Goal: Task Accomplishment & Management: Complete application form

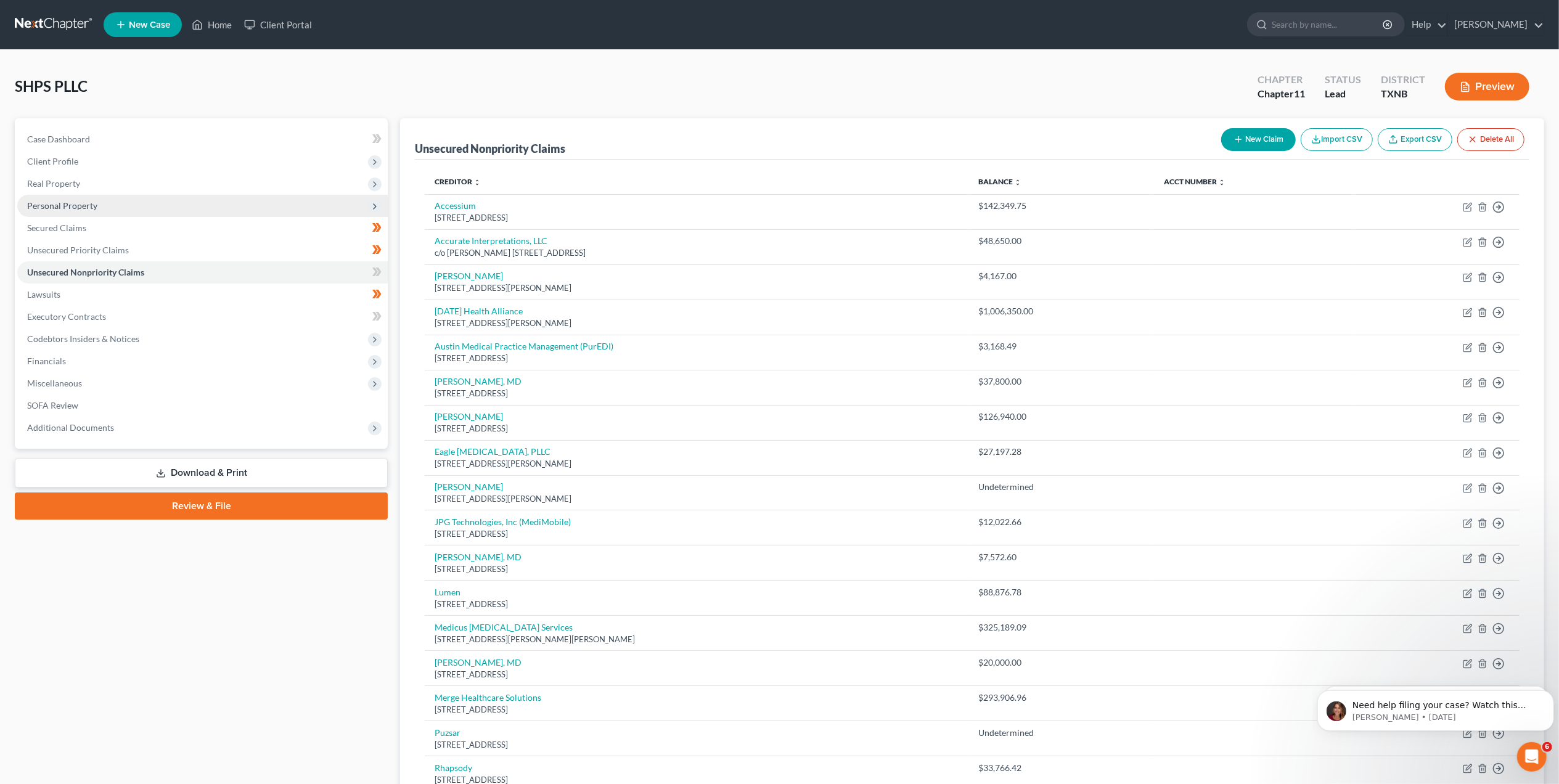
click at [227, 206] on span "Personal Property" at bounding box center [202, 205] width 371 height 22
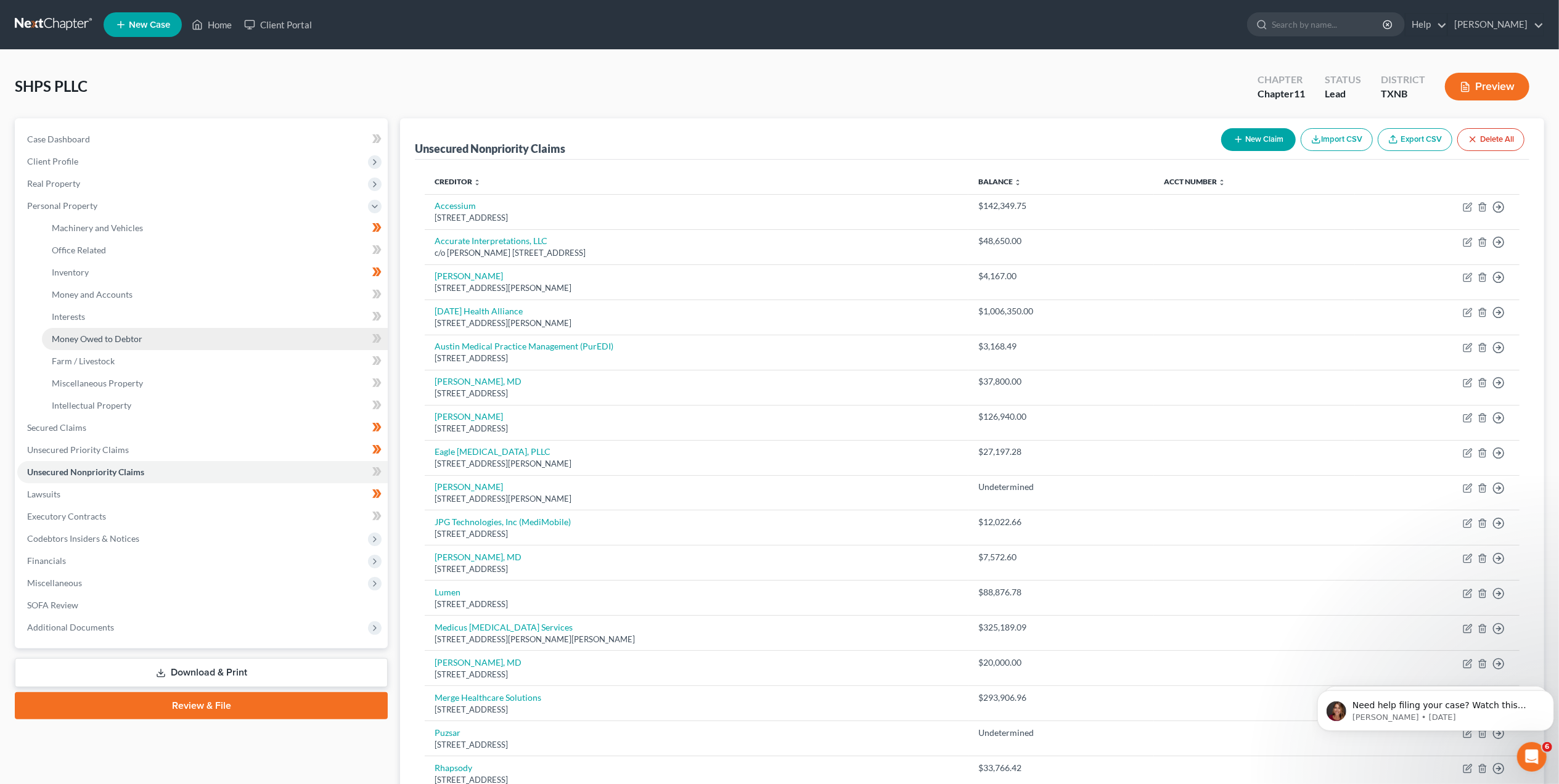
click at [109, 334] on span "Money Owed to Debtor" at bounding box center [97, 339] width 91 height 11
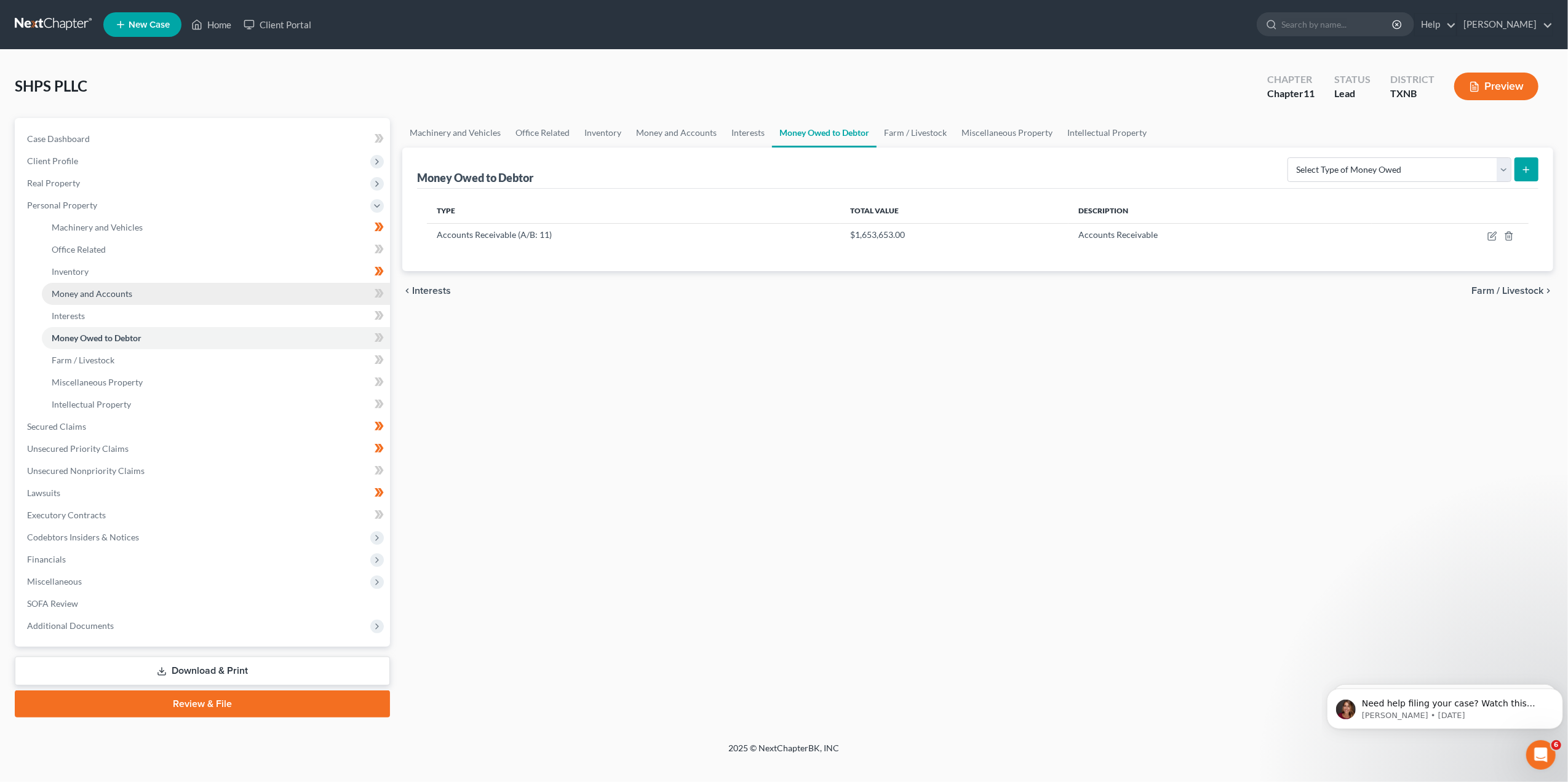
click at [142, 291] on link "Money and Accounts" at bounding box center [216, 294] width 348 height 22
click at [1474, 89] on line "button" at bounding box center [1474, 89] width 4 height 0
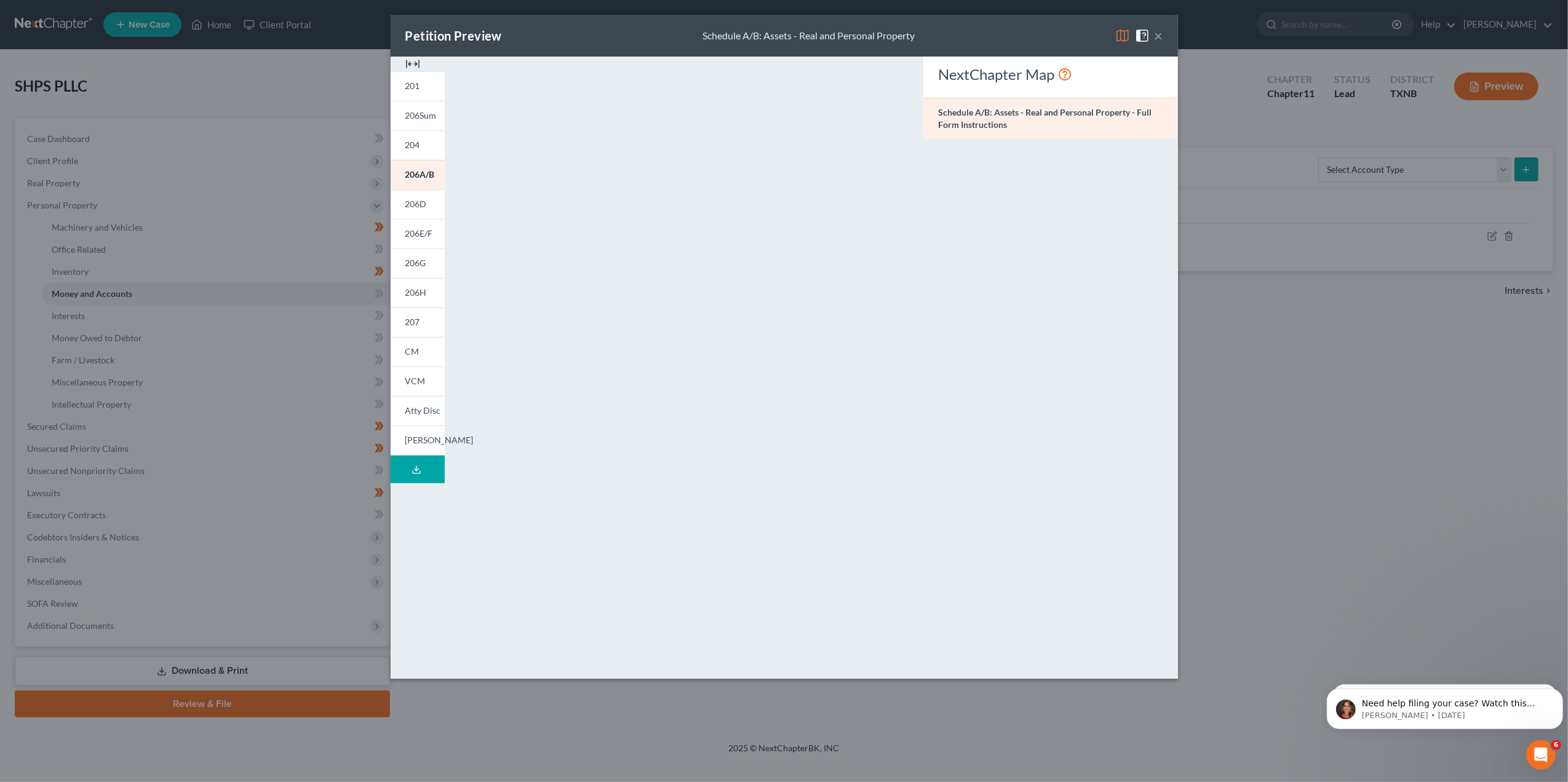
click at [412, 467] on icon at bounding box center [416, 470] width 10 height 10
click at [427, 461] on button "Download Draft" at bounding box center [418, 469] width 54 height 28
click at [419, 66] on div at bounding box center [418, 64] width 54 height 15
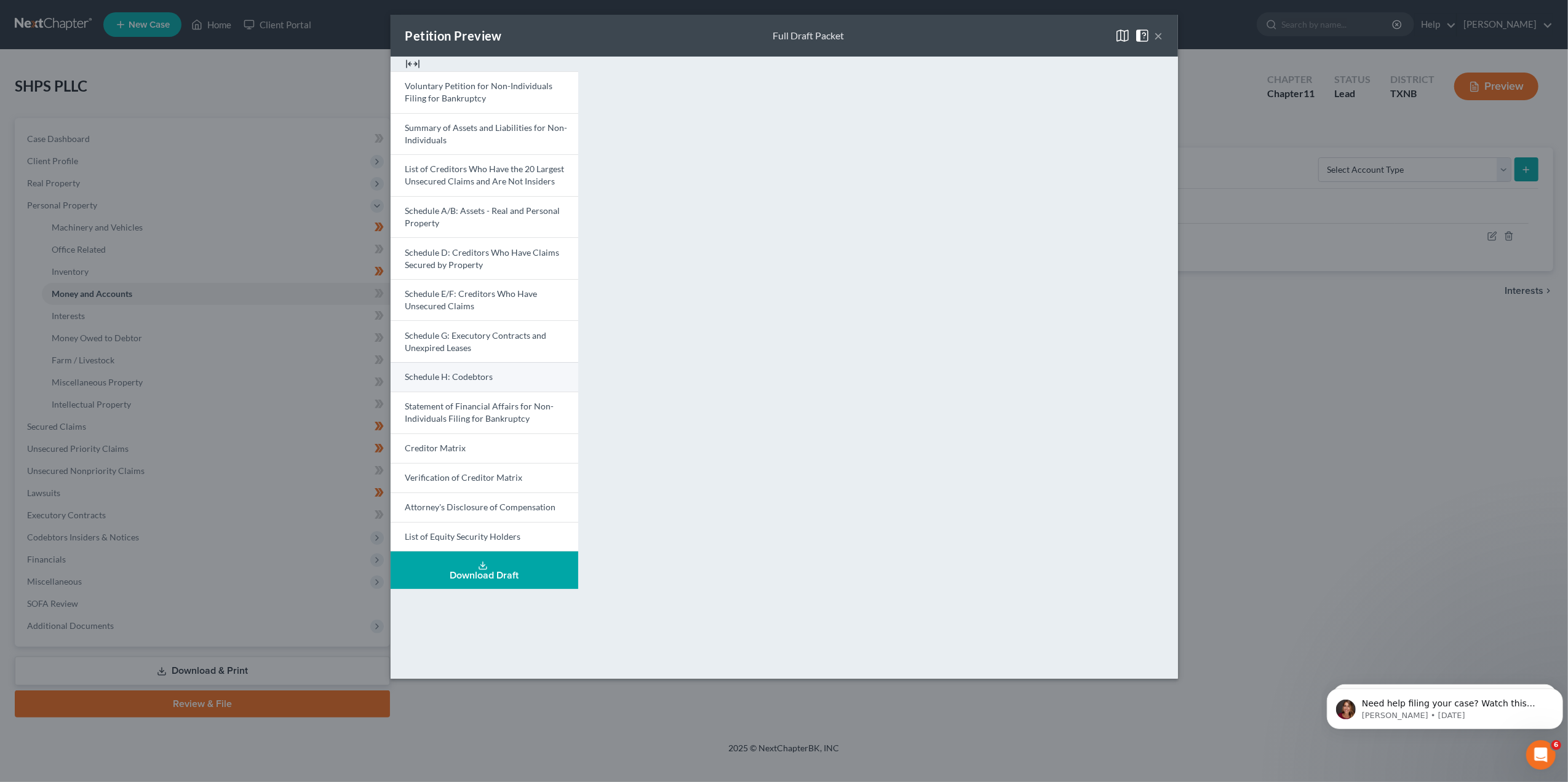
click at [488, 374] on span "Schedule H: Codebtors" at bounding box center [449, 376] width 88 height 11
click at [1162, 38] on button "×" at bounding box center [1158, 36] width 8 height 15
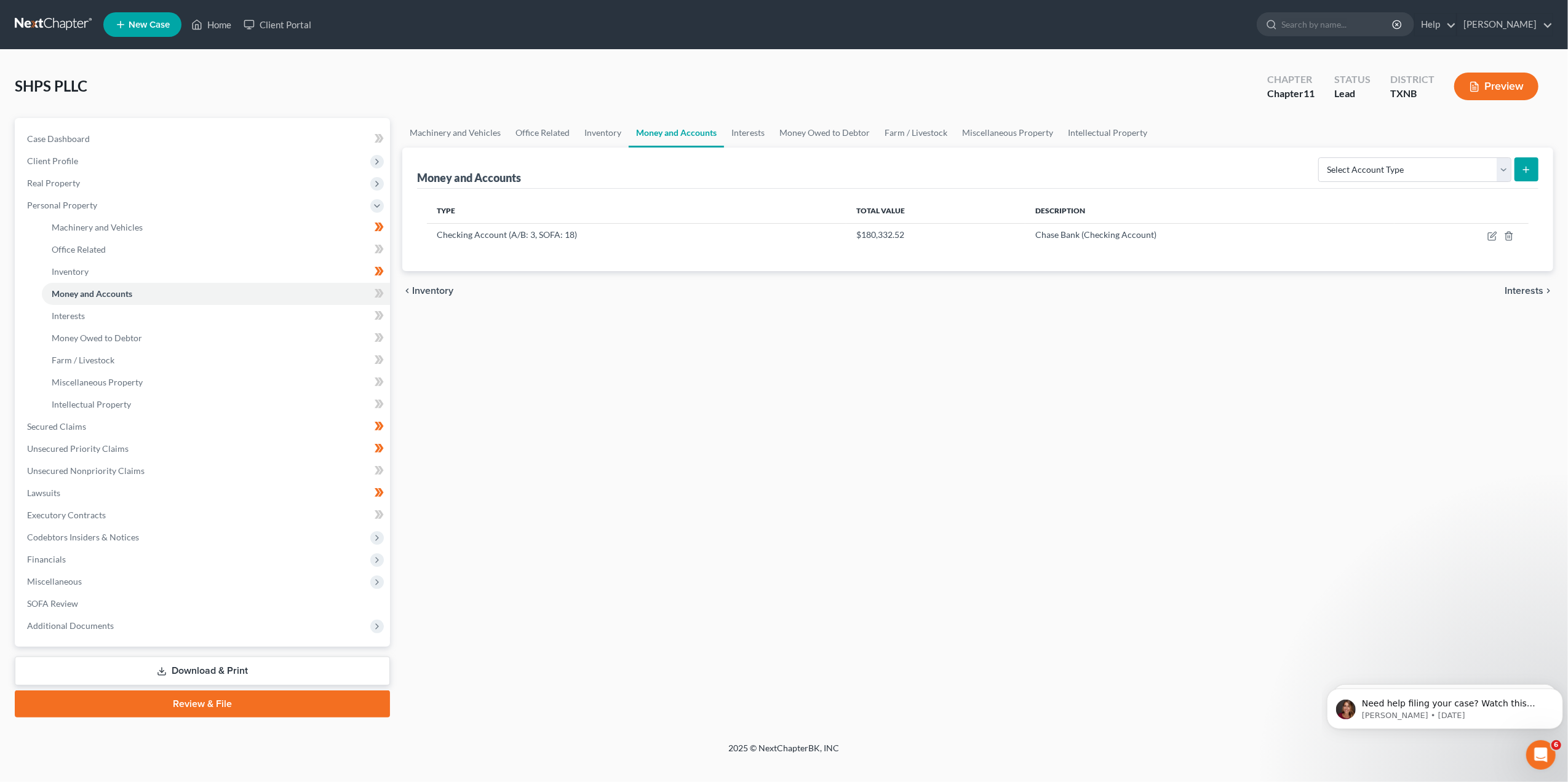
click at [208, 707] on link "Review & File" at bounding box center [202, 704] width 375 height 27
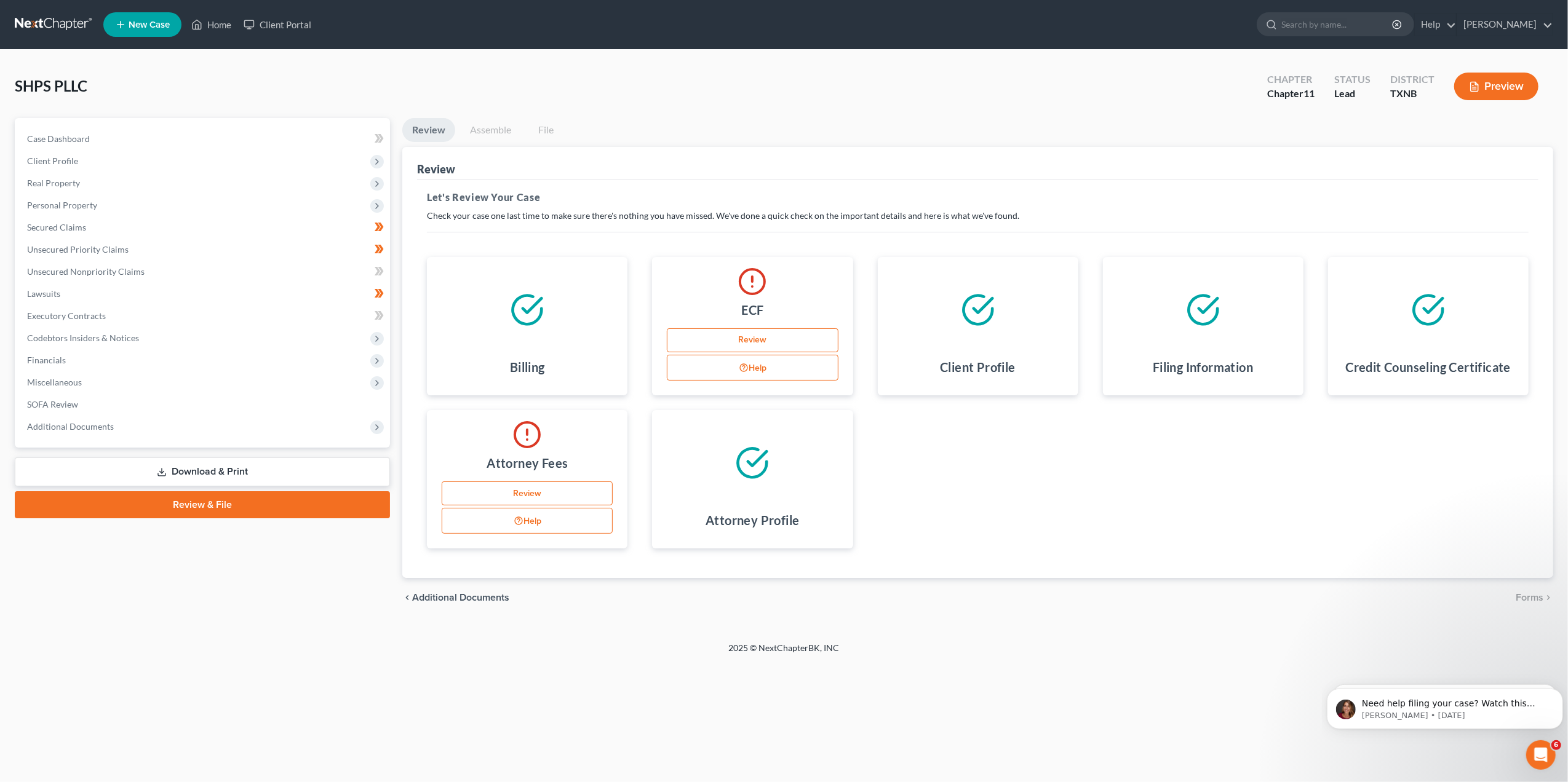
click at [477, 132] on link "Assemble" at bounding box center [490, 130] width 61 height 24
click at [483, 132] on link "Assemble" at bounding box center [490, 130] width 61 height 24
click at [489, 128] on link "Assemble" at bounding box center [490, 130] width 61 height 24
click at [790, 333] on link "Review" at bounding box center [752, 340] width 171 height 25
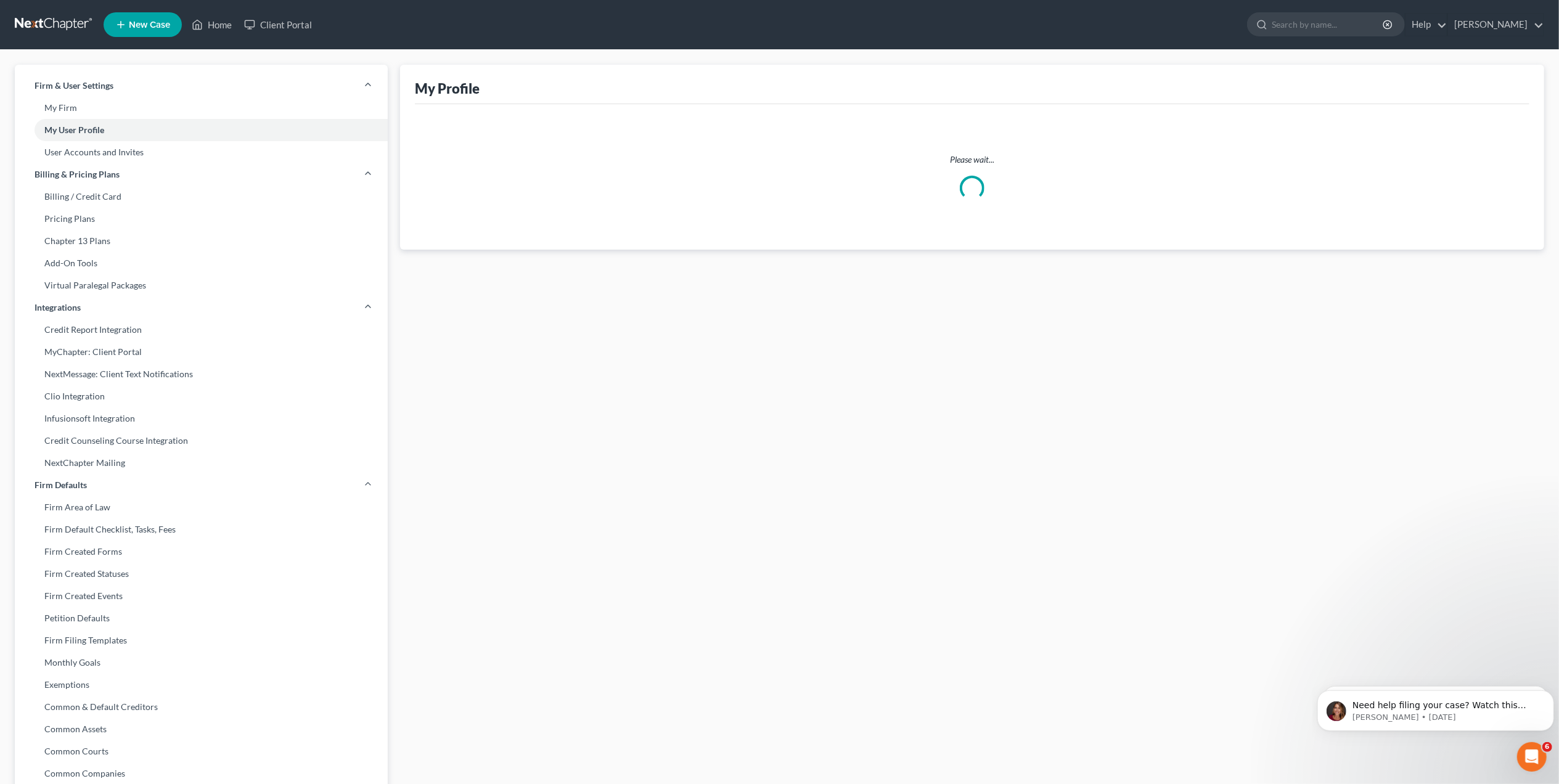
select select "45"
select select "attorney"
select select "0"
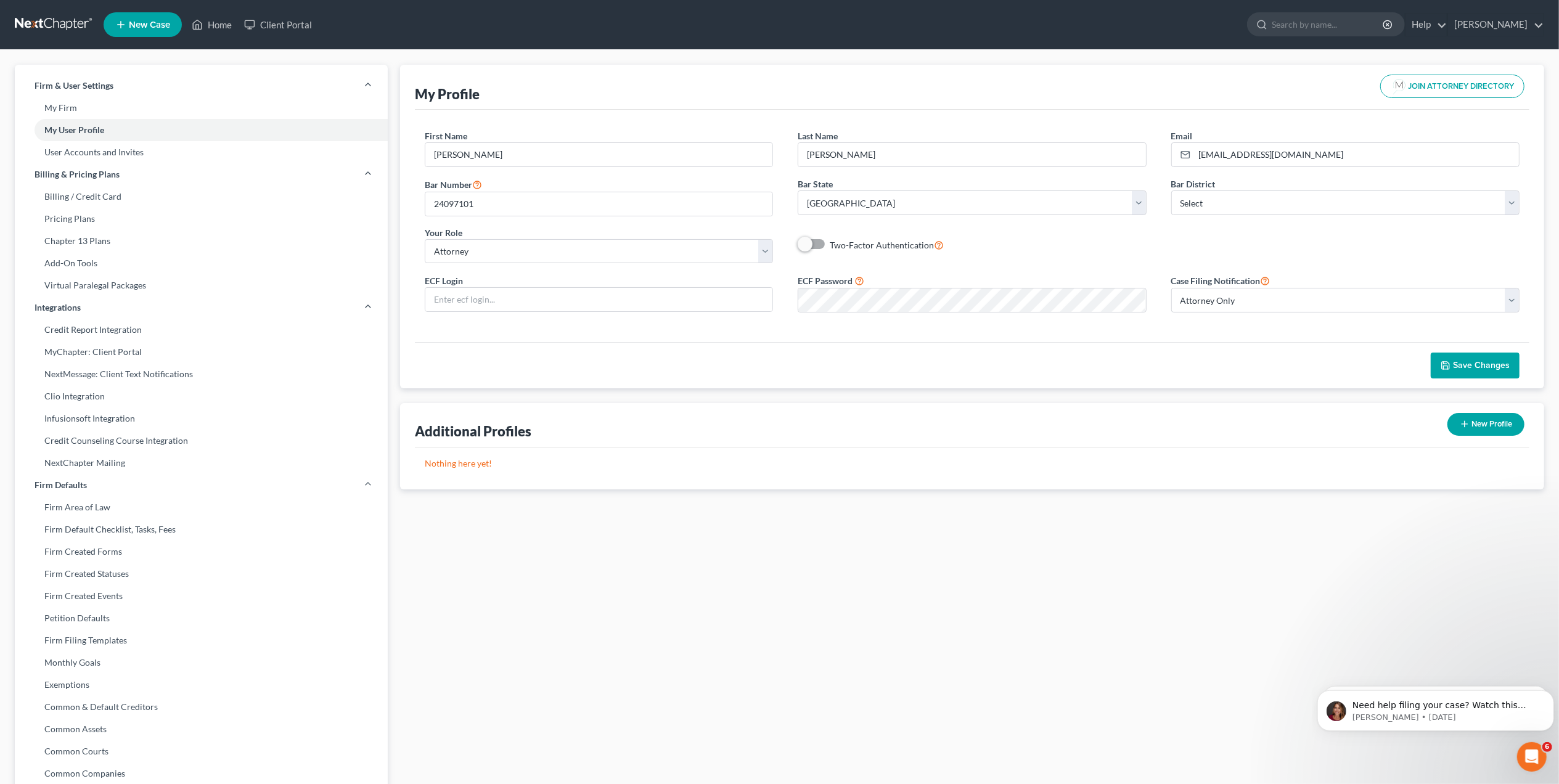
click at [1468, 364] on span "Save Changes" at bounding box center [1481, 365] width 57 height 11
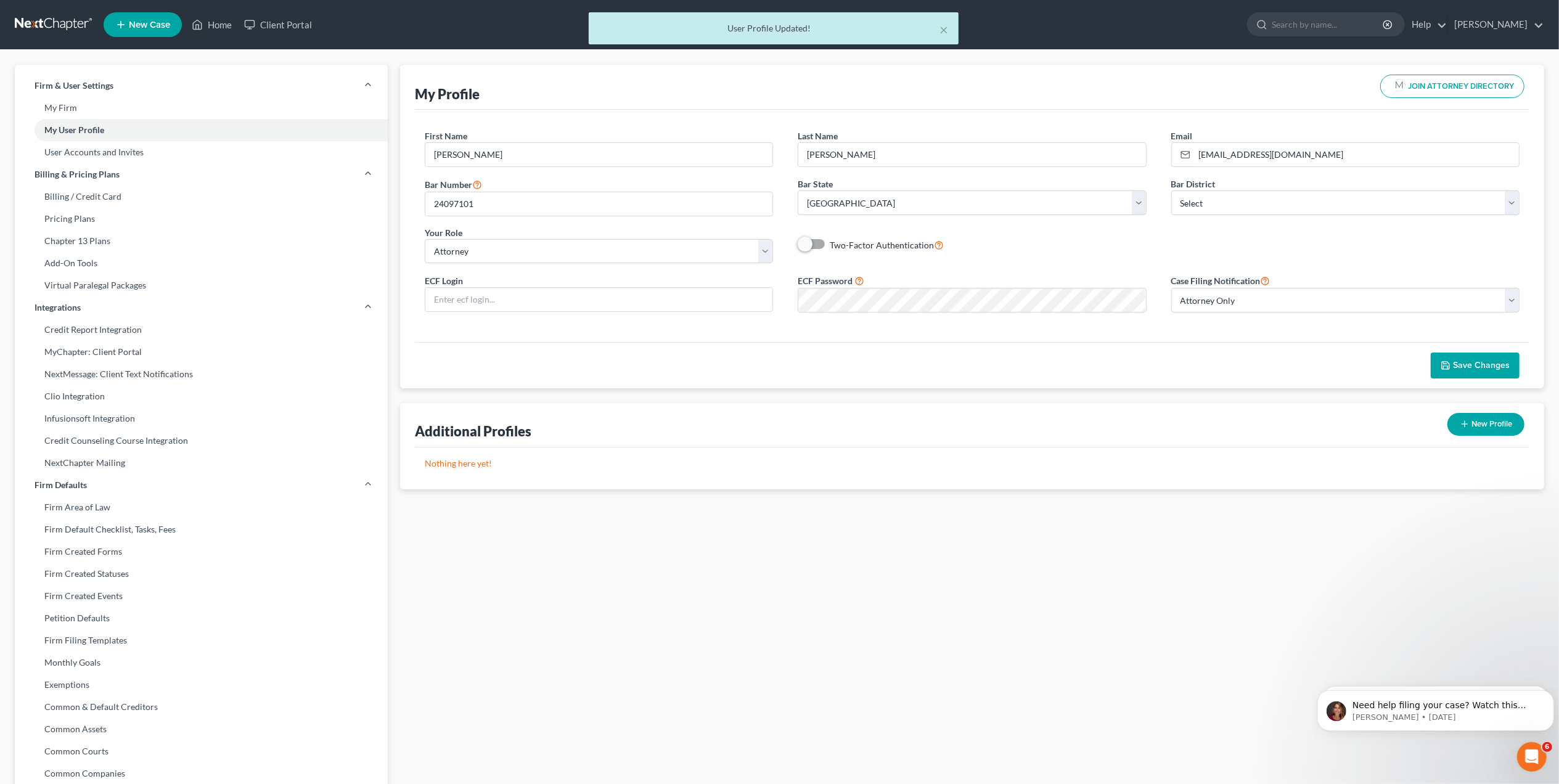
click at [938, 28] on div "User Profile Updated!" at bounding box center [773, 28] width 350 height 12
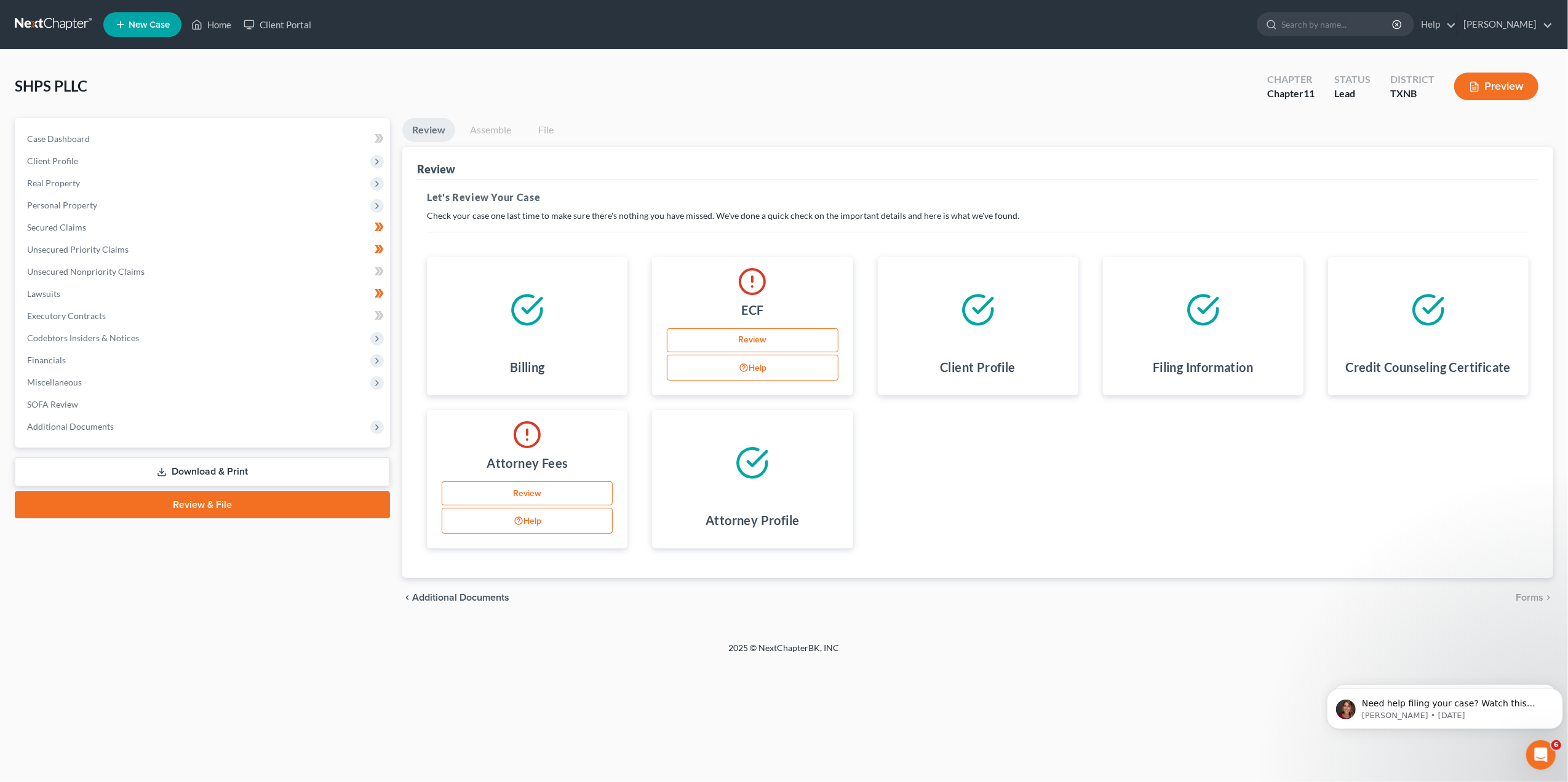
click at [531, 498] on link "Review" at bounding box center [527, 494] width 171 height 25
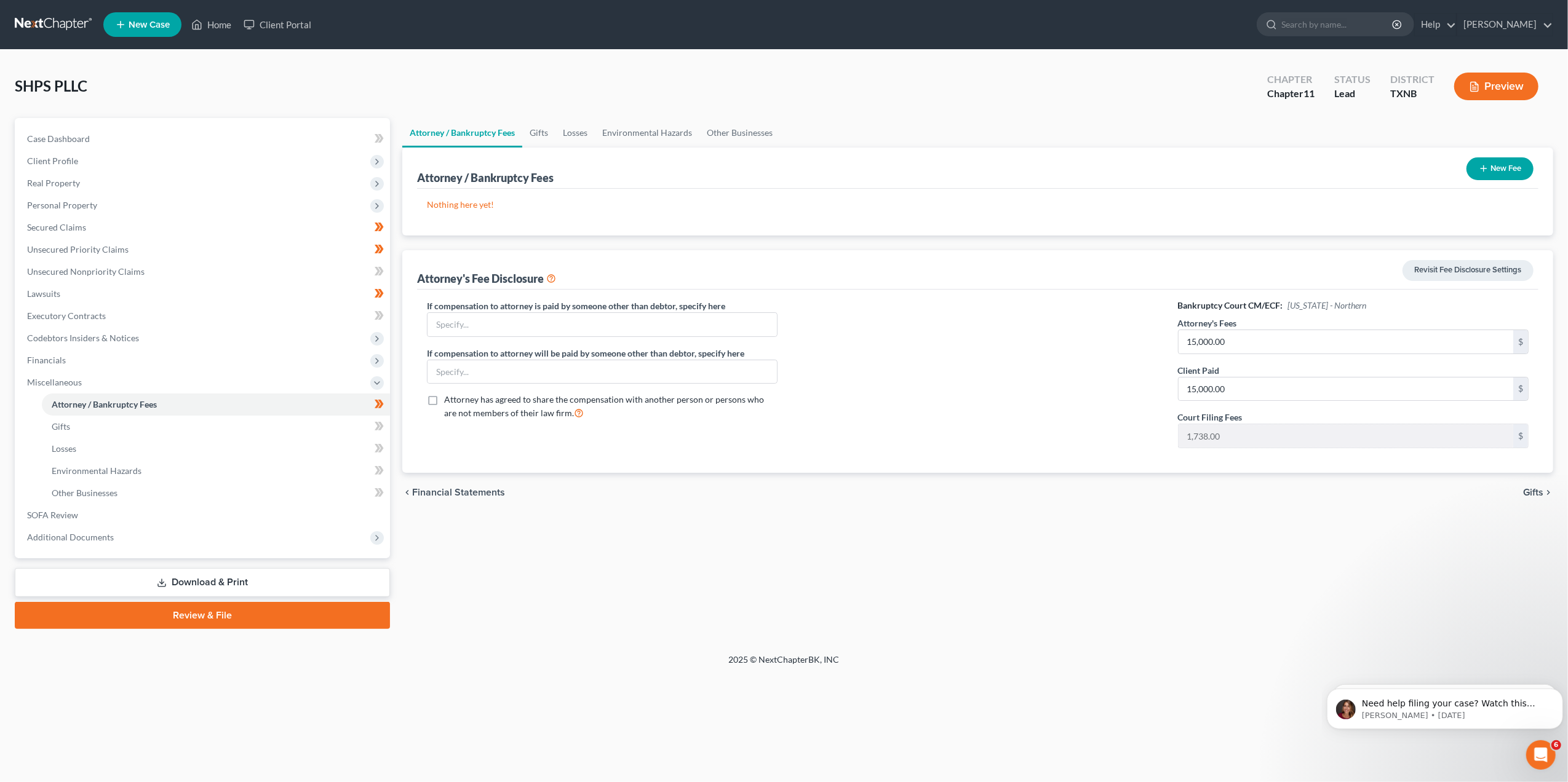
click at [1531, 90] on button "Preview" at bounding box center [1496, 86] width 84 height 28
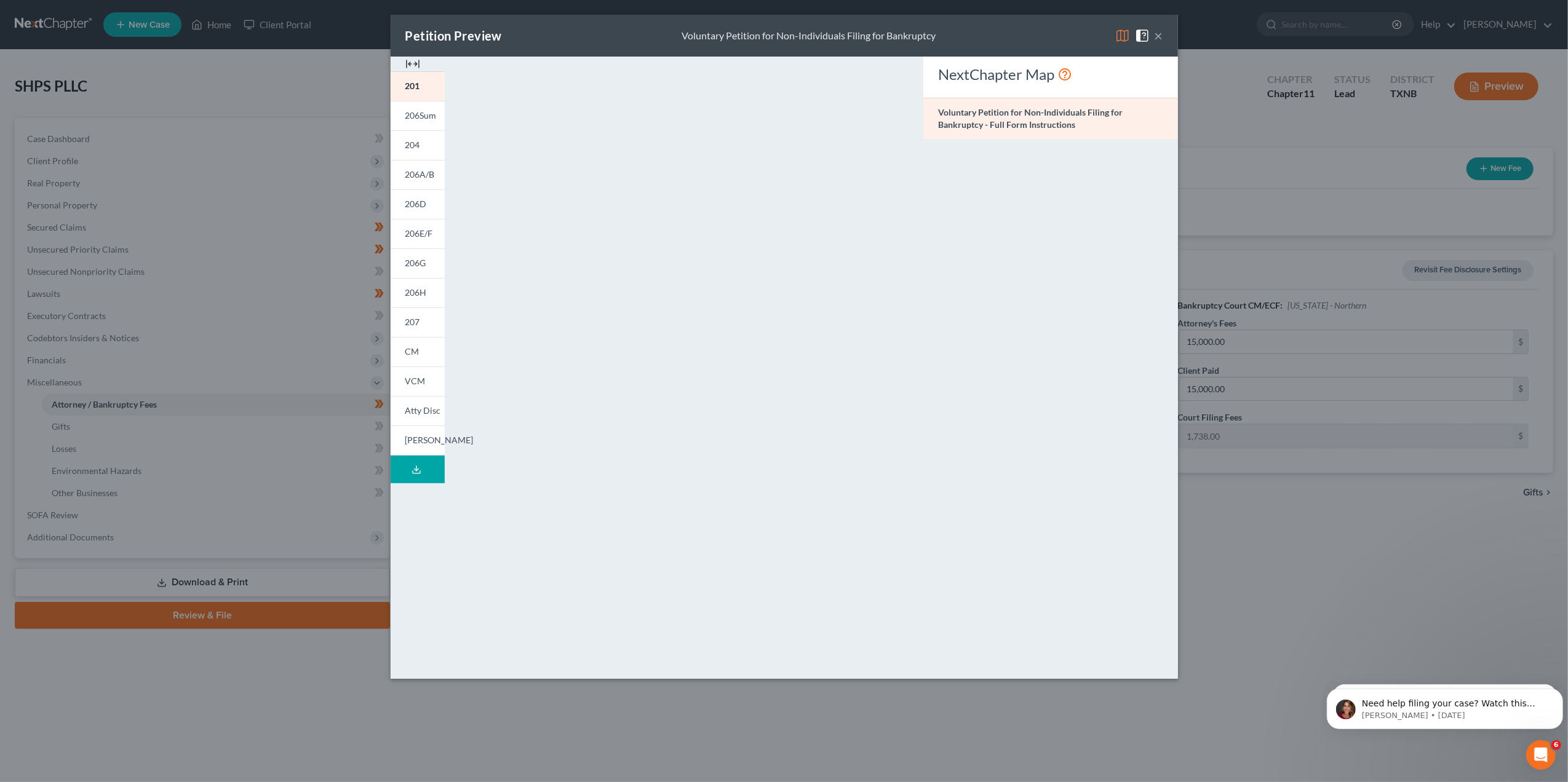
click at [1158, 32] on button "×" at bounding box center [1158, 36] width 8 height 15
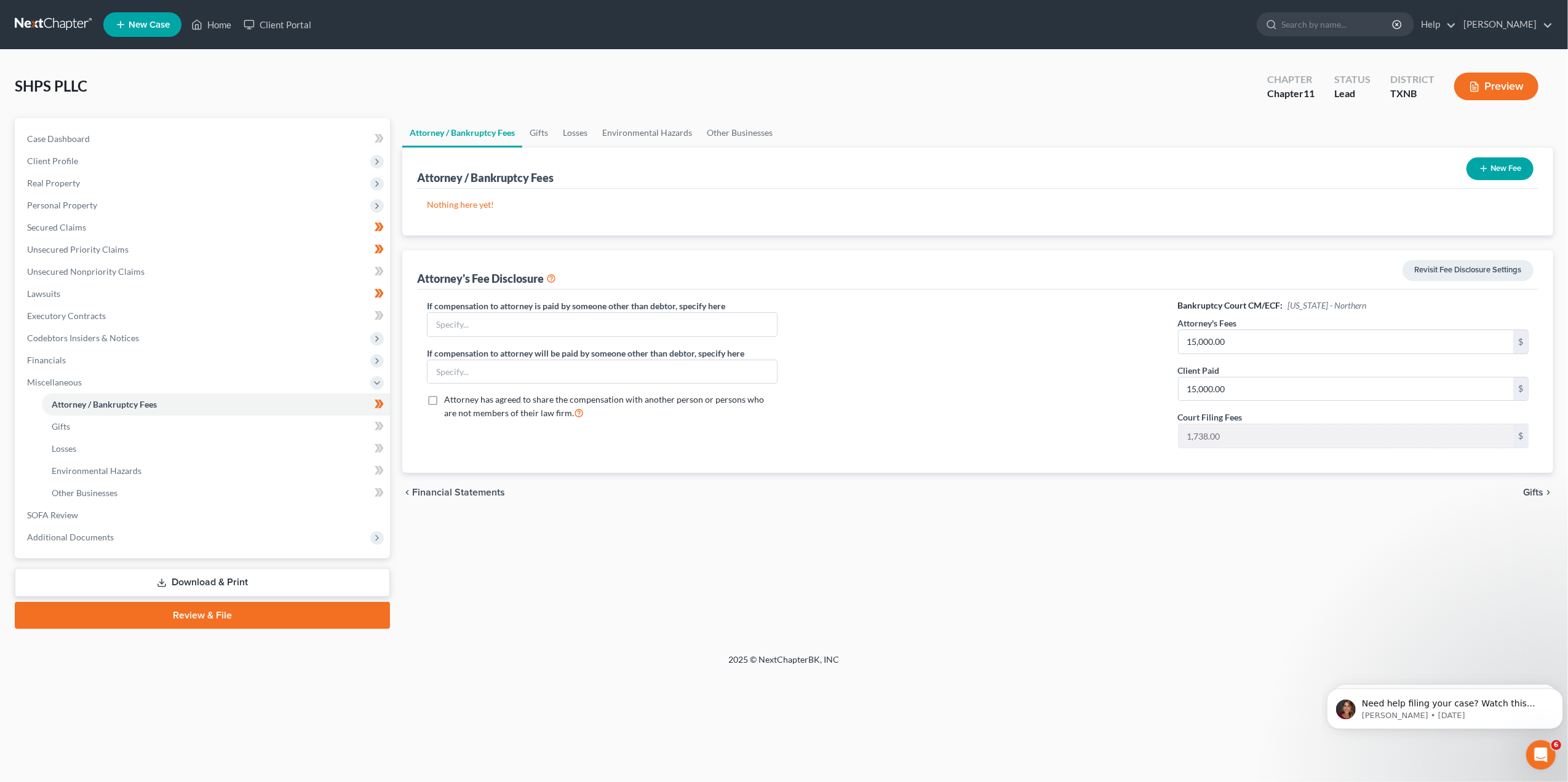
click at [180, 625] on link "Review & File" at bounding box center [202, 616] width 375 height 27
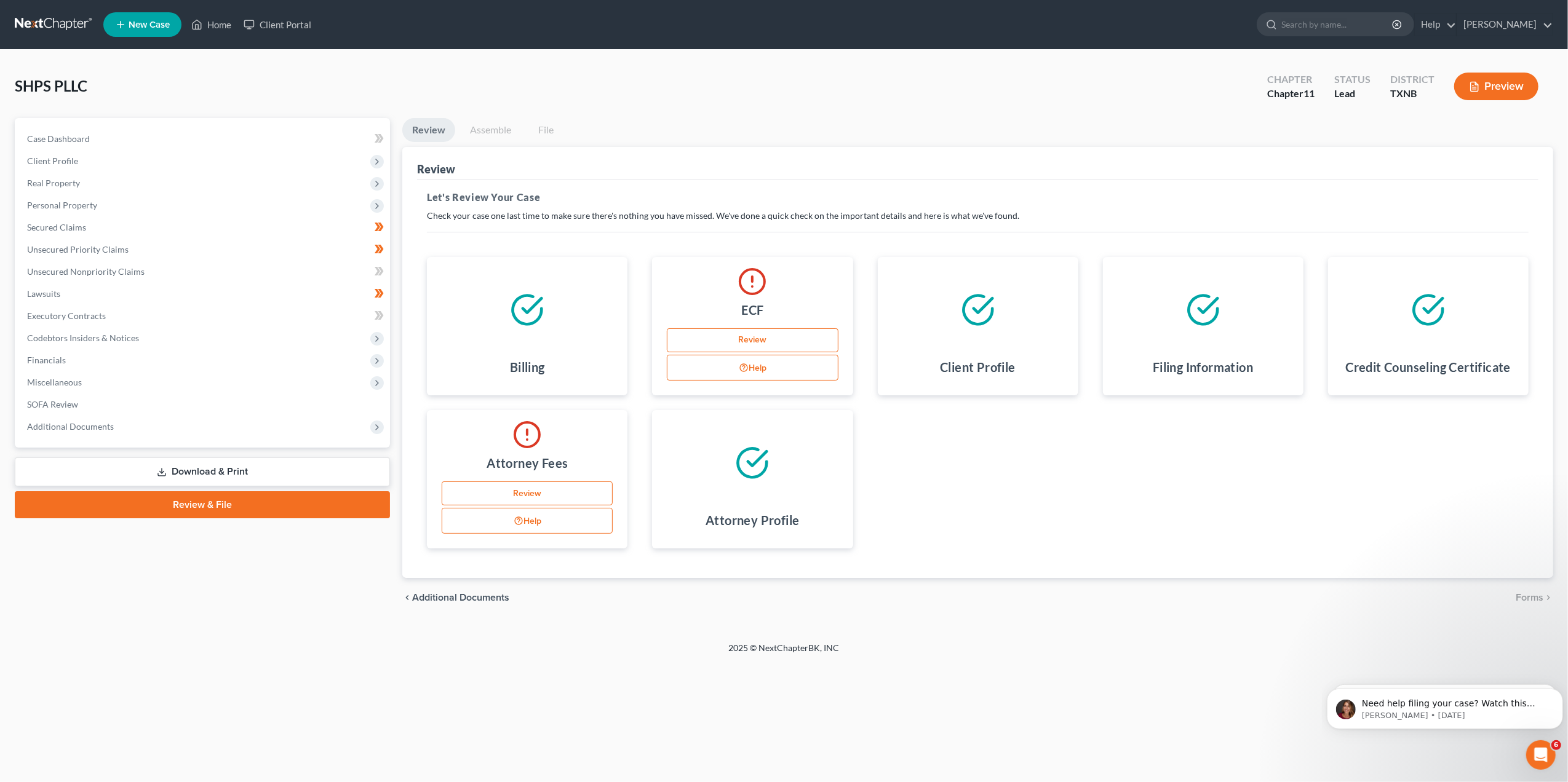
click at [481, 126] on link "Assemble" at bounding box center [490, 130] width 61 height 24
click at [1487, 81] on button "Preview" at bounding box center [1496, 86] width 84 height 28
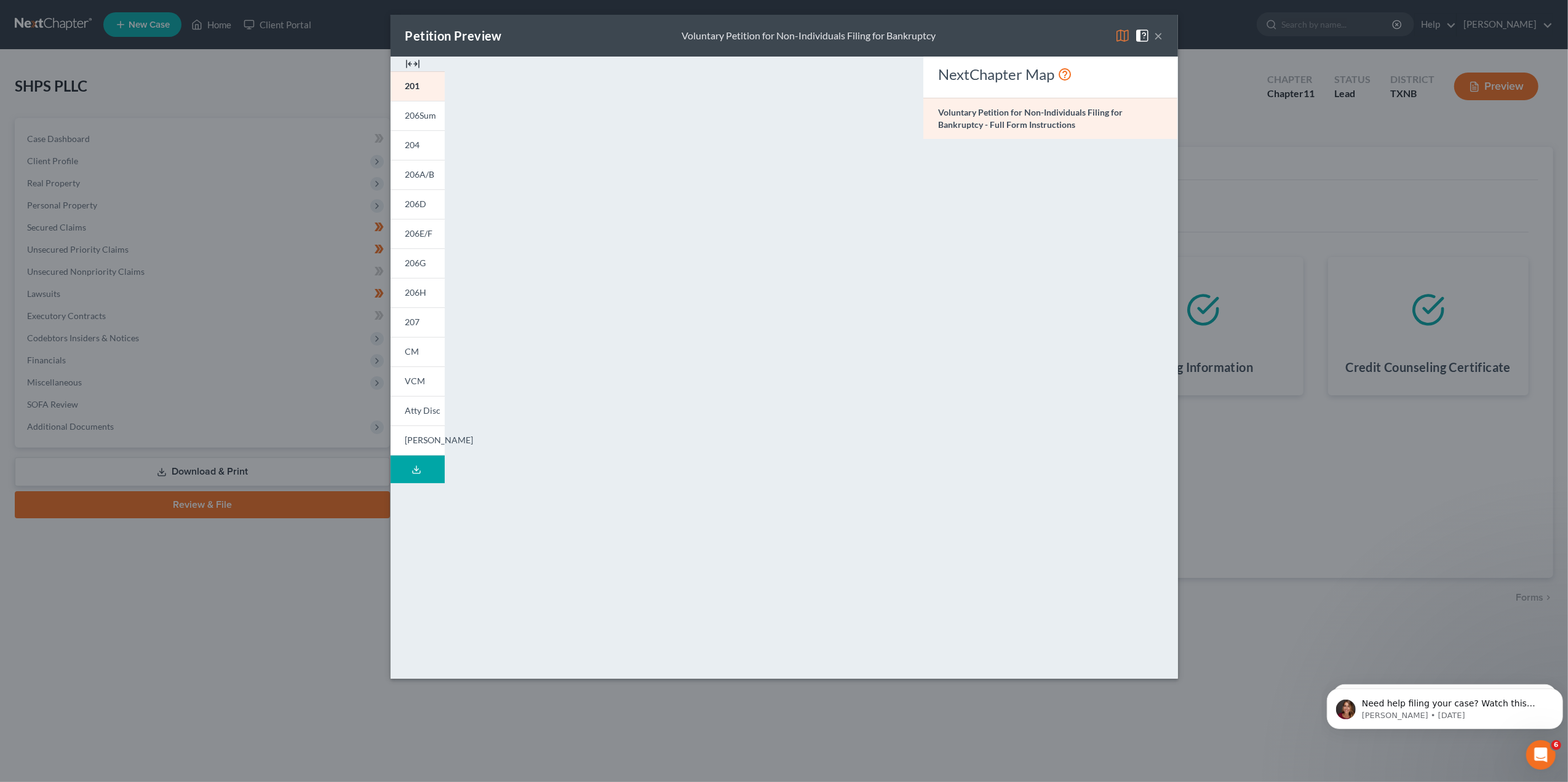
click at [417, 59] on img at bounding box center [413, 64] width 15 height 15
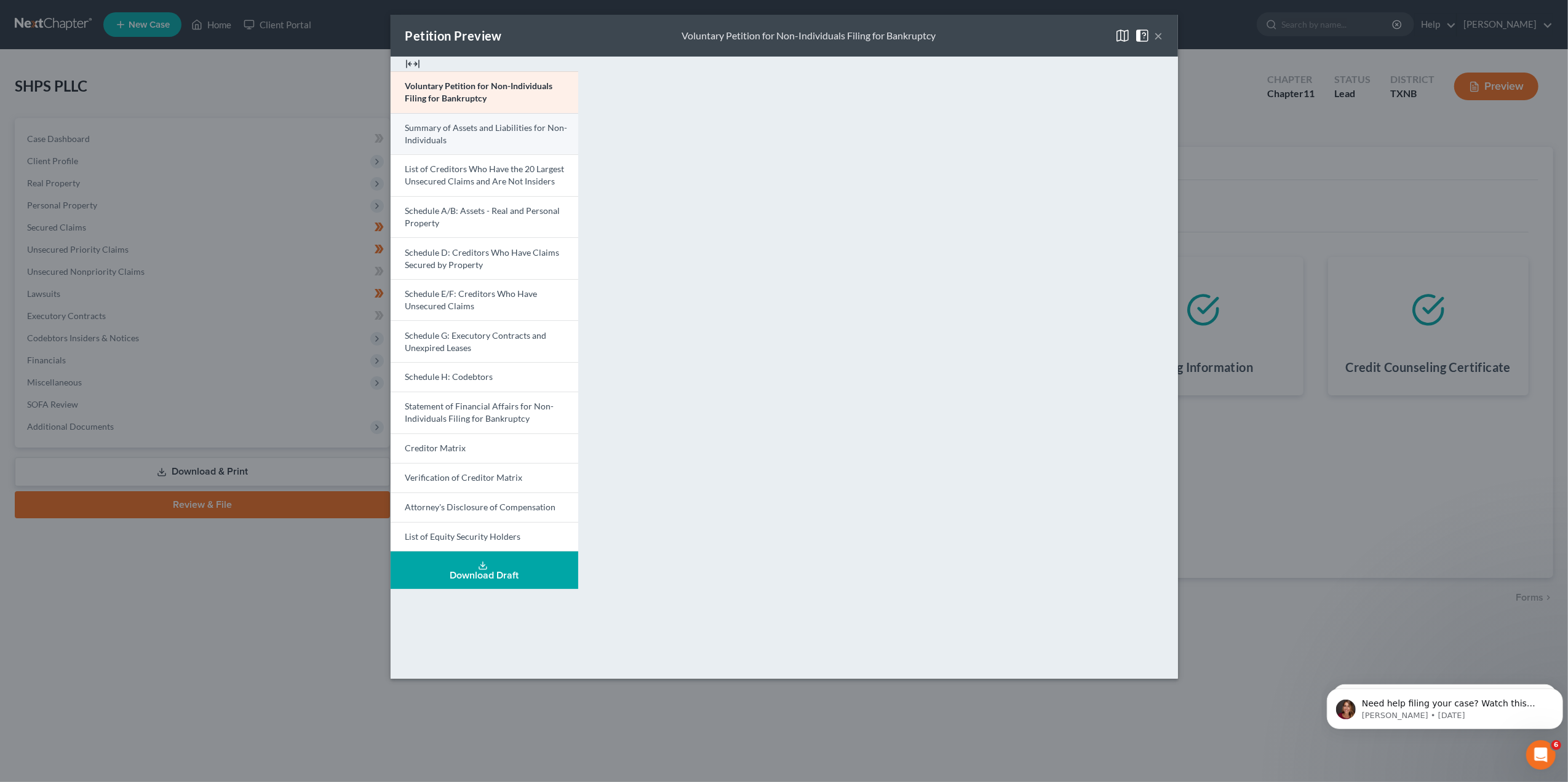
click at [465, 132] on span "Summary of Assets and Liabilities for Non-Individuals" at bounding box center [486, 134] width 163 height 23
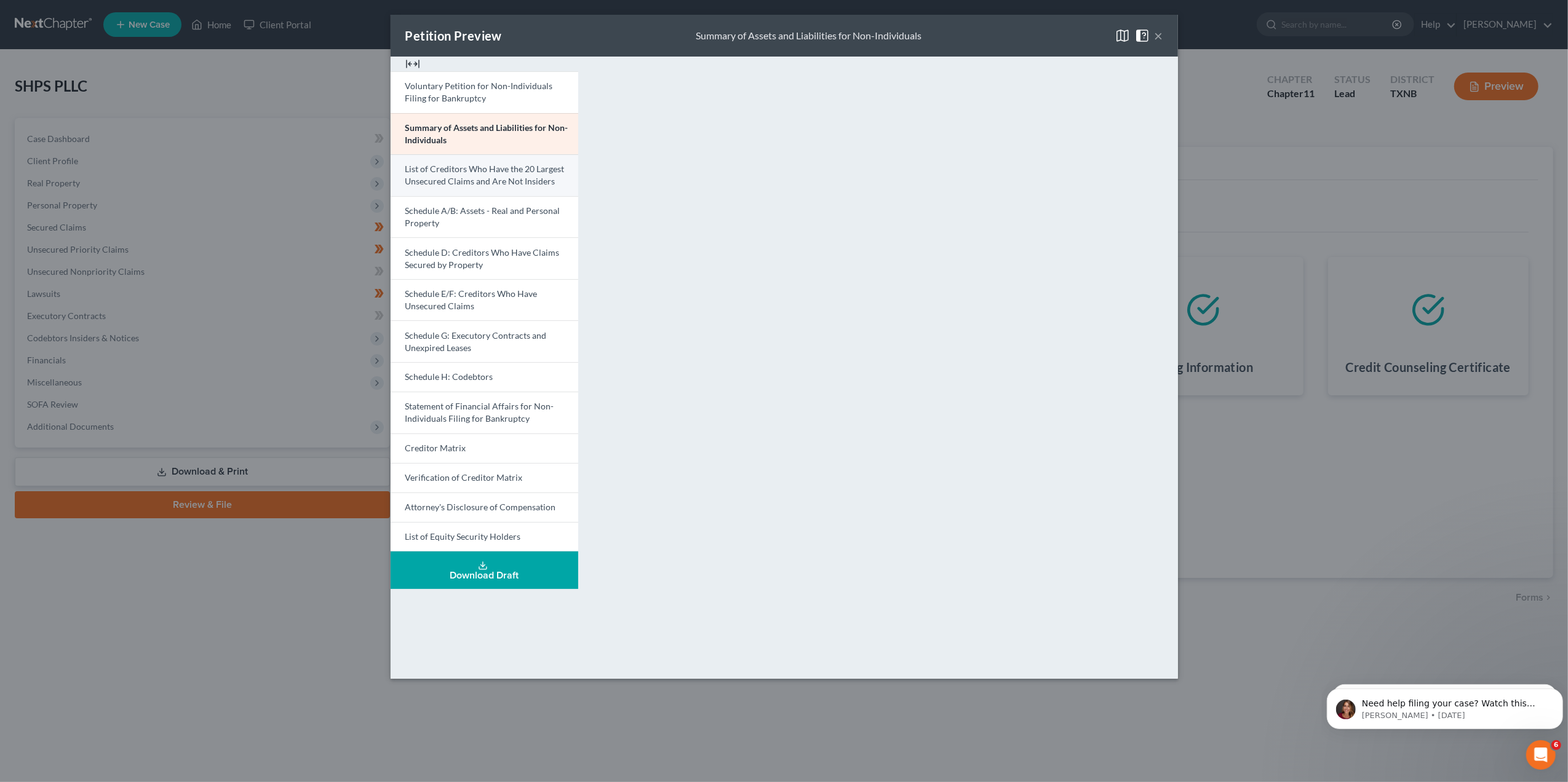
click at [504, 180] on span "List of Creditors Who Have the 20 Largest Unsecured Claims and Are Not Insiders" at bounding box center [485, 175] width 160 height 23
click at [476, 140] on link "Summary of Assets and Liabilities for Non-Individuals" at bounding box center [484, 134] width 187 height 42
click at [1164, 38] on div "Petition Preview Summary of Assets and Liabilities for Non-Individuals ×" at bounding box center [784, 36] width 787 height 42
click at [1158, 38] on button "×" at bounding box center [1158, 36] width 8 height 15
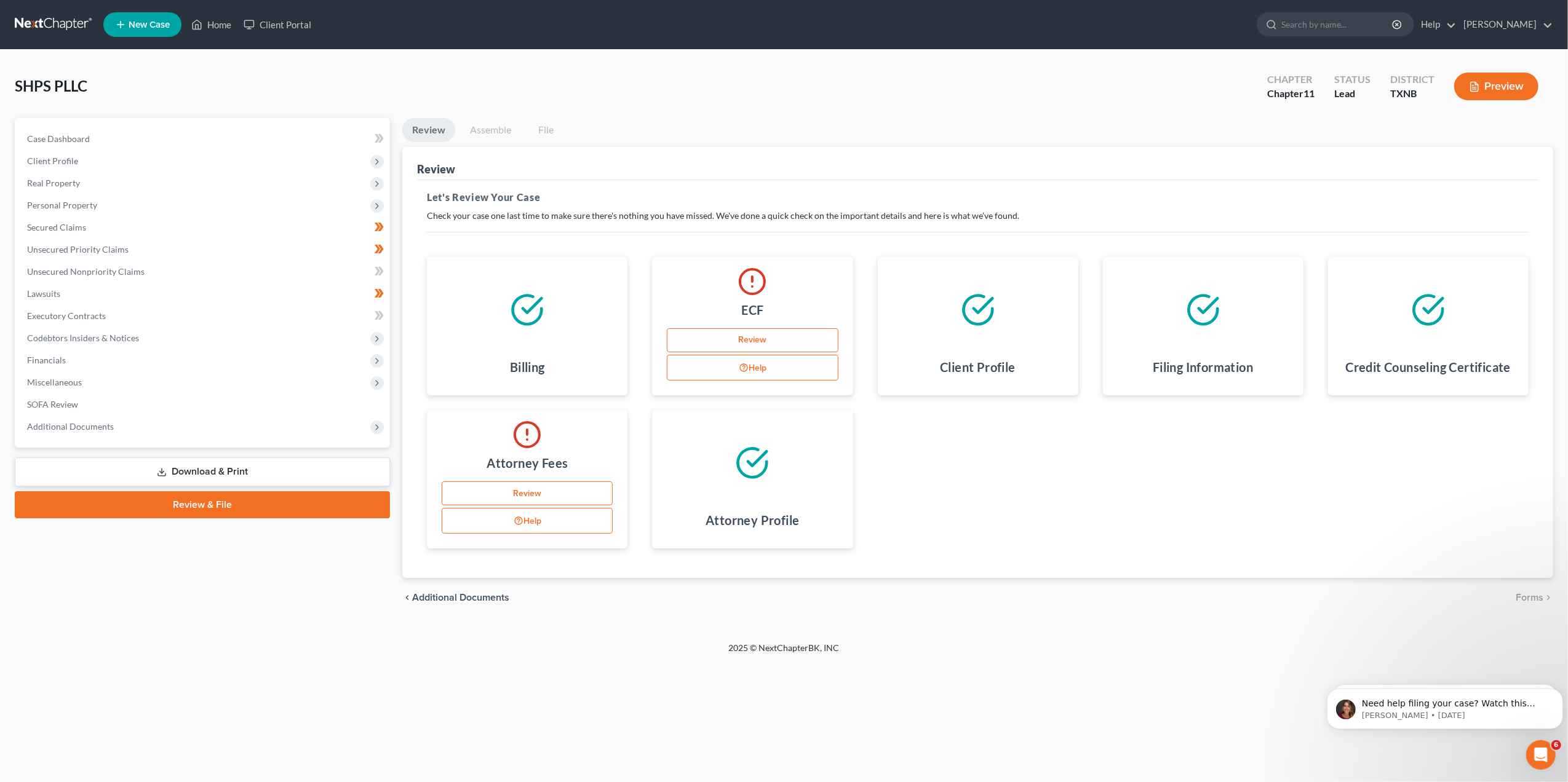
click at [183, 465] on link "Download & Print" at bounding box center [202, 472] width 375 height 29
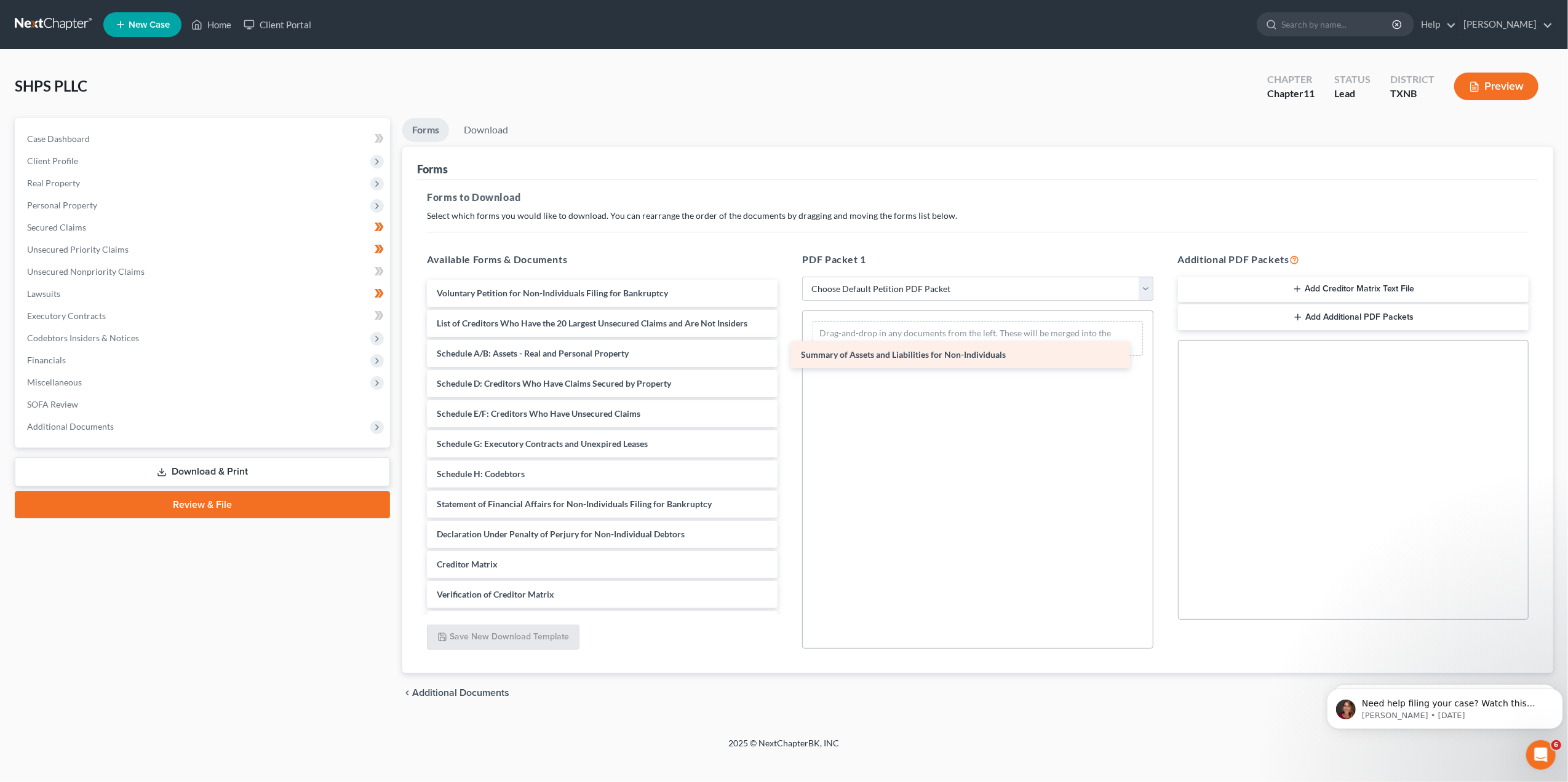
drag, startPoint x: 636, startPoint y: 324, endPoint x: 1002, endPoint y: 357, distance: 367.5
click at [787, 357] on div "Summary of Assets and Liabilities for Non-Individuals Voluntary Petition for No…" at bounding box center [602, 474] width 370 height 388
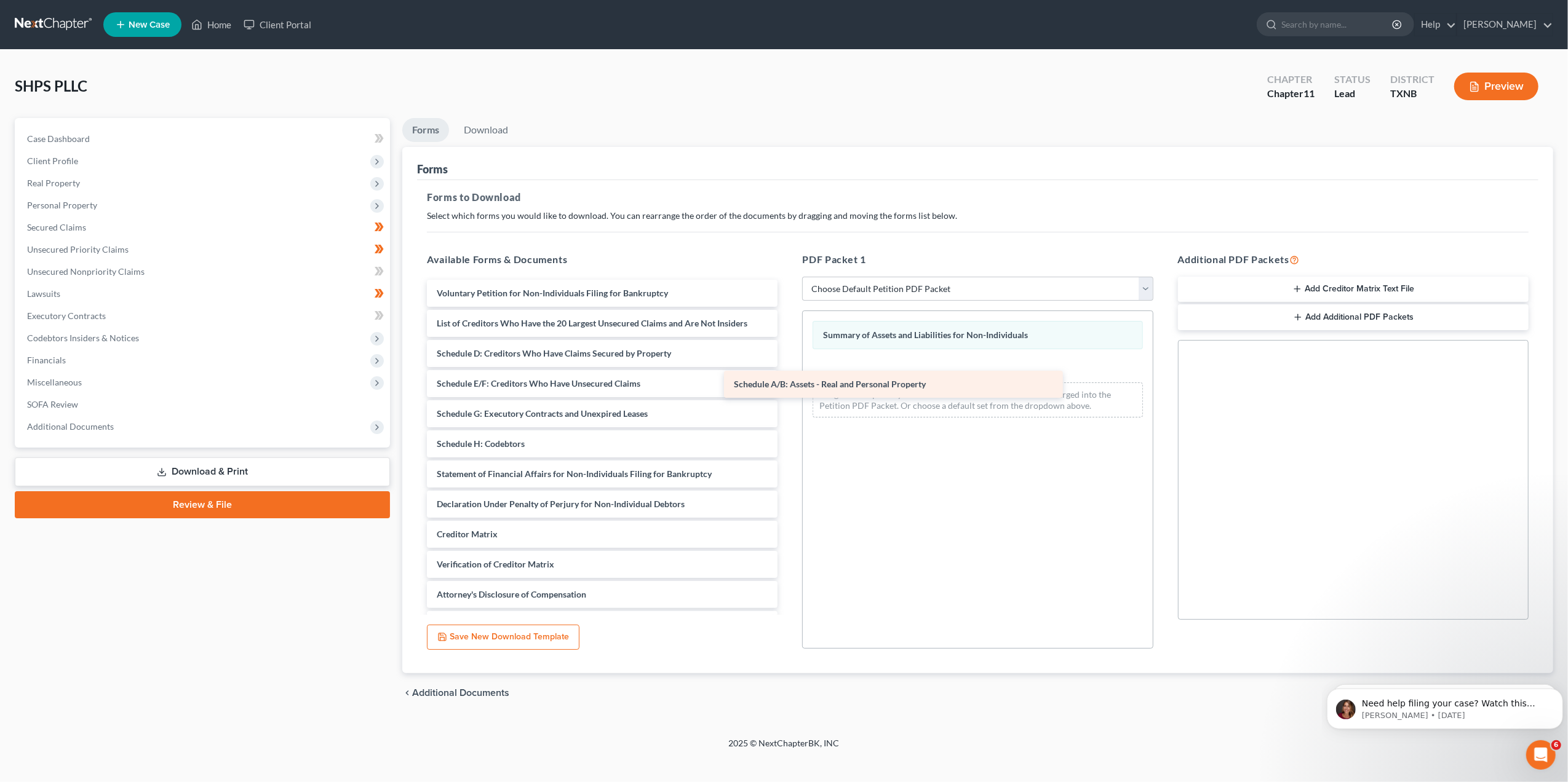
drag, startPoint x: 673, startPoint y: 352, endPoint x: 978, endPoint y: 382, distance: 306.5
click at [787, 382] on div "Schedule A/B: Assets - Real and Personal Property Voluntary Petition for Non-In…" at bounding box center [602, 459] width 370 height 358
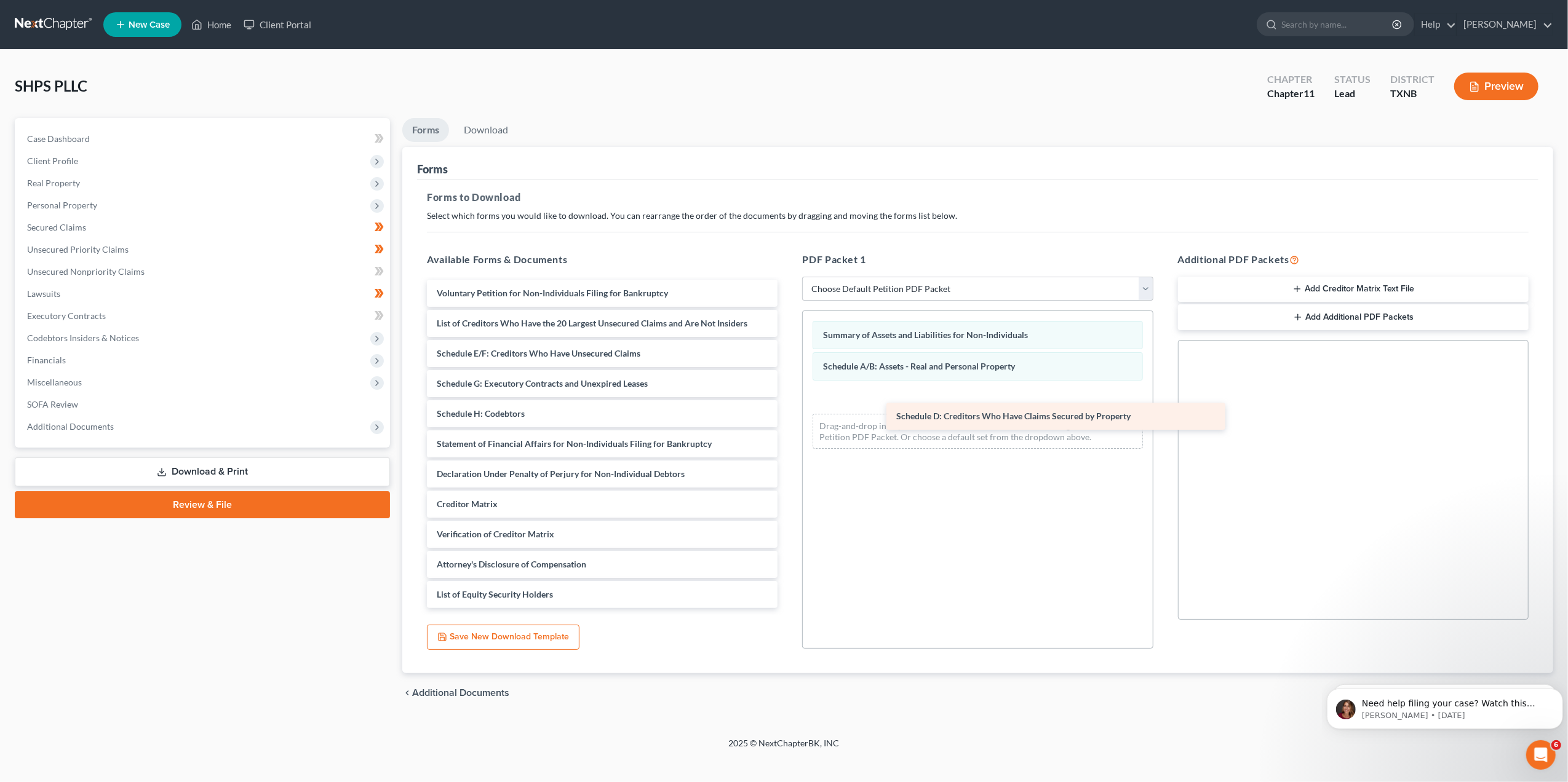
drag, startPoint x: 586, startPoint y: 352, endPoint x: 1046, endPoint y: 415, distance: 464.3
click at [787, 415] on div "Schedule D: Creditors Who Have Claims Secured by Property Voluntary Petition fo…" at bounding box center [602, 444] width 370 height 328
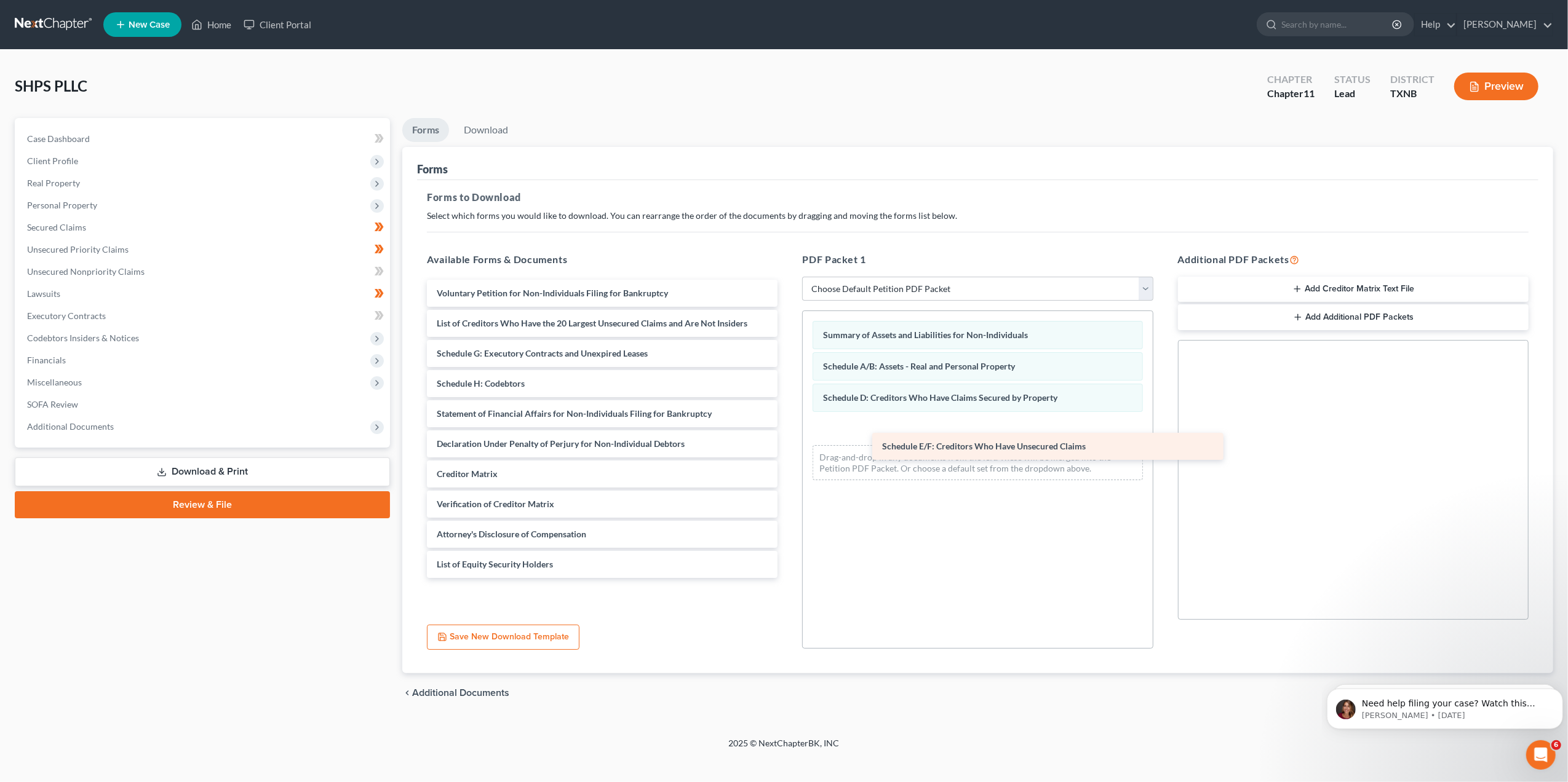
drag, startPoint x: 528, startPoint y: 351, endPoint x: 973, endPoint y: 444, distance: 454.6
click at [787, 444] on div "Schedule E/F: Creditors Who Have Unsecured Claims Voluntary Petition for Non-In…" at bounding box center [602, 429] width 370 height 298
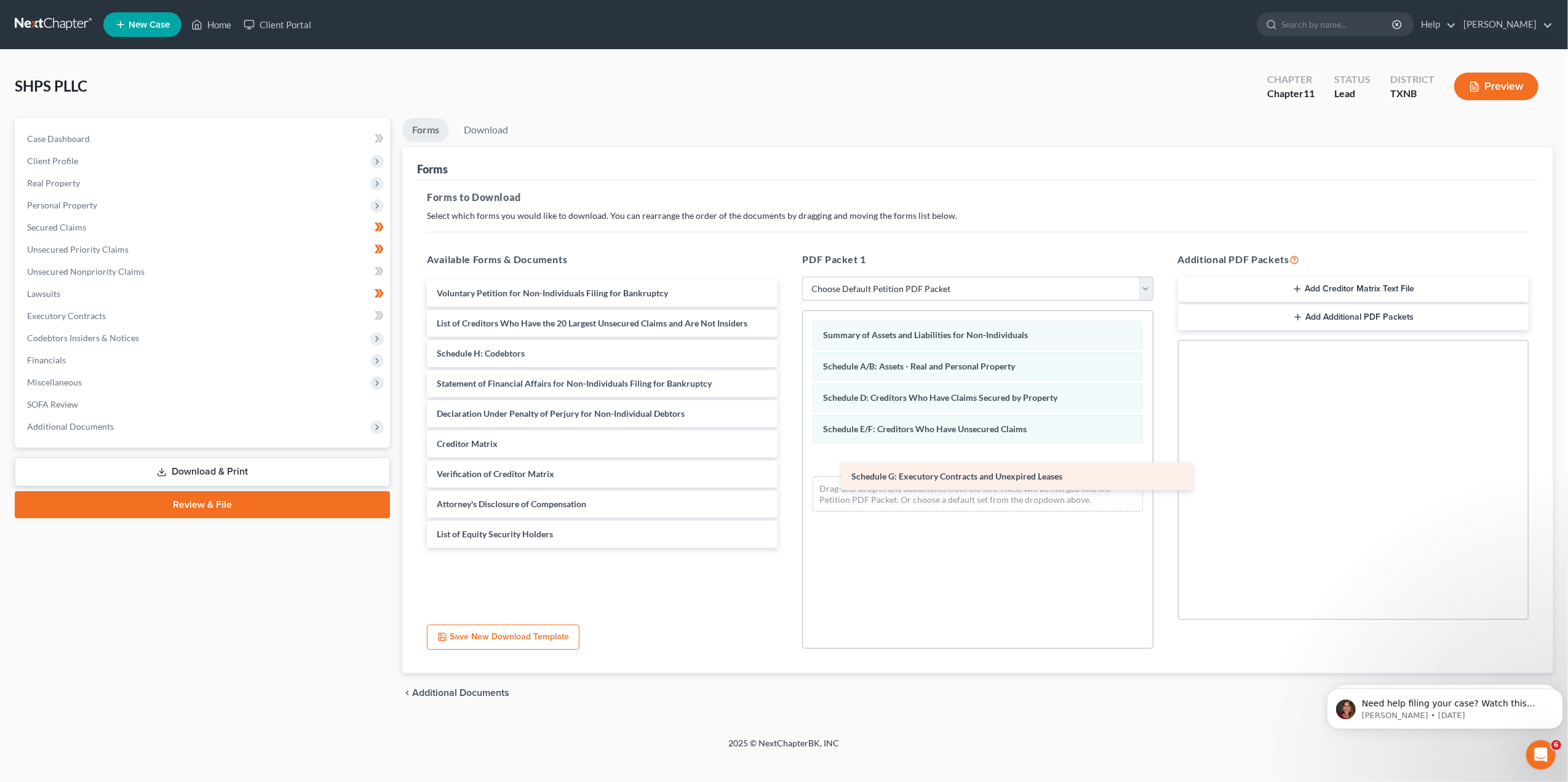
drag, startPoint x: 530, startPoint y: 359, endPoint x: 945, endPoint y: 482, distance: 432.8
click at [787, 482] on div "Schedule G: Executory Contracts and Unexpired Leases Voluntary Petition for Non…" at bounding box center [602, 414] width 370 height 268
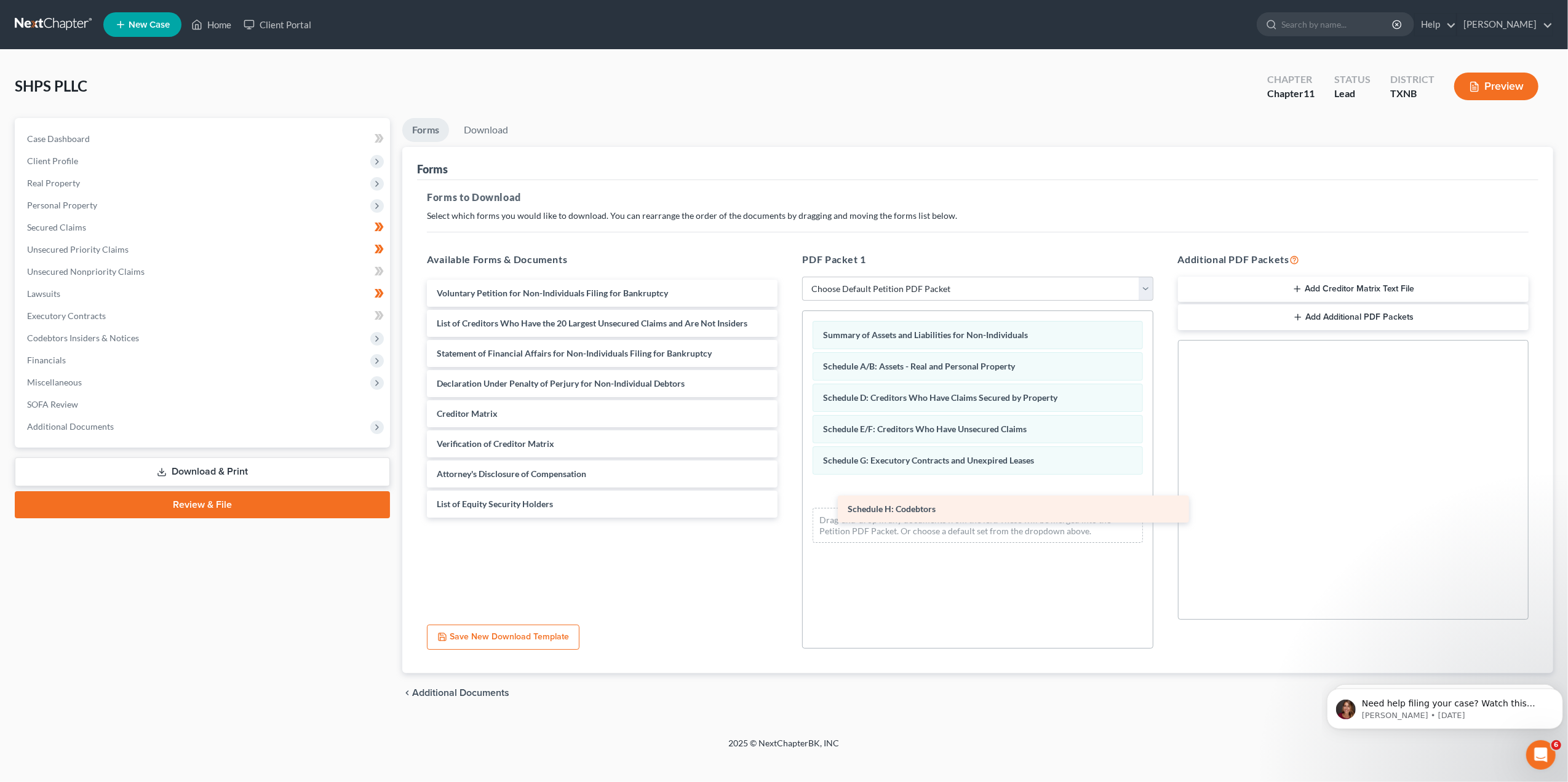
drag, startPoint x: 505, startPoint y: 354, endPoint x: 916, endPoint y: 510, distance: 439.6
click at [787, 510] on div "Schedule H: Codebtors Voluntary Petition for Non-Individuals Filing for Bankrup…" at bounding box center [602, 399] width 370 height 238
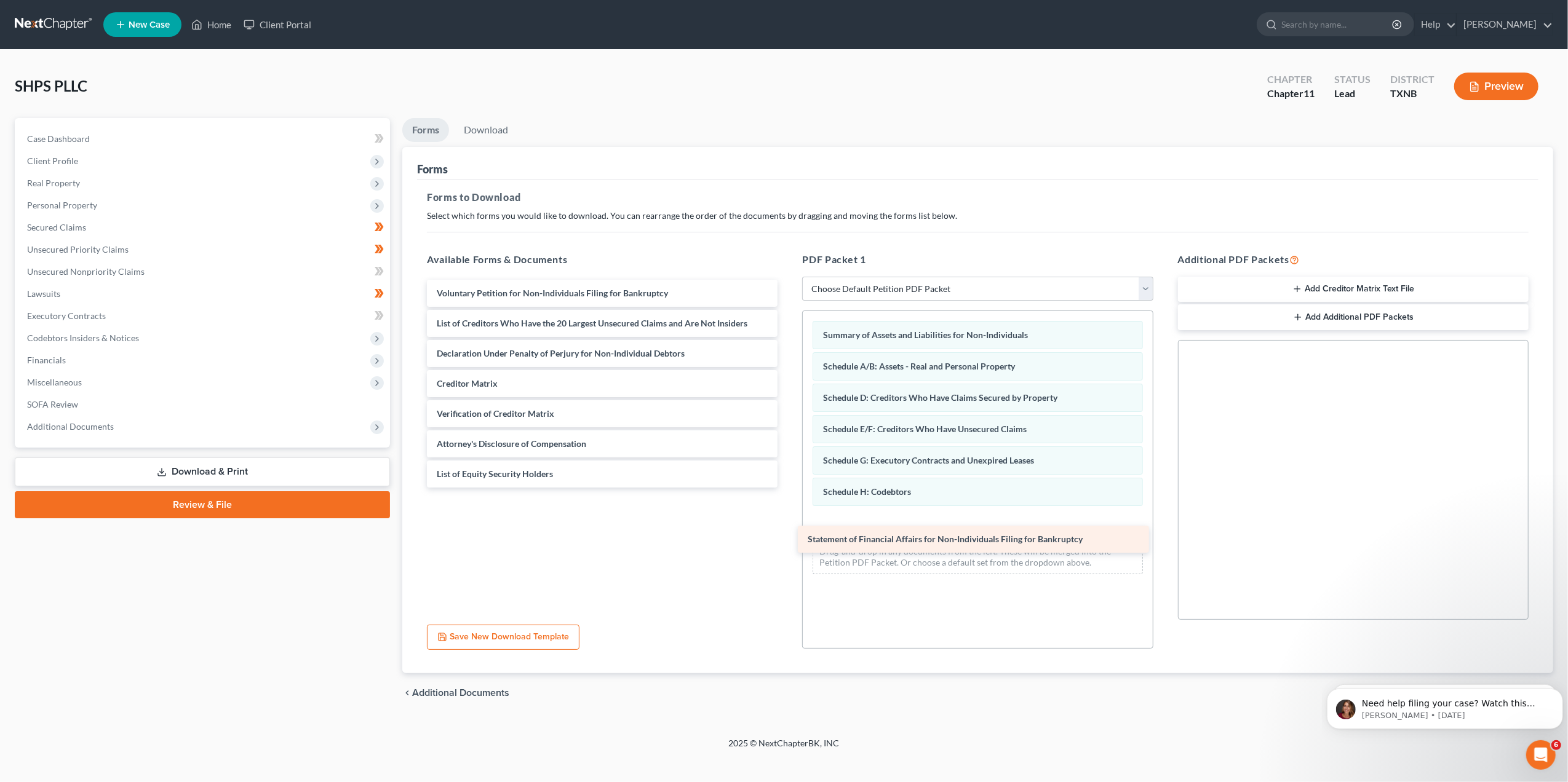
drag, startPoint x: 527, startPoint y: 348, endPoint x: 903, endPoint y: 545, distance: 424.5
click at [787, 488] on div "Statement of Financial Affairs for Non-Individuals Filing for Bankruptcy Volunt…" at bounding box center [602, 384] width 370 height 208
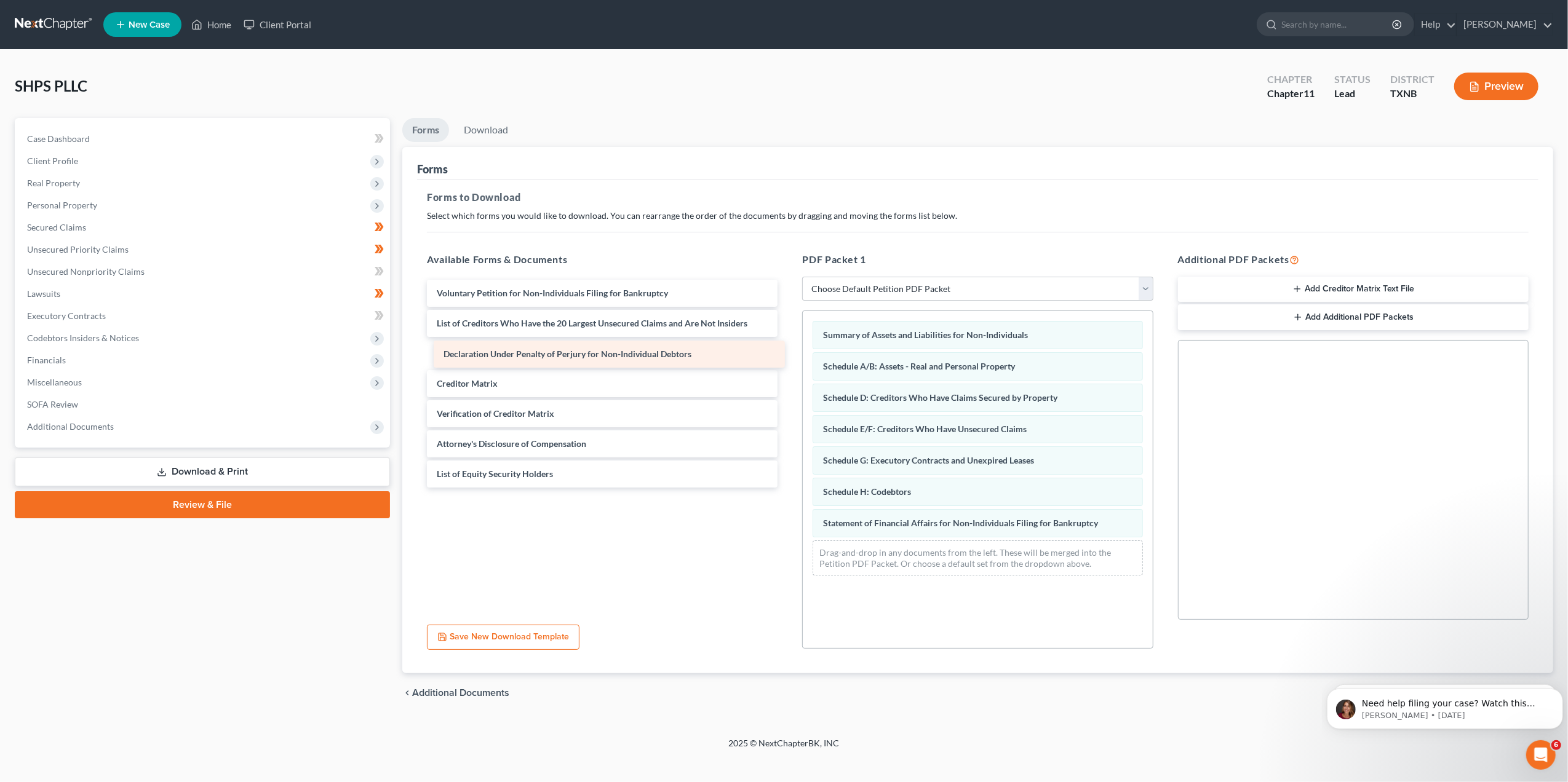
drag, startPoint x: 471, startPoint y: 343, endPoint x: 478, endPoint y: 345, distance: 7.3
click at [478, 345] on div "Declaration Under Penalty of Perjury for Non-Individual Debtors Voluntary Petit…" at bounding box center [602, 384] width 370 height 208
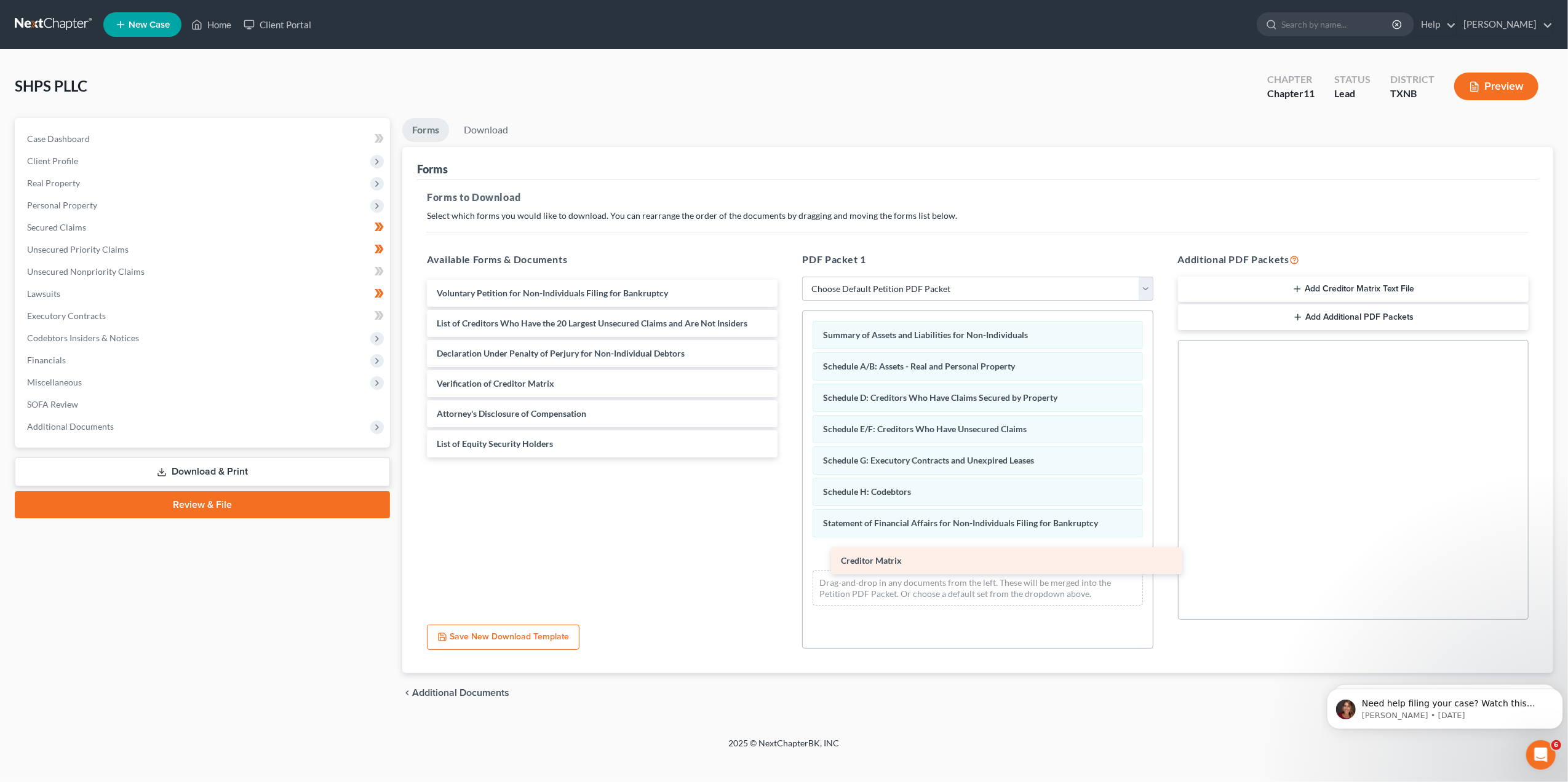
drag, startPoint x: 462, startPoint y: 384, endPoint x: 866, endPoint y: 561, distance: 441.1
click at [787, 458] on div "Creditor Matrix Voluntary Petition for Non-Individuals Filing for Bankruptcy Li…" at bounding box center [602, 369] width 370 height 178
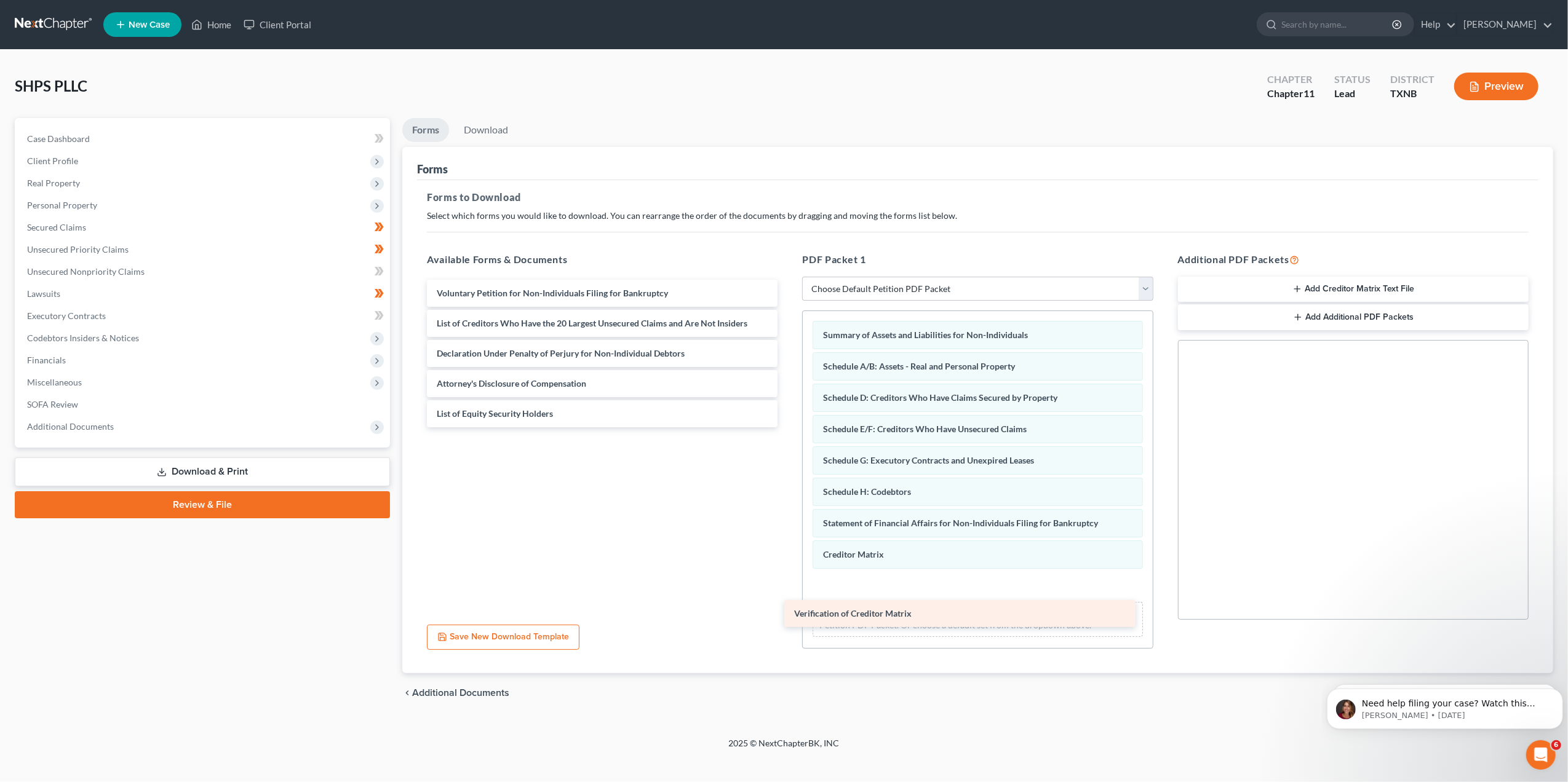
drag, startPoint x: 577, startPoint y: 375, endPoint x: 933, endPoint y: 606, distance: 424.4
click at [787, 428] on div "Verification of Creditor Matrix Voluntary Petition for Non-Individuals Filing f…" at bounding box center [602, 354] width 370 height 148
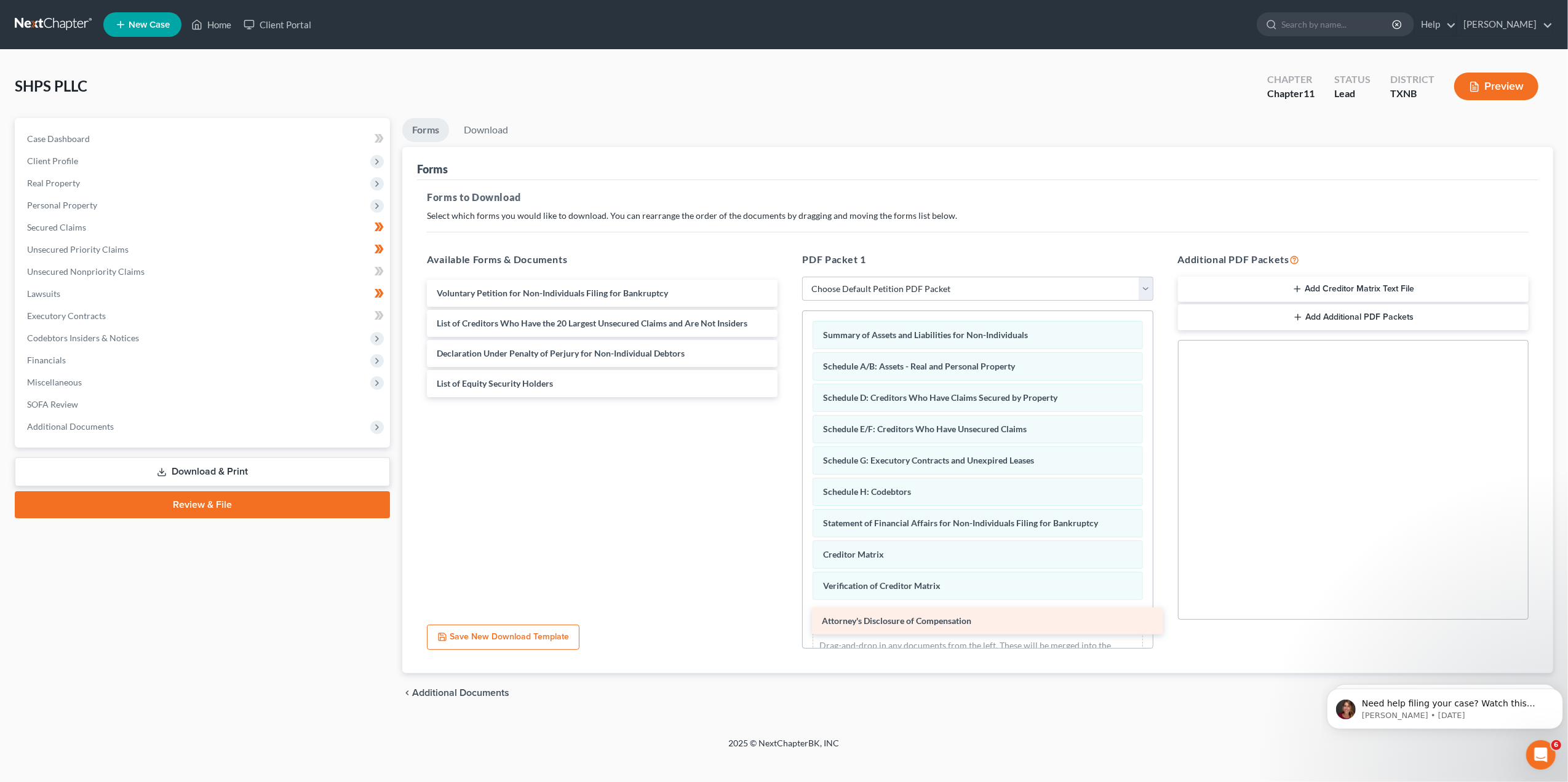
drag, startPoint x: 547, startPoint y: 385, endPoint x: 933, endPoint y: 623, distance: 453.5
click at [787, 397] on div "Attorney's Disclosure of Compensation Voluntary Petition for Non-Individuals Fi…" at bounding box center [602, 339] width 370 height 117
drag, startPoint x: 556, startPoint y: 377, endPoint x: 919, endPoint y: 630, distance: 442.5
click at [787, 367] on div "List of Equity Security Holders Voluntary Petition for Non-Individuals Filing f…" at bounding box center [602, 324] width 370 height 87
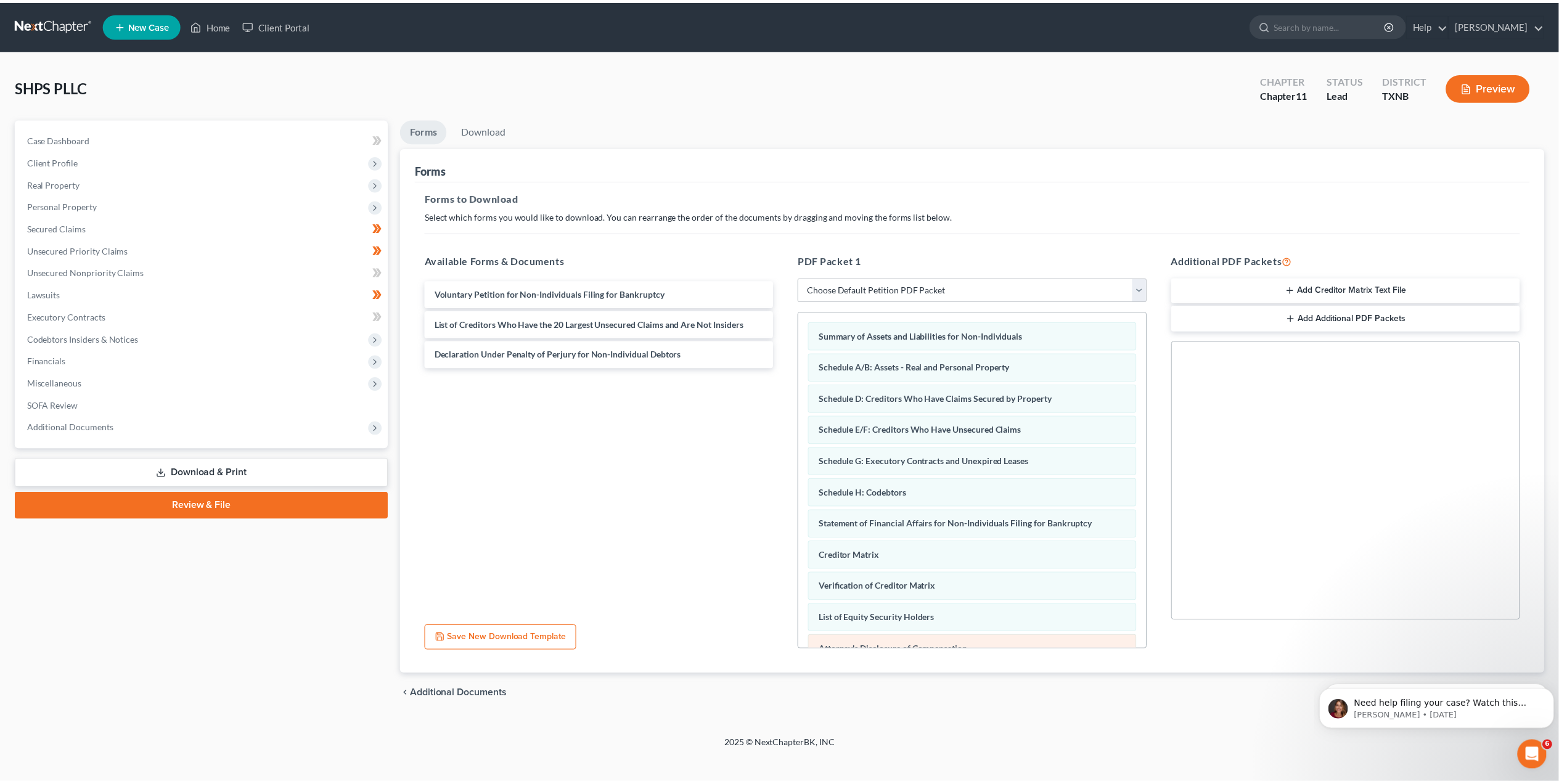
scroll to position [68, 0]
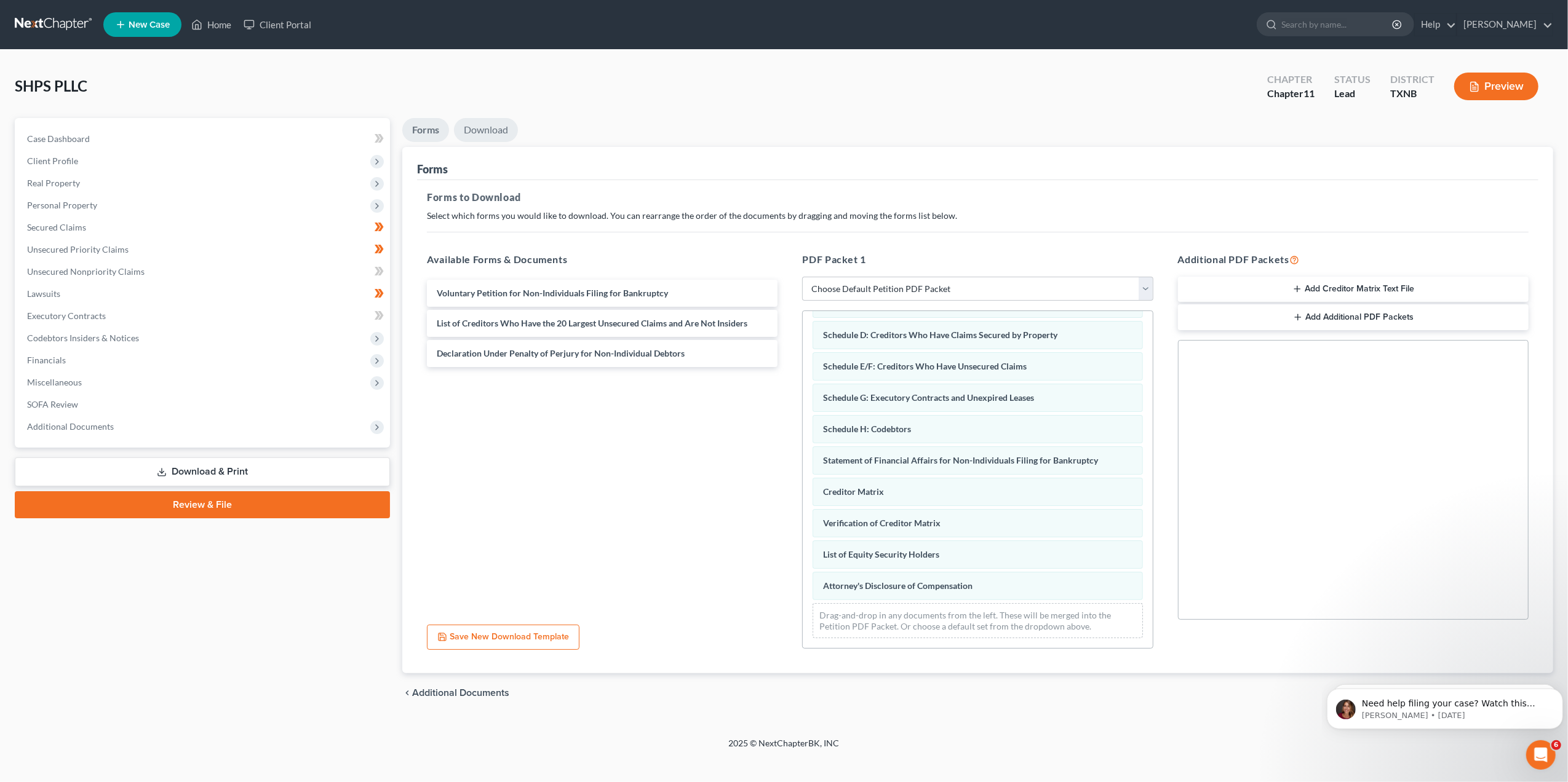
click at [496, 132] on link "Download" at bounding box center [486, 130] width 64 height 24
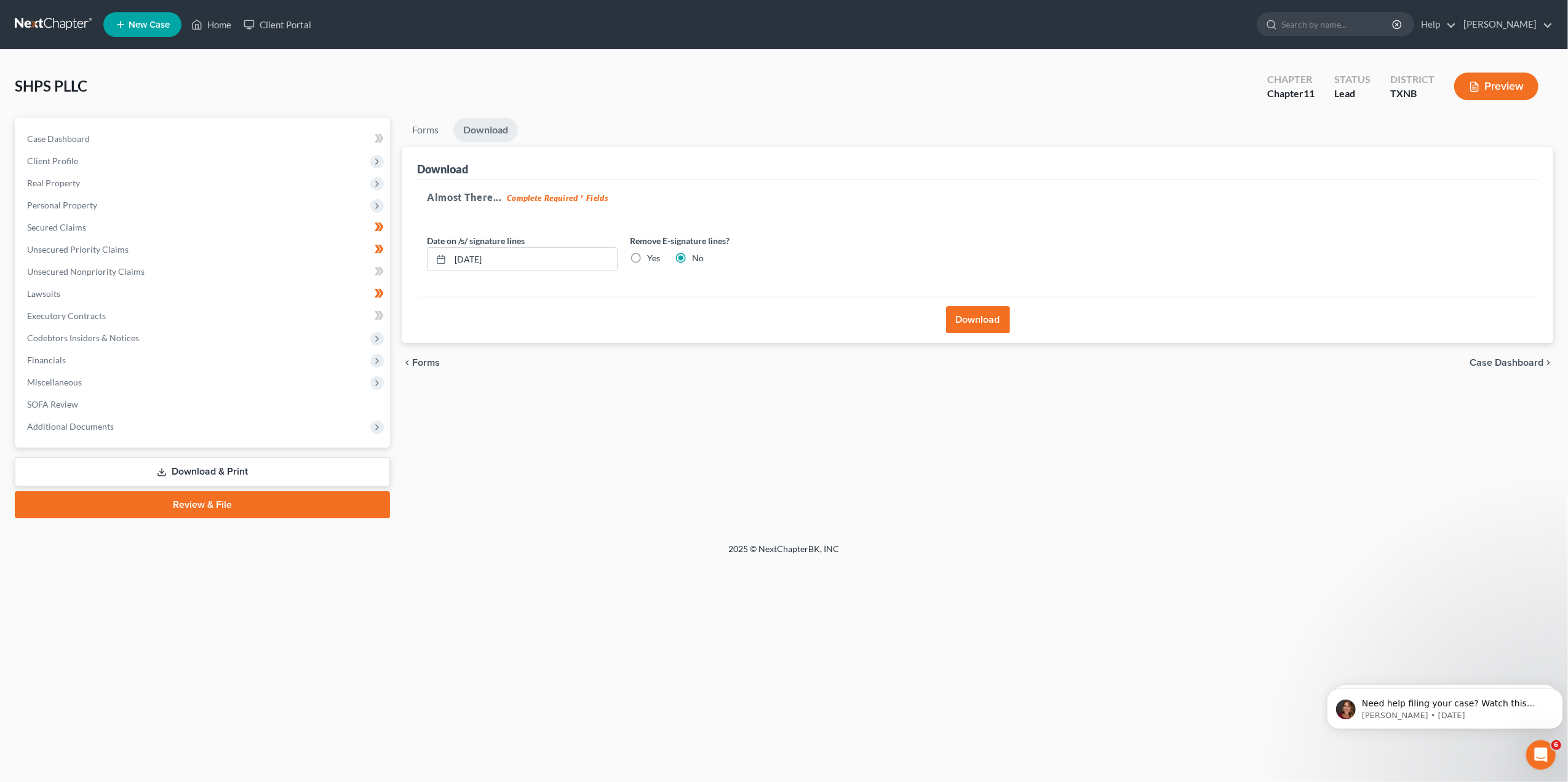
click at [955, 321] on button "Download" at bounding box center [978, 320] width 64 height 27
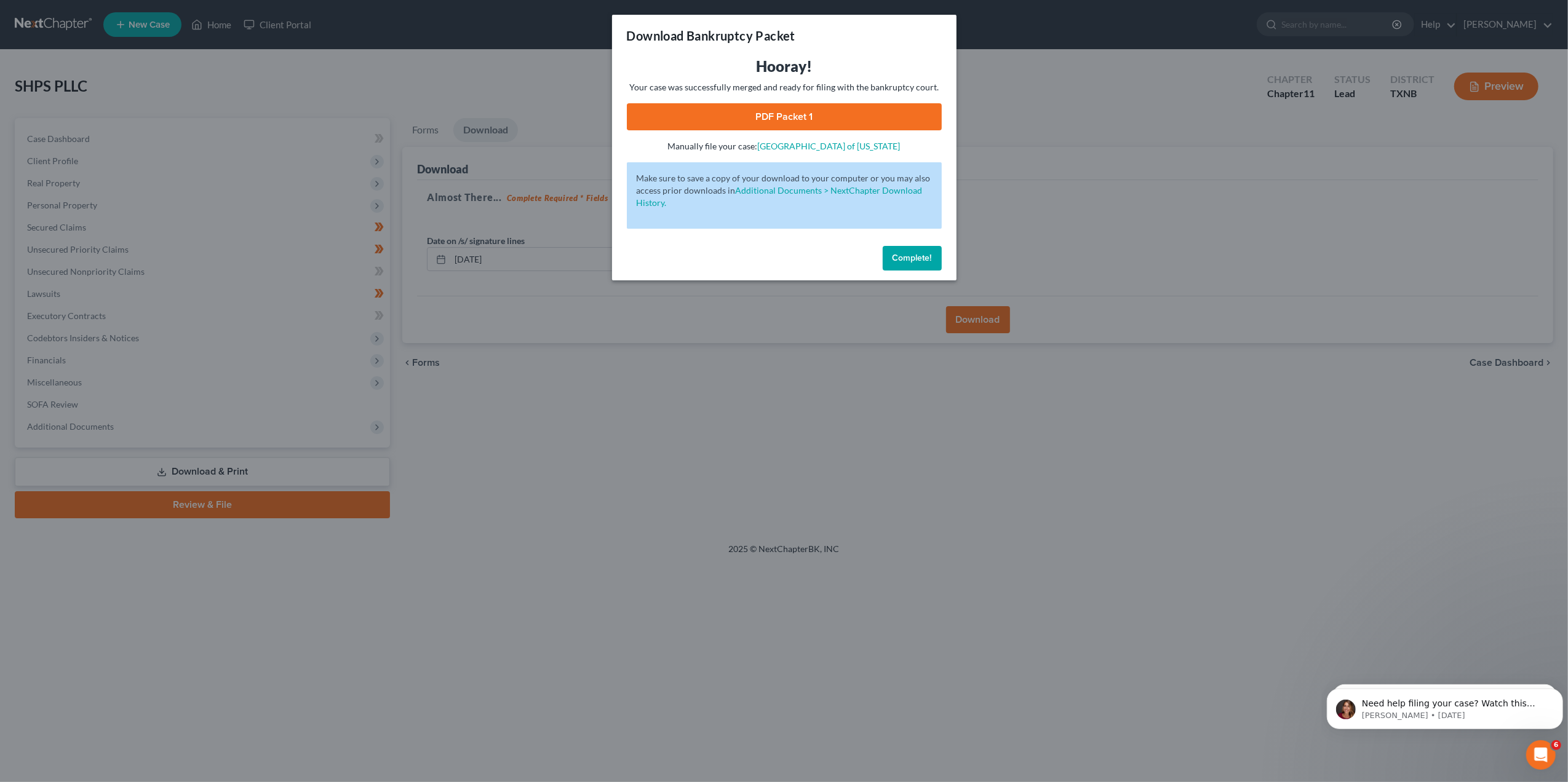
click at [778, 112] on link "PDF Packet 1" at bounding box center [784, 117] width 315 height 27
click at [903, 266] on button "Complete!" at bounding box center [912, 258] width 59 height 25
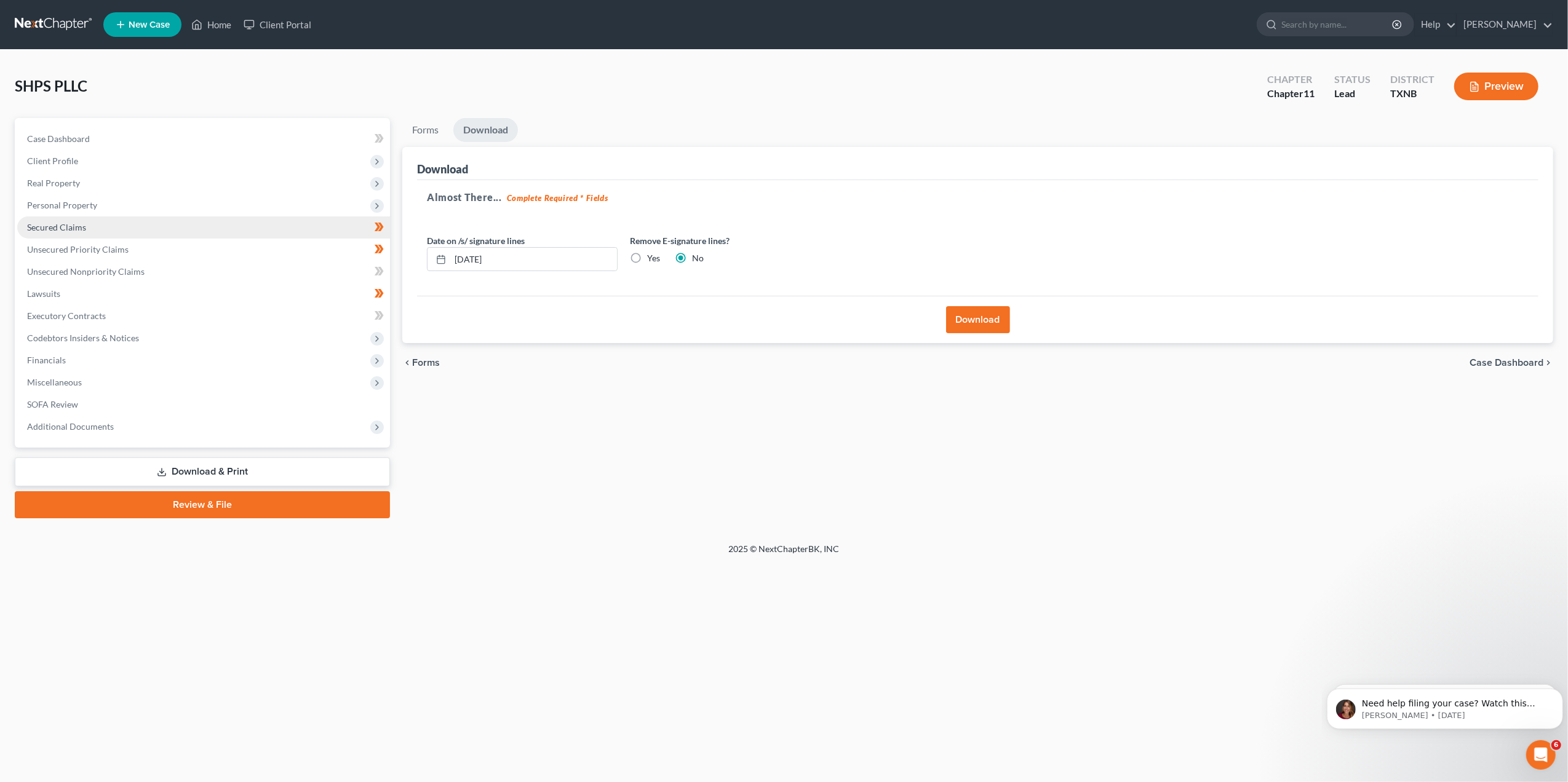
click at [135, 221] on link "Secured Claims" at bounding box center [203, 227] width 373 height 22
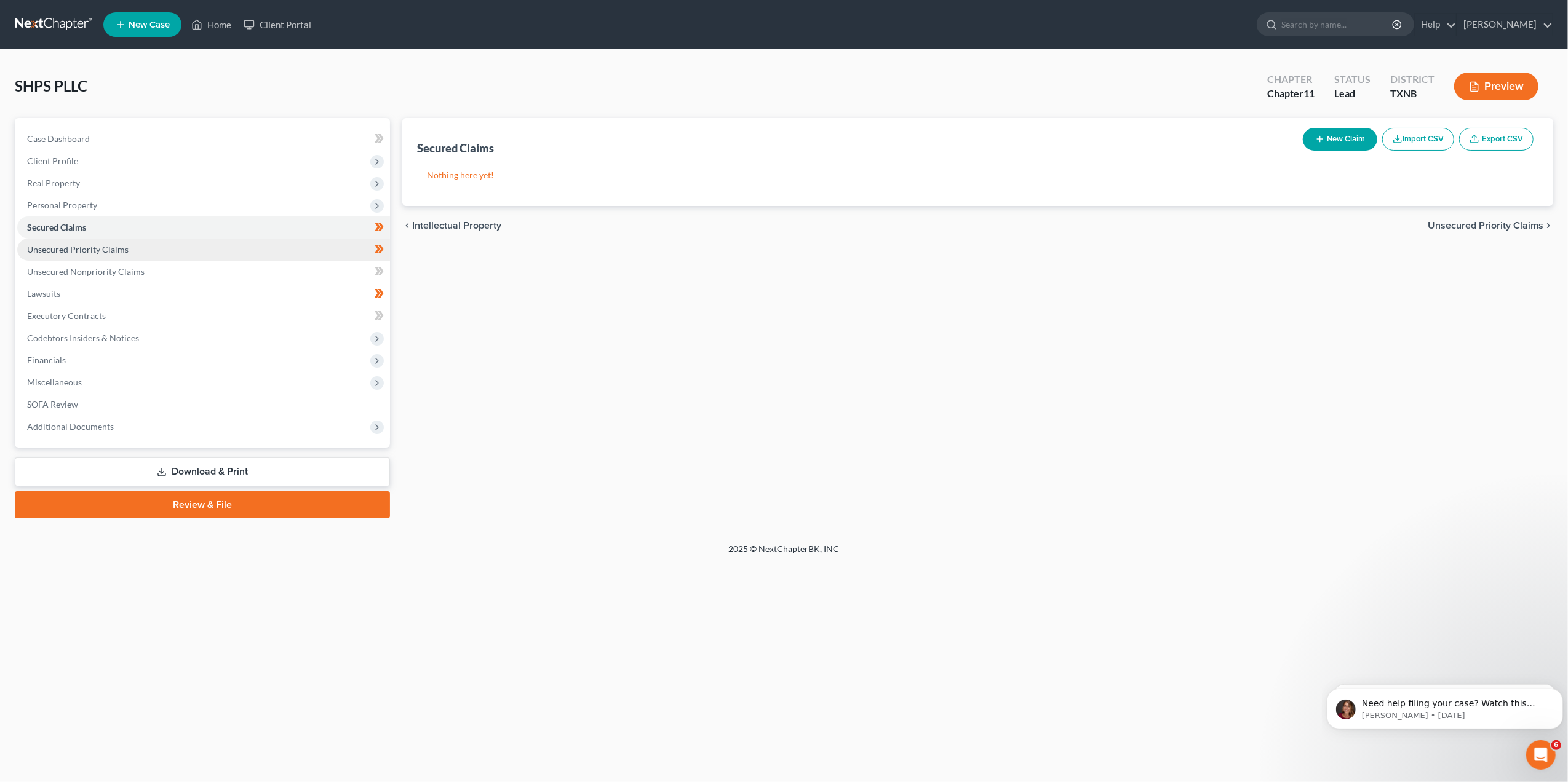
click at [116, 244] on span "Unsecured Priority Claims" at bounding box center [78, 249] width 102 height 11
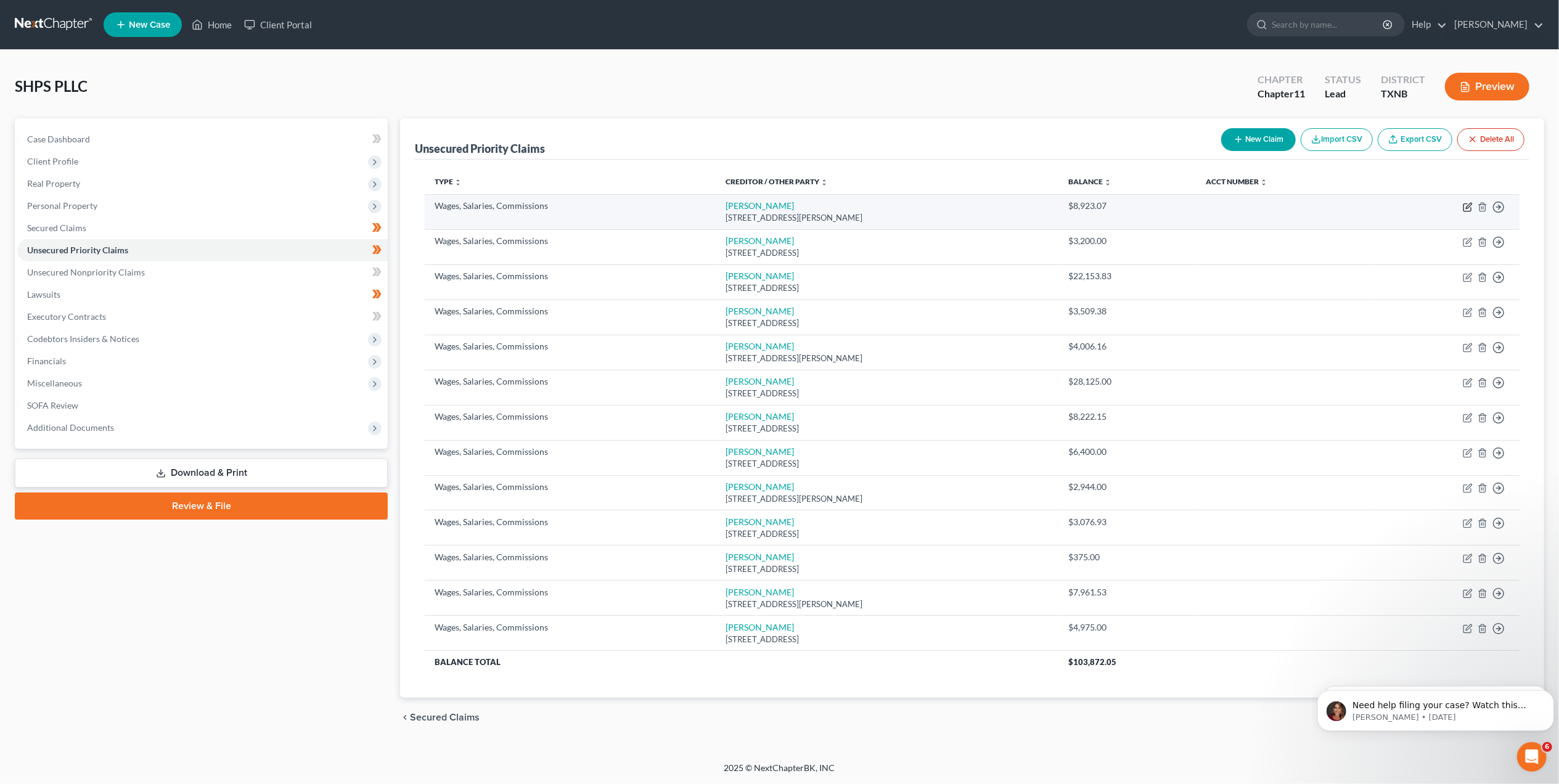
click at [1464, 206] on icon "button" at bounding box center [1468, 208] width 8 height 8
select select "45"
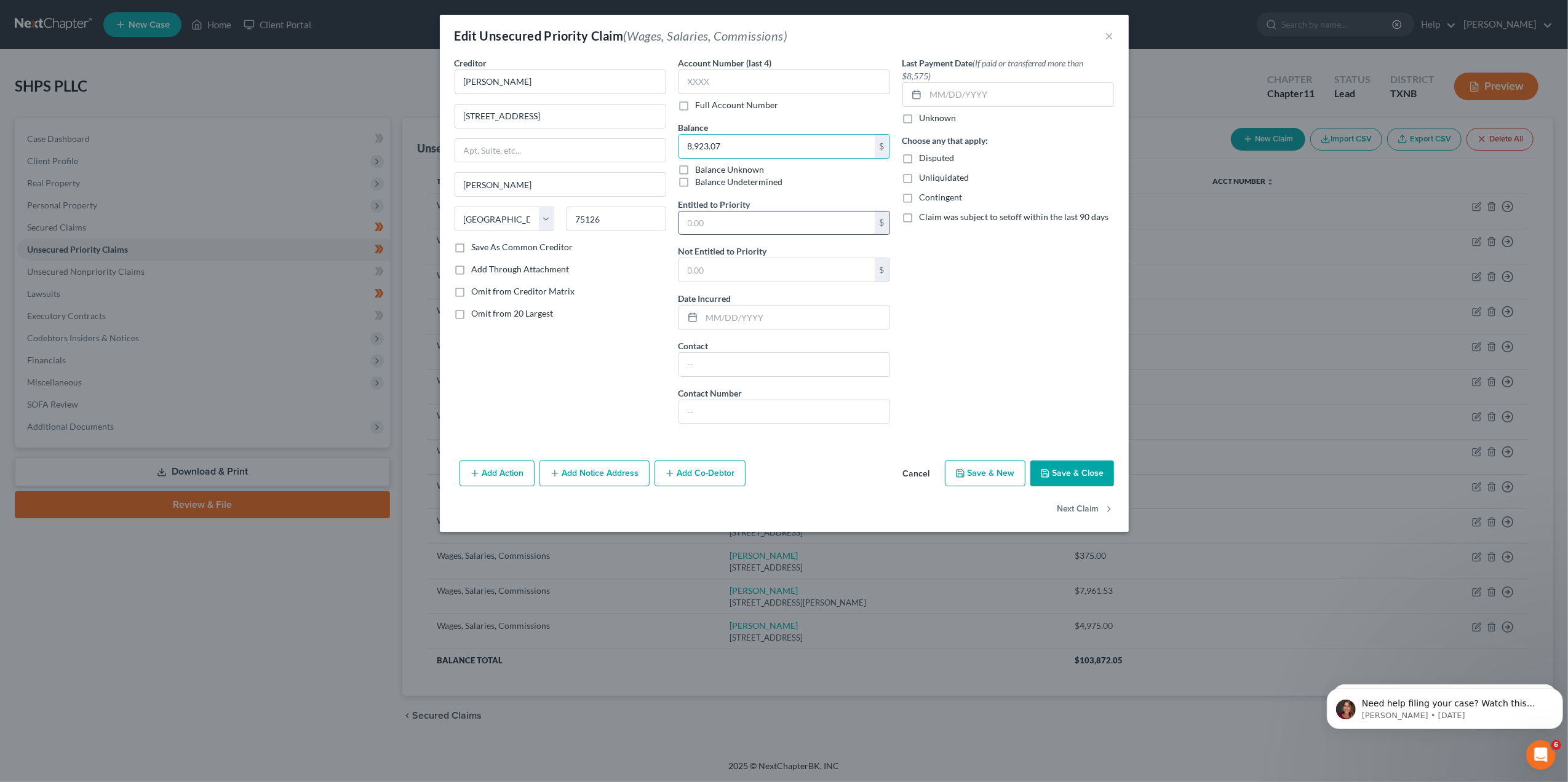
click at [754, 224] on input "text" at bounding box center [777, 223] width 196 height 23
paste input "8,923.07"
type input "8,923.07"
click at [1080, 469] on button "Save & Close" at bounding box center [1072, 473] width 84 height 26
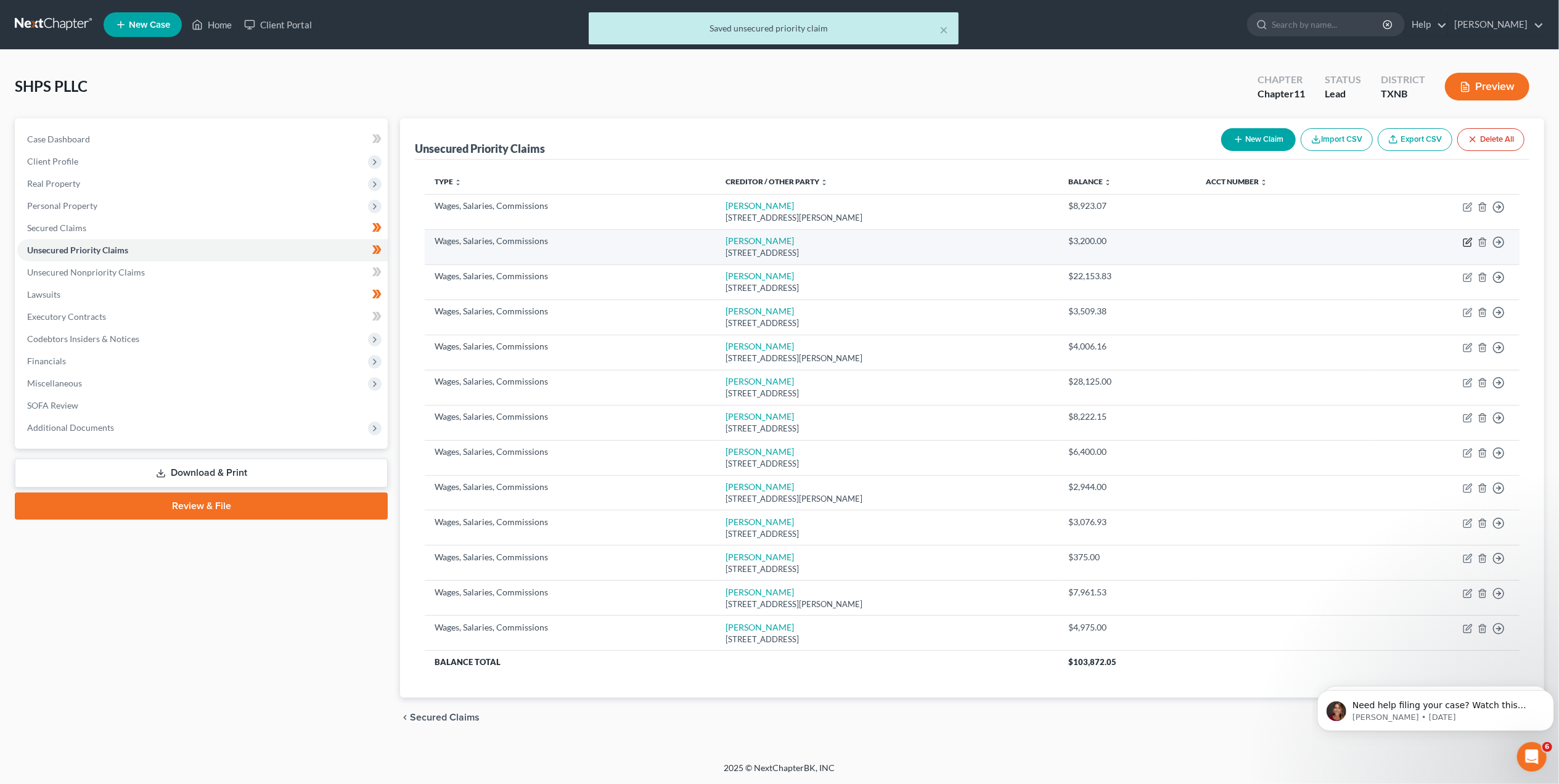
click at [1471, 241] on icon "button" at bounding box center [1468, 242] width 10 height 10
select select "33"
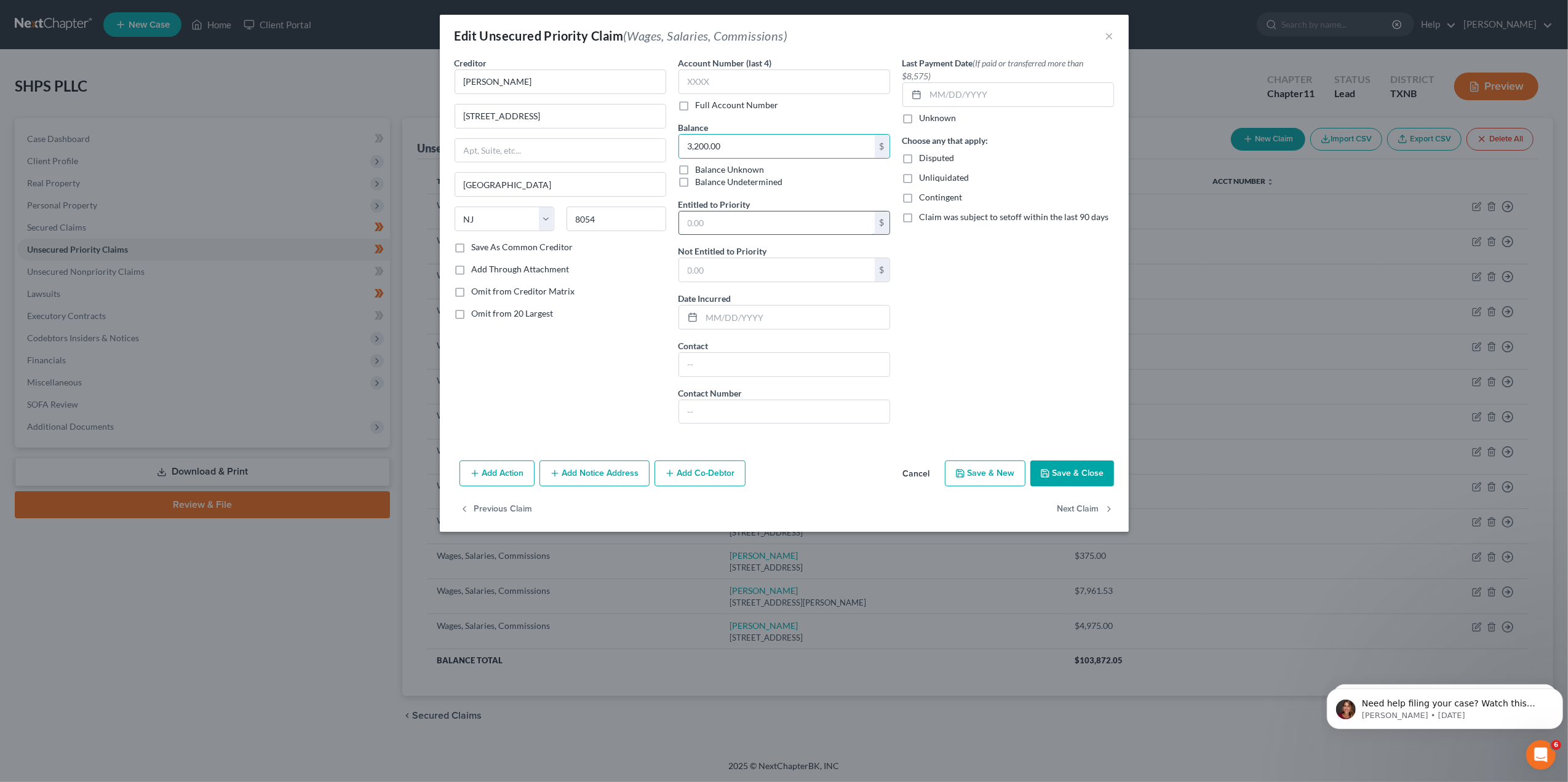
click at [716, 225] on input "text" at bounding box center [777, 223] width 196 height 23
paste input "3,200.00"
type input "3,200.00"
click at [1076, 477] on button "Save & Close" at bounding box center [1072, 473] width 84 height 26
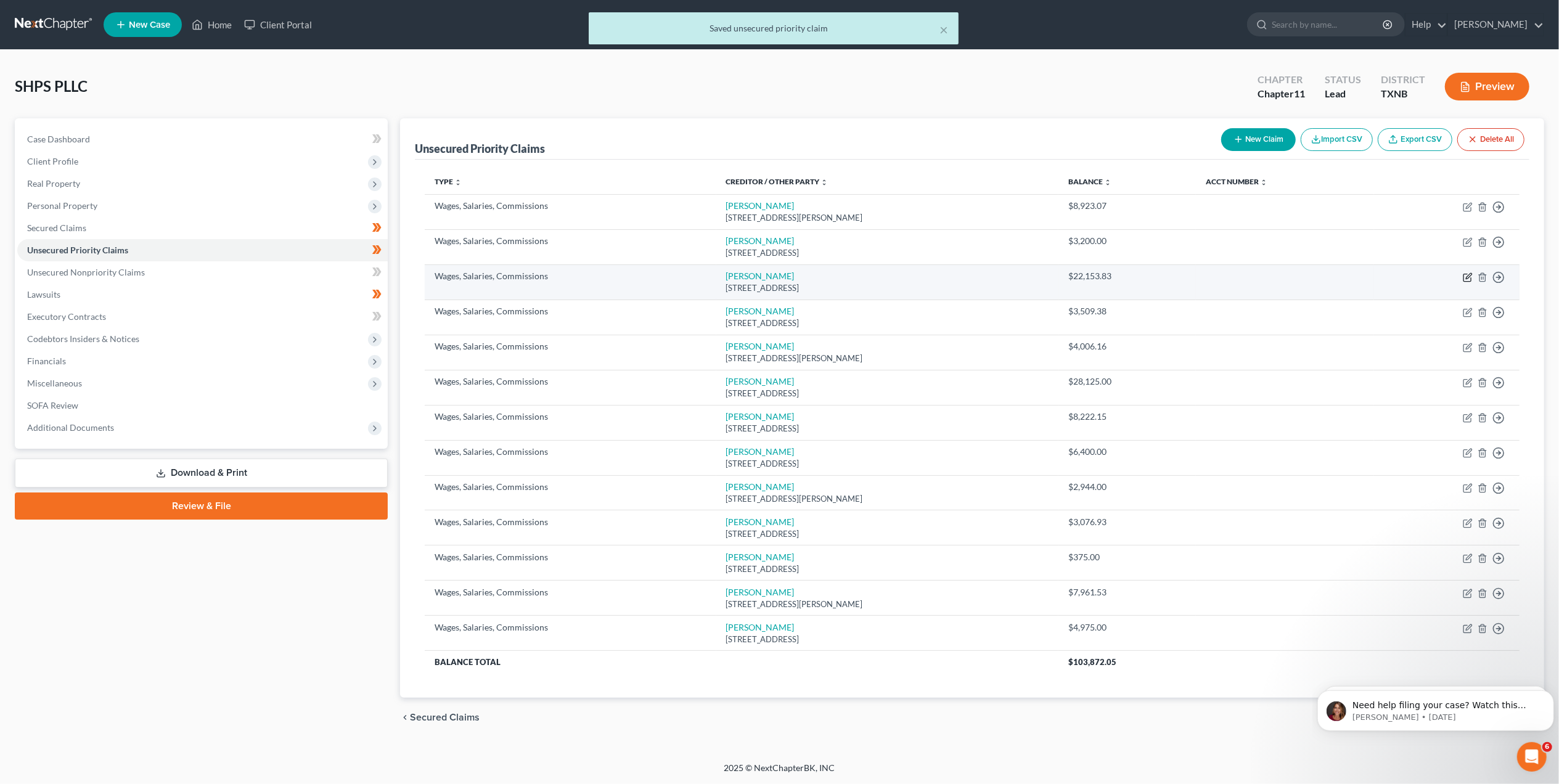
click at [1468, 274] on icon "button" at bounding box center [1468, 277] width 10 height 10
select select "9"
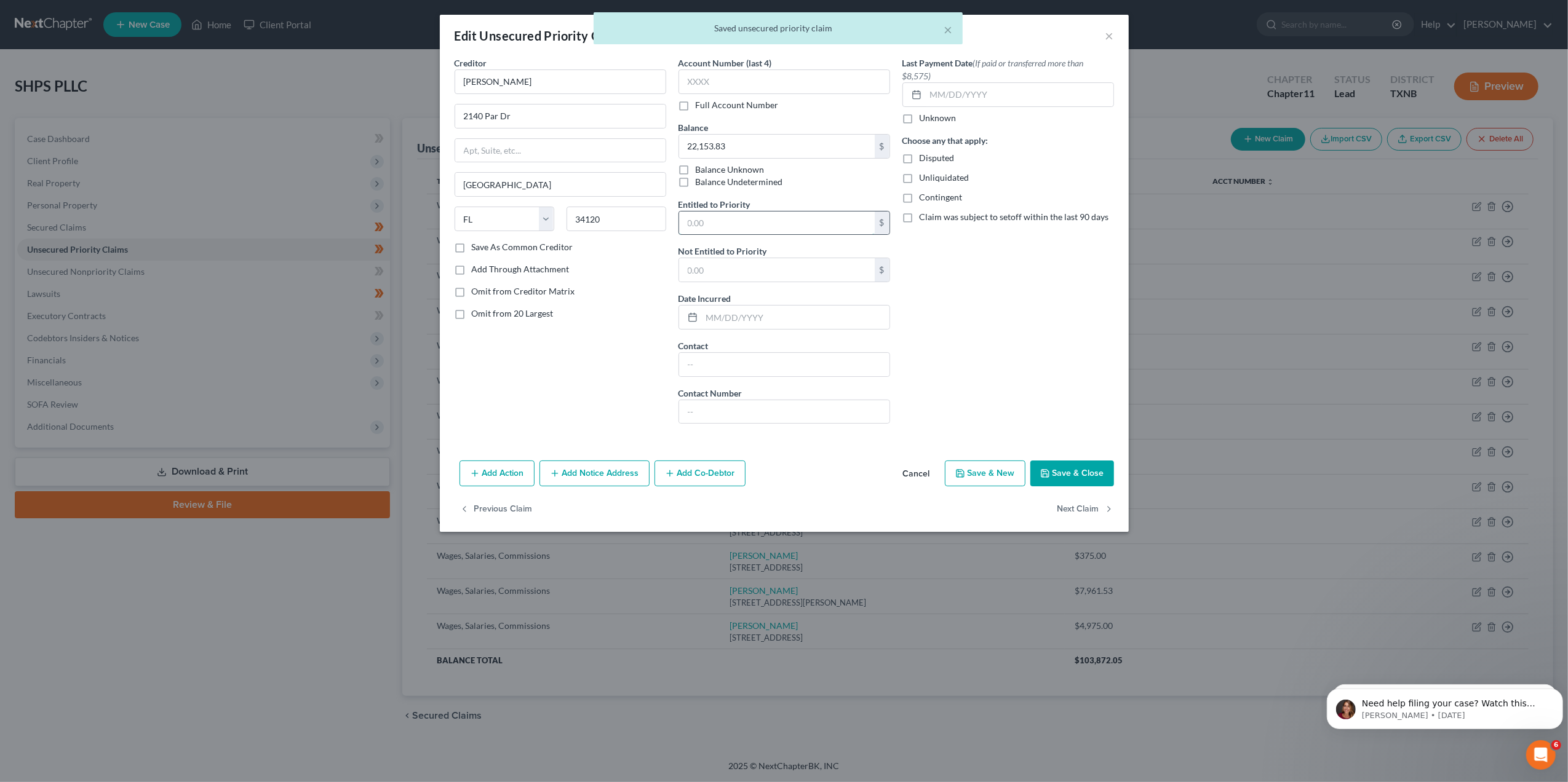
click at [793, 227] on input "text" at bounding box center [777, 223] width 196 height 23
type input "0"
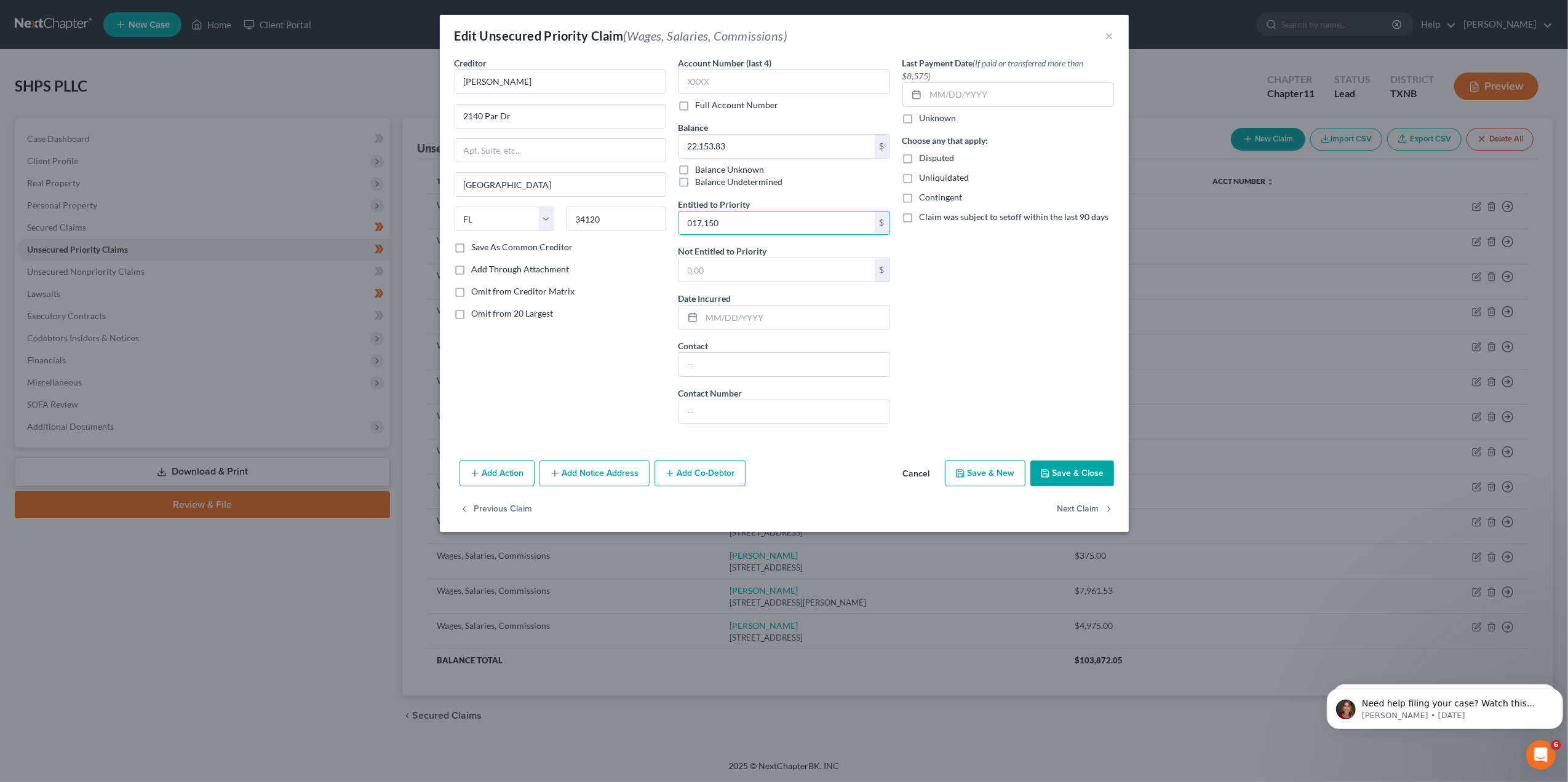
click at [1086, 481] on button "Save & Close" at bounding box center [1072, 473] width 84 height 26
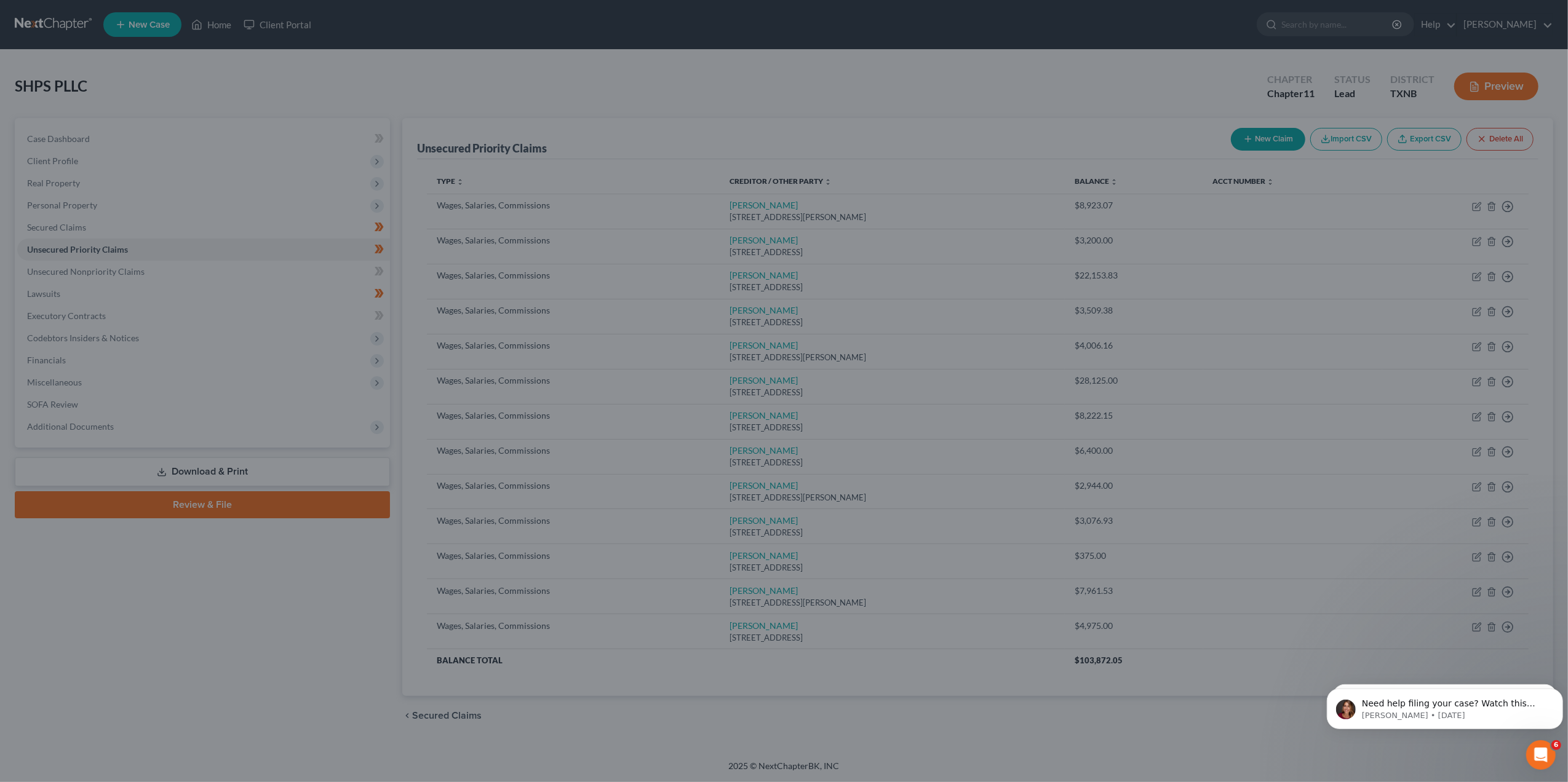
type input "17,150.00"
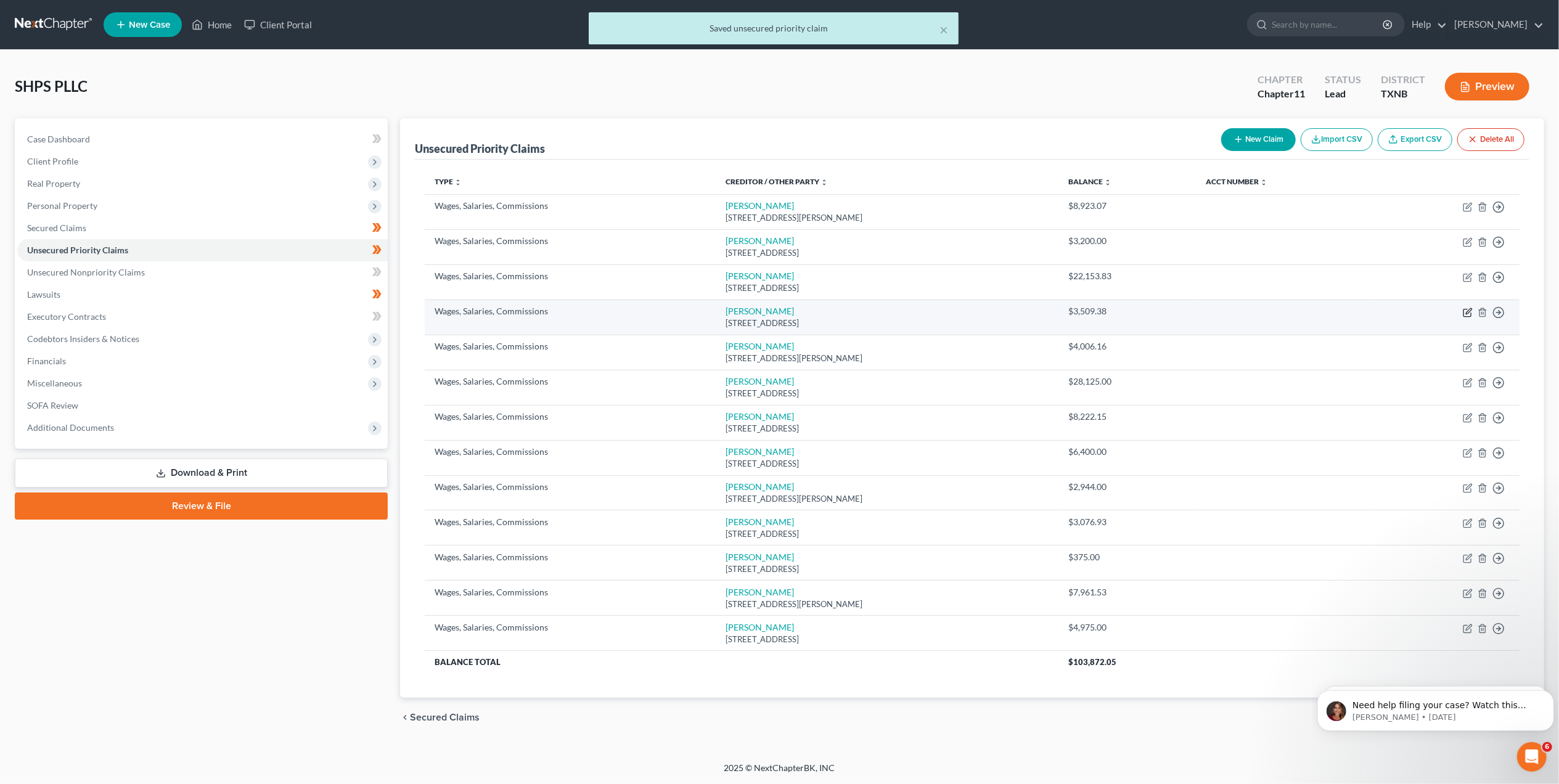
click at [1470, 316] on icon "button" at bounding box center [1468, 312] width 10 height 10
select select "28"
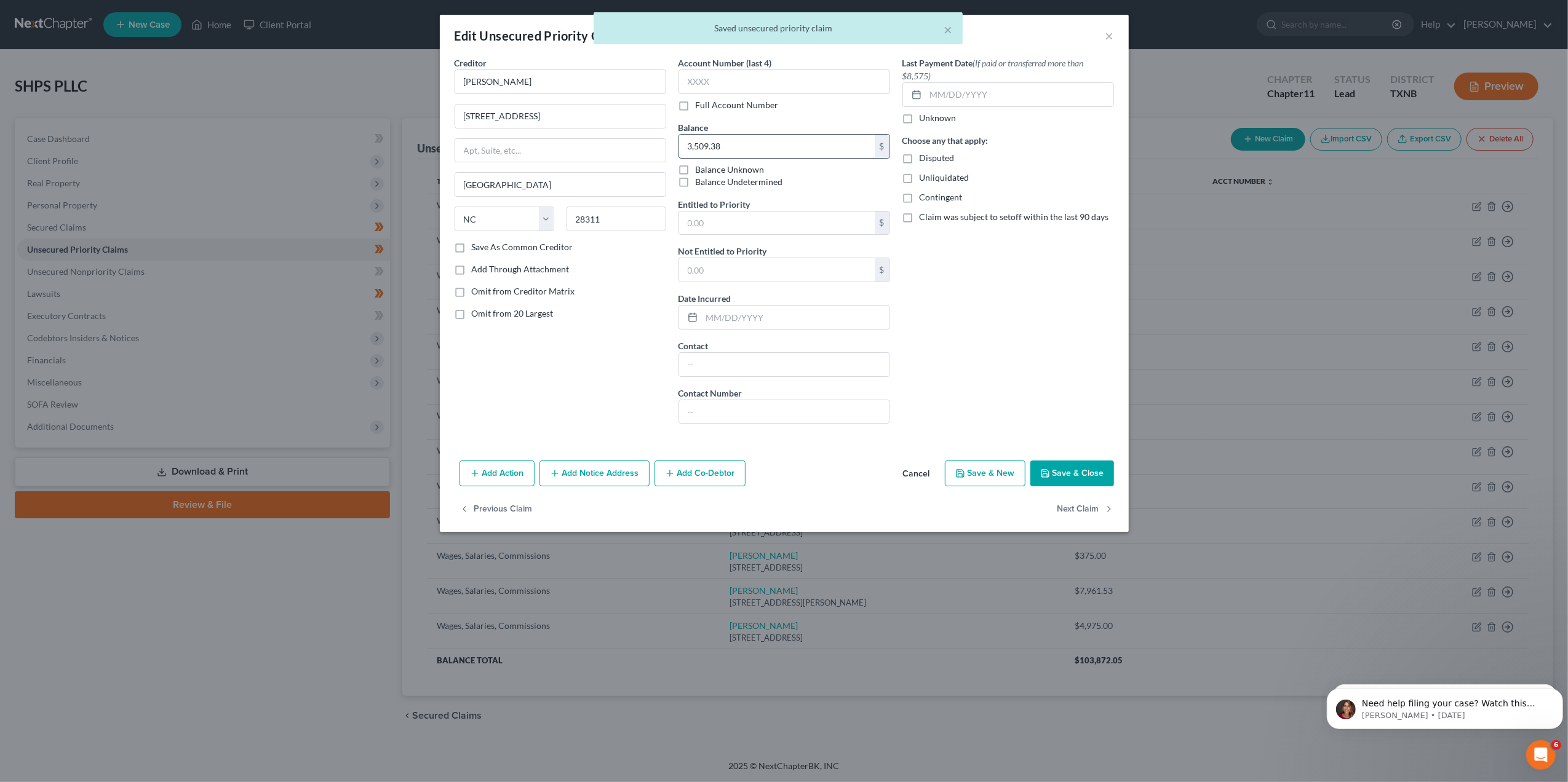
click at [778, 143] on input "3,509.38" at bounding box center [777, 146] width 196 height 23
click at [727, 232] on input "text" at bounding box center [777, 223] width 196 height 23
paste input "3,509.38"
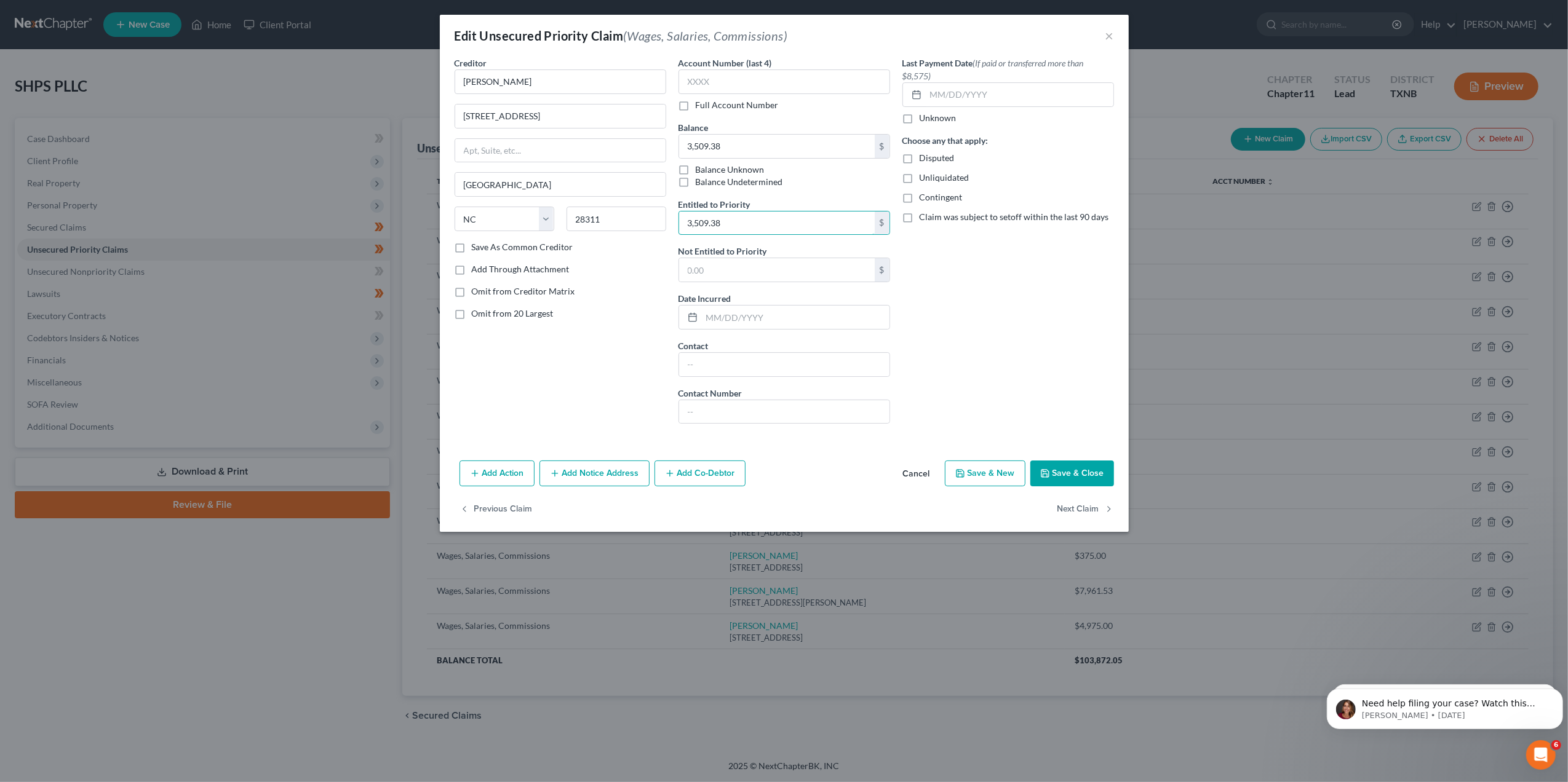
type input "3,509.38"
click at [1101, 476] on button "Save & Close" at bounding box center [1072, 473] width 84 height 26
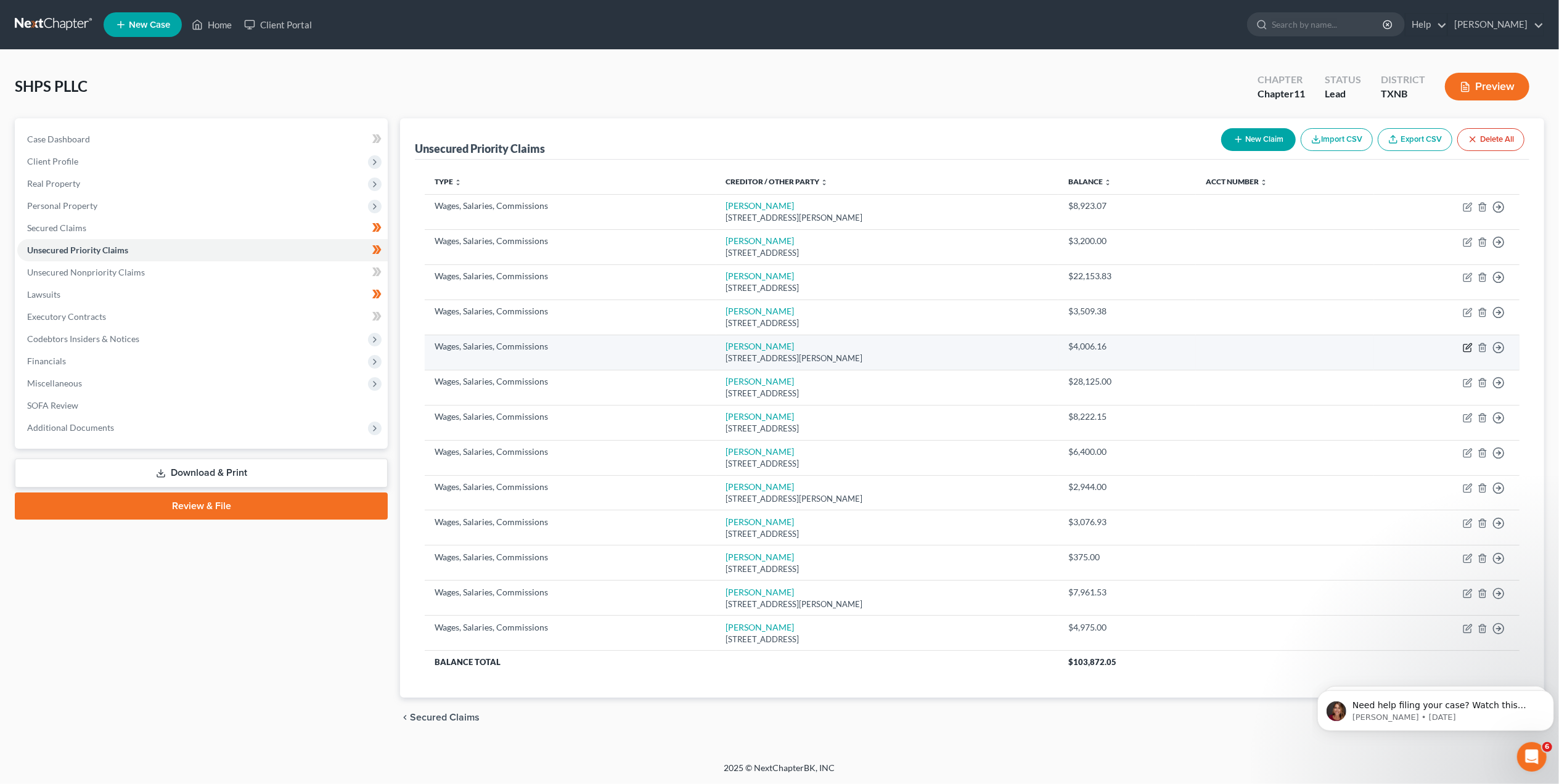
click at [1471, 344] on icon "button" at bounding box center [1468, 346] width 5 height 5
select select "36"
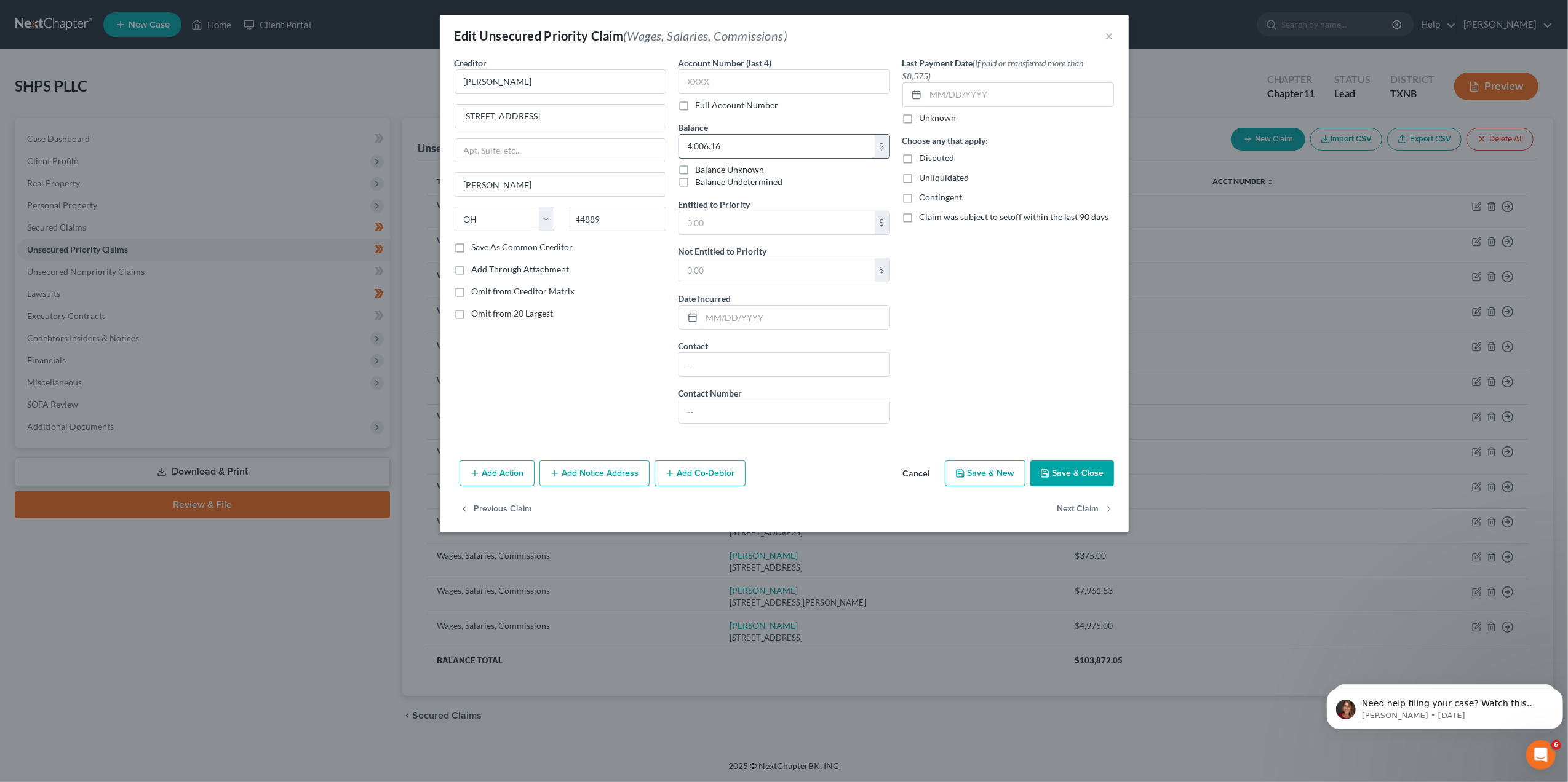
click at [771, 146] on input "4,006.16" at bounding box center [777, 146] width 196 height 23
click at [719, 224] on input "text" at bounding box center [777, 223] width 196 height 23
paste input "4,006.16"
type input "4,006.16"
click at [1068, 466] on button "Save & Close" at bounding box center [1072, 473] width 84 height 26
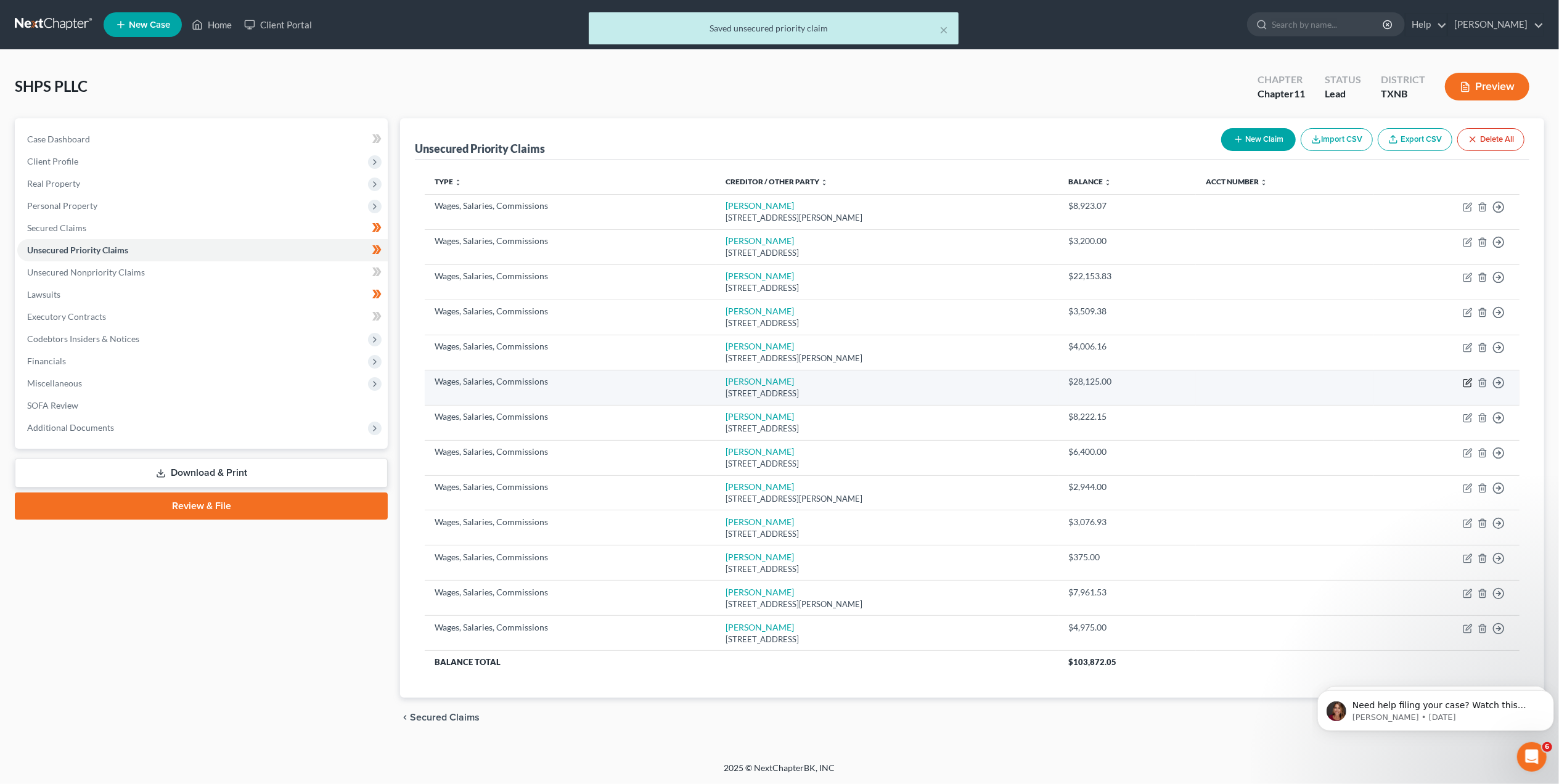
click at [1465, 383] on icon "button" at bounding box center [1468, 383] width 10 height 10
select select "3"
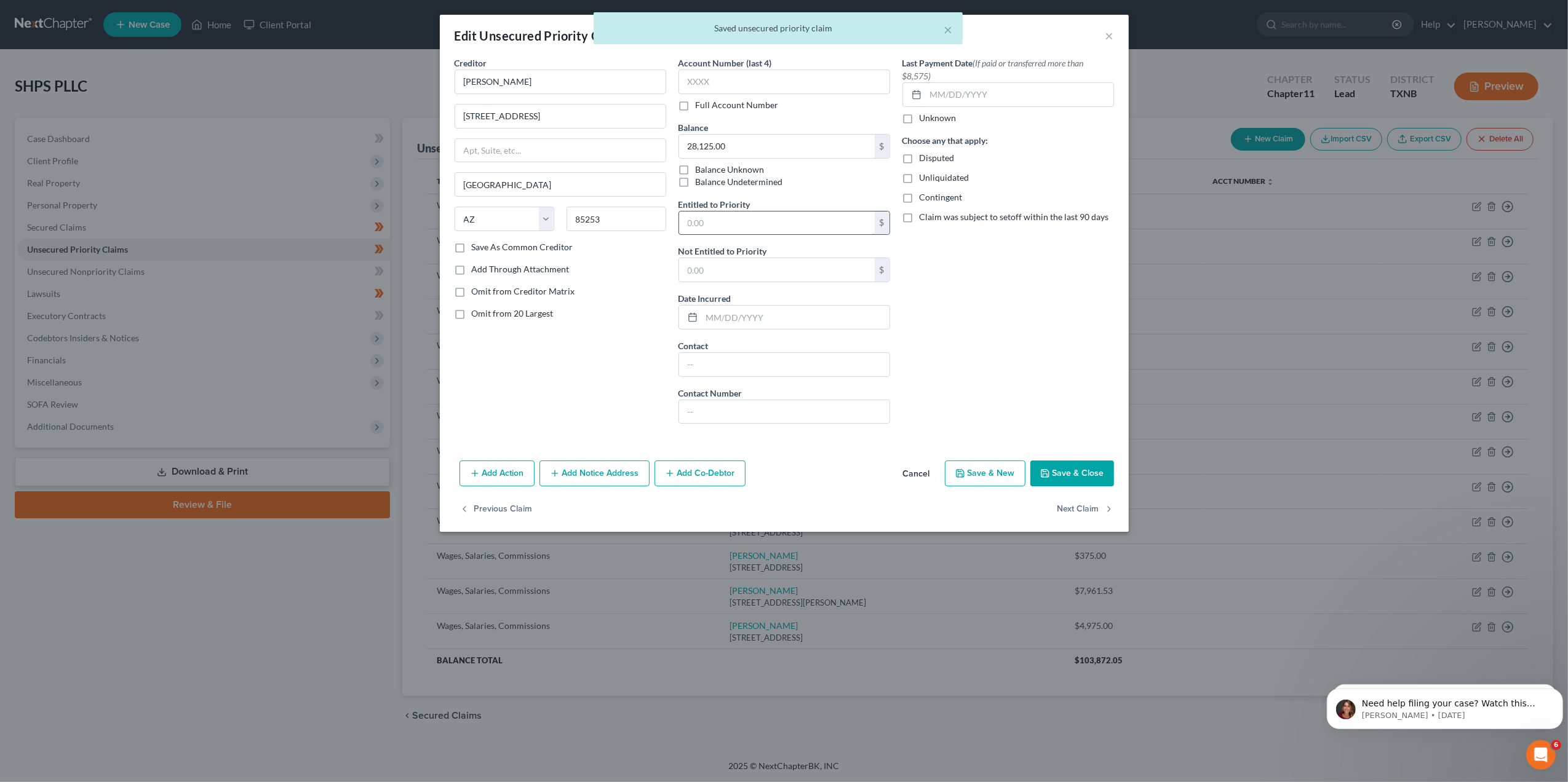
click at [741, 217] on input "text" at bounding box center [777, 223] width 196 height 23
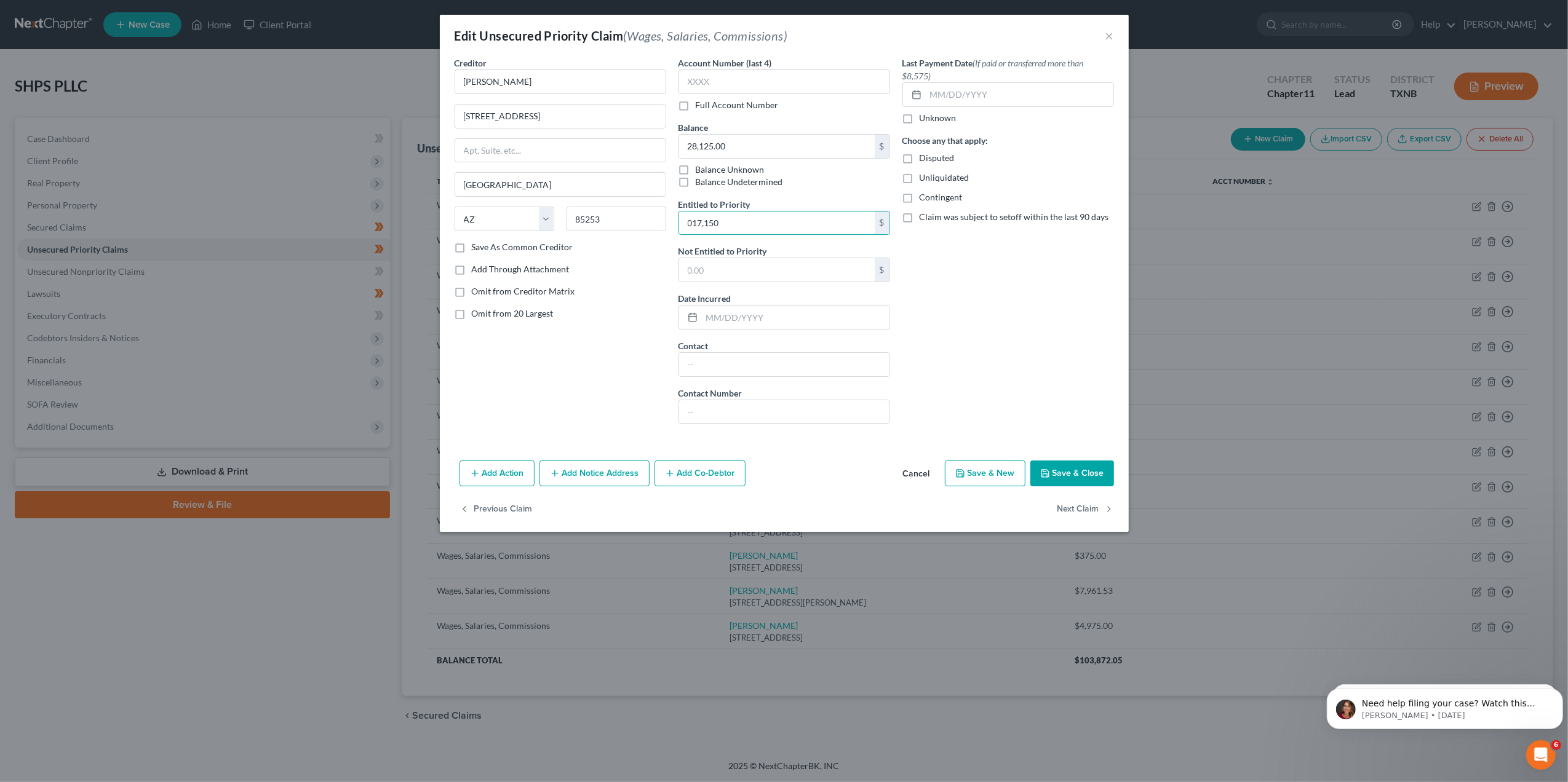
type input "017,150"
click at [1058, 477] on button "Save & Close" at bounding box center [1072, 473] width 84 height 26
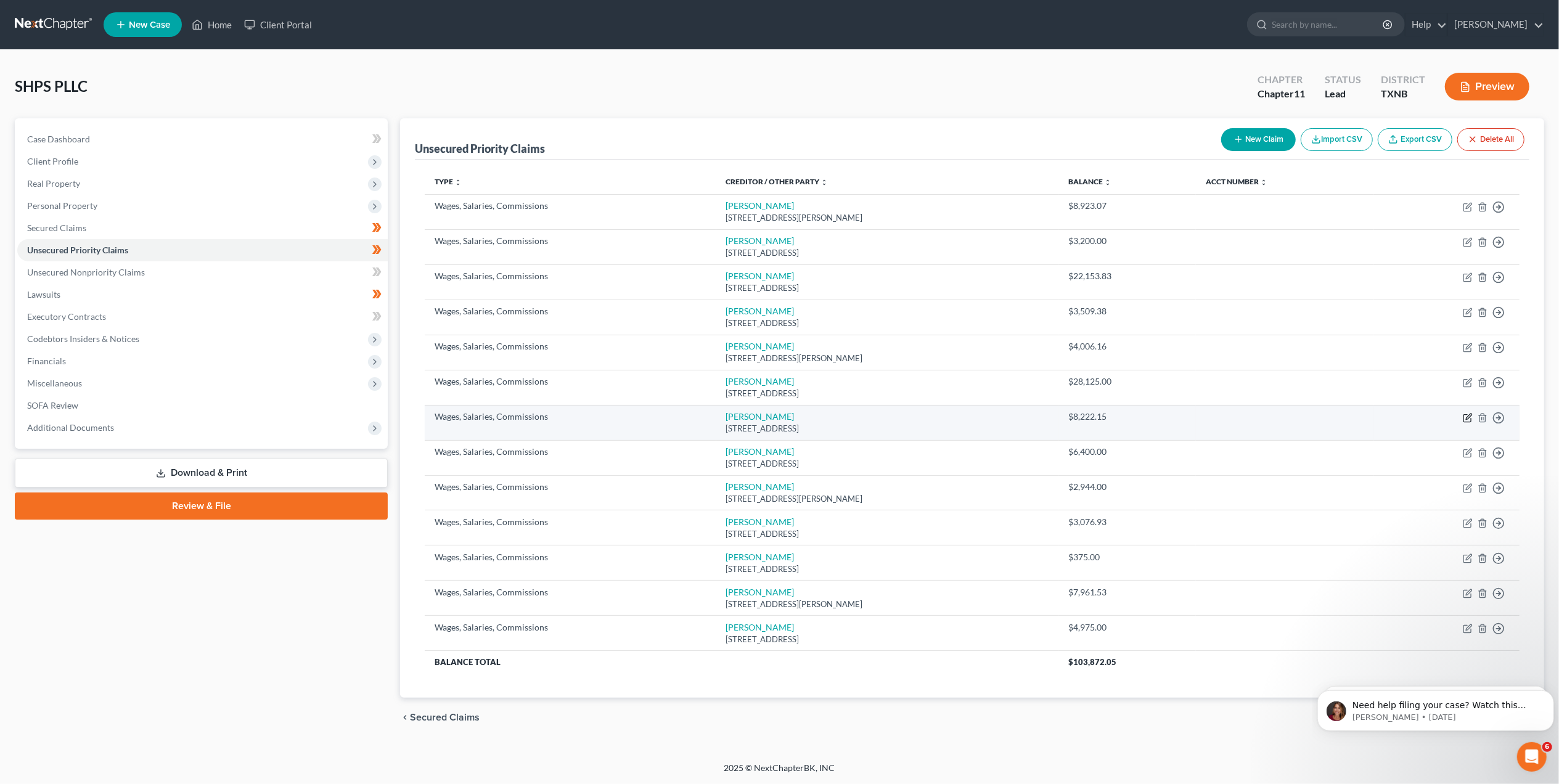
click at [1466, 417] on icon "button" at bounding box center [1468, 417] width 10 height 10
select select "4"
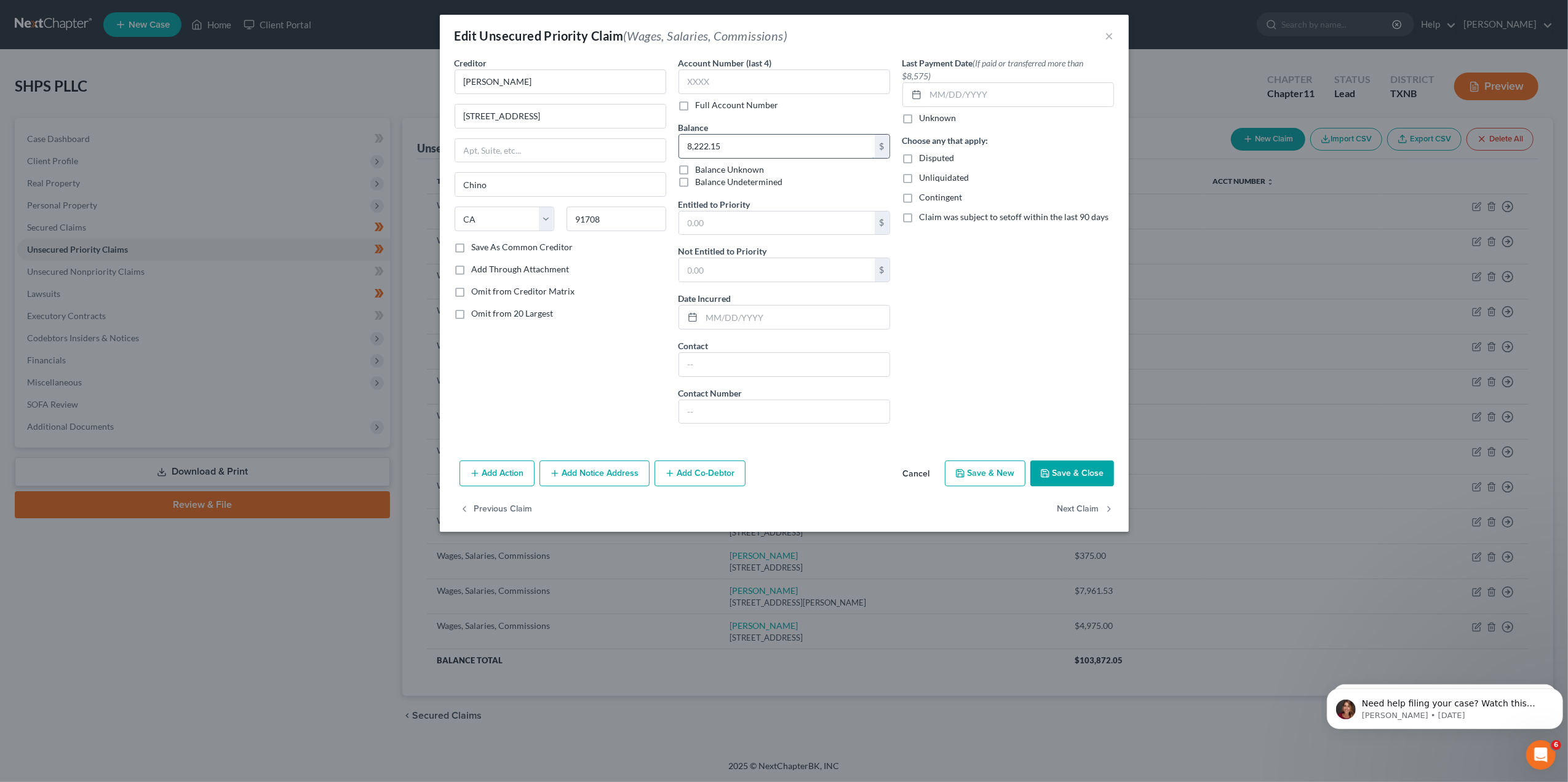
click at [781, 145] on input "8,222.15" at bounding box center [777, 146] width 196 height 23
click at [749, 225] on input "text" at bounding box center [777, 223] width 196 height 23
paste input "8,222.15"
type input "8,222.15"
click at [1085, 470] on button "Save & Close" at bounding box center [1072, 473] width 84 height 26
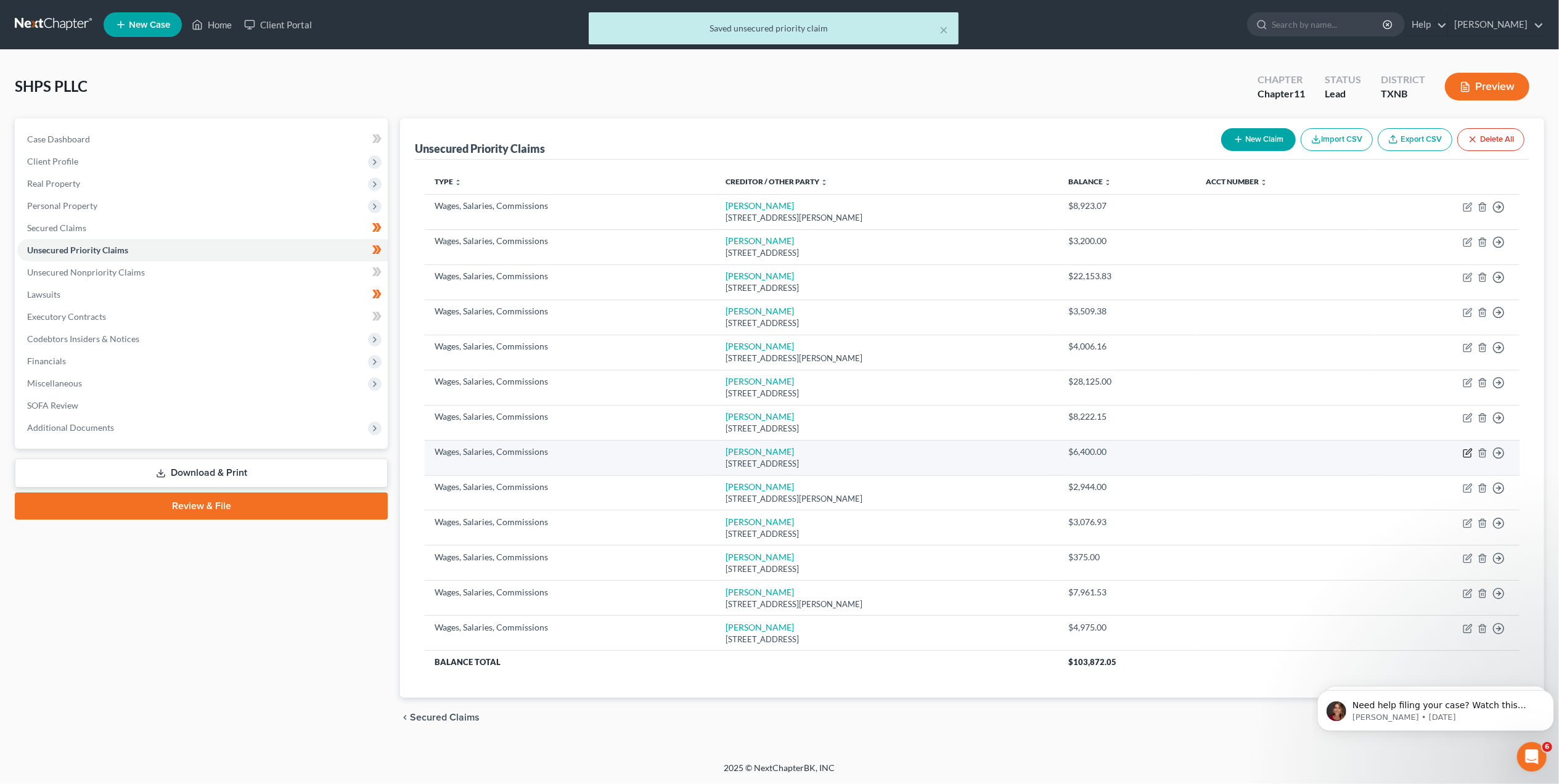
click at [1468, 452] on icon "button" at bounding box center [1468, 453] width 10 height 10
select select "44"
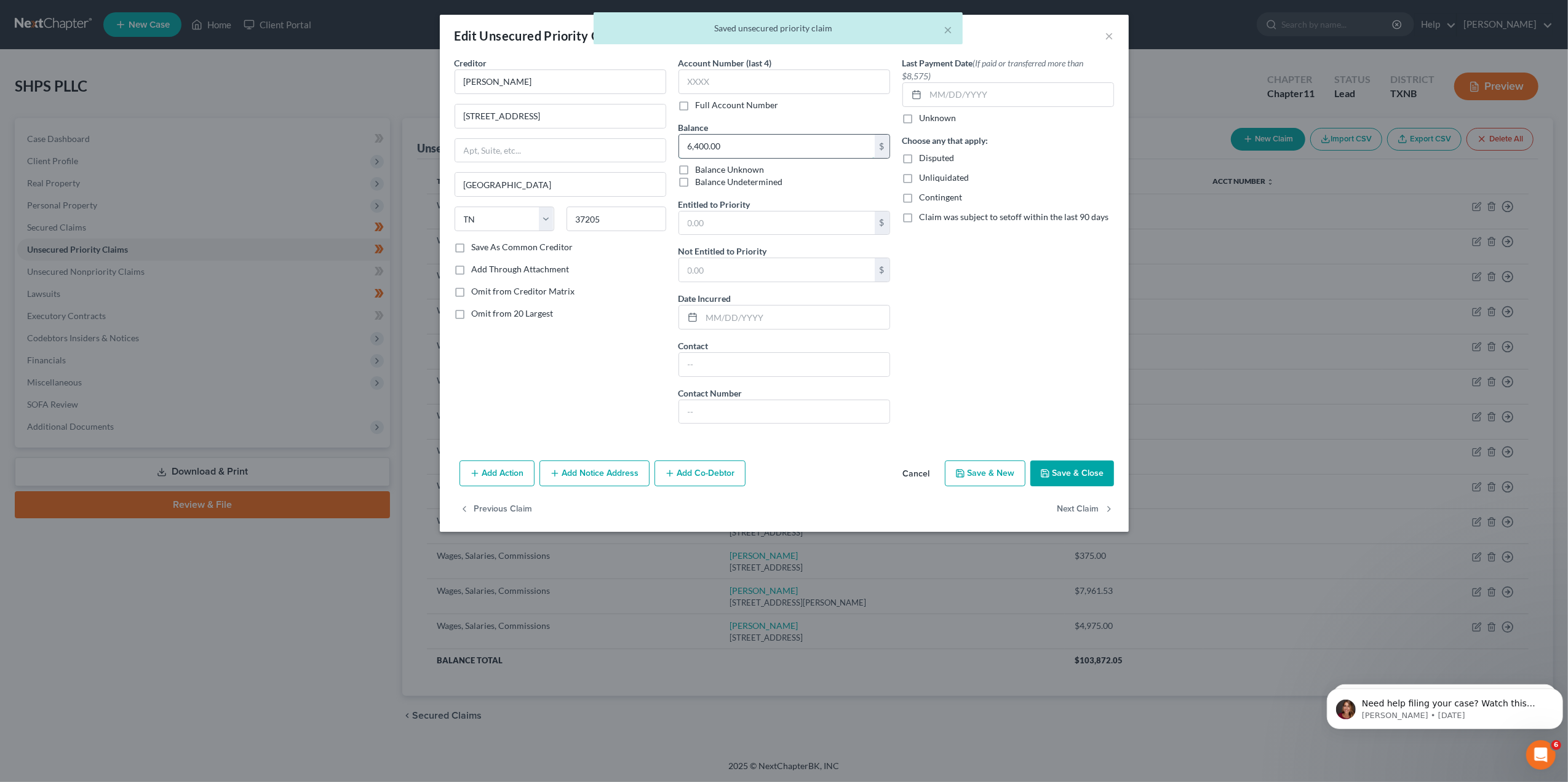
click at [745, 143] on input "6,400.00" at bounding box center [777, 146] width 196 height 23
click at [732, 227] on input "text" at bounding box center [777, 223] width 196 height 23
paste input "6,400.00"
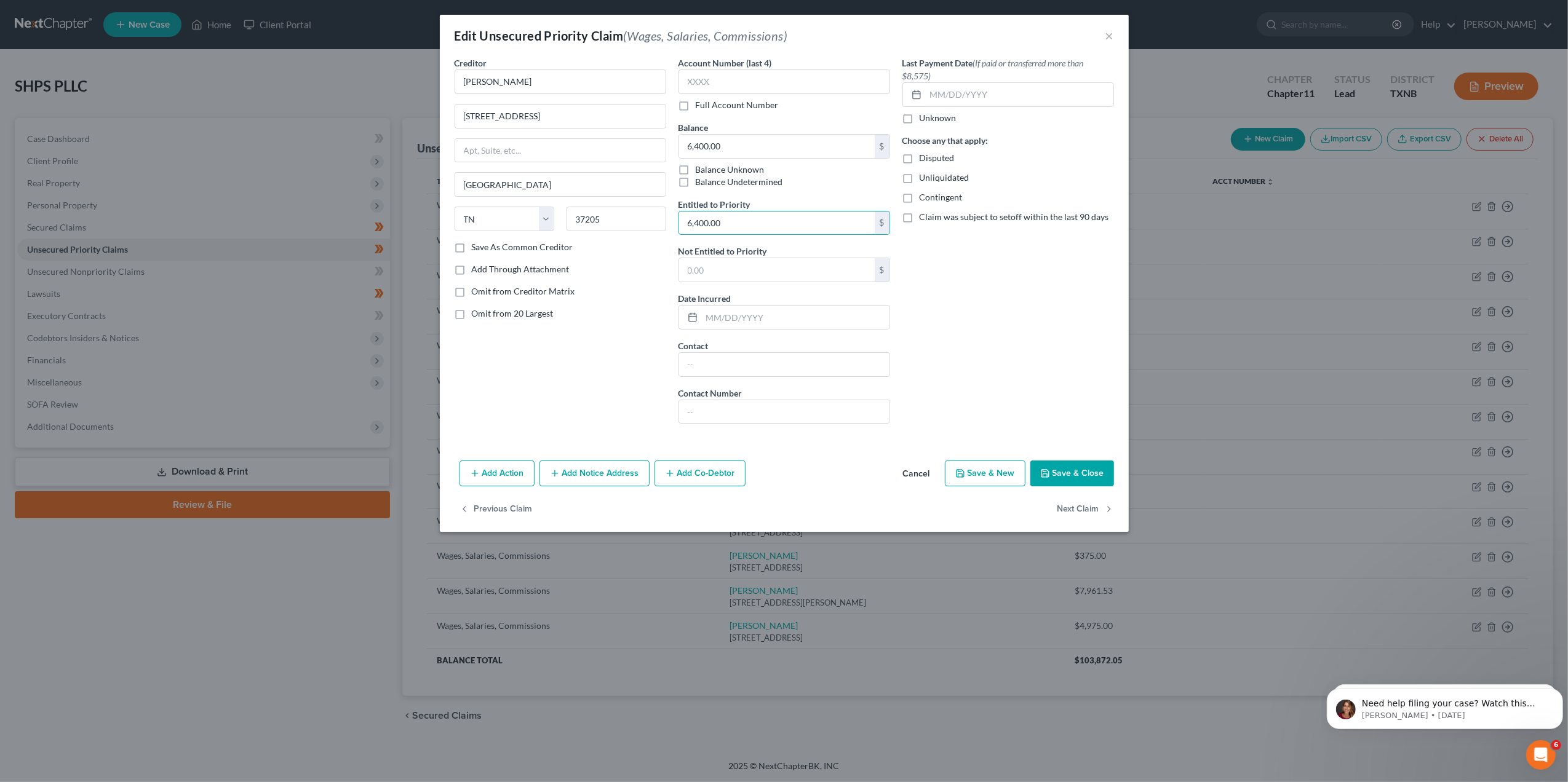
type input "6,400.00"
click at [1103, 479] on button "Save & Close" at bounding box center [1072, 473] width 84 height 26
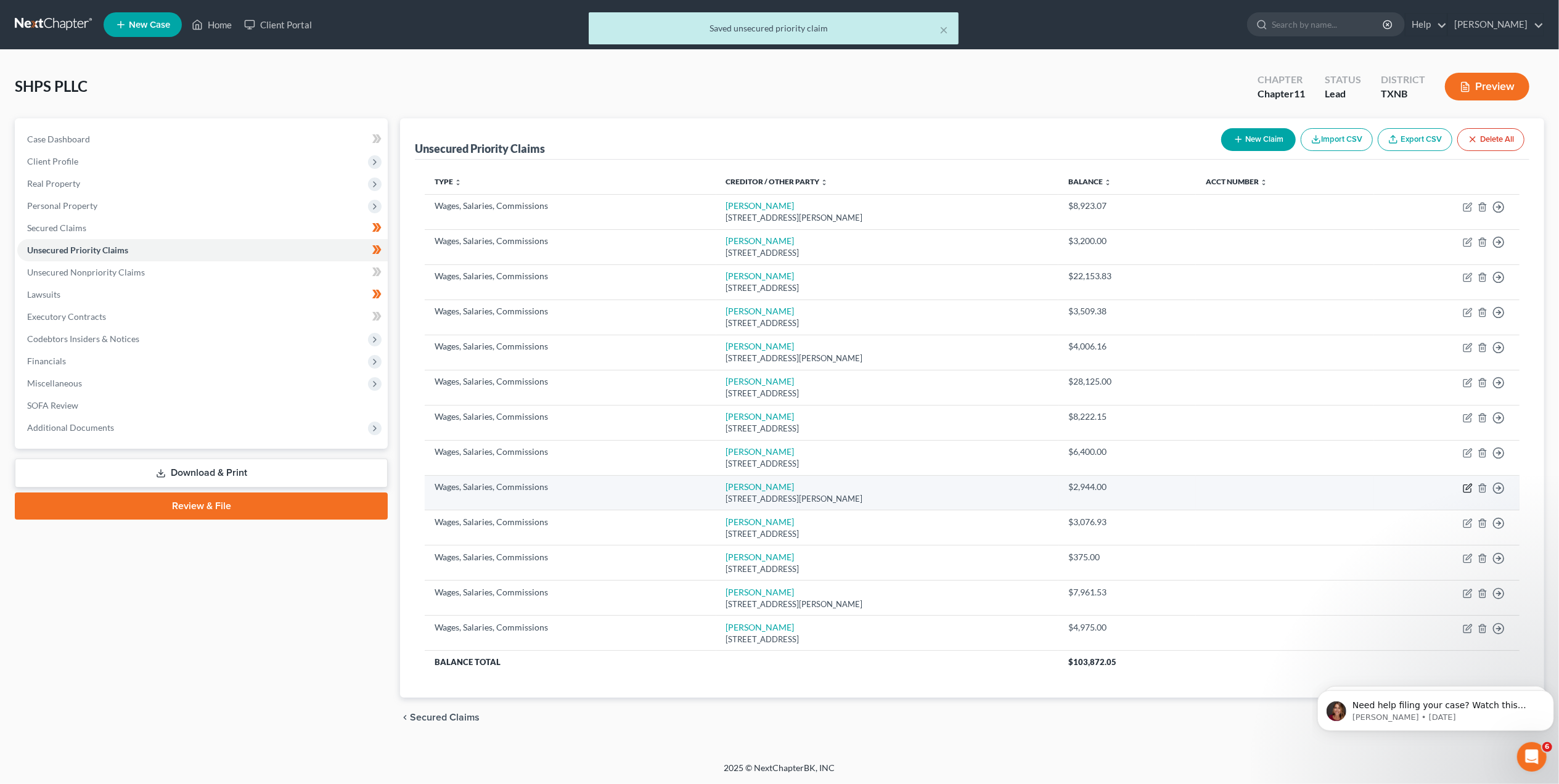
click at [1468, 487] on icon "button" at bounding box center [1468, 488] width 10 height 10
select select "28"
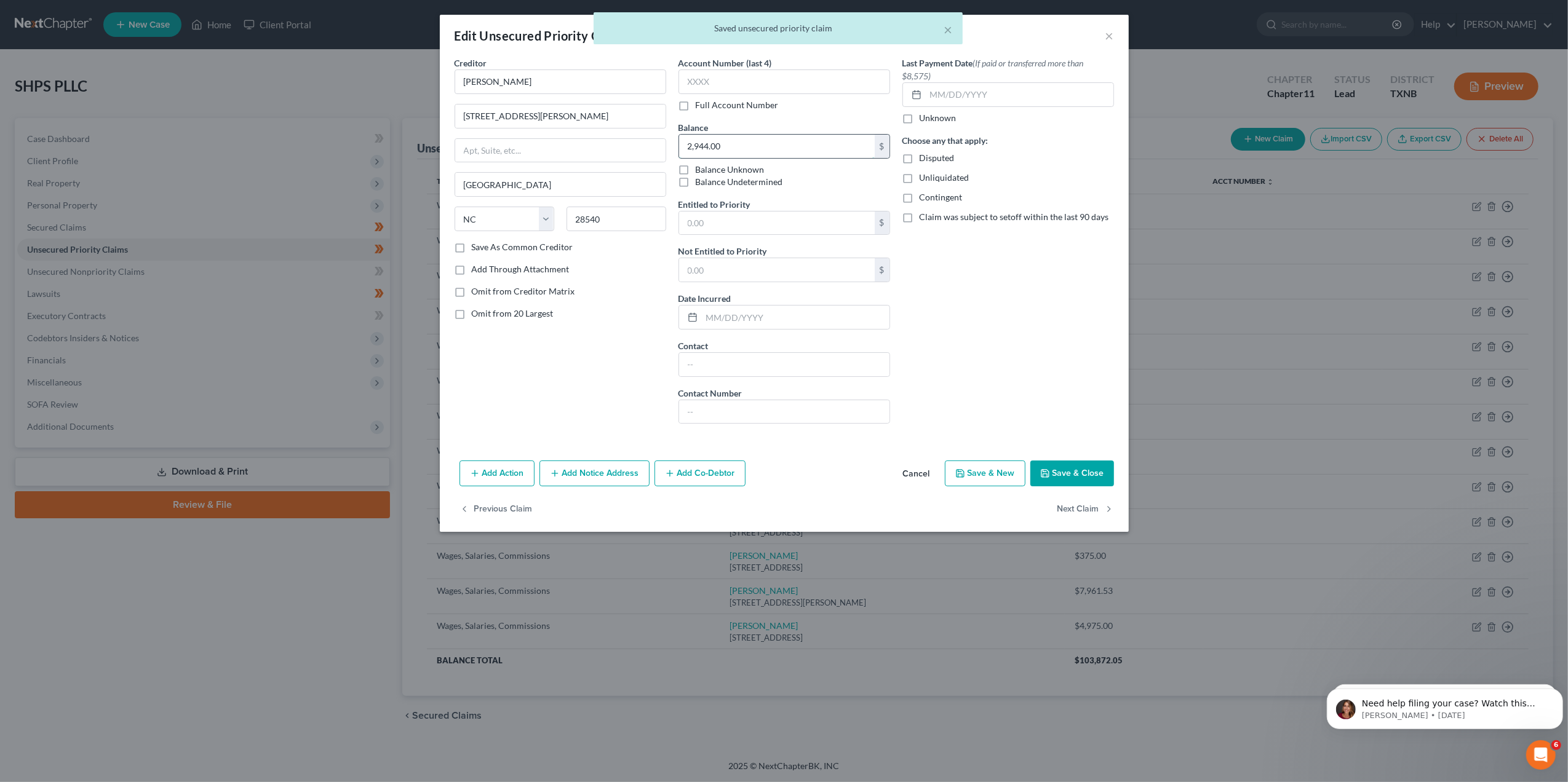
click at [726, 151] on input "2,944.00" at bounding box center [777, 146] width 196 height 23
click at [745, 224] on input "text" at bounding box center [777, 223] width 196 height 23
paste input "2,944.00"
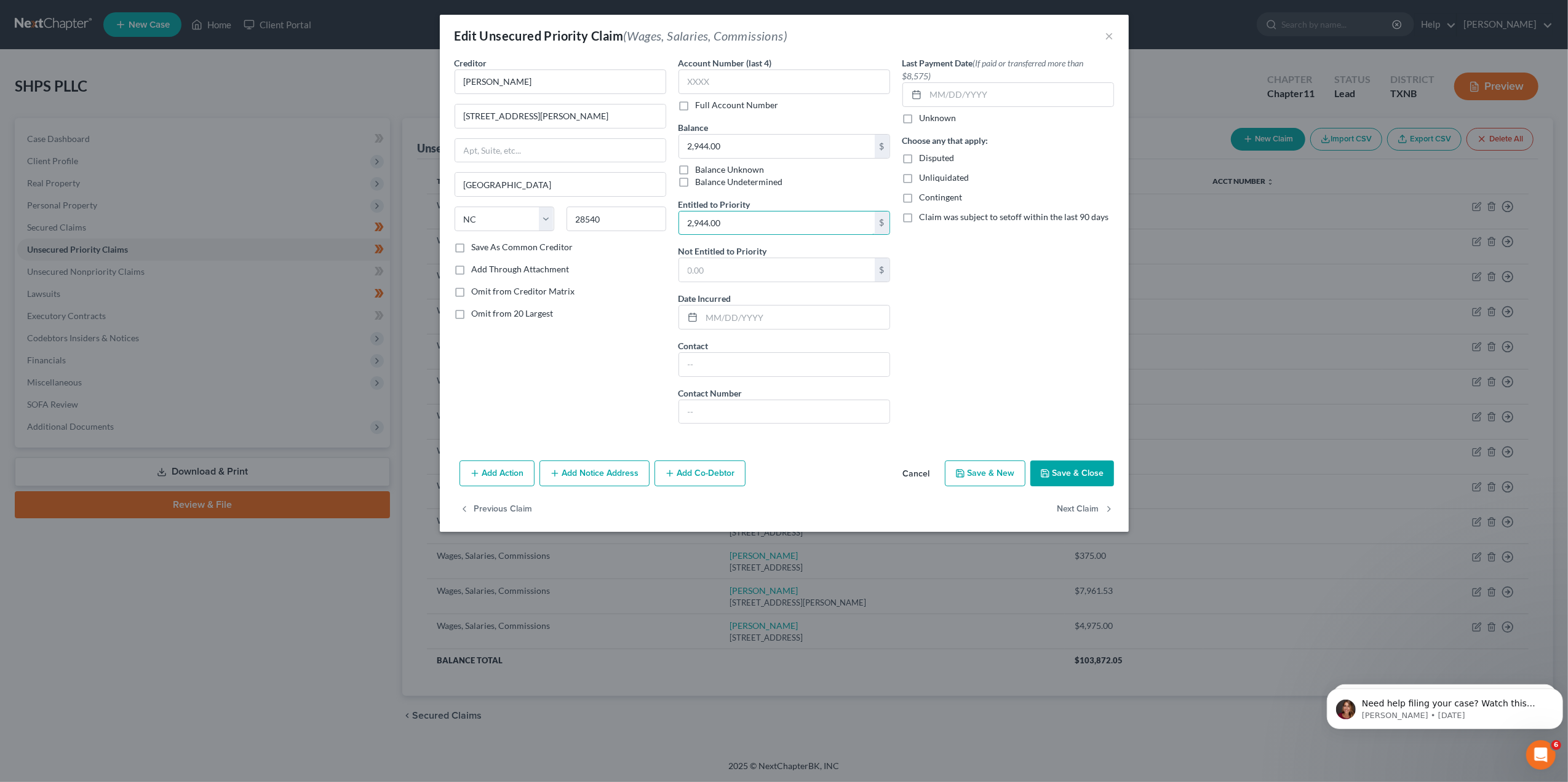
type input "2,944.00"
click at [1051, 478] on button "Save & Close" at bounding box center [1072, 473] width 84 height 26
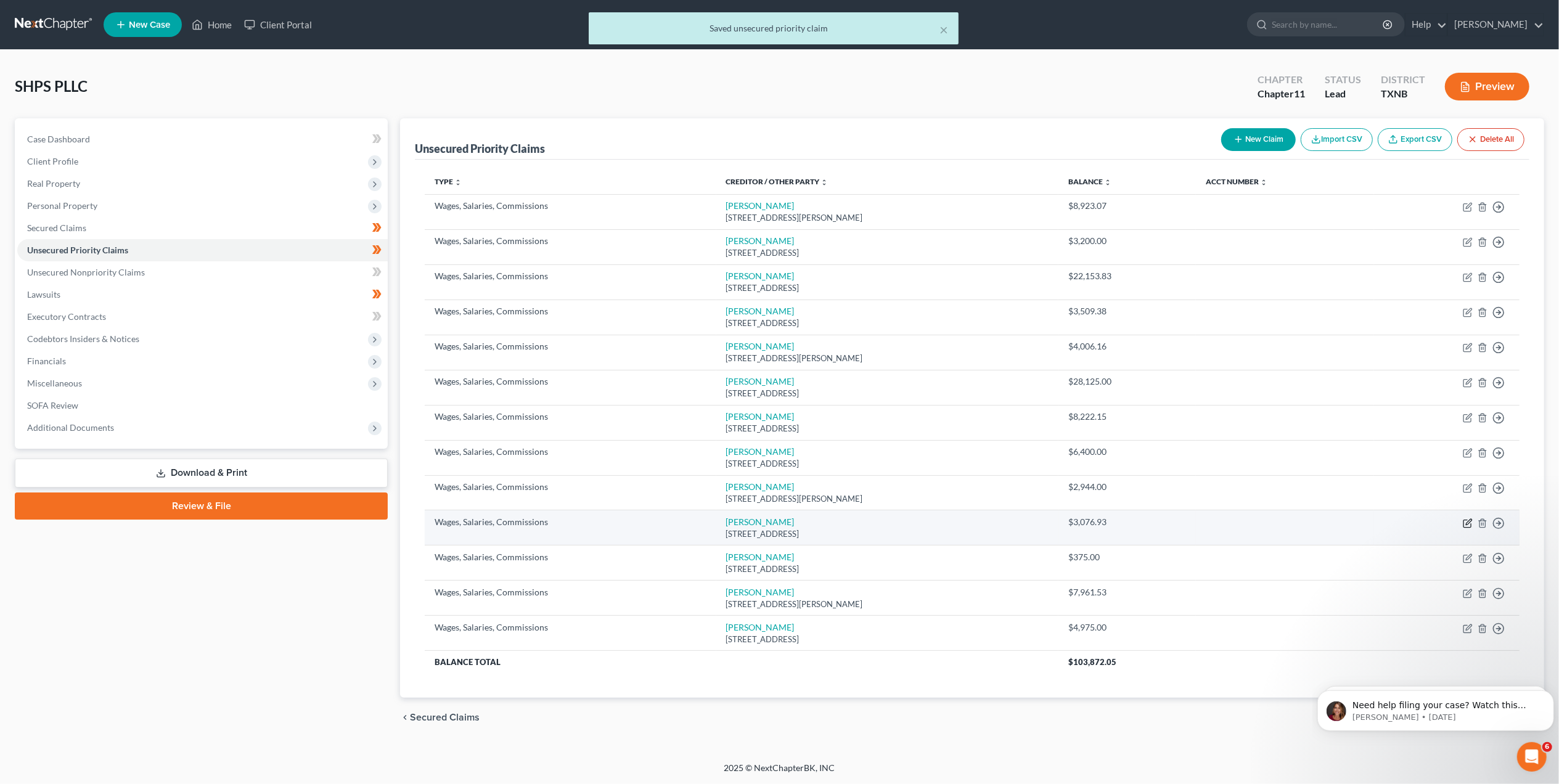
click at [1468, 527] on icon "button" at bounding box center [1468, 523] width 10 height 10
select select "14"
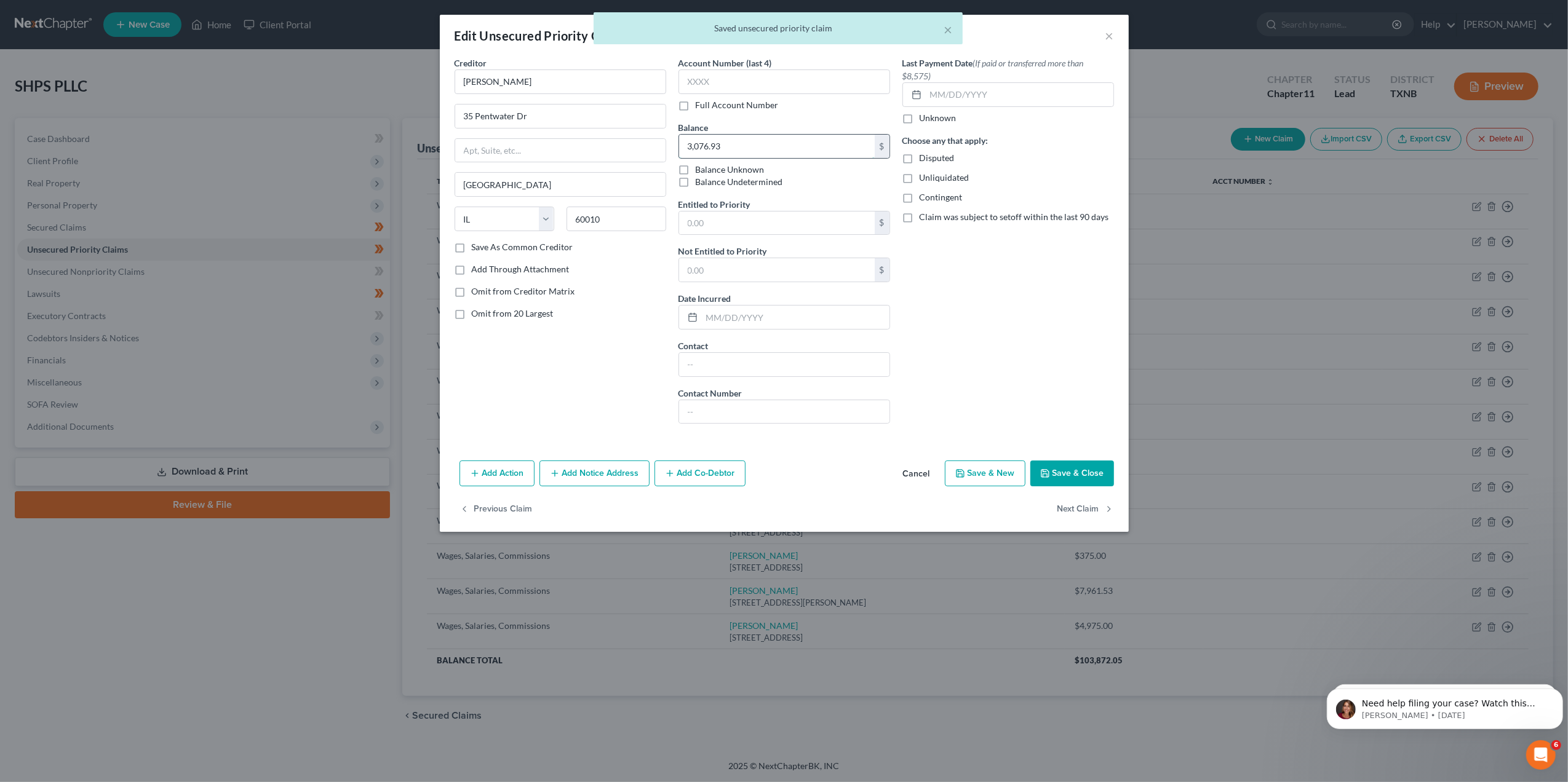
click at [805, 150] on input "3,076.93" at bounding box center [777, 146] width 196 height 23
click at [739, 215] on input "text" at bounding box center [777, 223] width 196 height 23
paste input "3,076.93"
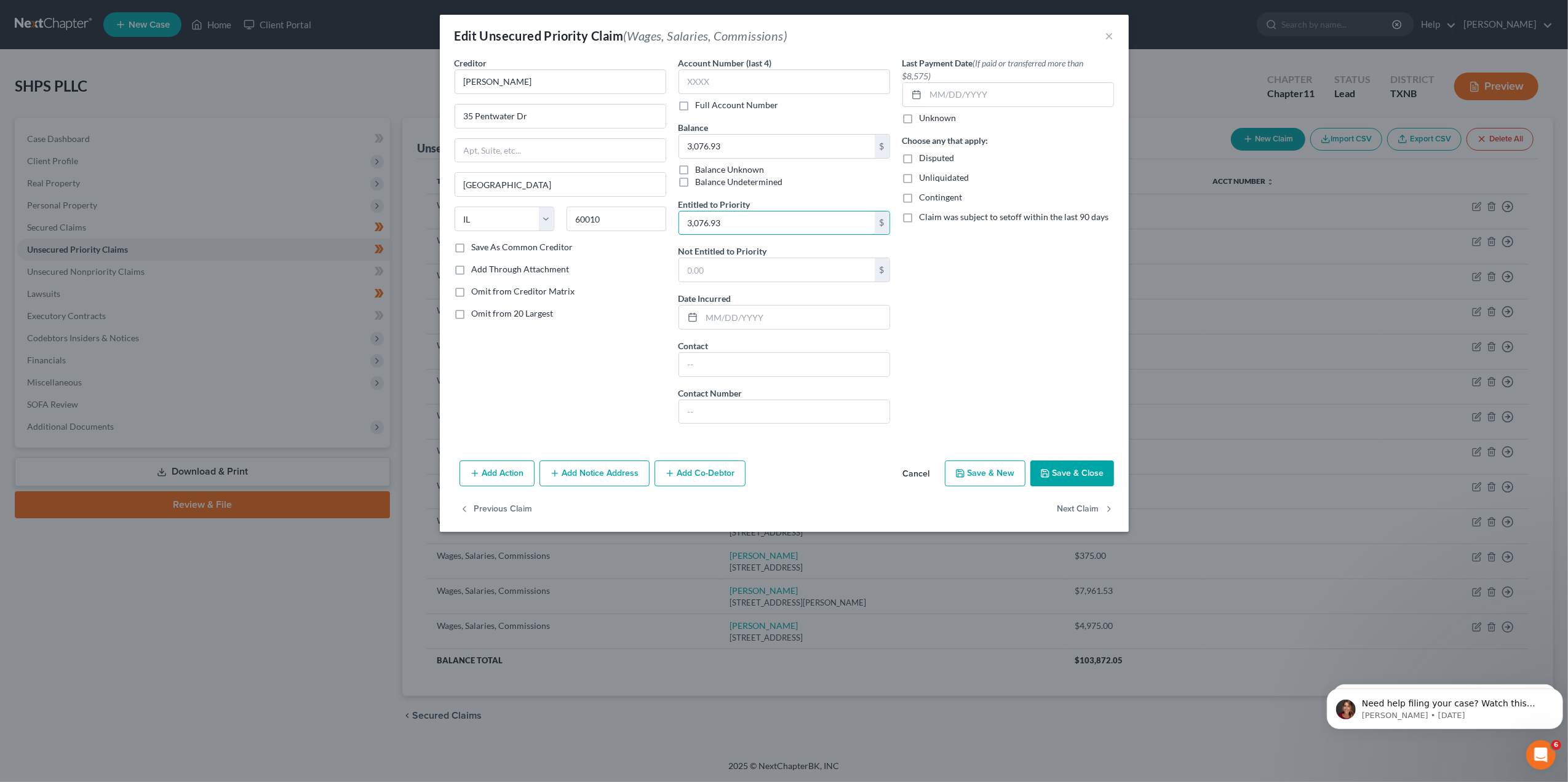
type input "3,076.93"
click at [1061, 476] on button "Save & Close" at bounding box center [1072, 473] width 84 height 26
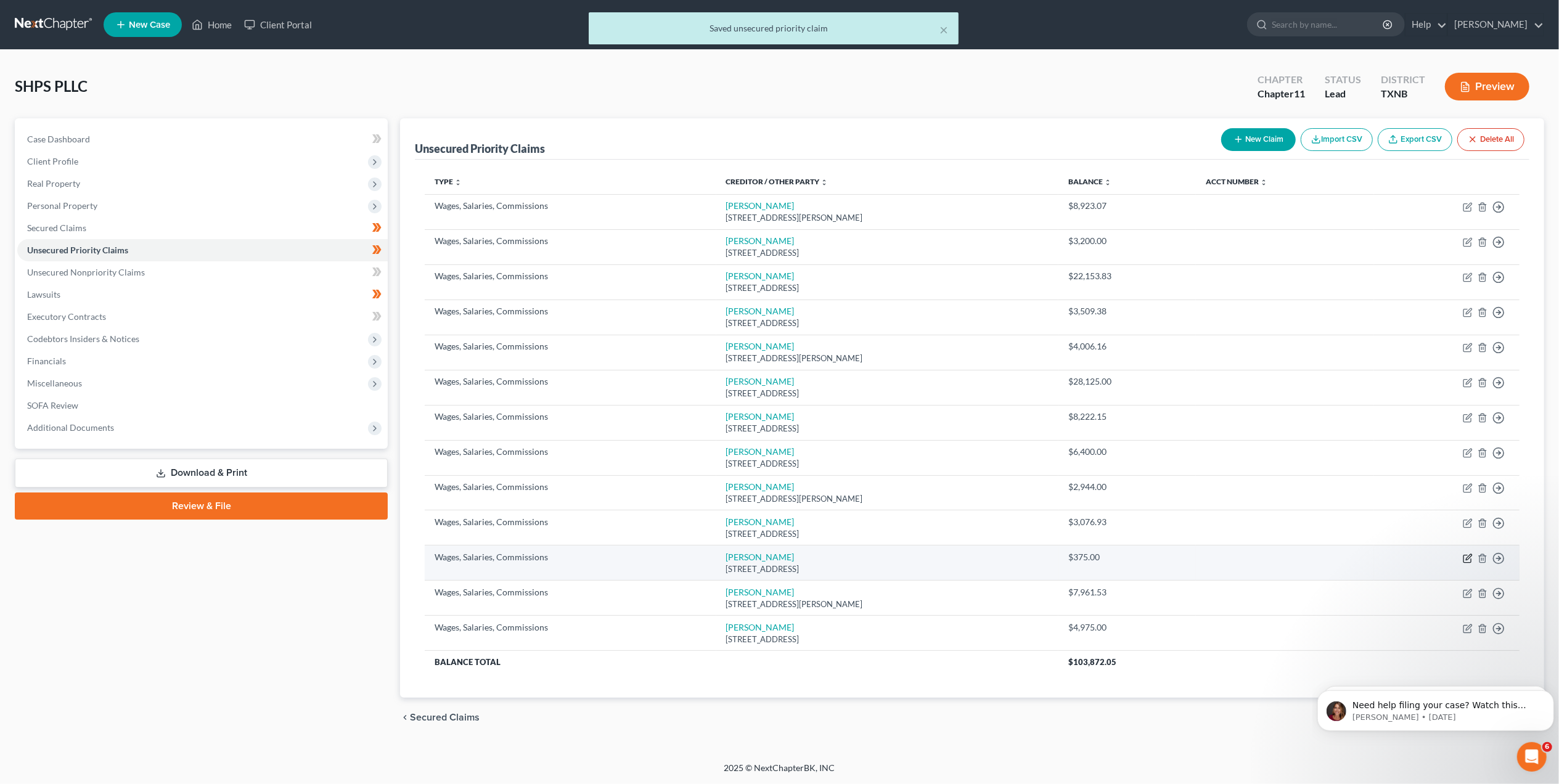
click at [1464, 561] on icon "button" at bounding box center [1468, 558] width 8 height 8
select select "45"
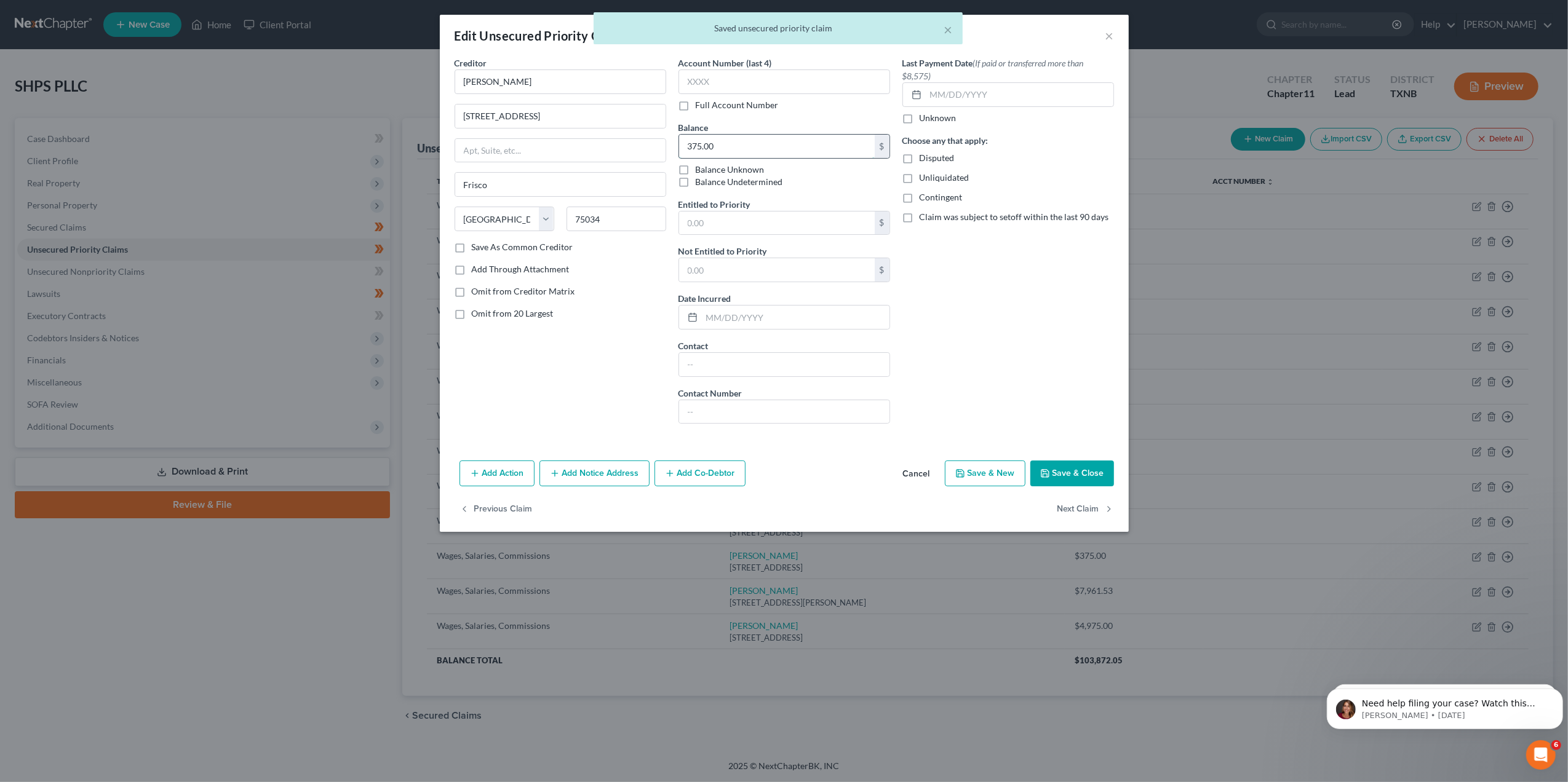
click at [757, 138] on input "375.00" at bounding box center [777, 146] width 196 height 23
click at [736, 217] on input "text" at bounding box center [777, 223] width 196 height 23
paste input "375.00"
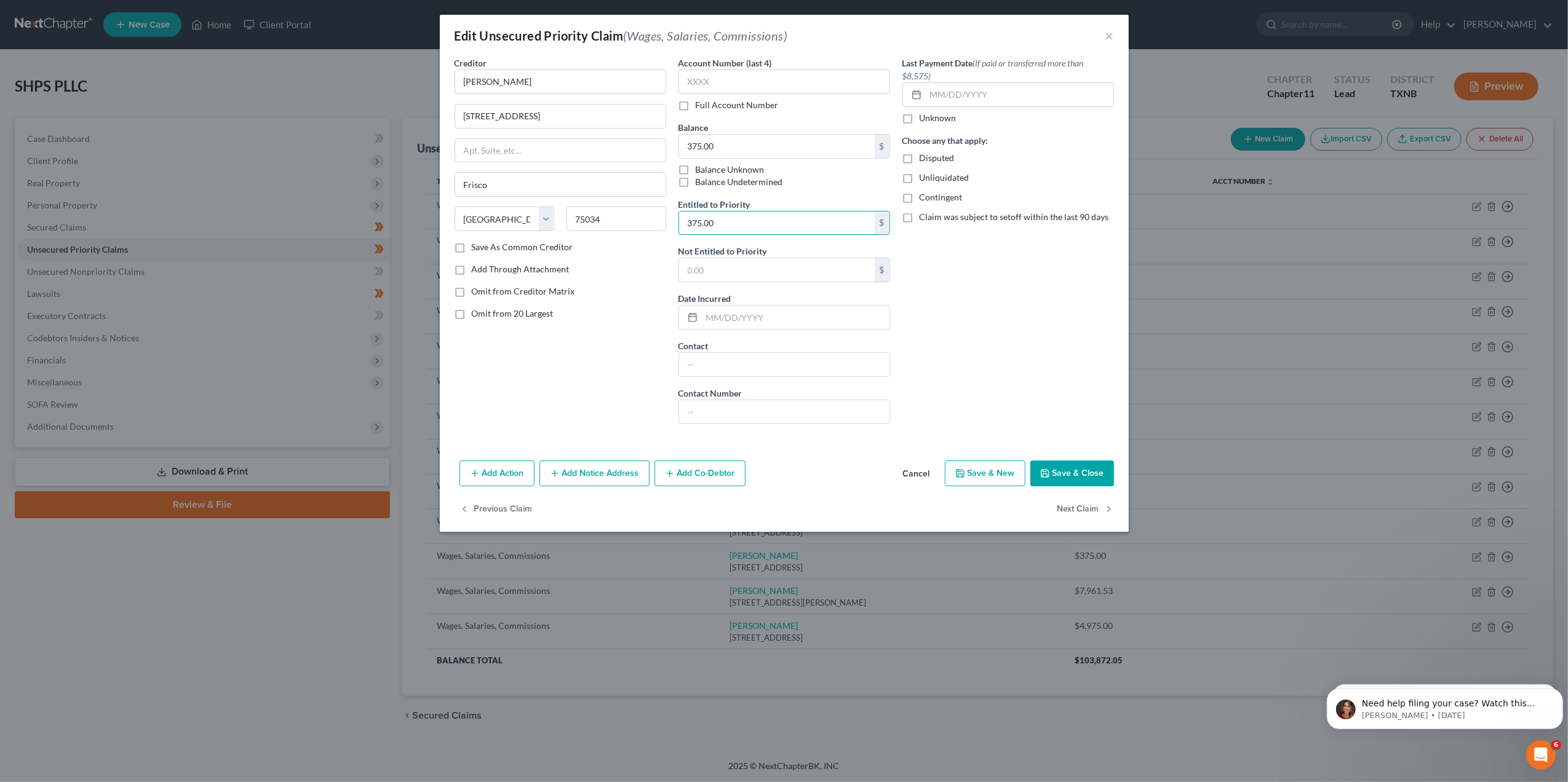
type input "375.00"
click at [1083, 483] on button "Save & Close" at bounding box center [1072, 473] width 84 height 26
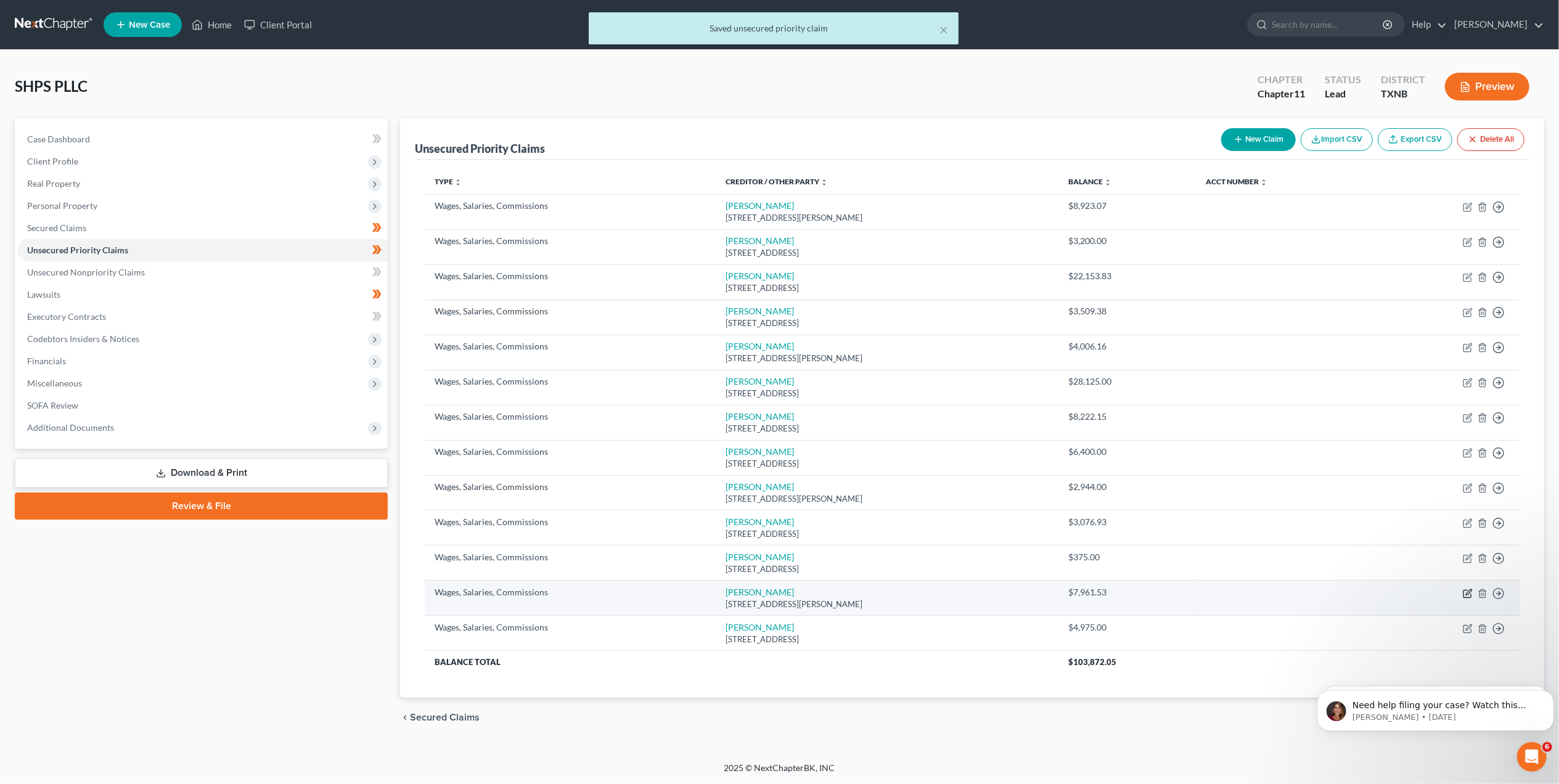
click at [1465, 598] on icon "button" at bounding box center [1468, 593] width 10 height 10
select select "52"
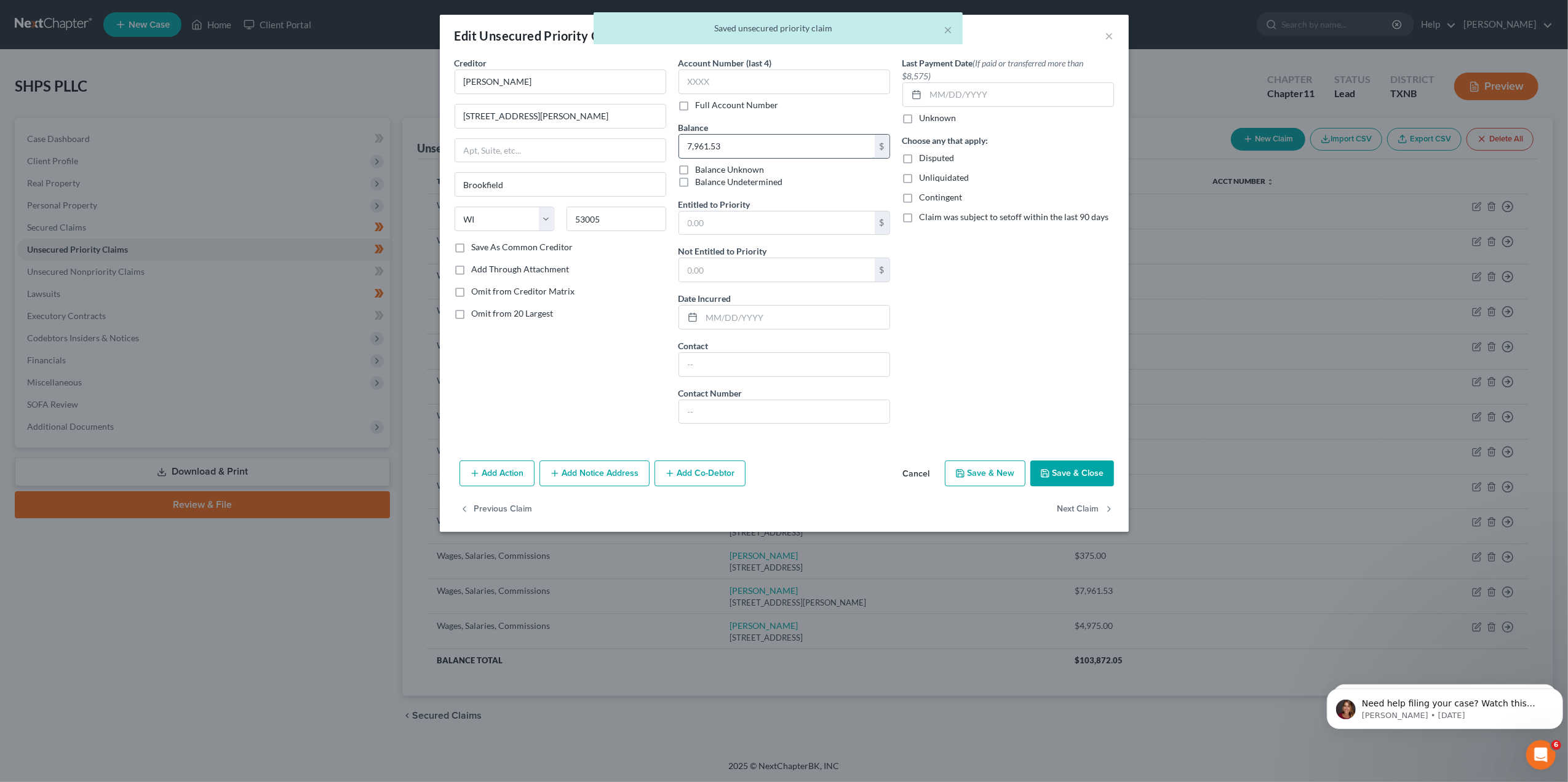
click at [737, 143] on input "7,961.53" at bounding box center [777, 146] width 196 height 23
click at [731, 227] on input "text" at bounding box center [777, 223] width 196 height 23
paste input "7,961.53"
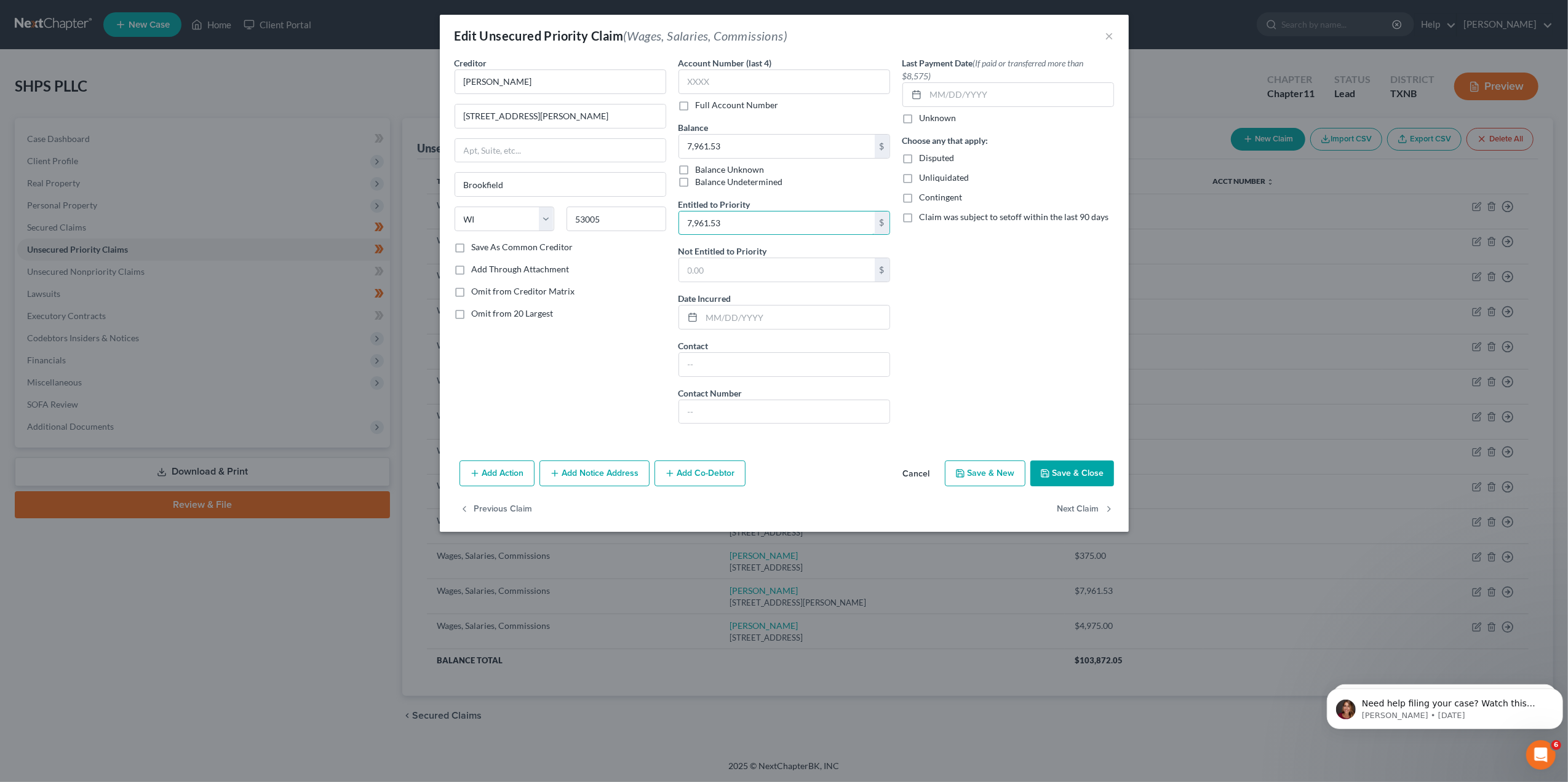
type input "7,961.53"
click at [1095, 483] on button "Save & Close" at bounding box center [1072, 473] width 84 height 26
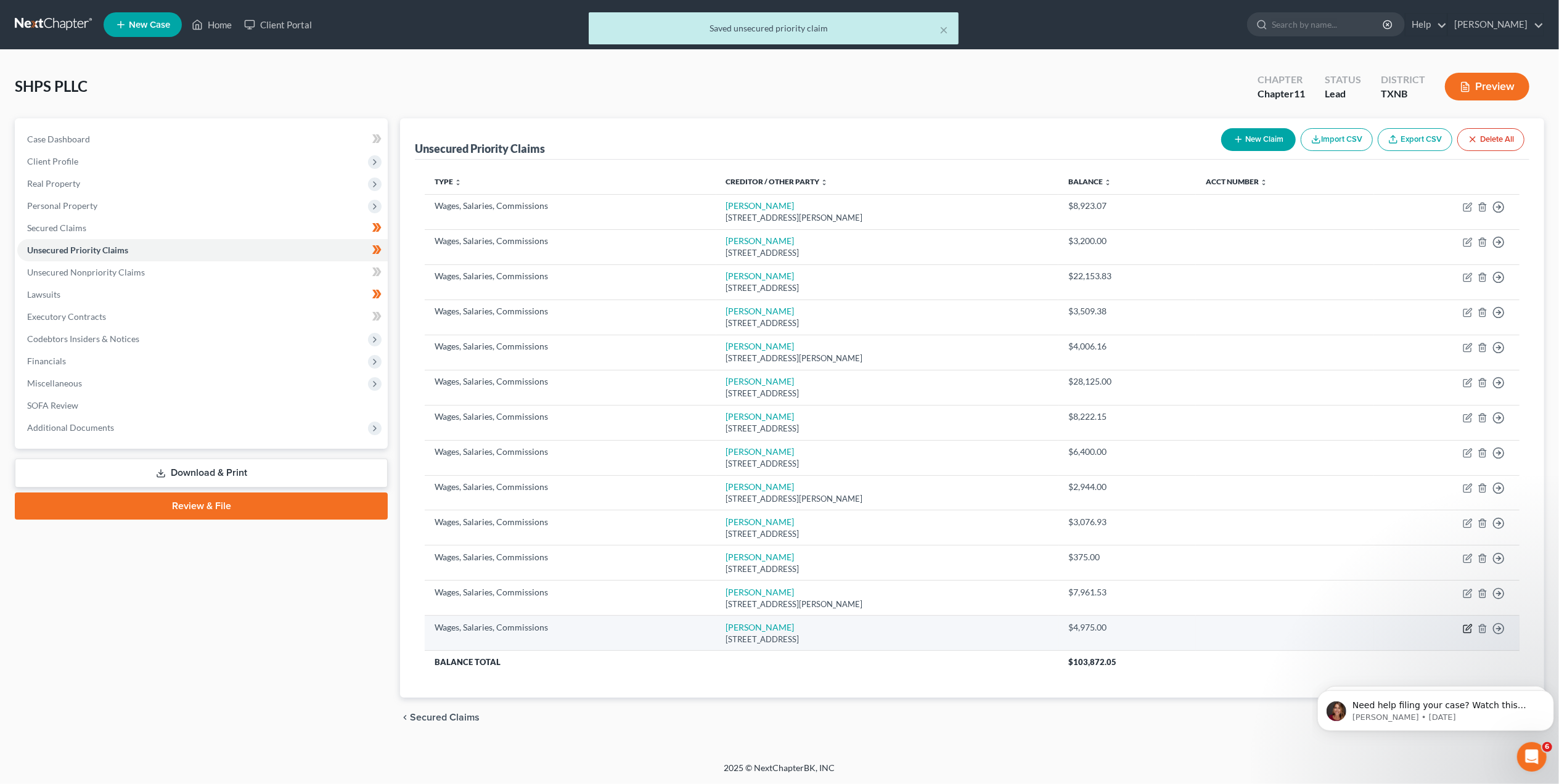
click at [1465, 629] on icon "button" at bounding box center [1468, 629] width 10 height 10
select select "37"
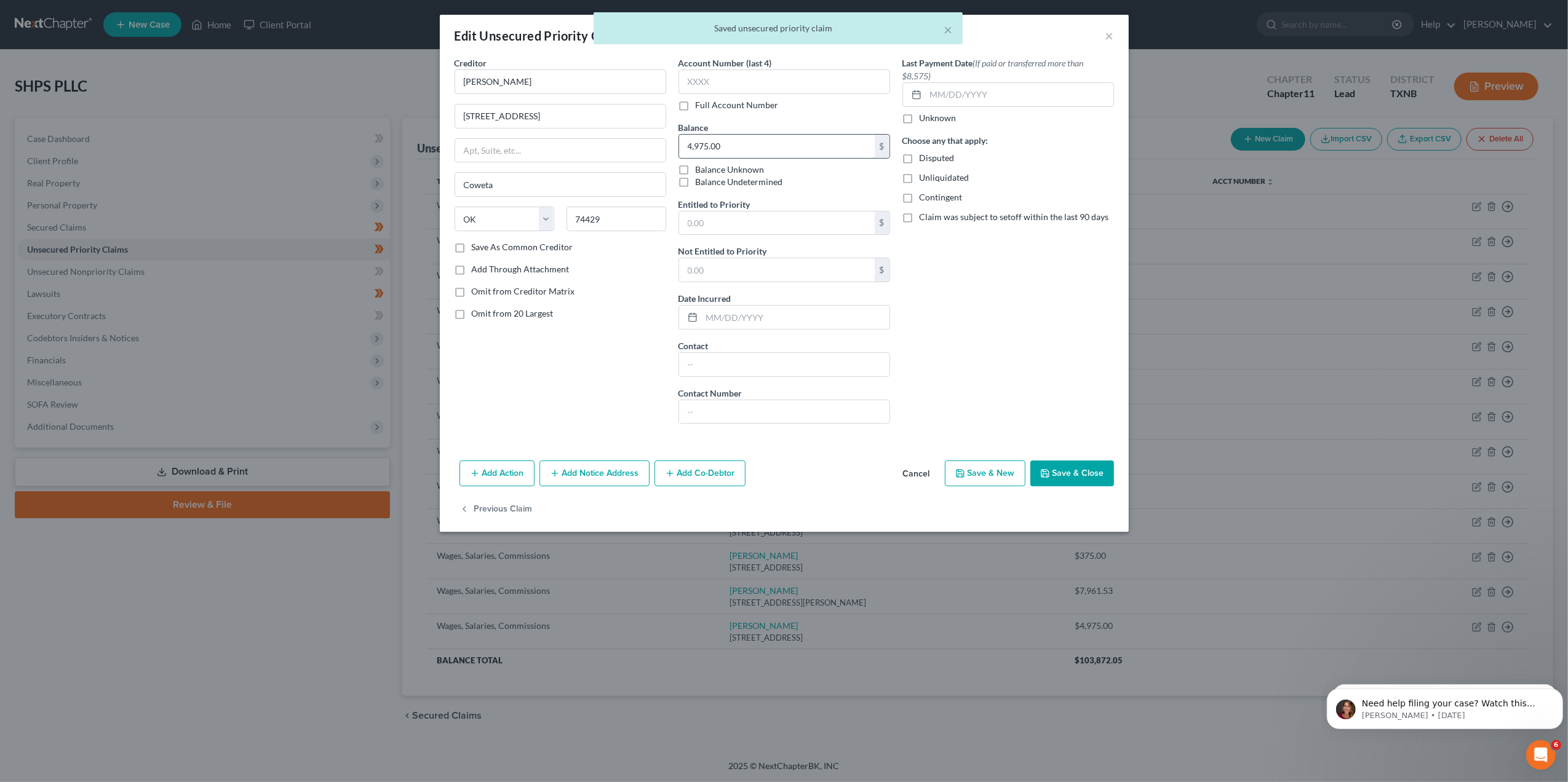
click at [717, 144] on input "4,975.00" at bounding box center [777, 146] width 196 height 23
click at [714, 222] on input "text" at bounding box center [777, 223] width 196 height 23
paste input "4,975.00"
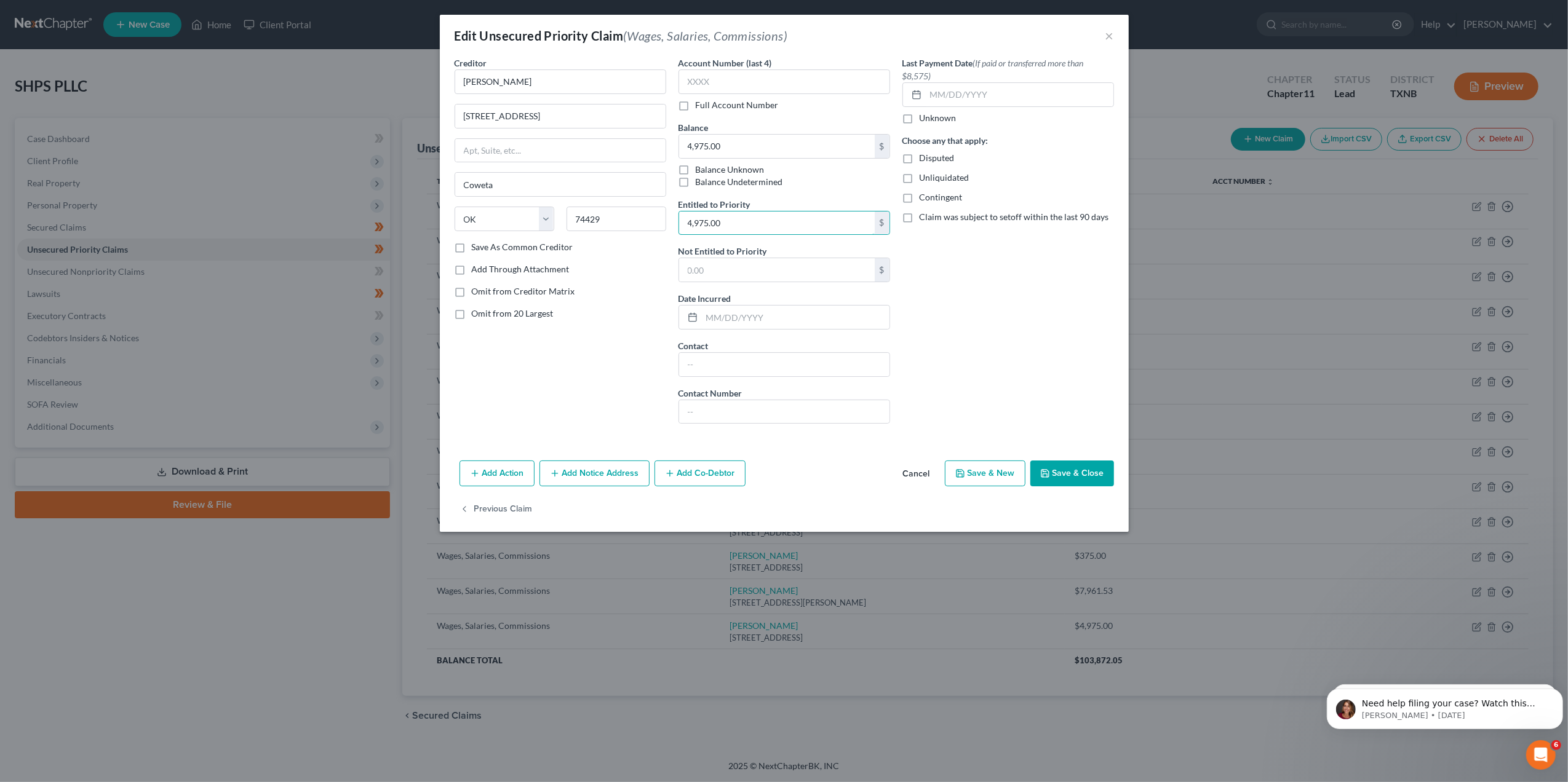
type input "4,975.00"
click at [1098, 478] on button "Save & Close" at bounding box center [1072, 473] width 84 height 26
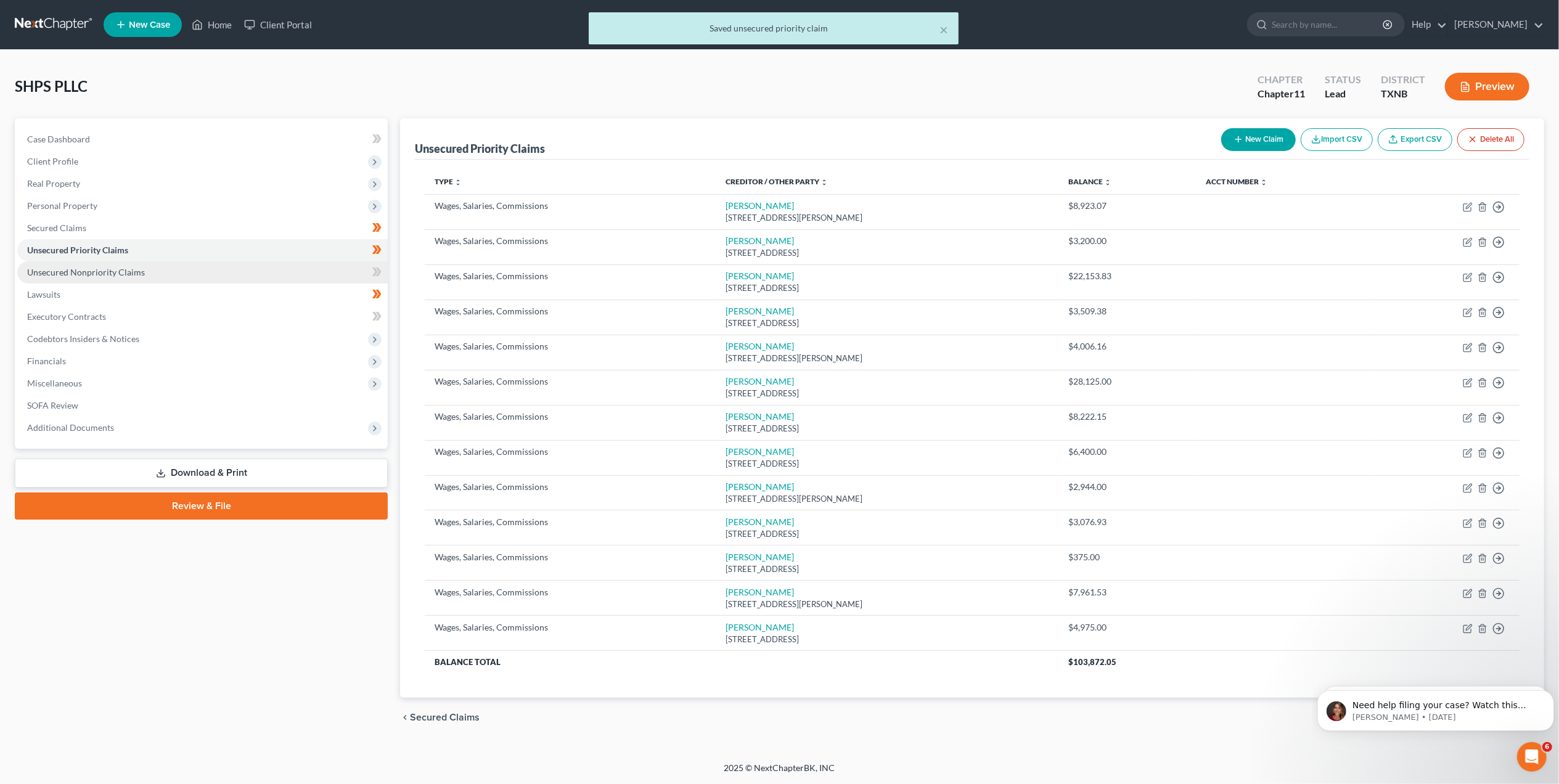
click at [45, 269] on span "Unsecured Nonpriority Claims" at bounding box center [86, 272] width 118 height 11
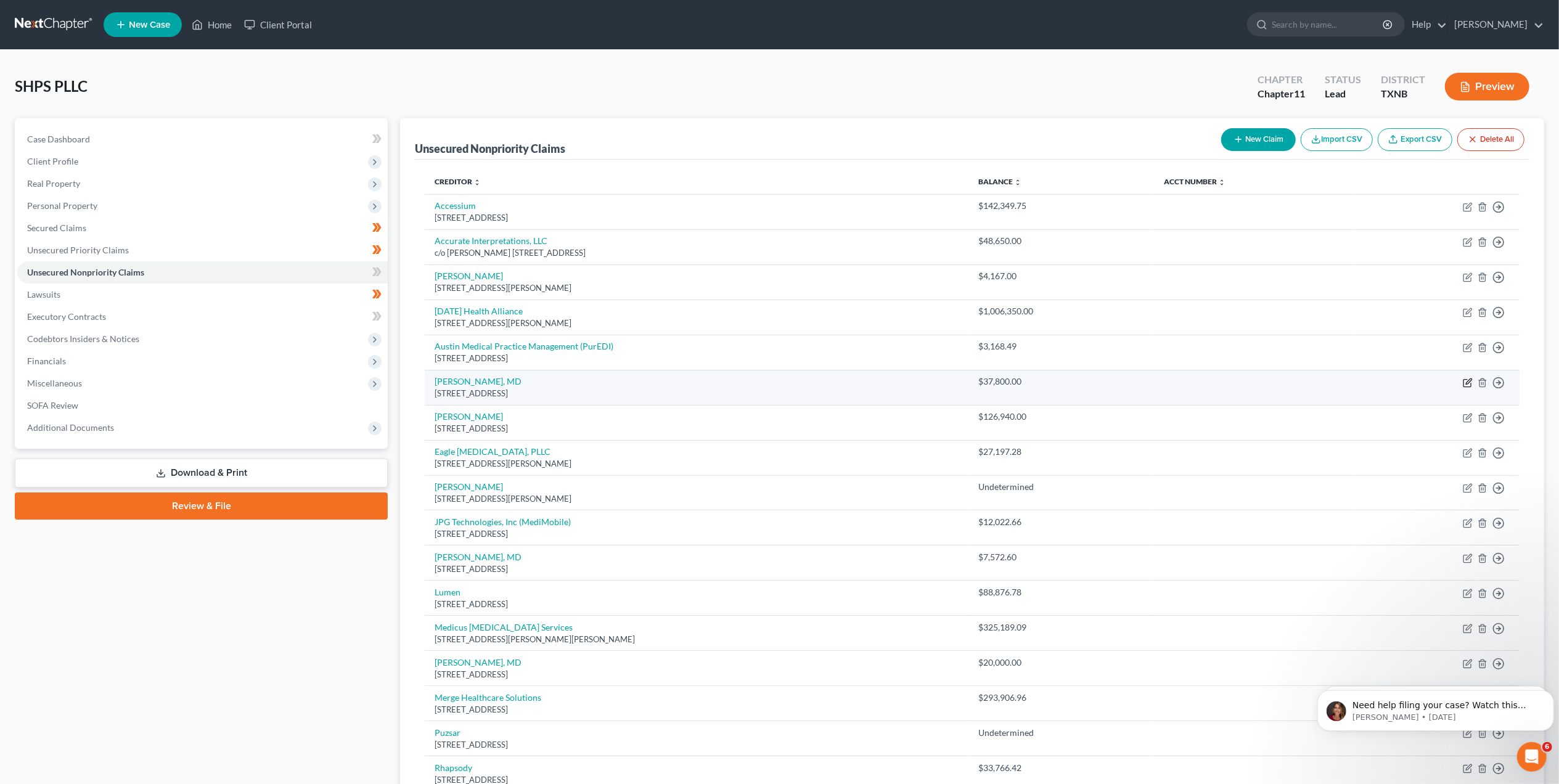
click at [1468, 383] on icon "button" at bounding box center [1468, 383] width 10 height 10
select select "3"
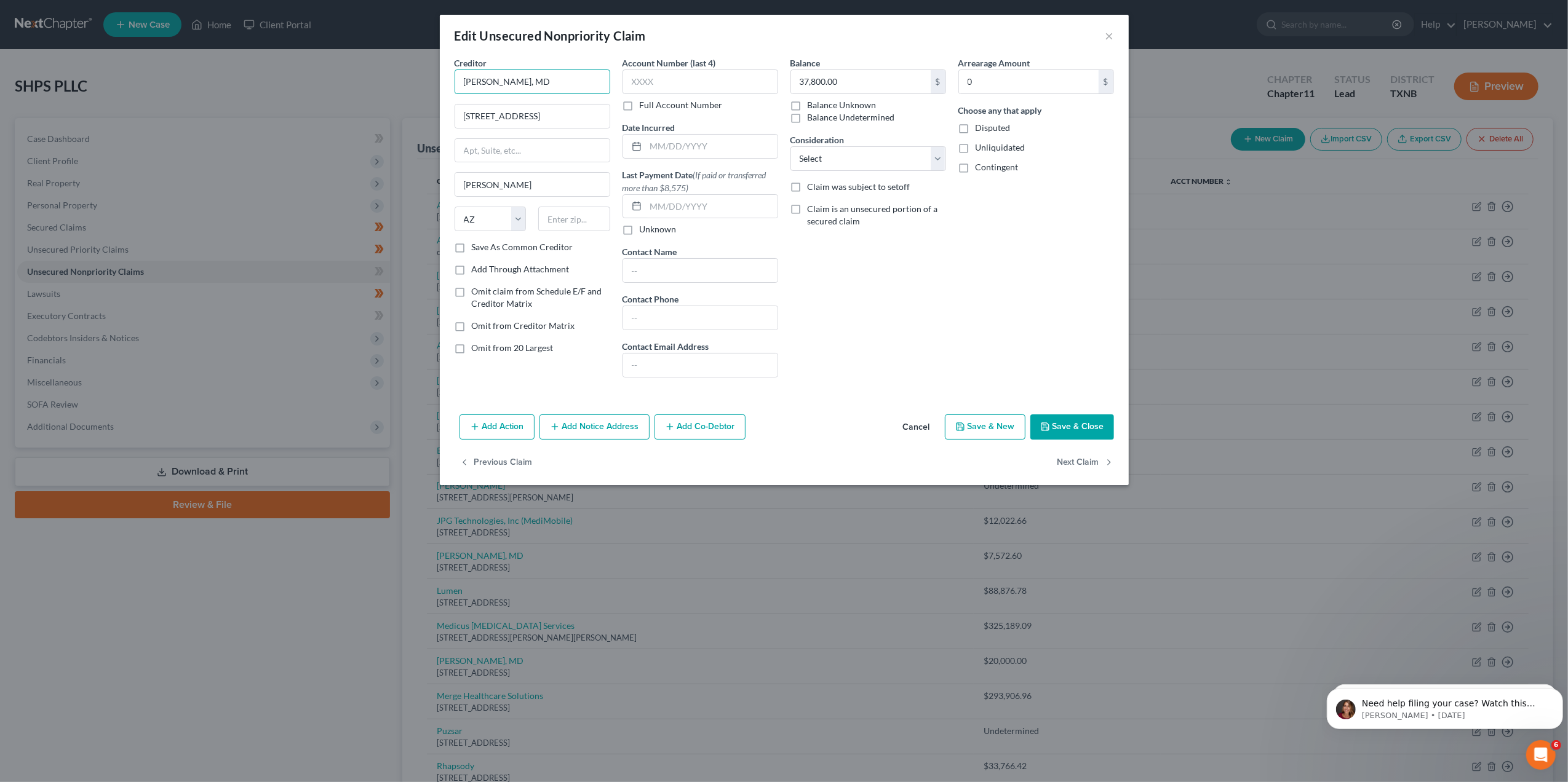
drag, startPoint x: 547, startPoint y: 81, endPoint x: 461, endPoint y: 79, distance: 86.0
click at [461, 79] on input "[PERSON_NAME], MD" at bounding box center [532, 81] width 156 height 25
click at [495, 52] on div "Edit Unsecured Nonpriority Claim ×" at bounding box center [784, 36] width 689 height 42
click at [1108, 35] on button "×" at bounding box center [1109, 36] width 8 height 15
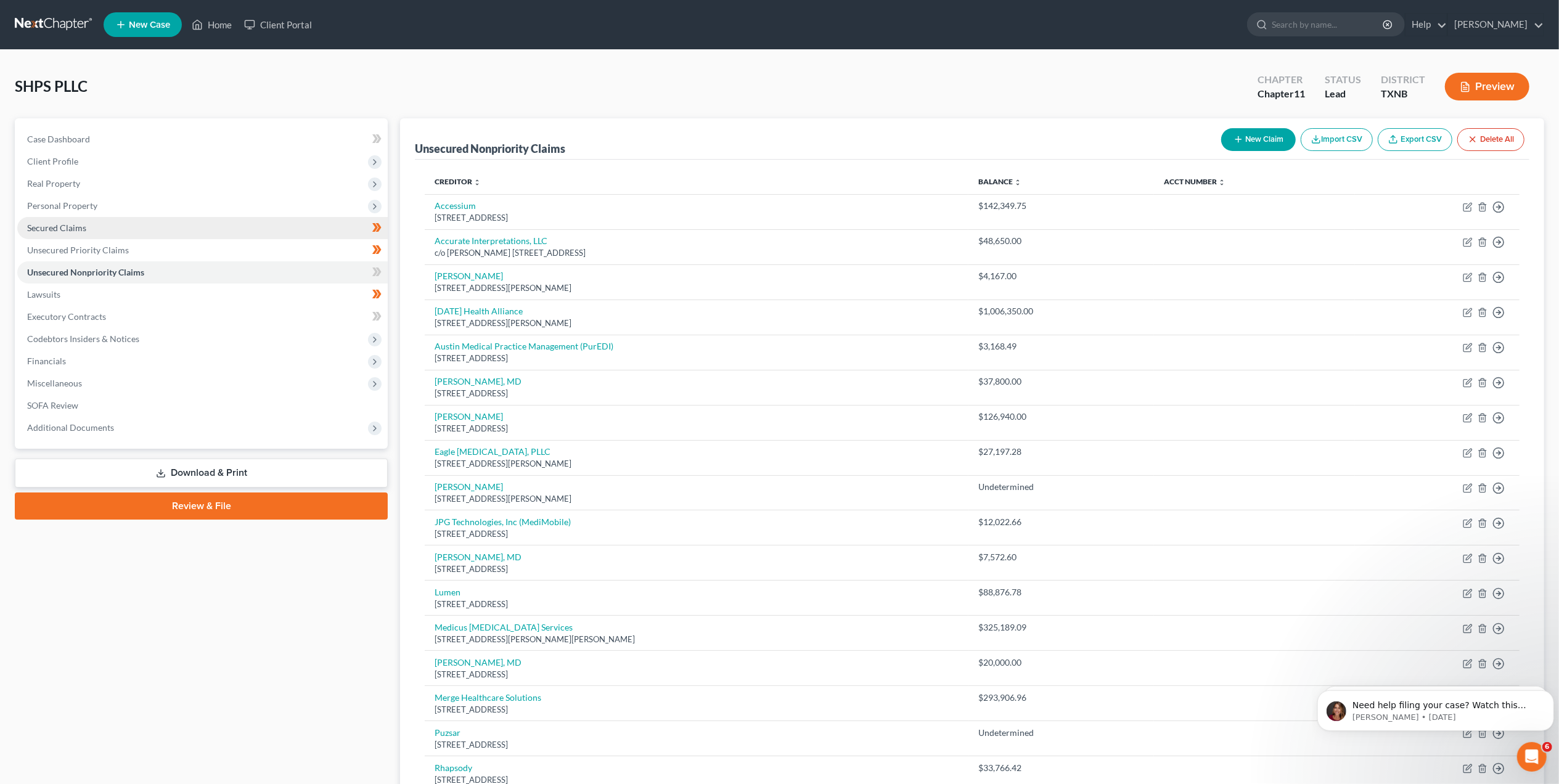
click at [78, 227] on span "Secured Claims" at bounding box center [57, 228] width 59 height 11
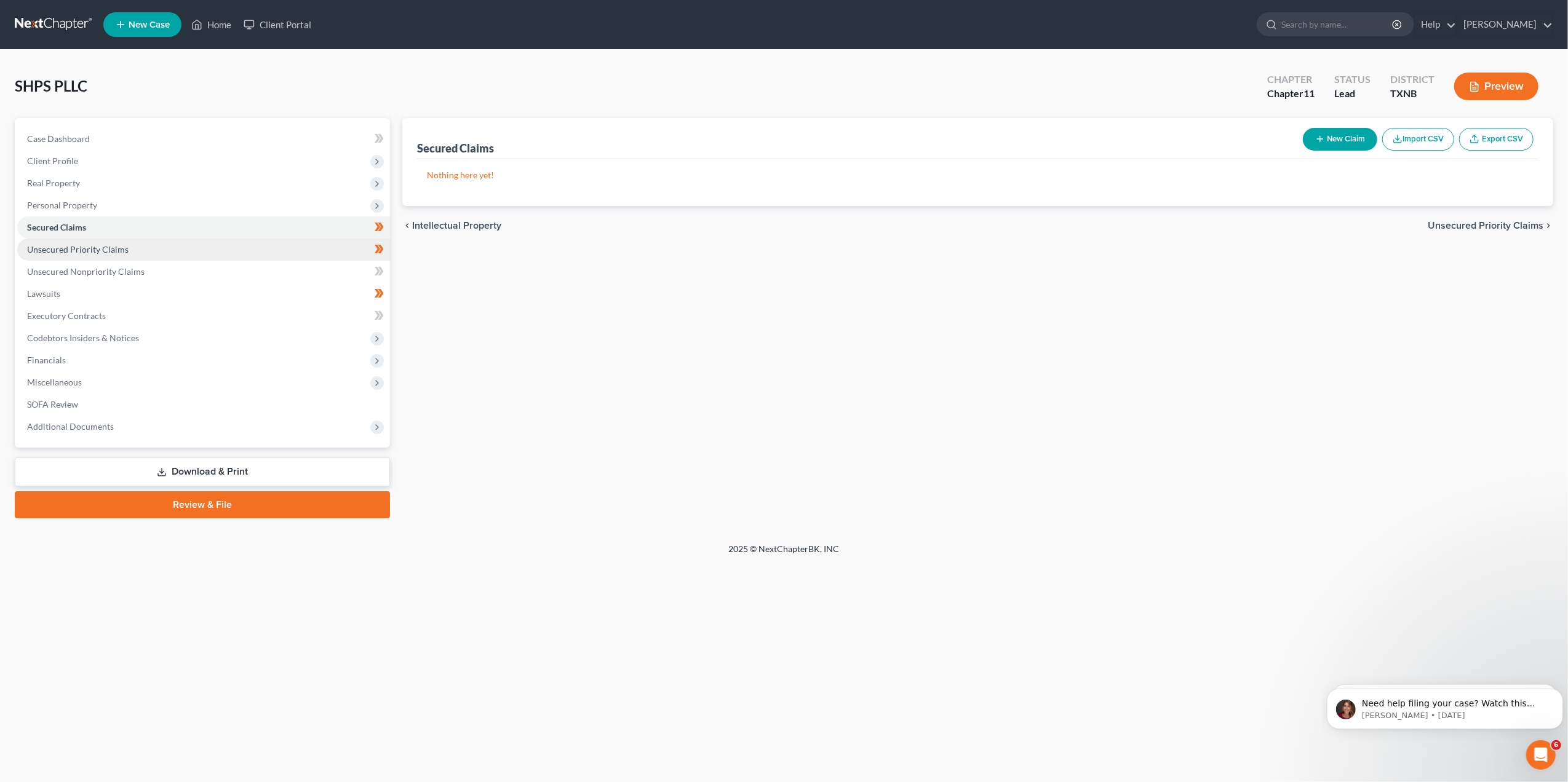
click at [70, 244] on span "Unsecured Priority Claims" at bounding box center [78, 249] width 102 height 11
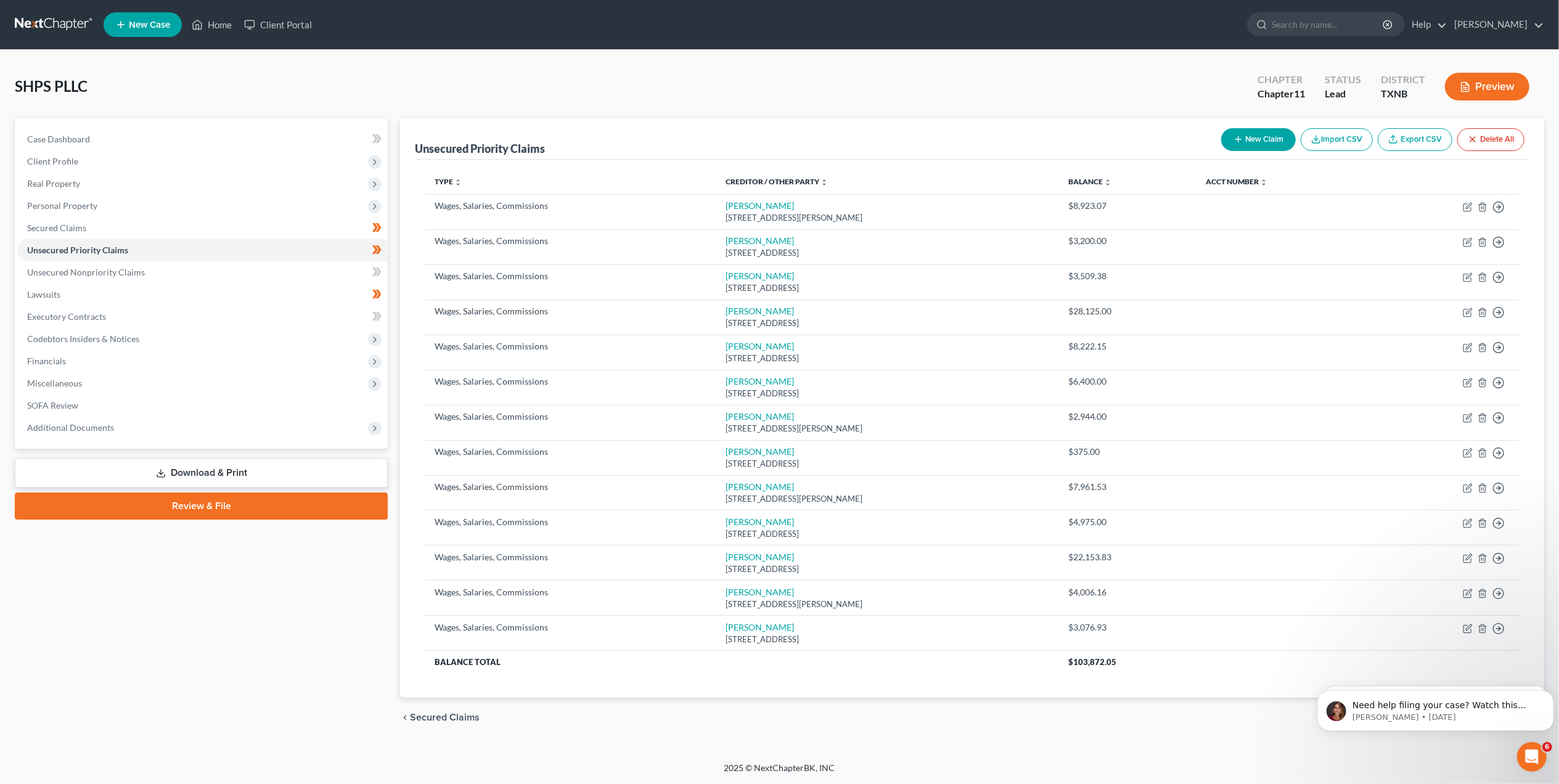
click at [1244, 133] on button "New Claim" at bounding box center [1259, 140] width 75 height 23
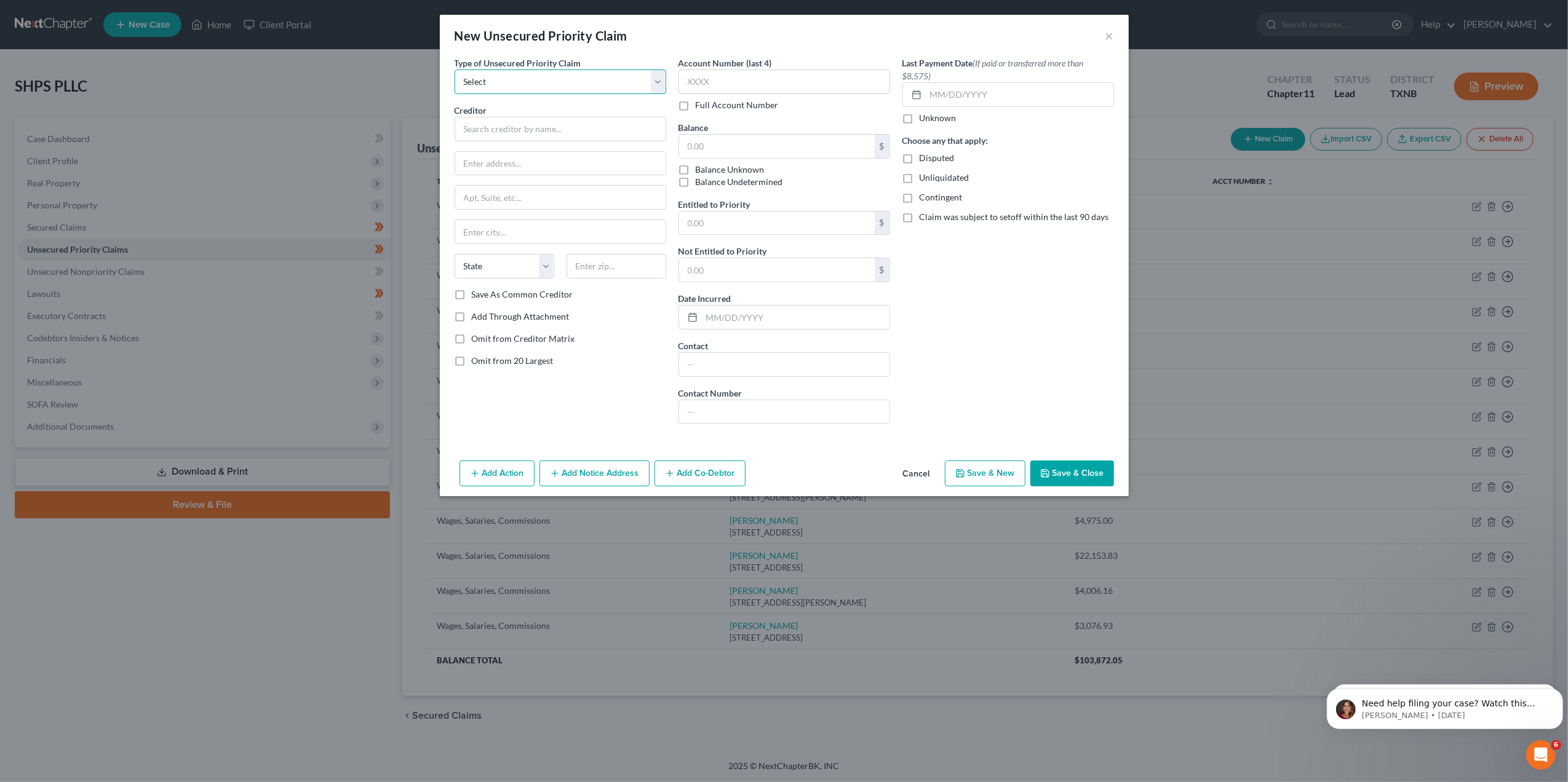
click at [661, 77] on select "Select Taxes & Other Government Units Domestic Support Obligations Extensions o…" at bounding box center [560, 81] width 212 height 25
select select "3"
click at [455, 69] on select "Select Taxes & Other Government Units Domestic Support Obligations Extensions o…" at bounding box center [560, 81] width 212 height 25
click at [547, 133] on input "text" at bounding box center [560, 129] width 212 height 25
type input "[PERSON_NAME], MD"
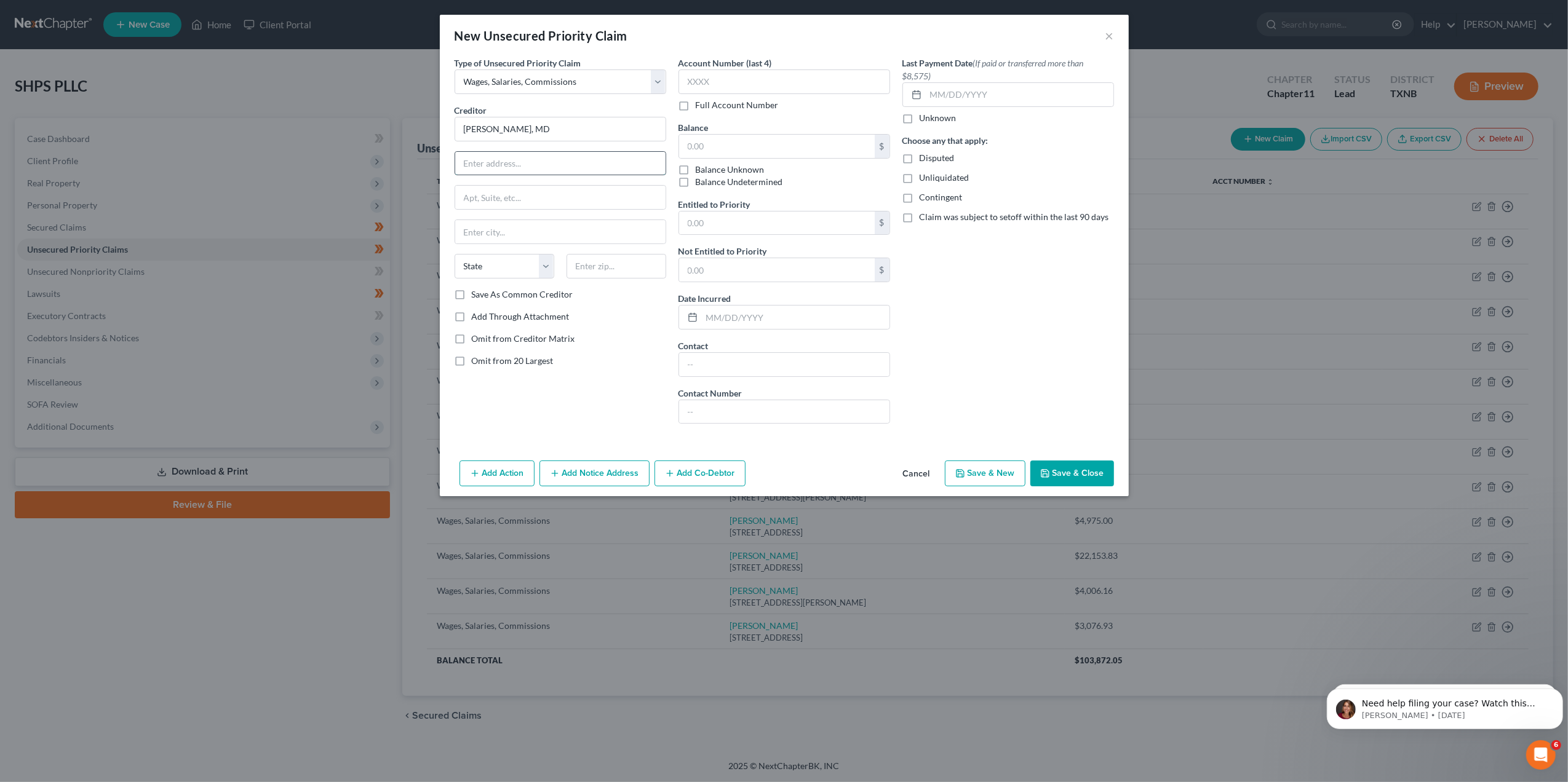
click at [497, 165] on input "text" at bounding box center [560, 163] width 210 height 23
type input "[STREET_ADDRESS]"
click at [501, 234] on input "text" at bounding box center [560, 232] width 210 height 23
type input "[PERSON_NAME]"
select select "3"
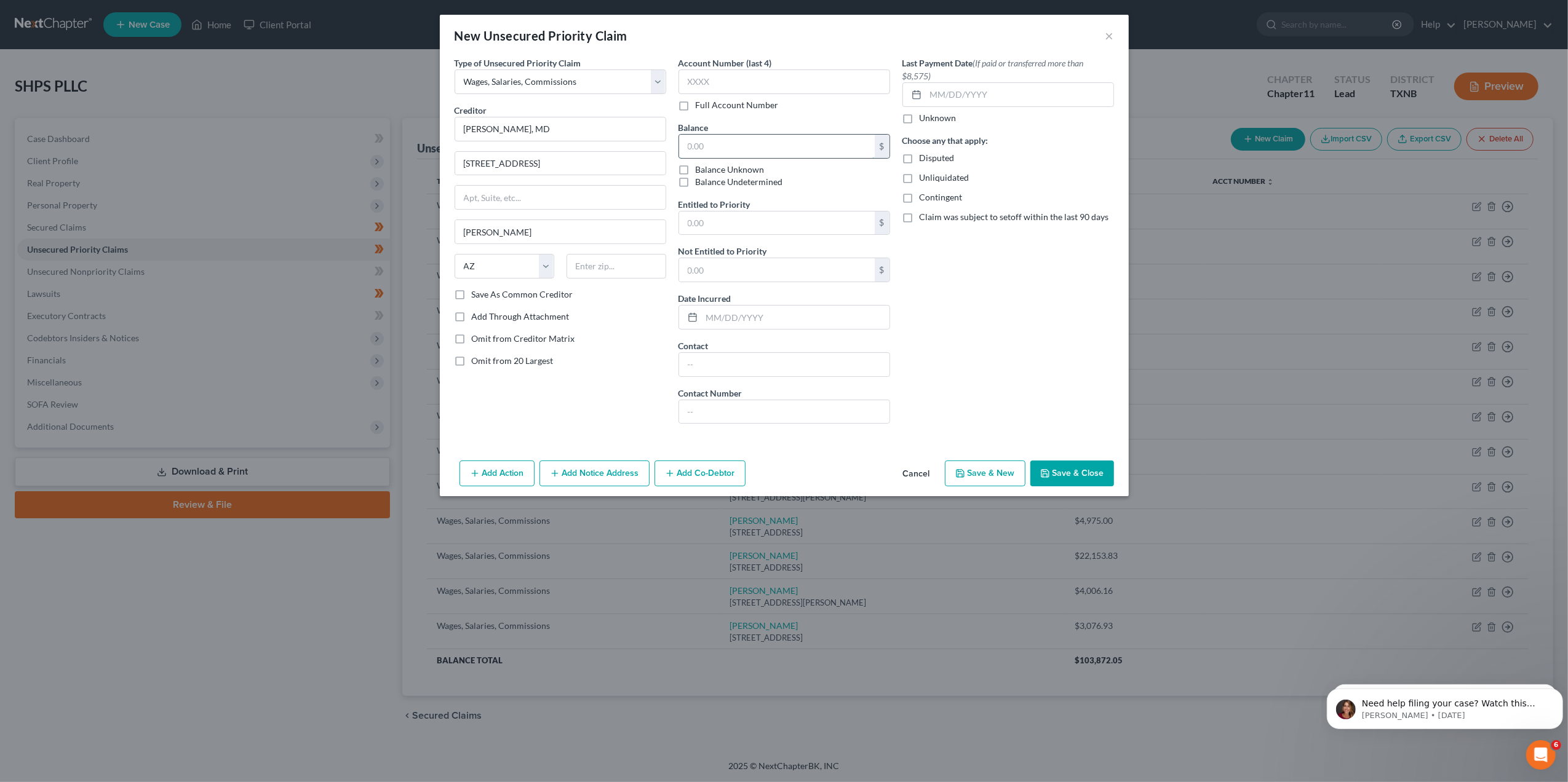
click at [724, 154] on input "text" at bounding box center [777, 146] width 196 height 23
type input "37,800"
click at [723, 217] on input "text" at bounding box center [777, 223] width 196 height 23
type input "17,150"
click at [1049, 475] on icon "button" at bounding box center [1045, 473] width 10 height 10
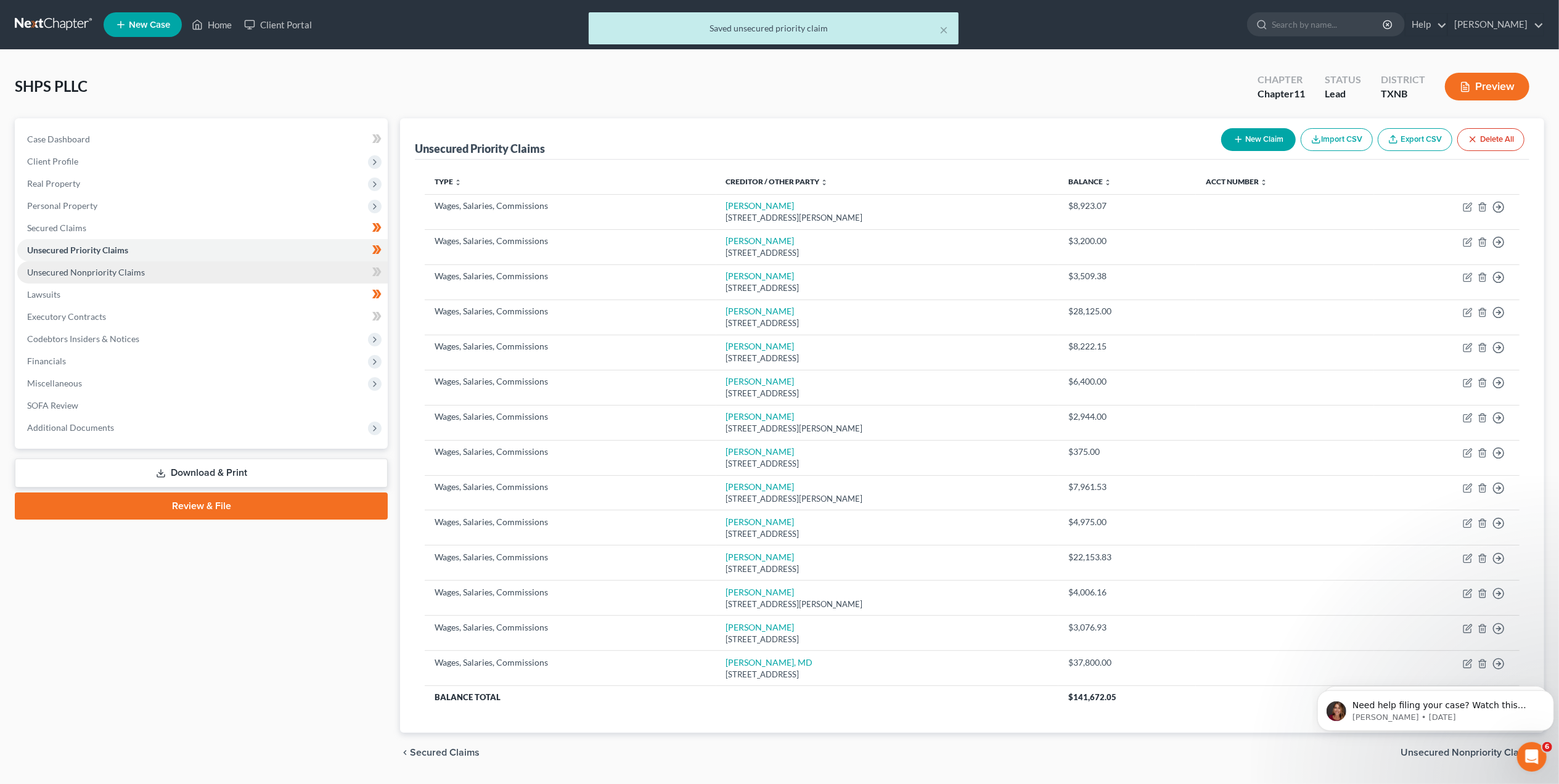
click at [247, 278] on link "Unsecured Nonpriority Claims" at bounding box center [202, 272] width 371 height 22
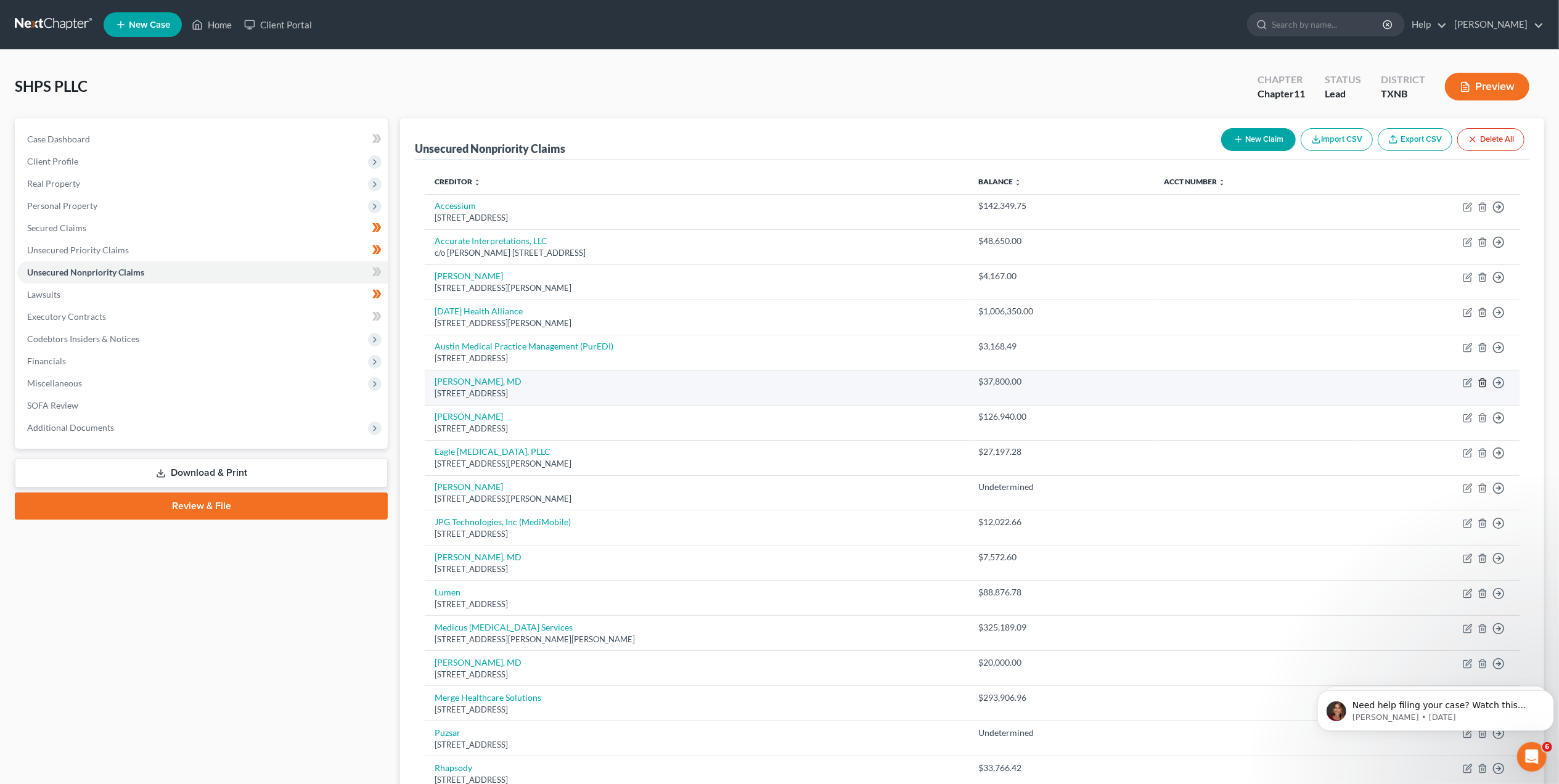
click at [1483, 379] on icon "button" at bounding box center [1482, 383] width 10 height 10
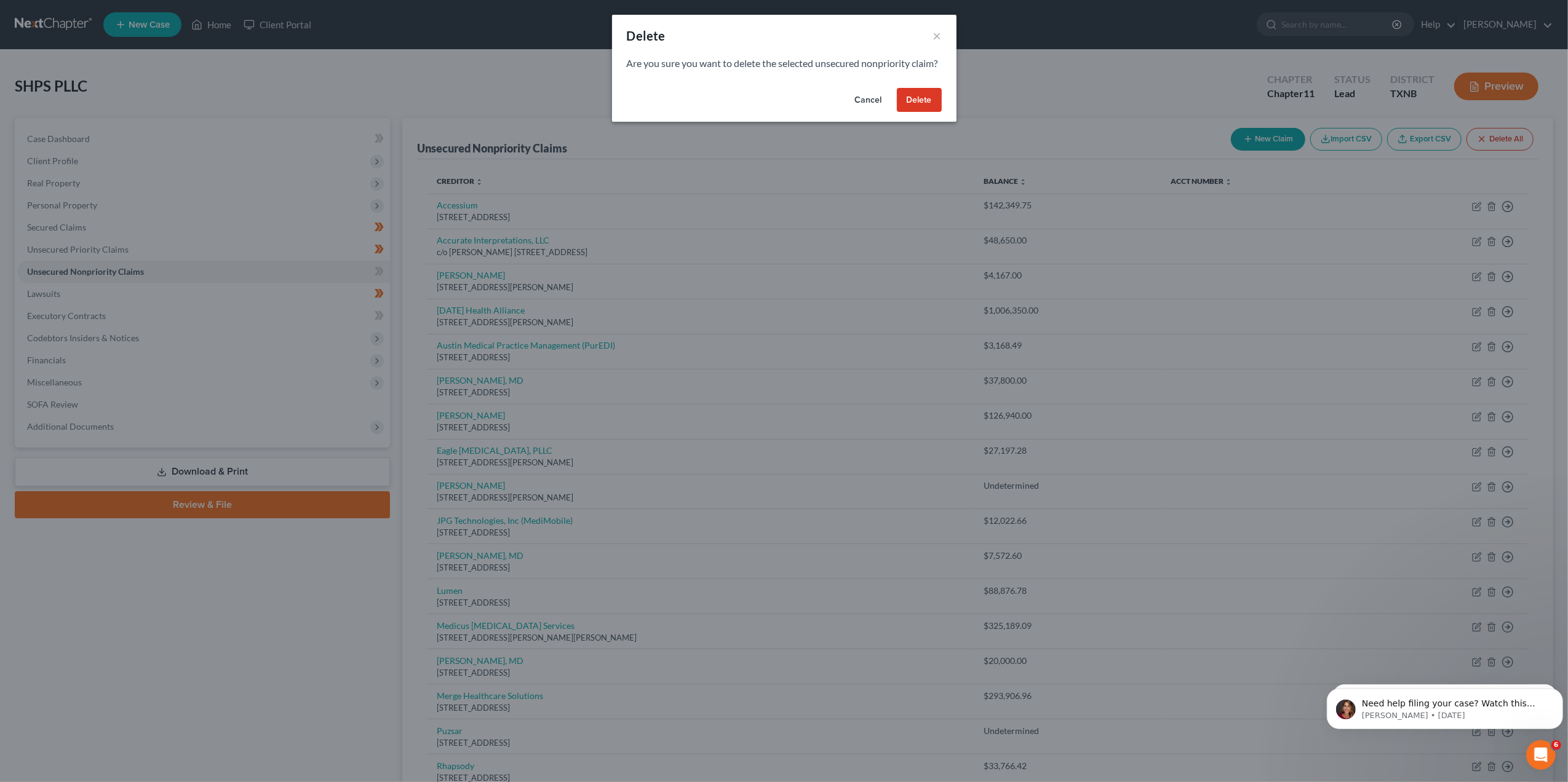
click at [923, 113] on button "Delete" at bounding box center [919, 100] width 45 height 25
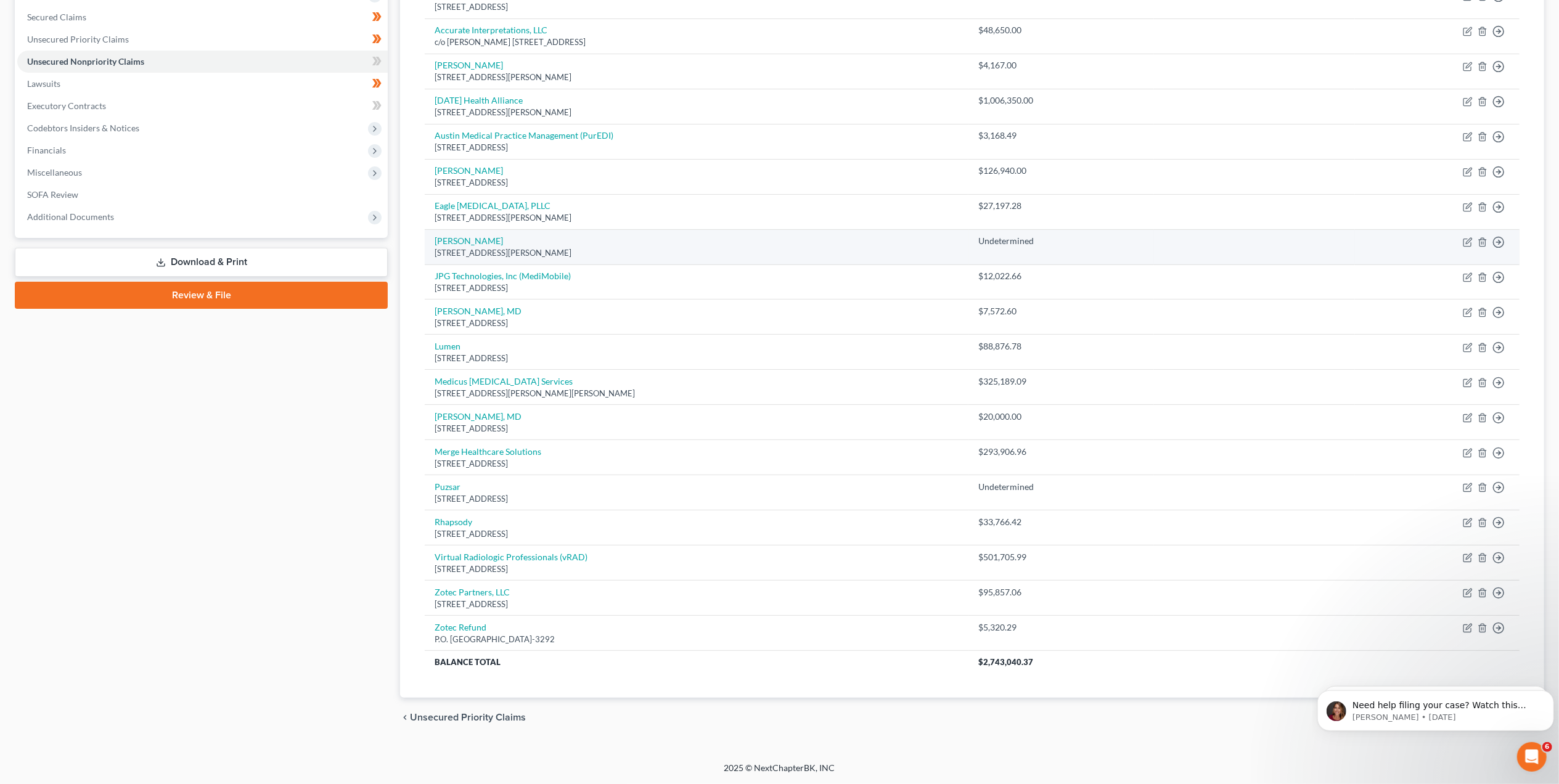
scroll to position [132, 0]
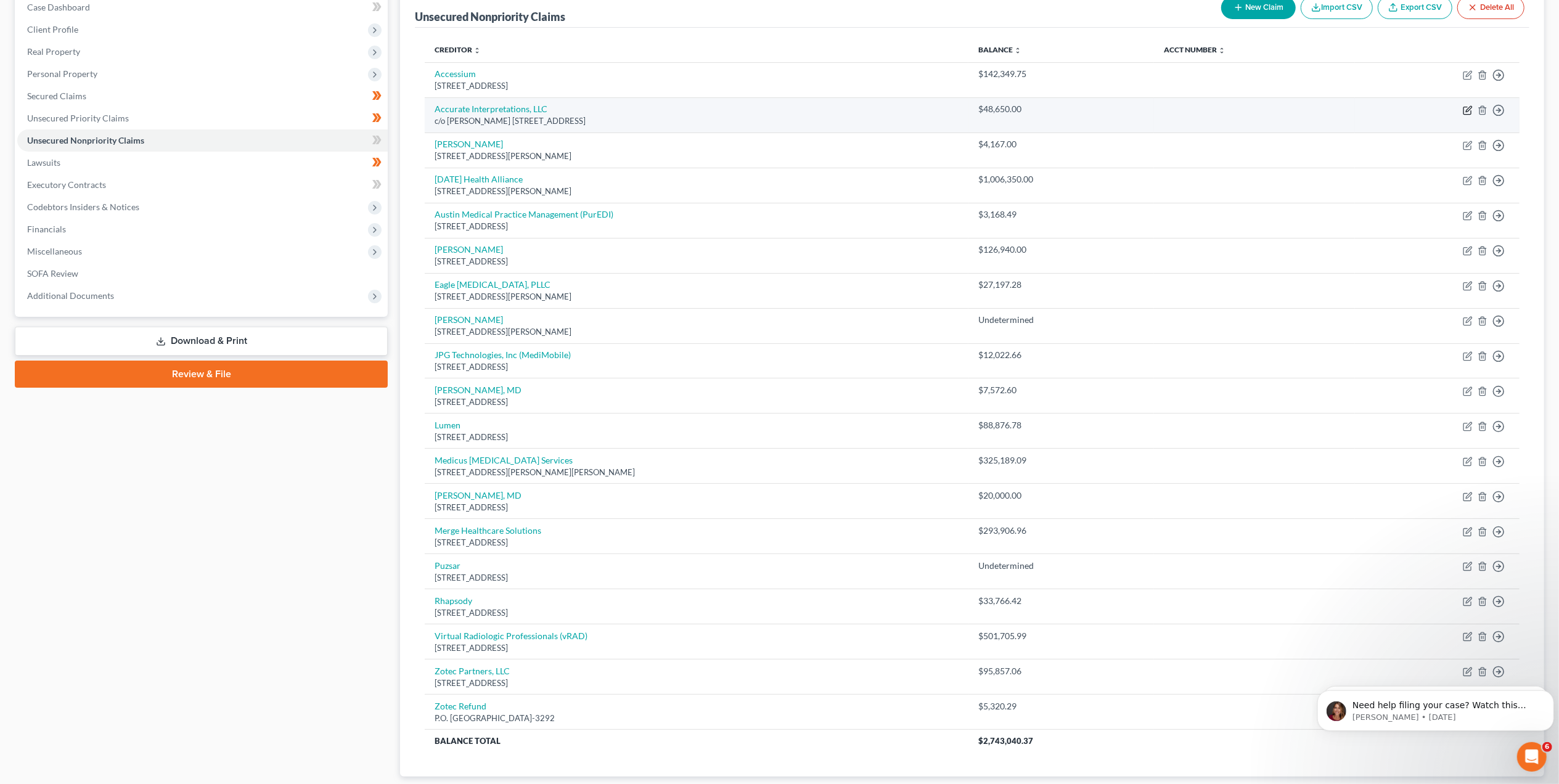
click at [1471, 109] on icon "button" at bounding box center [1468, 110] width 10 height 10
select select "37"
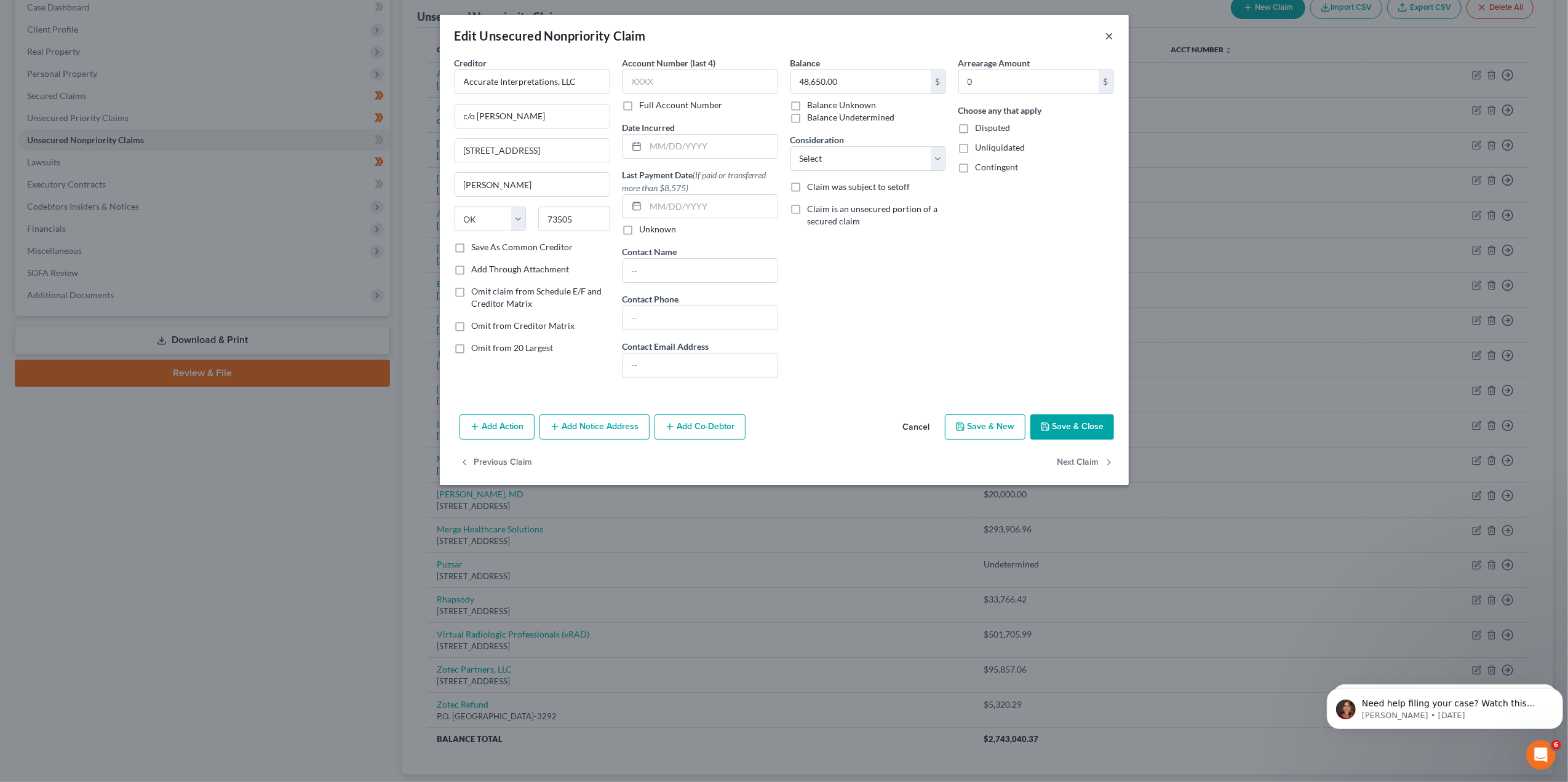
click at [1110, 38] on button "×" at bounding box center [1109, 36] width 8 height 15
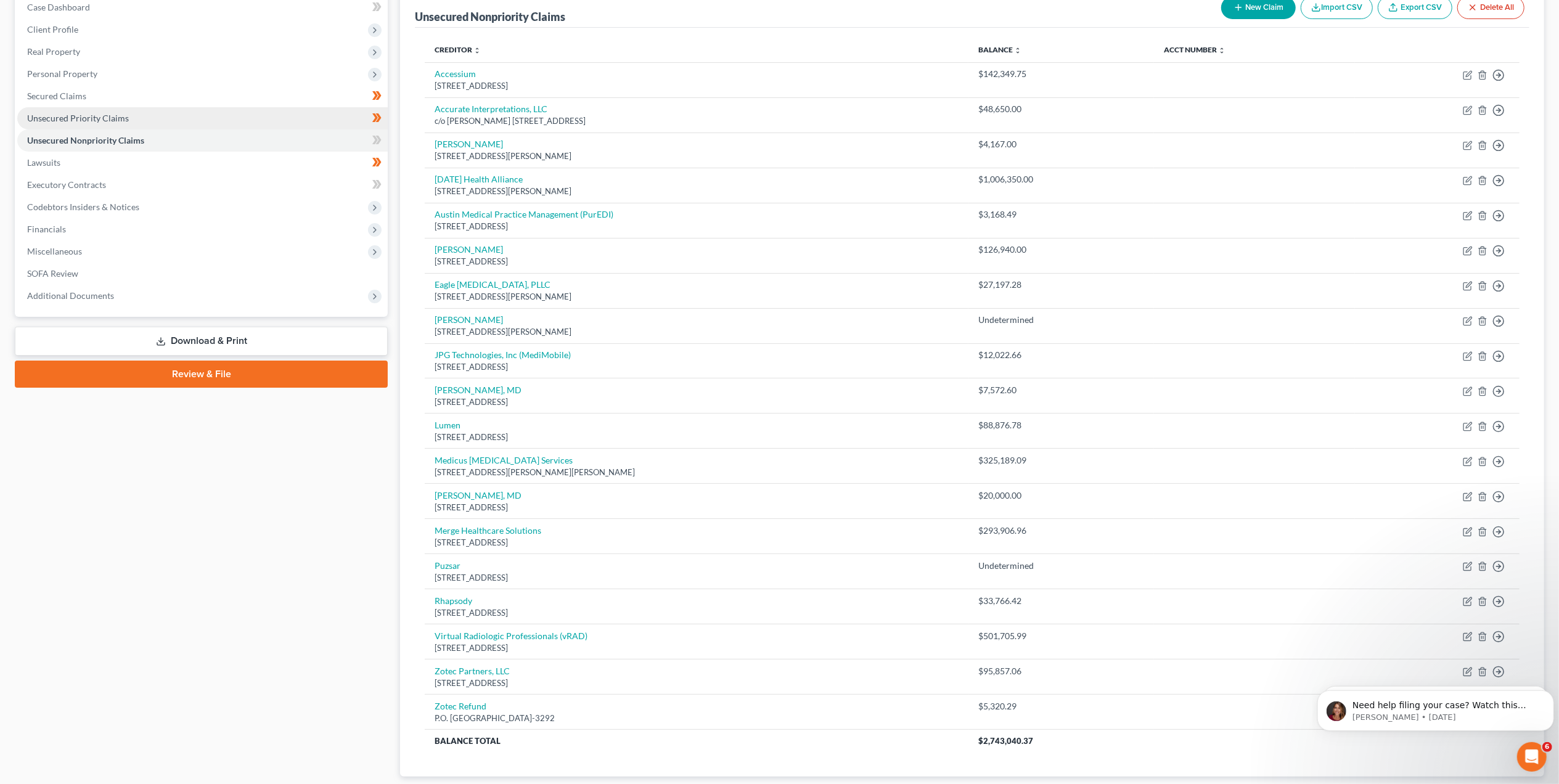
click at [201, 115] on link "Unsecured Priority Claims" at bounding box center [202, 118] width 371 height 22
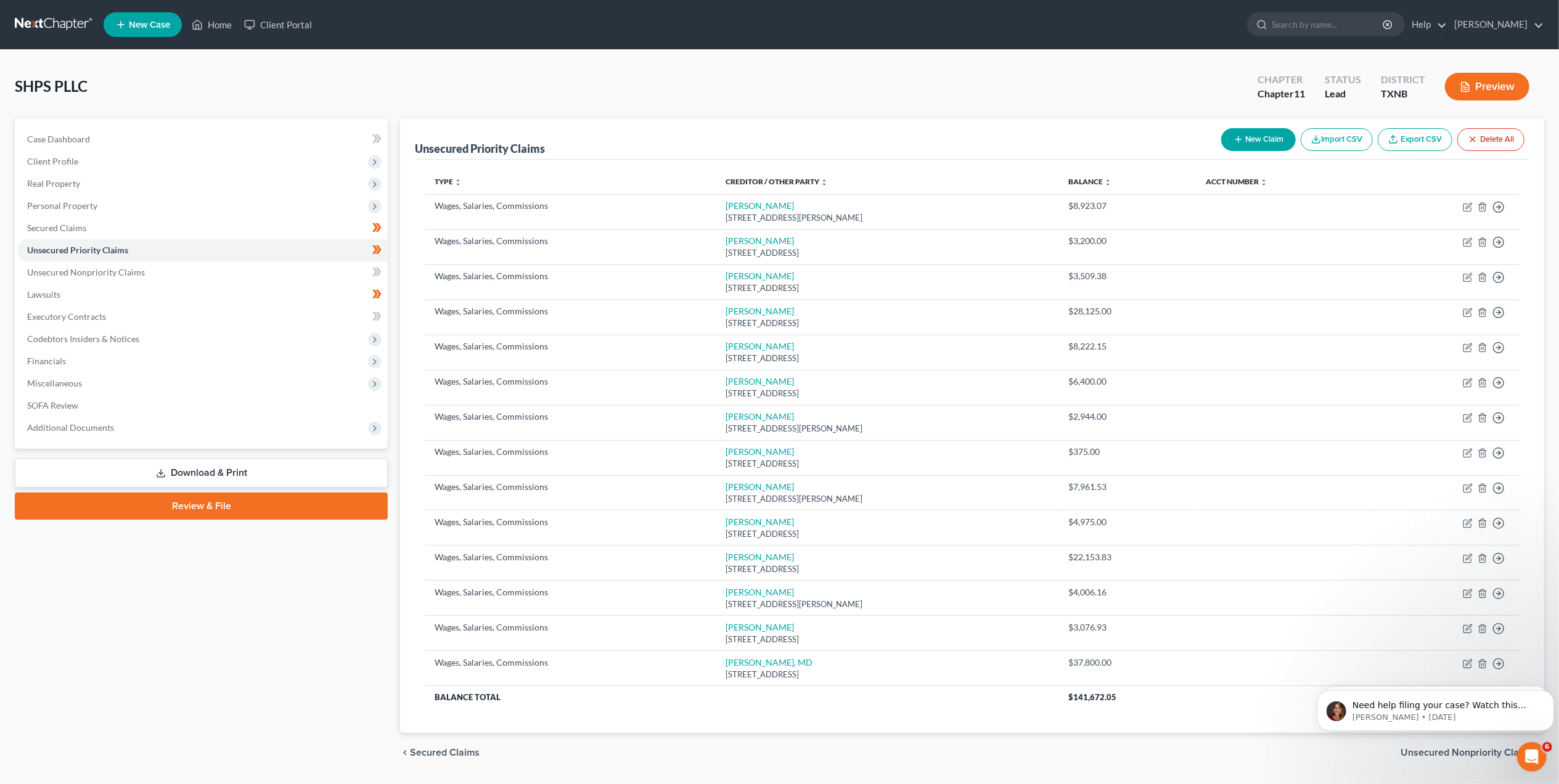
click at [1256, 143] on button "New Claim" at bounding box center [1259, 140] width 75 height 23
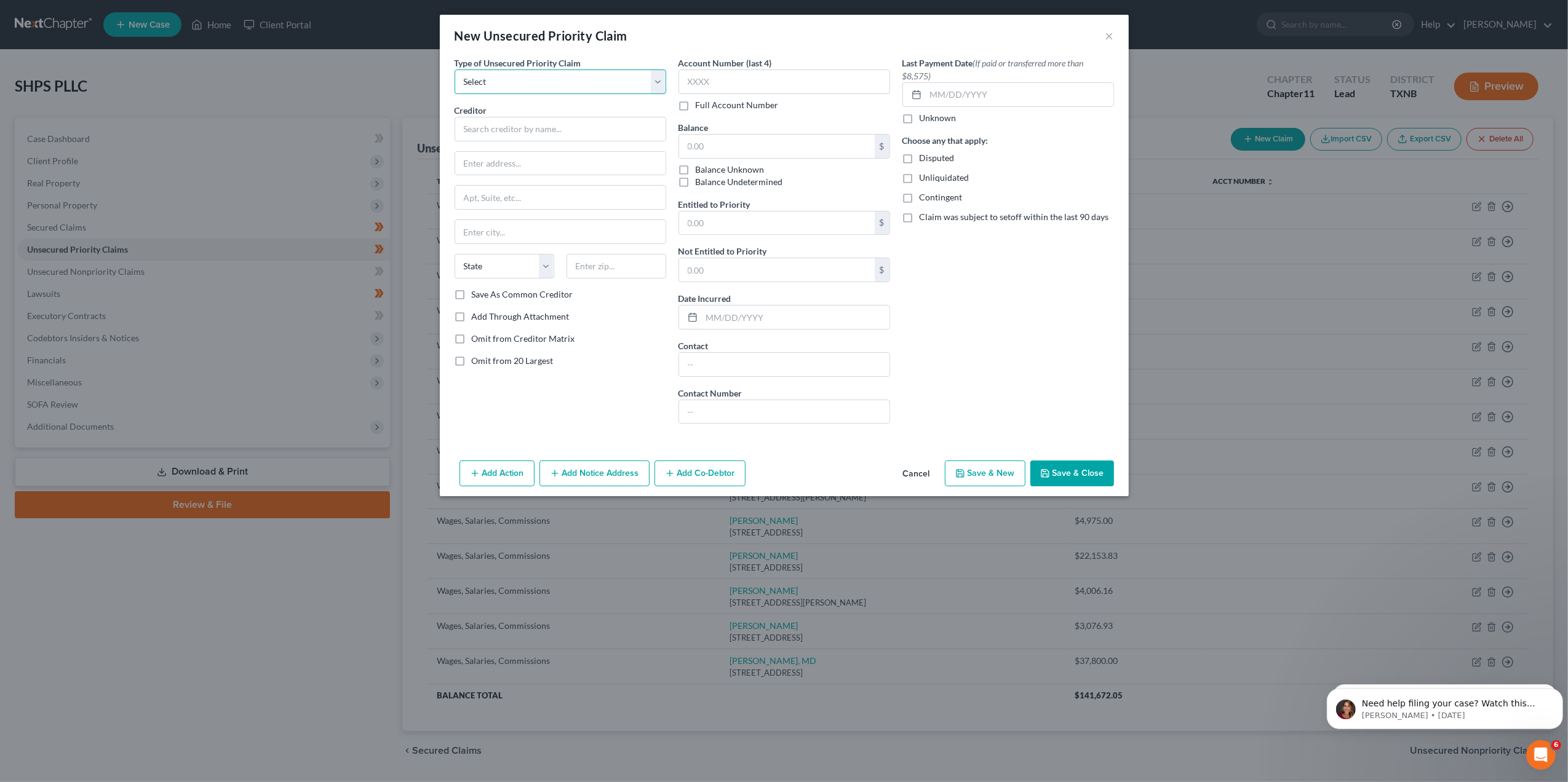
click at [664, 84] on select "Select Taxes & Other Government Units Domestic Support Obligations Extensions o…" at bounding box center [560, 81] width 212 height 25
select select "3"
click at [455, 69] on select "Select Taxes & Other Government Units Domestic Support Obligations Extensions o…" at bounding box center [560, 81] width 212 height 25
click at [555, 135] on input "text" at bounding box center [560, 129] width 212 height 25
click at [552, 135] on input "text" at bounding box center [560, 129] width 212 height 25
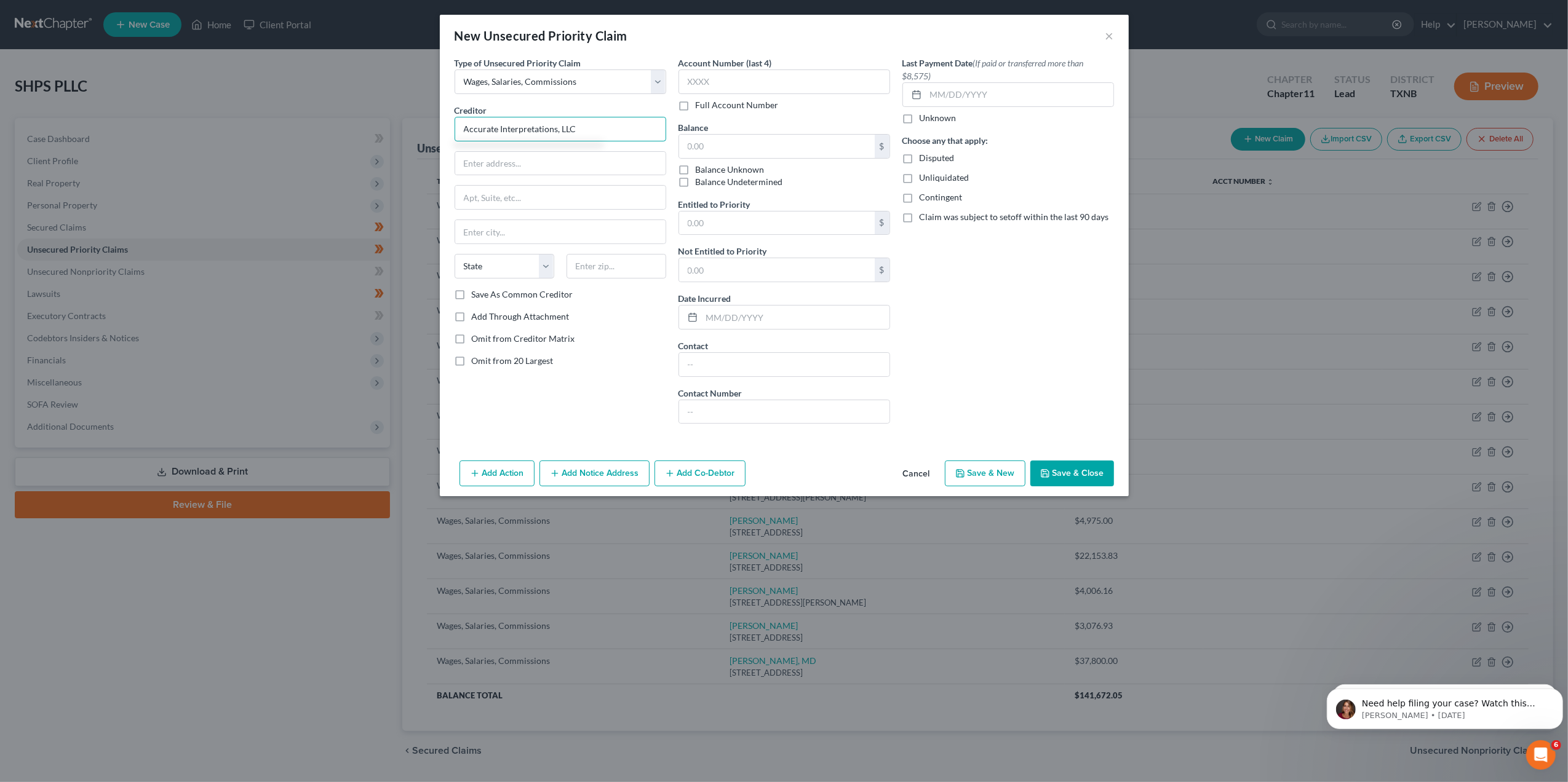
type input "Accurate Interpretations, LLC"
type input "c/0 [PERSON_NAME]"
type input "[STREET_ADDRESS]"
type input "[PERSON_NAME]"
select select "37"
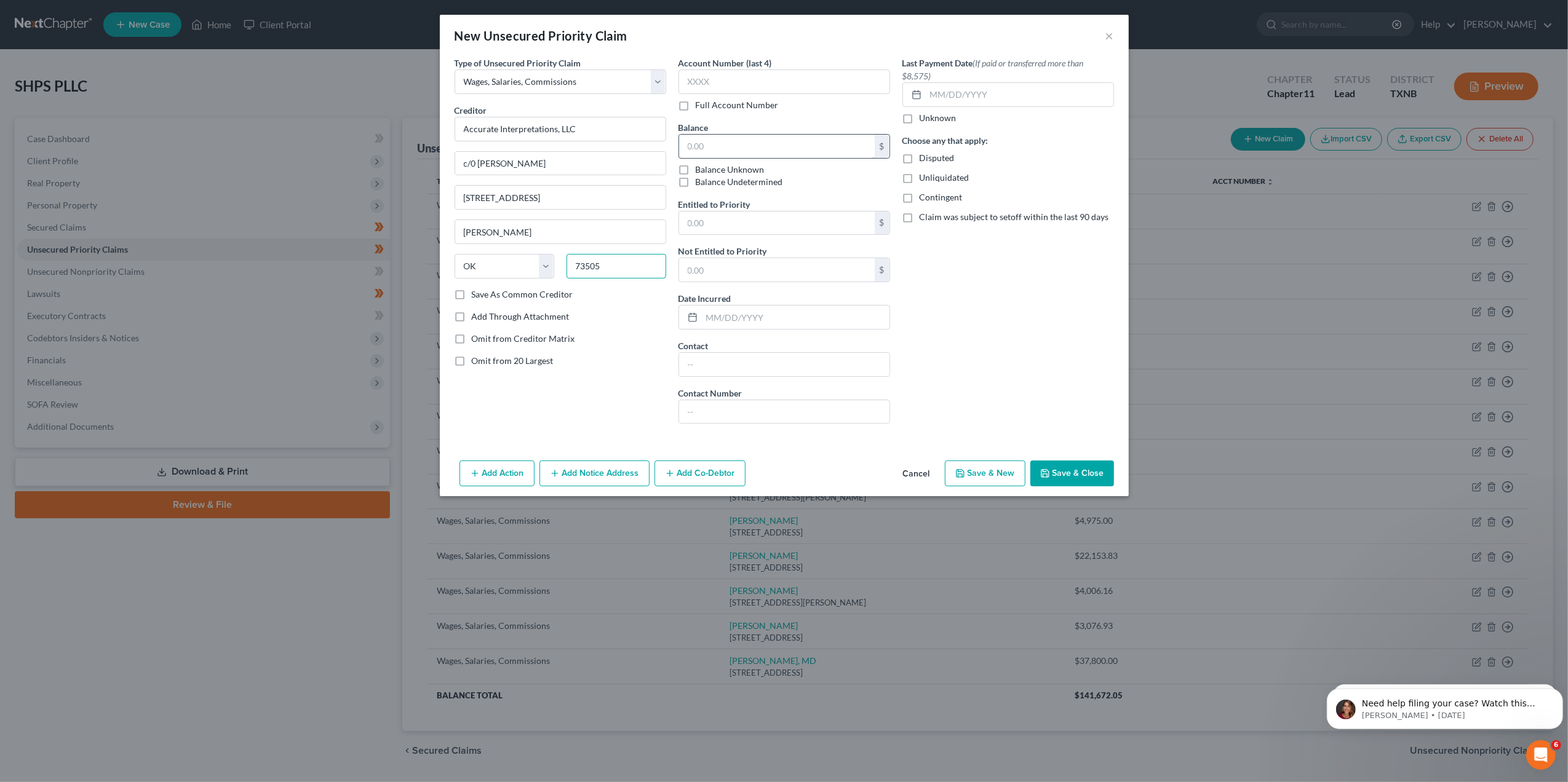
type input "73505"
click at [747, 141] on input "text" at bounding box center [777, 146] width 196 height 23
type input "48,650"
click at [763, 219] on input "text" at bounding box center [777, 223] width 196 height 23
type input "17,150"
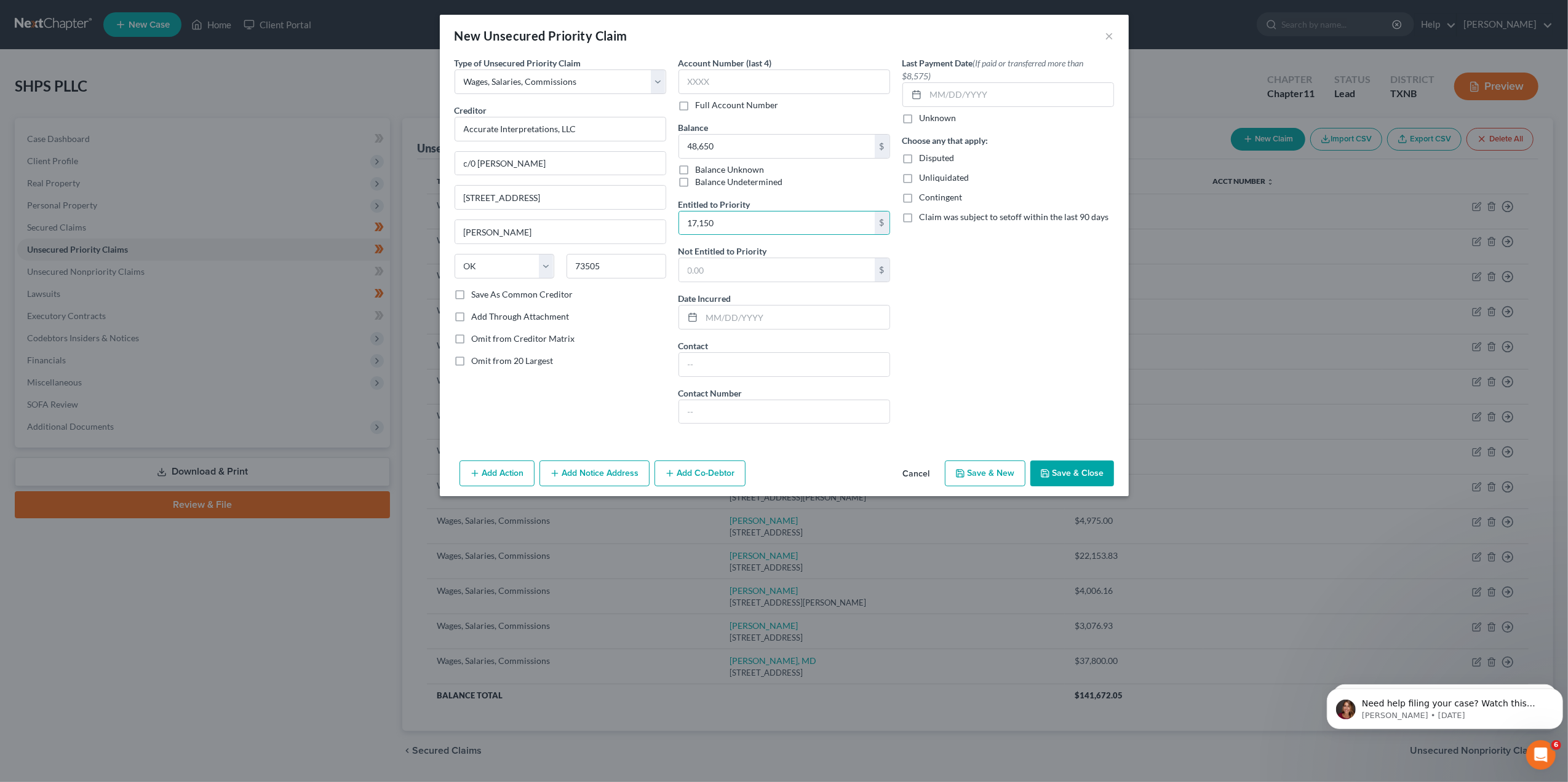
click at [1074, 472] on button "Save & Close" at bounding box center [1072, 473] width 84 height 26
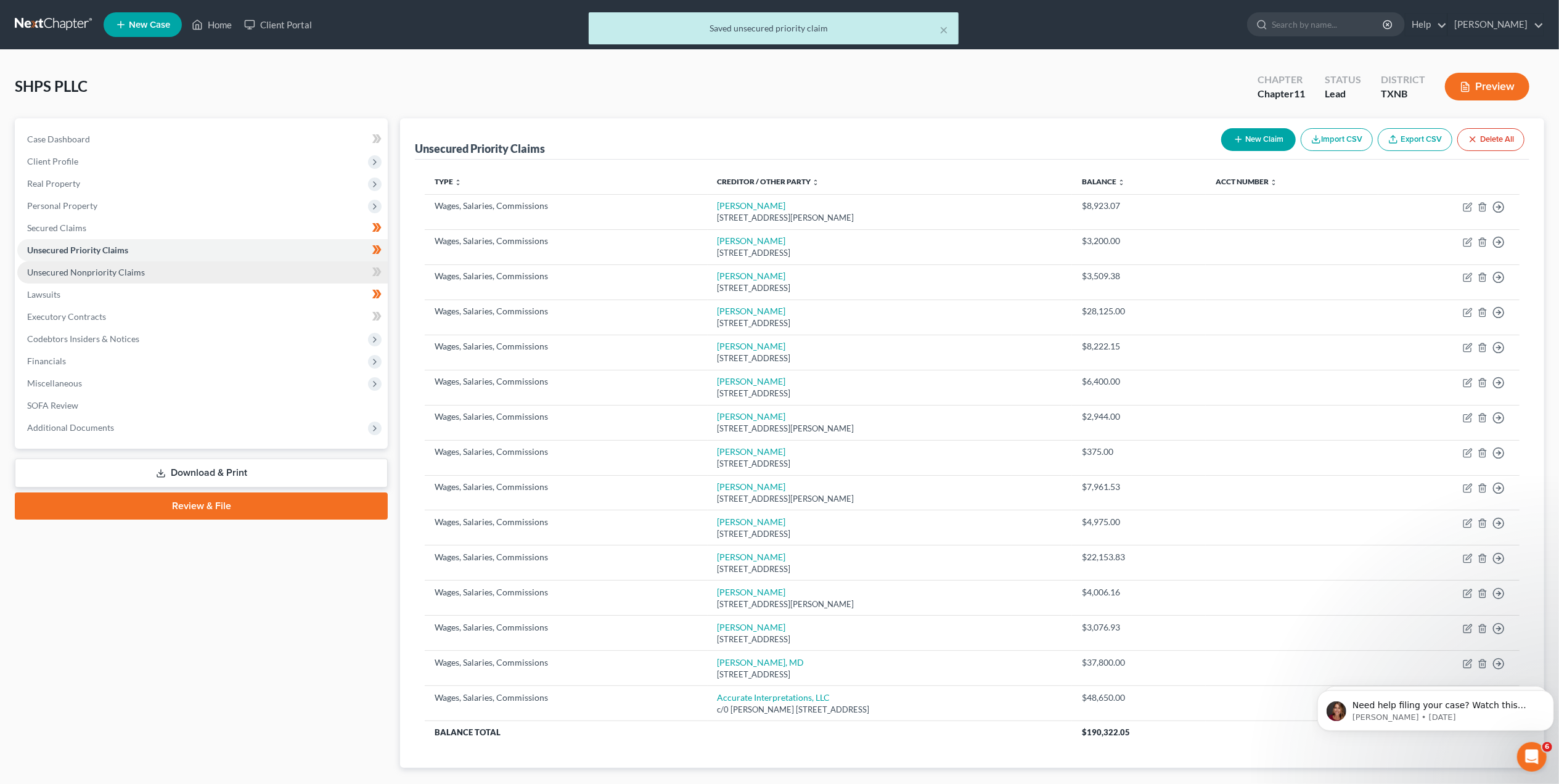
click at [171, 275] on link "Unsecured Nonpriority Claims" at bounding box center [202, 272] width 371 height 22
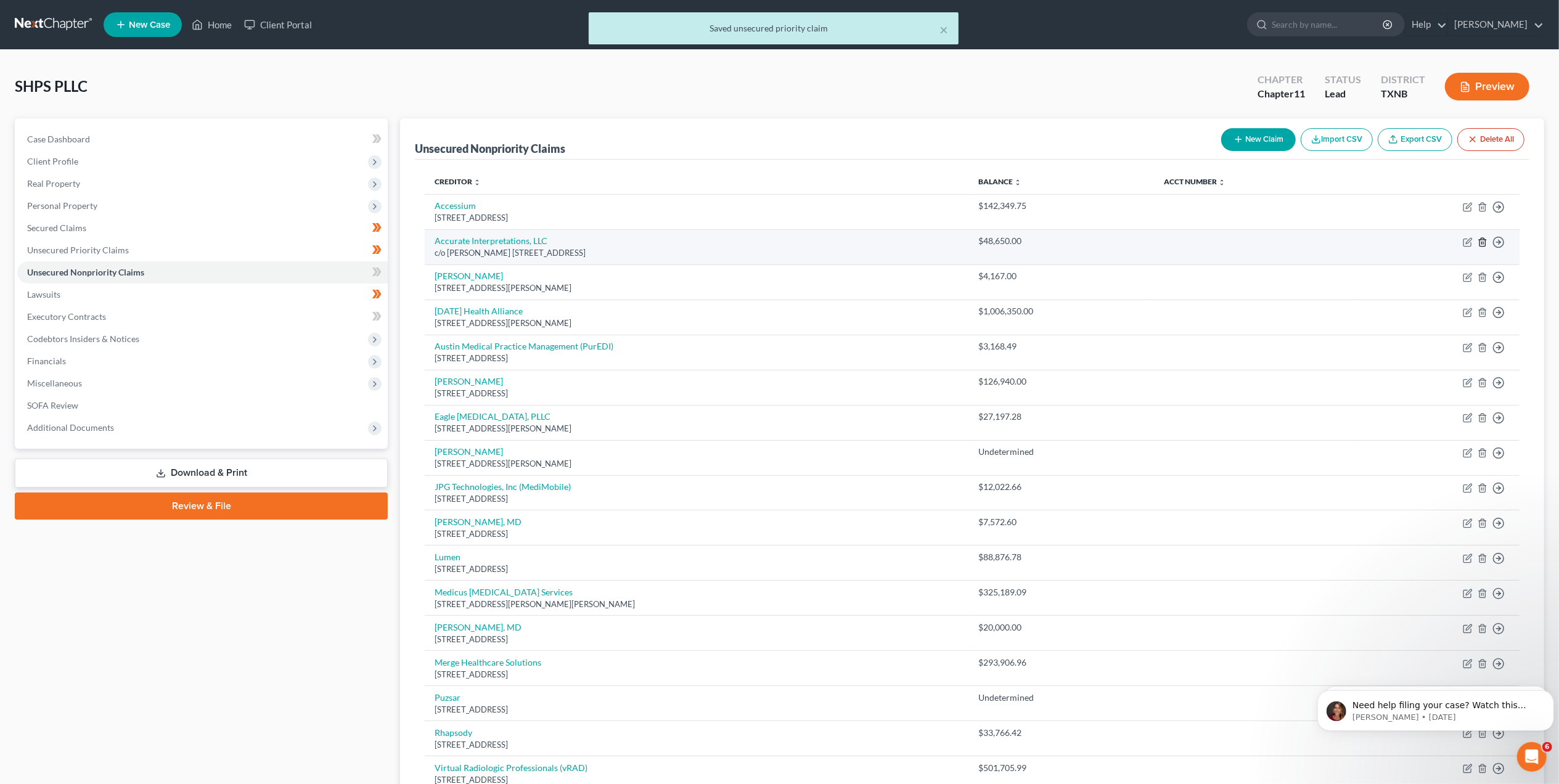
click at [1484, 241] on icon "button" at bounding box center [1482, 242] width 10 height 10
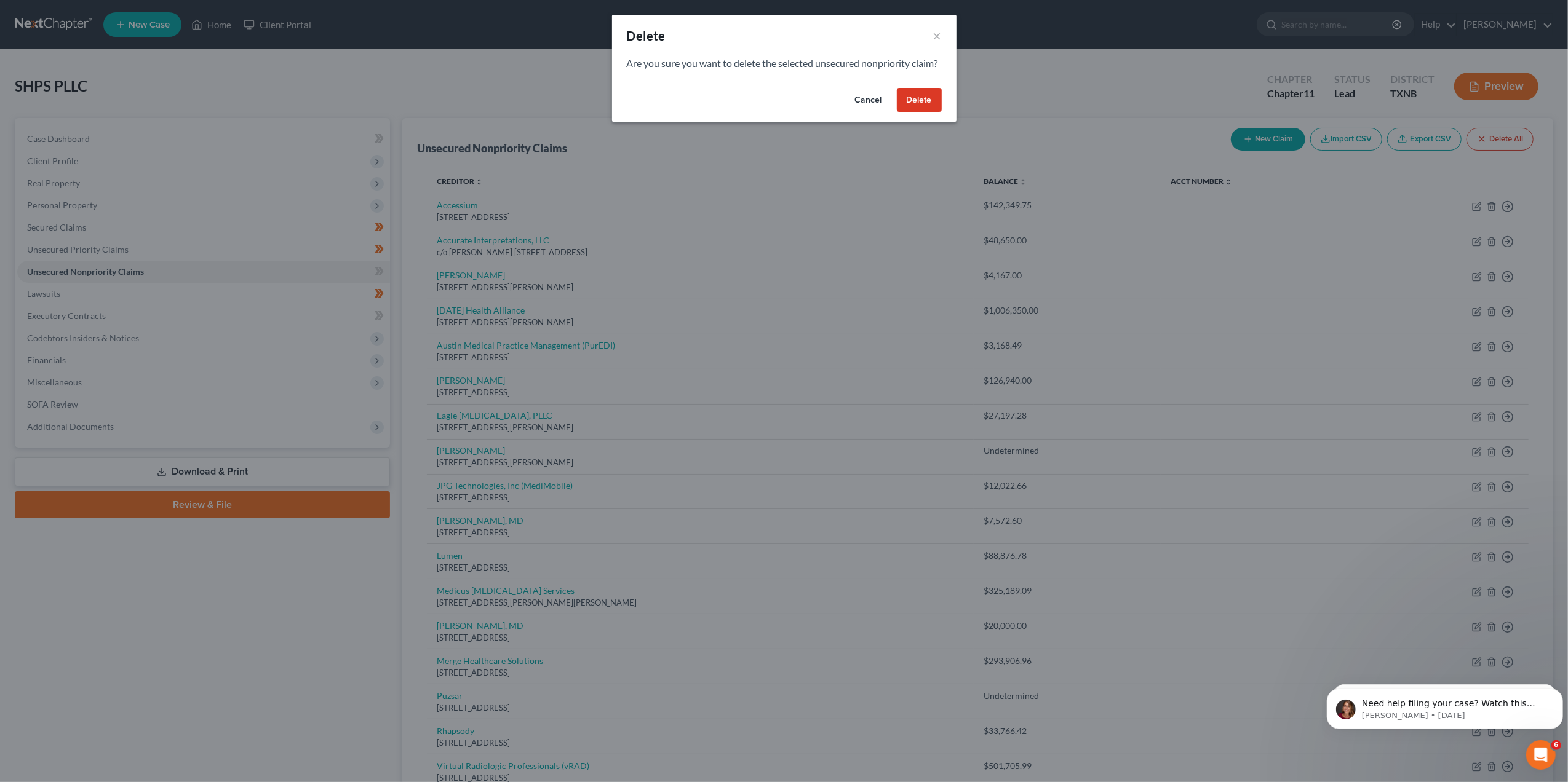
click at [921, 113] on button "Delete" at bounding box center [919, 100] width 45 height 25
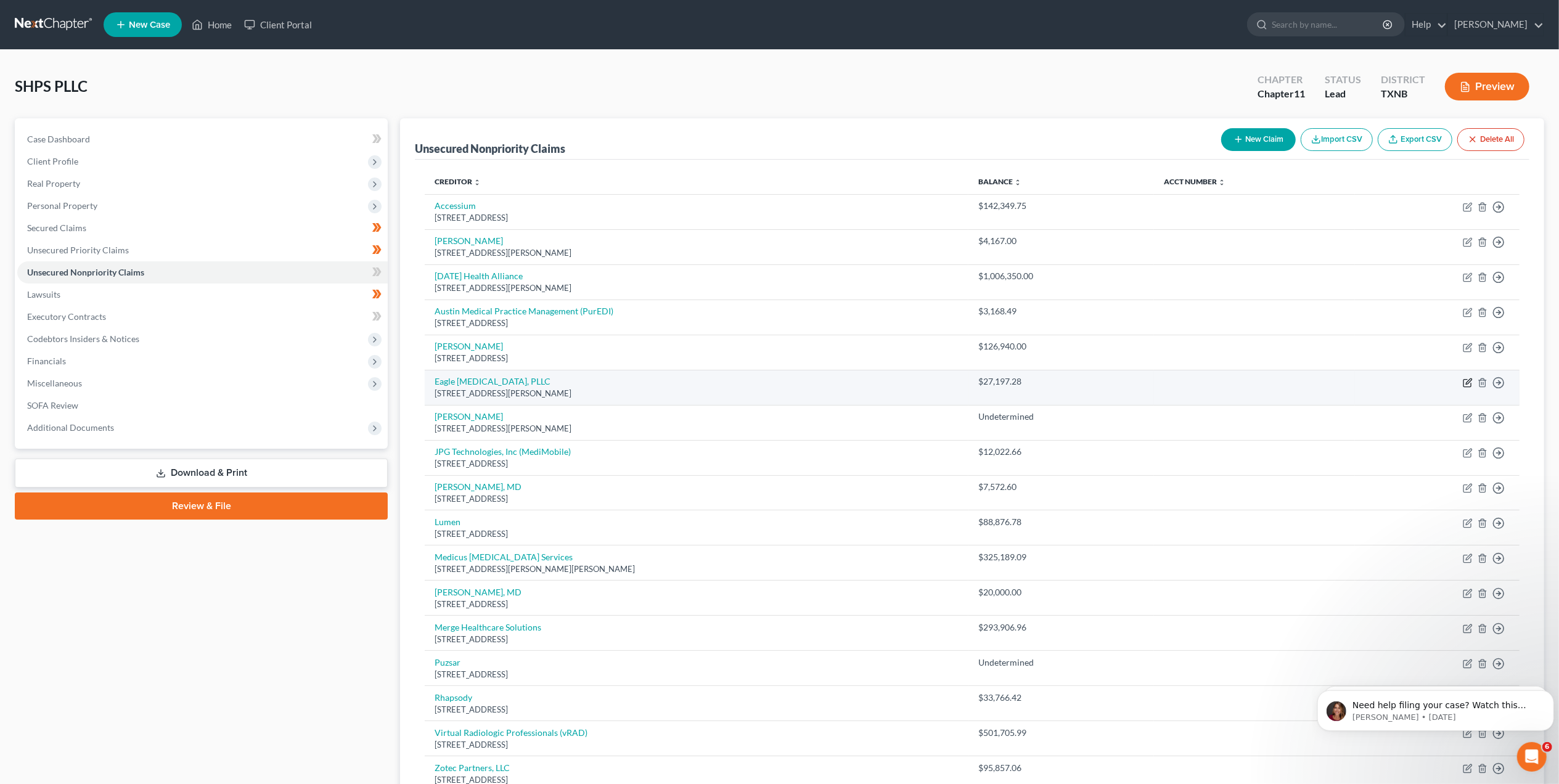
click at [1463, 383] on icon "button" at bounding box center [1468, 383] width 10 height 10
select select "45"
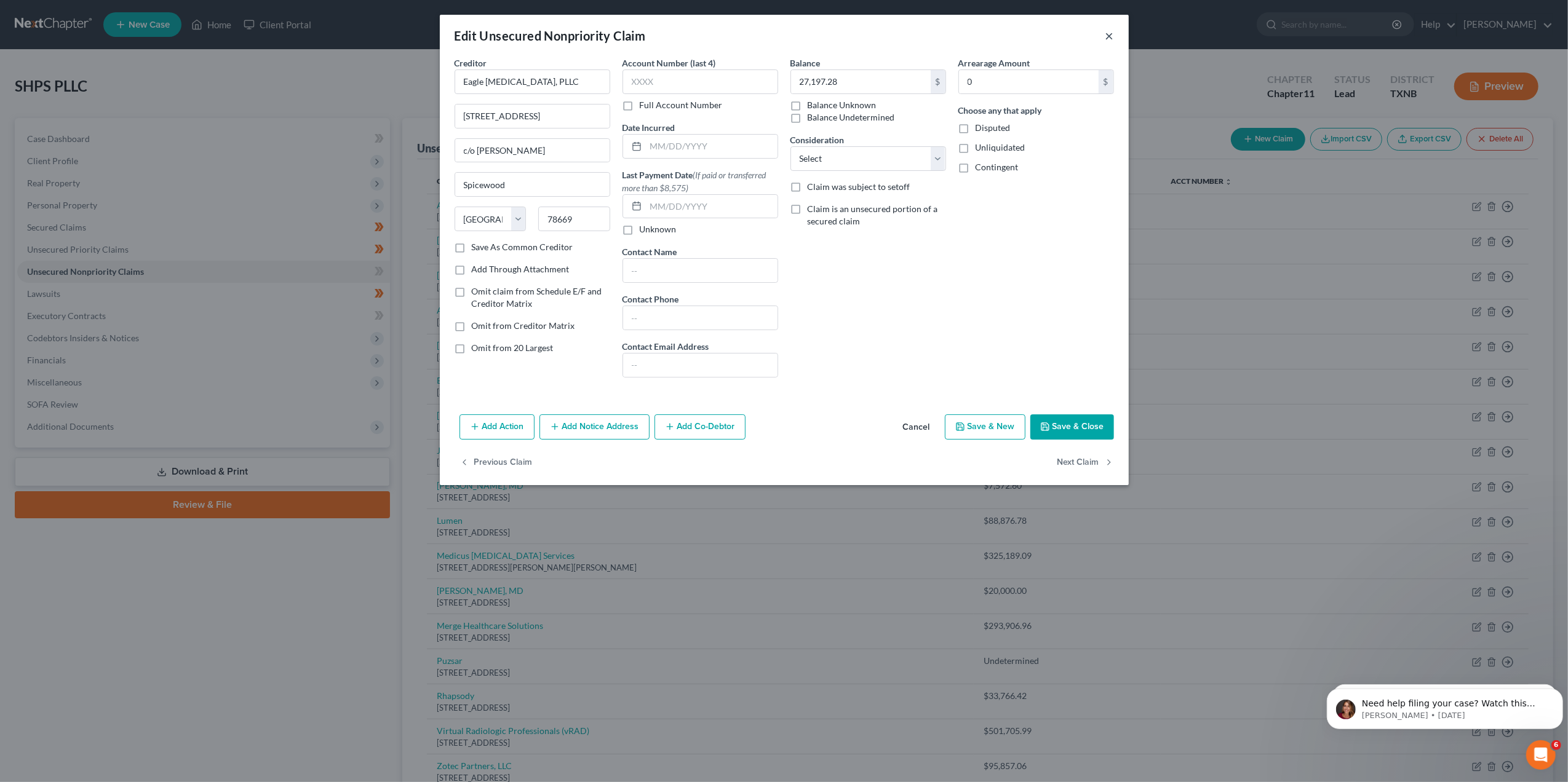
click at [1110, 42] on button "×" at bounding box center [1109, 36] width 8 height 15
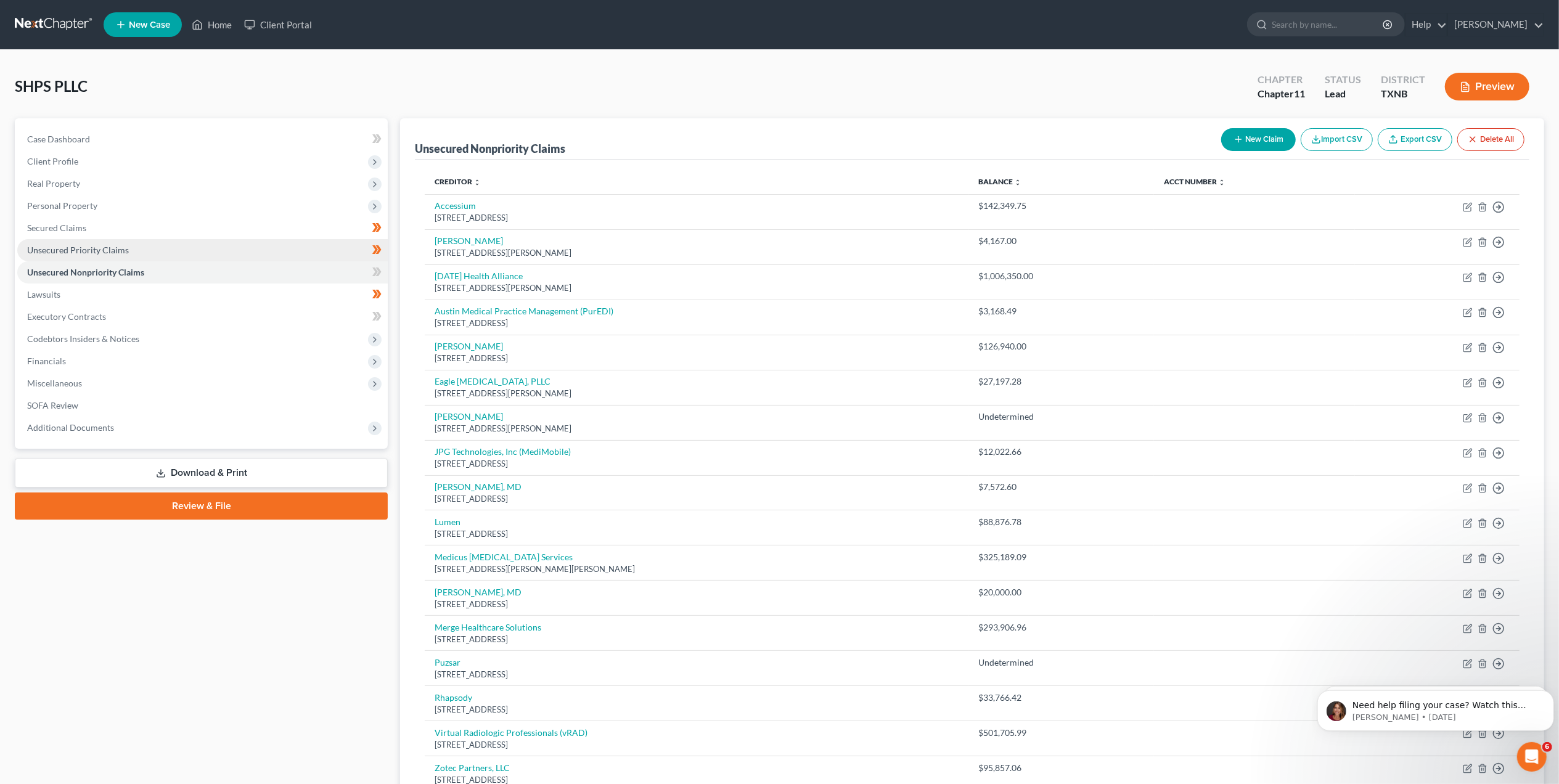
click at [75, 255] on link "Unsecured Priority Claims" at bounding box center [202, 250] width 371 height 22
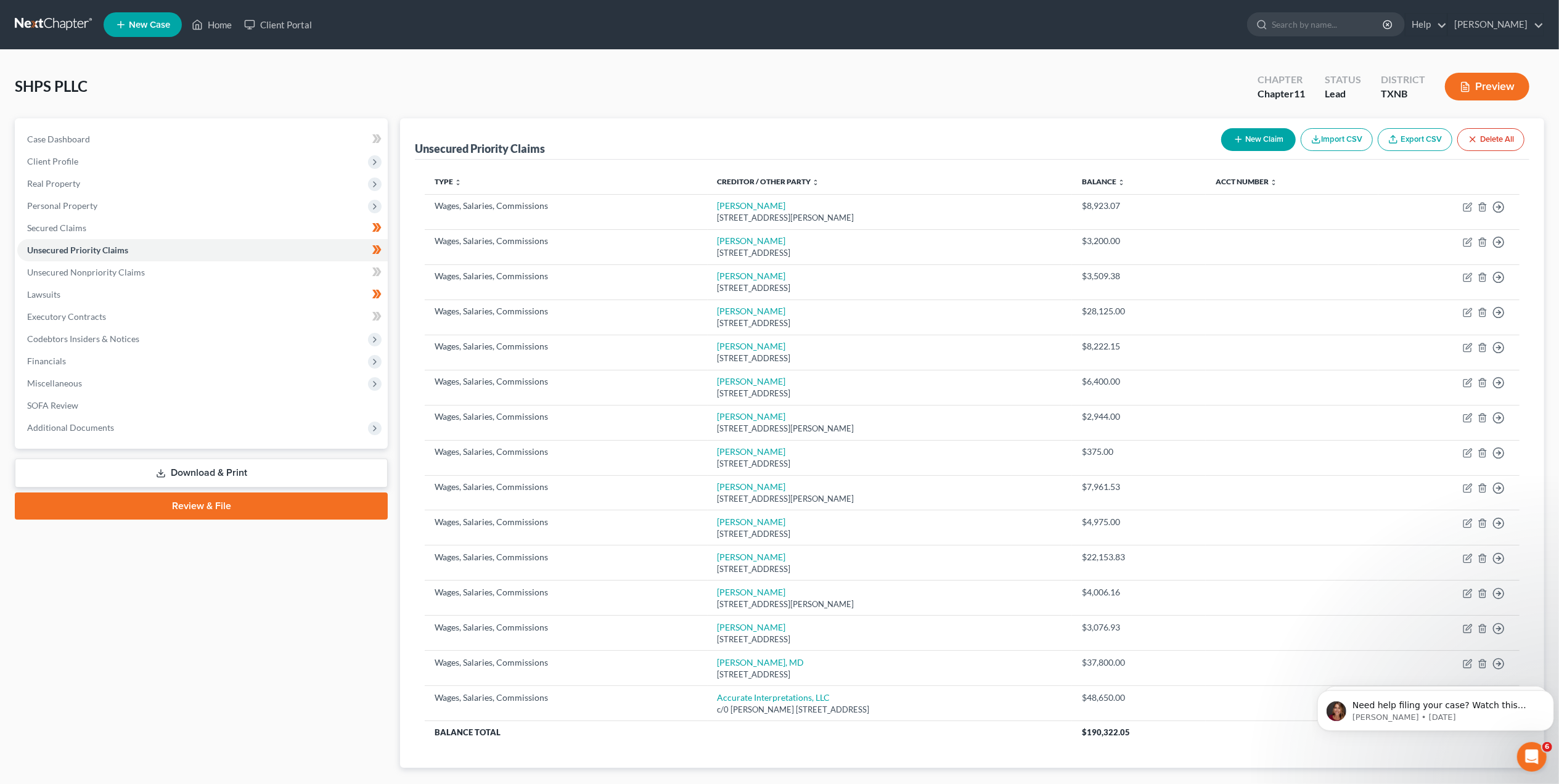
click at [1252, 137] on button "New Claim" at bounding box center [1259, 140] width 75 height 23
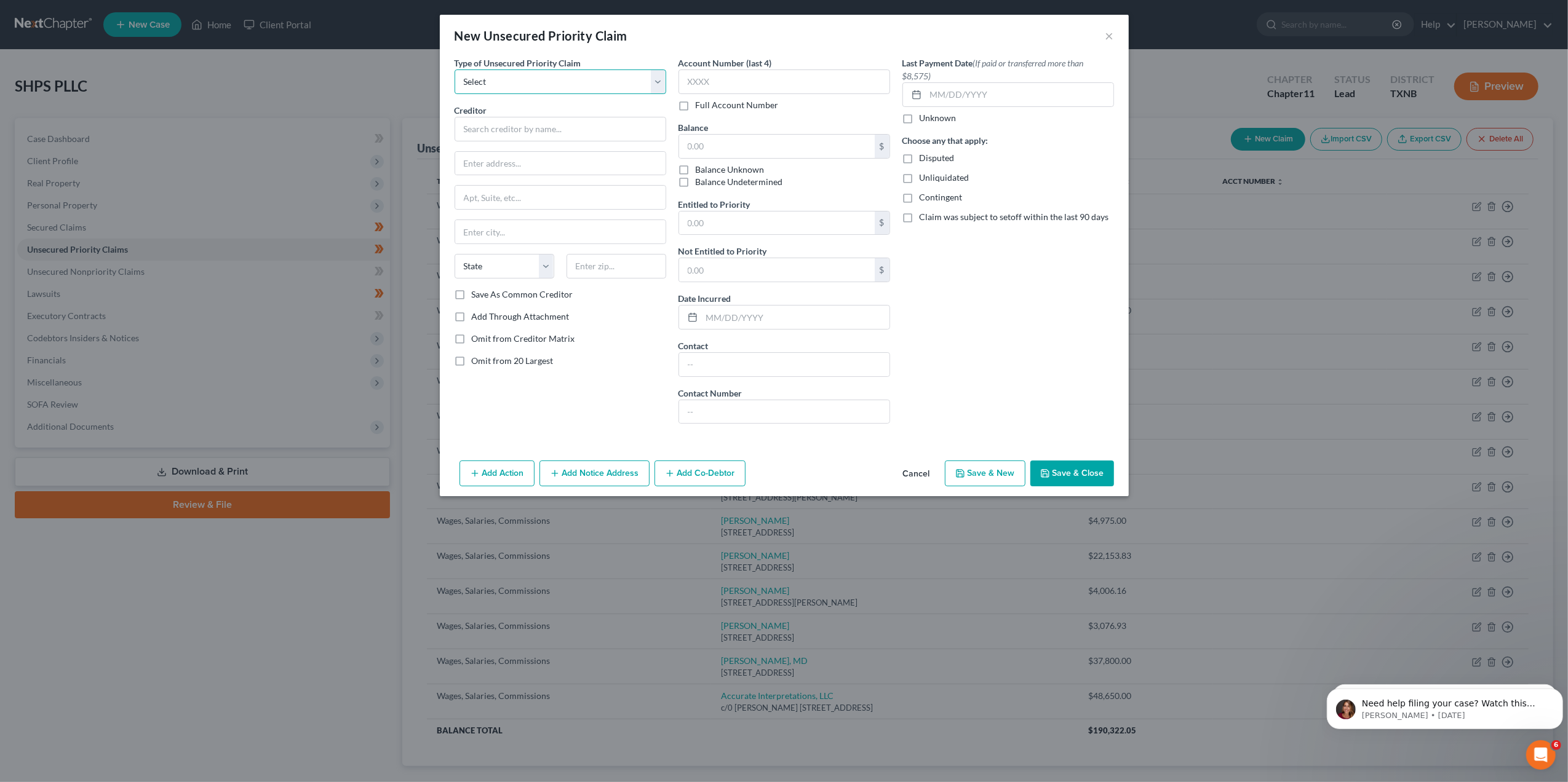
click at [513, 84] on select "Select Taxes & Other Government Units Domestic Support Obligations Extensions o…" at bounding box center [560, 81] width 212 height 25
select select "3"
click at [455, 69] on select "Select Taxes & Other Government Units Domestic Support Obligations Extensions o…" at bounding box center [560, 81] width 212 height 25
click at [493, 132] on input "text" at bounding box center [560, 129] width 212 height 25
click at [519, 126] on input "text" at bounding box center [560, 129] width 212 height 25
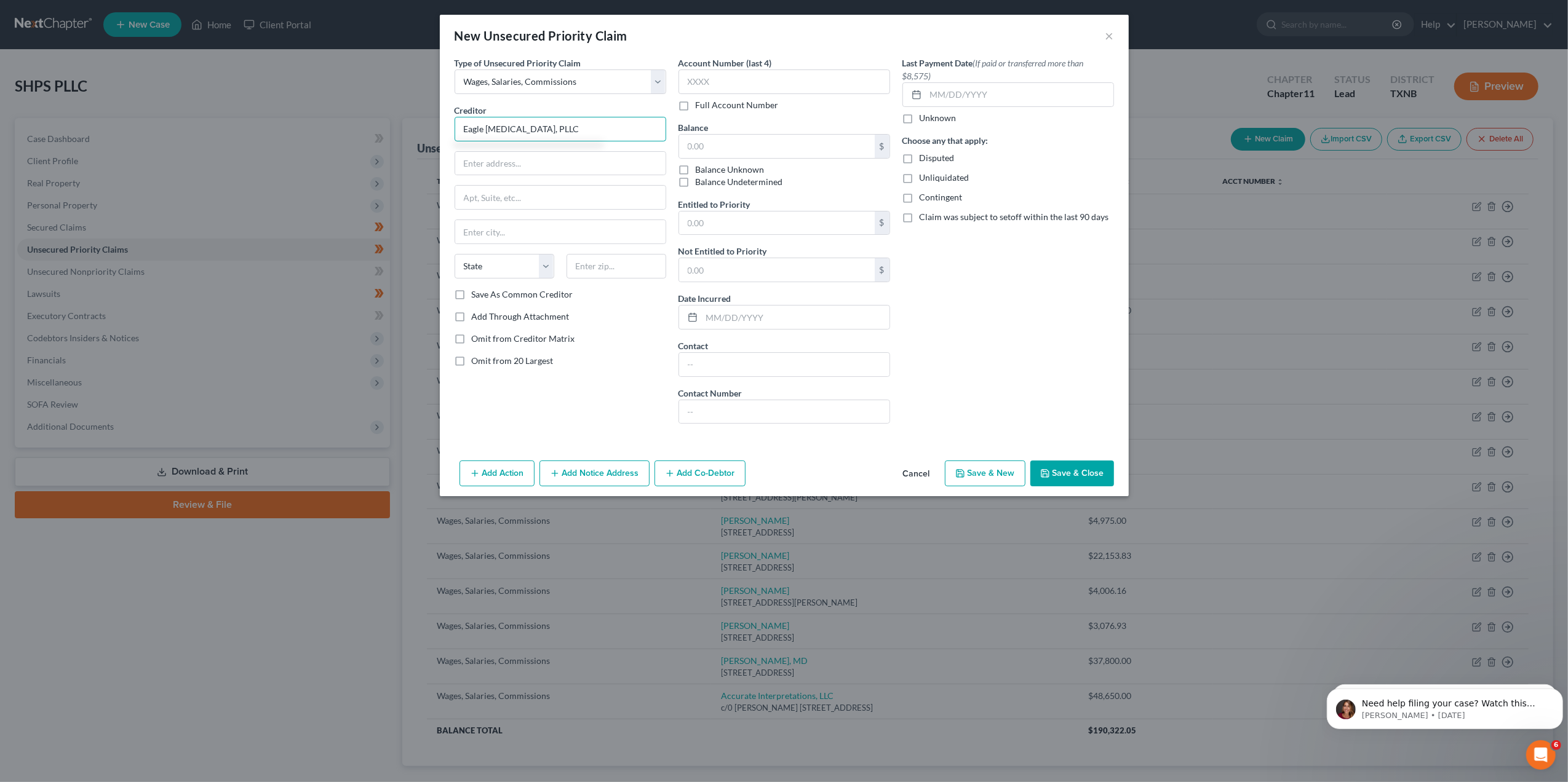
type input "Eagle [MEDICAL_DATA], PLLC"
type input "[STREET_ADDRESS]"
type input "c/o [PERSON_NAME]"
type input "Spicewood"
select select "45"
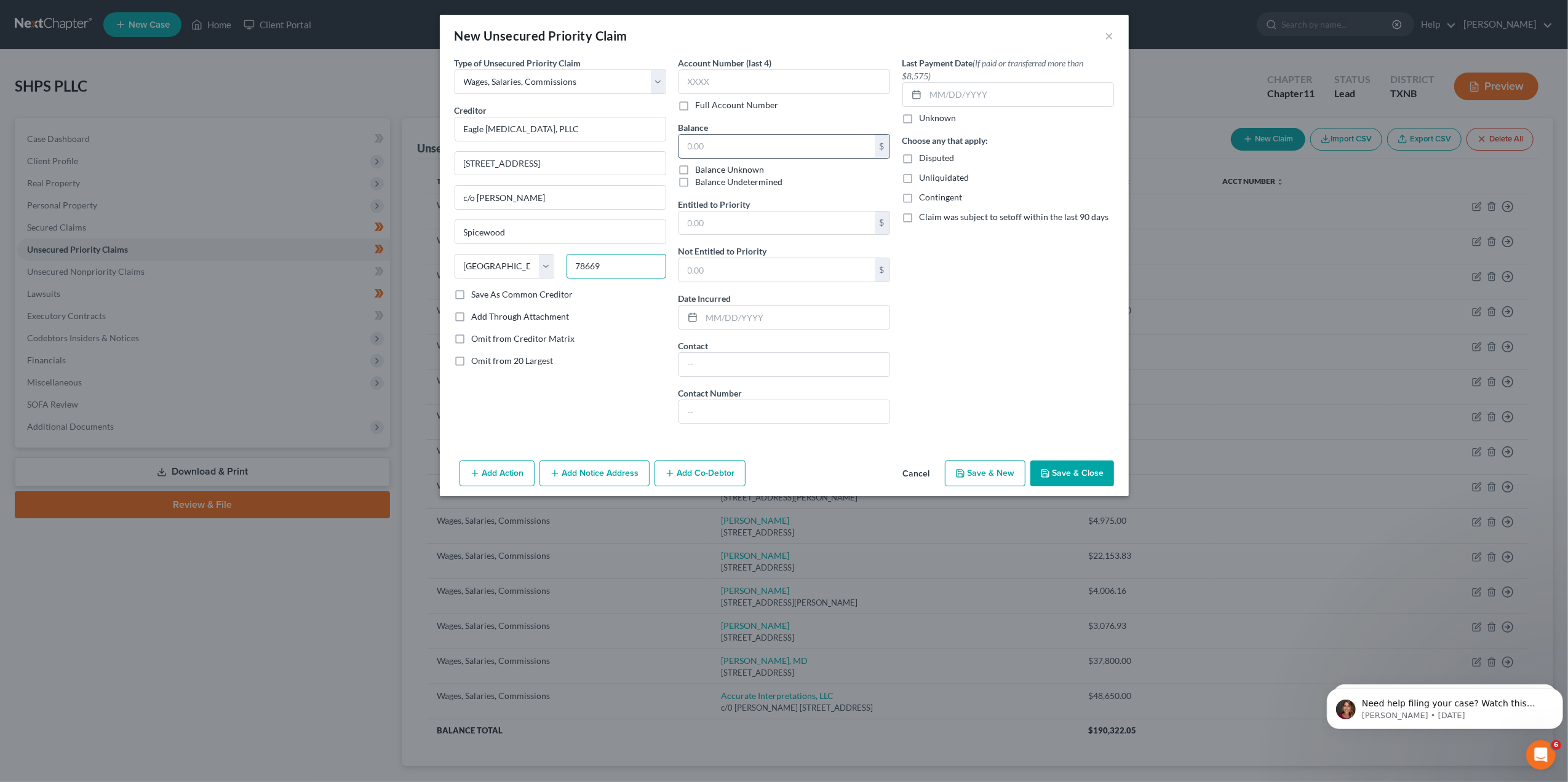
type input "78669"
click at [738, 141] on input "text" at bounding box center [777, 146] width 196 height 23
type input "27,197.28"
click at [774, 221] on input "text" at bounding box center [777, 223] width 196 height 23
click at [1090, 481] on button "Save & Close" at bounding box center [1072, 473] width 84 height 26
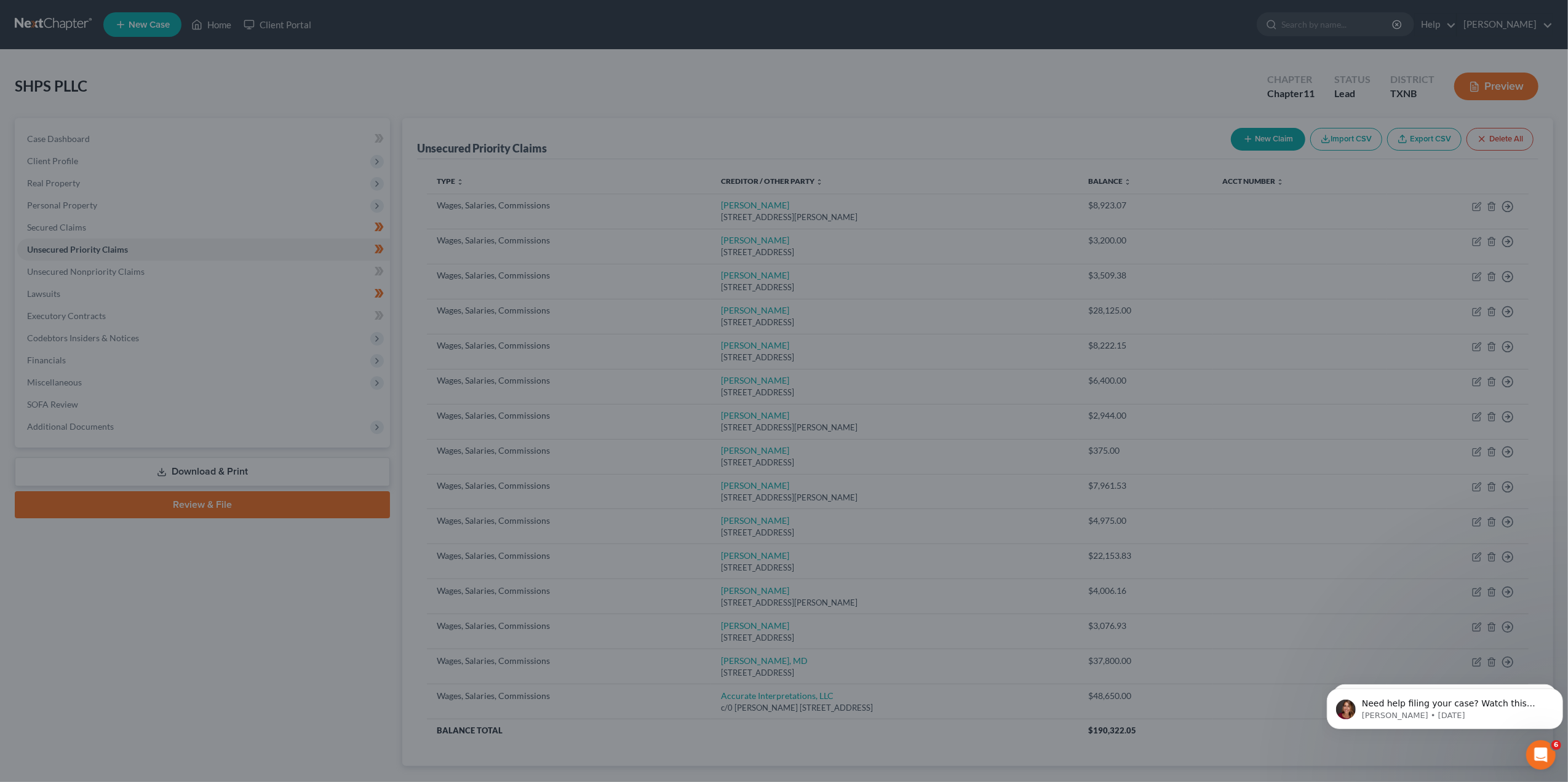
type input "17,150.00"
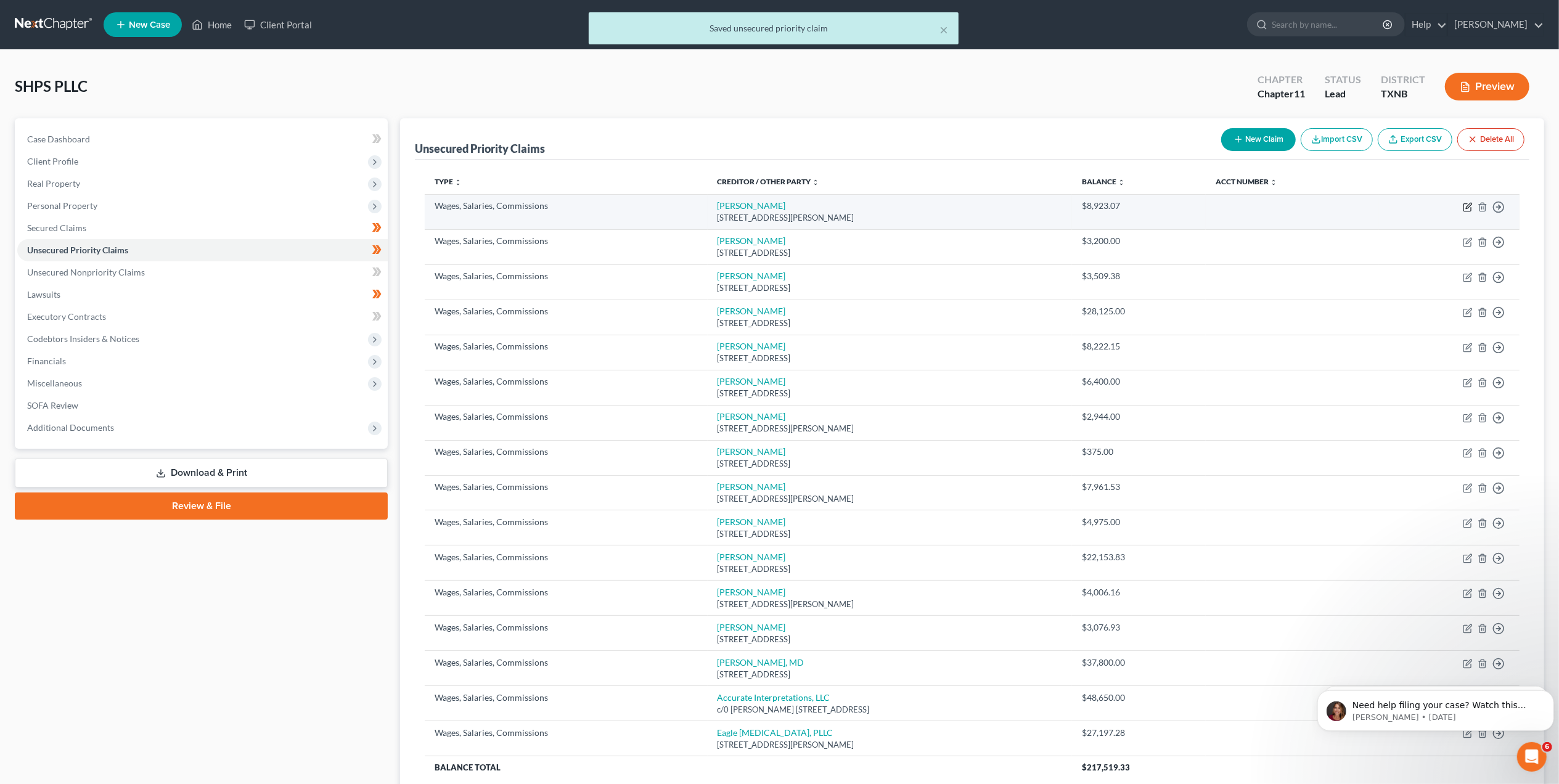
click at [1465, 206] on icon "button" at bounding box center [1468, 207] width 10 height 10
select select "45"
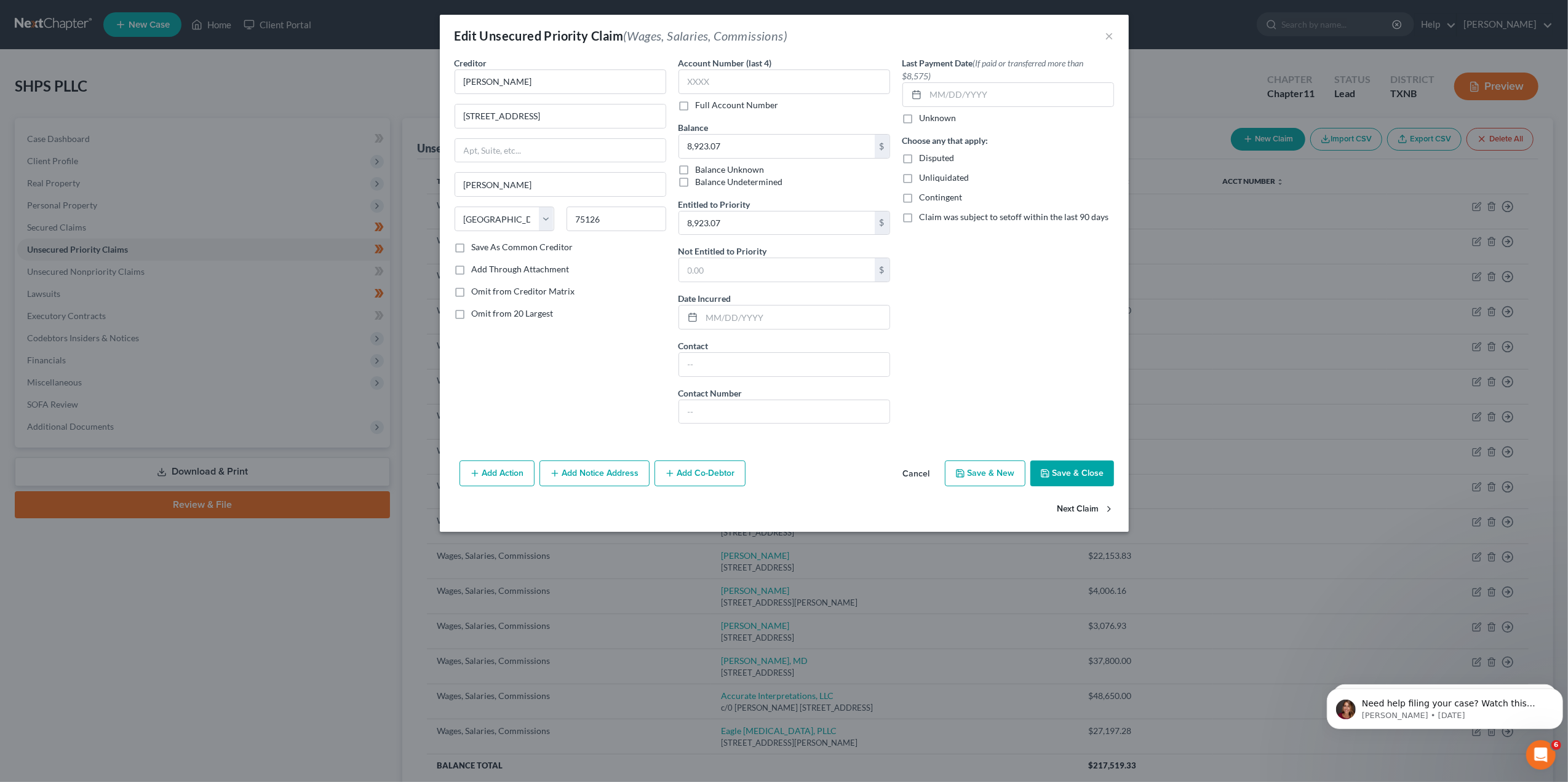
click at [1076, 507] on button "Next Claim" at bounding box center [1085, 509] width 56 height 26
select select "33"
click at [1076, 507] on button "Next Claim" at bounding box center [1085, 509] width 56 height 26
select select "28"
click at [1076, 507] on button "Next Claim" at bounding box center [1085, 509] width 56 height 26
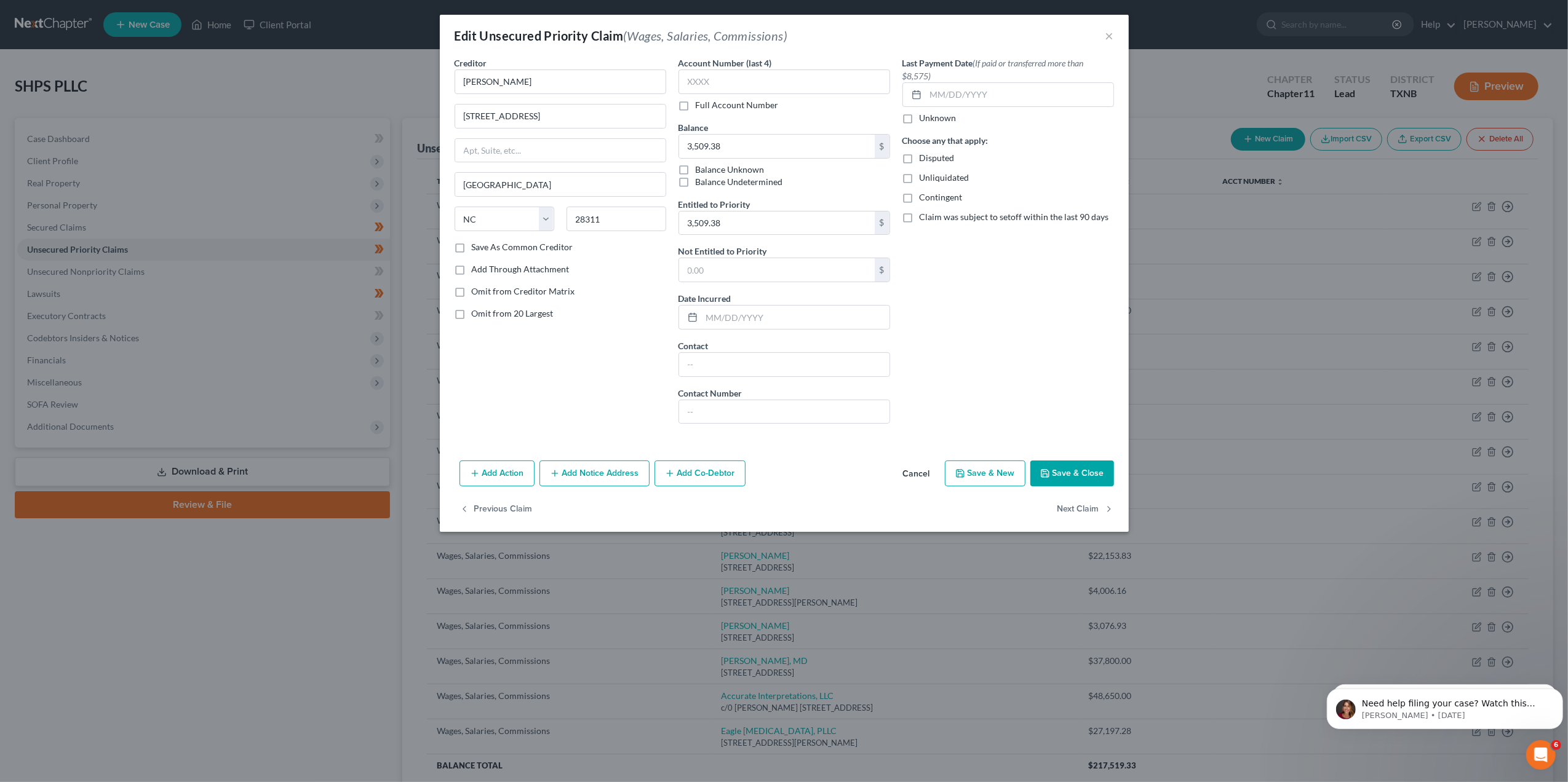
select select "3"
click at [1076, 507] on button "Next Claim" at bounding box center [1085, 509] width 56 height 26
select select "4"
click at [1076, 507] on button "Next Claim" at bounding box center [1085, 509] width 56 height 26
select select "44"
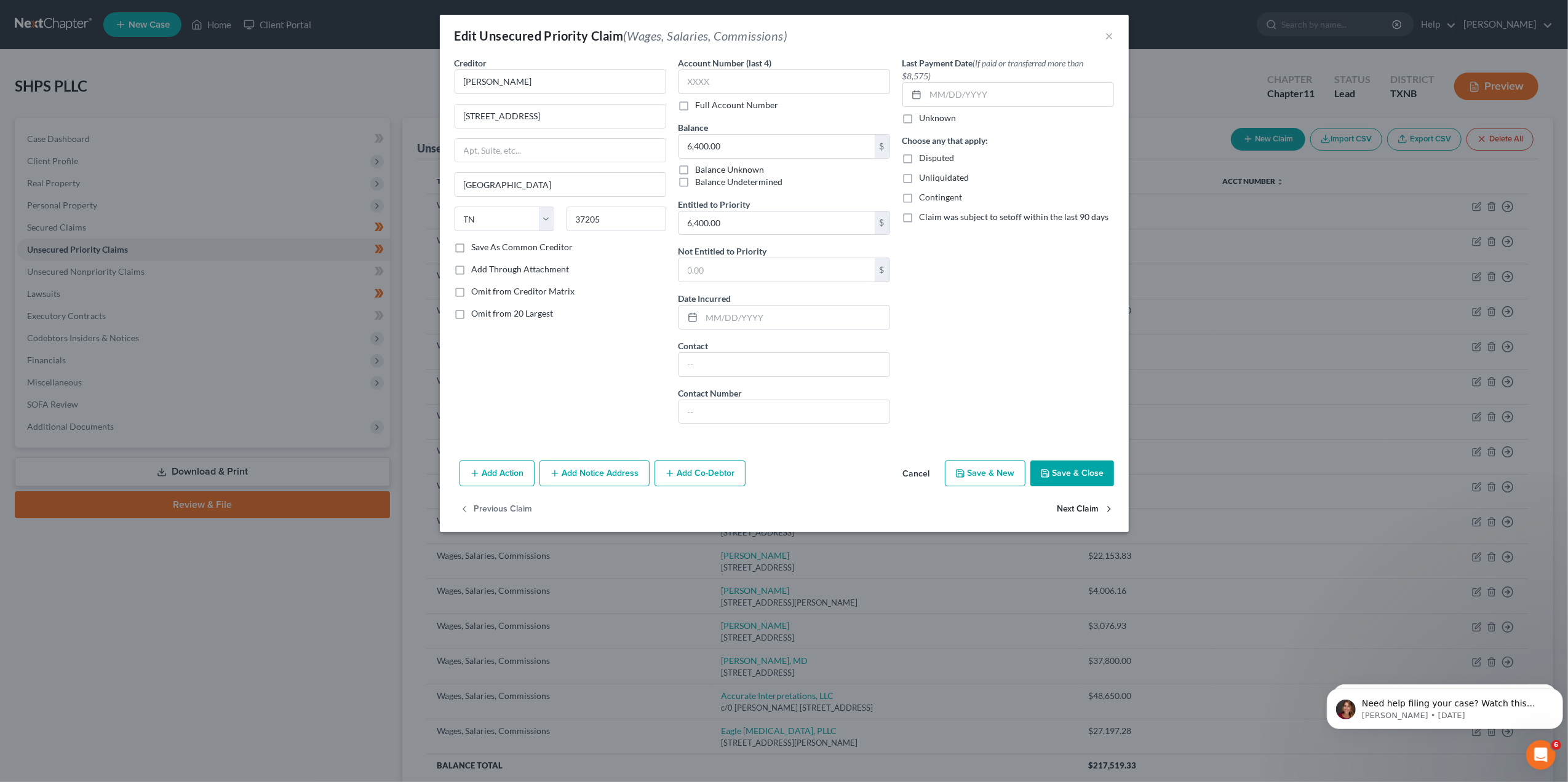
click at [1076, 507] on button "Next Claim" at bounding box center [1085, 509] width 56 height 26
select select "28"
click at [1076, 507] on button "Next Claim" at bounding box center [1085, 509] width 56 height 26
select select "45"
click at [1076, 507] on button "Next Claim" at bounding box center [1085, 509] width 56 height 26
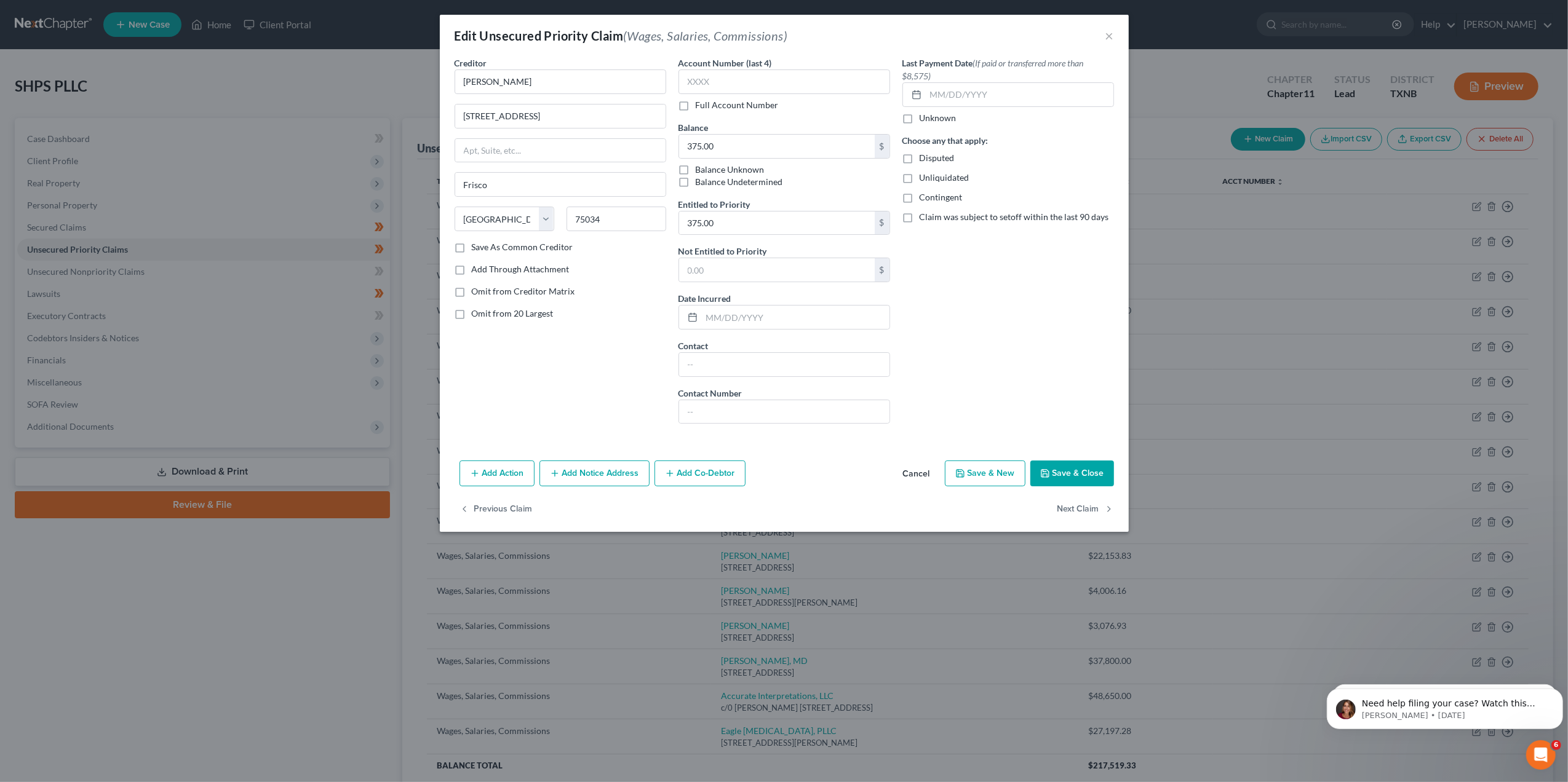
select select "52"
click at [1076, 507] on button "Next Claim" at bounding box center [1085, 509] width 56 height 26
select select "37"
click at [1076, 507] on button "Next Claim" at bounding box center [1085, 509] width 56 height 26
select select "9"
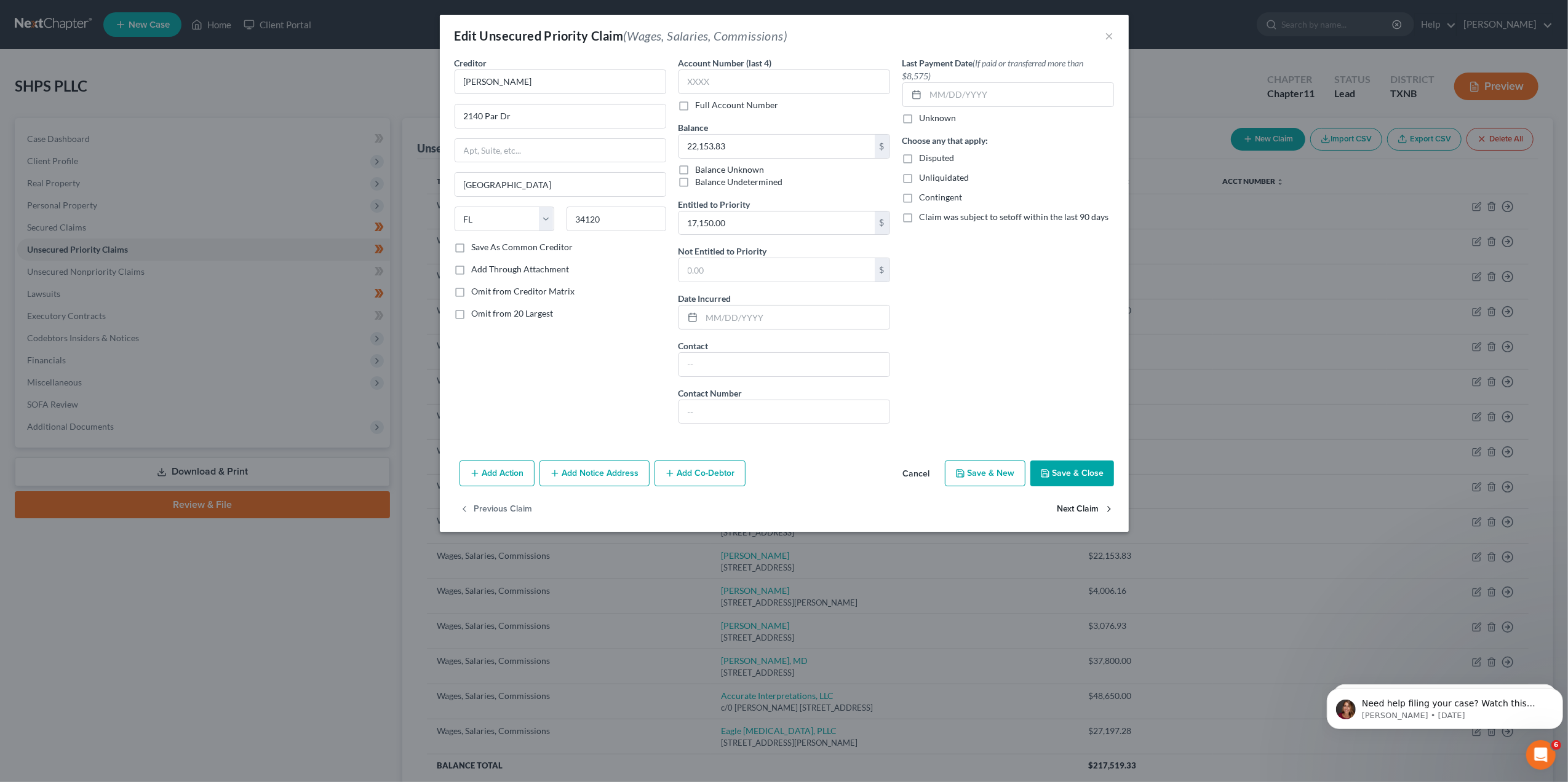
click at [1076, 507] on button "Next Claim" at bounding box center [1085, 509] width 56 height 26
select select "36"
click at [1076, 507] on button "Next Claim" at bounding box center [1085, 509] width 56 height 26
select select "14"
click at [1076, 507] on button "Next Claim" at bounding box center [1085, 509] width 56 height 26
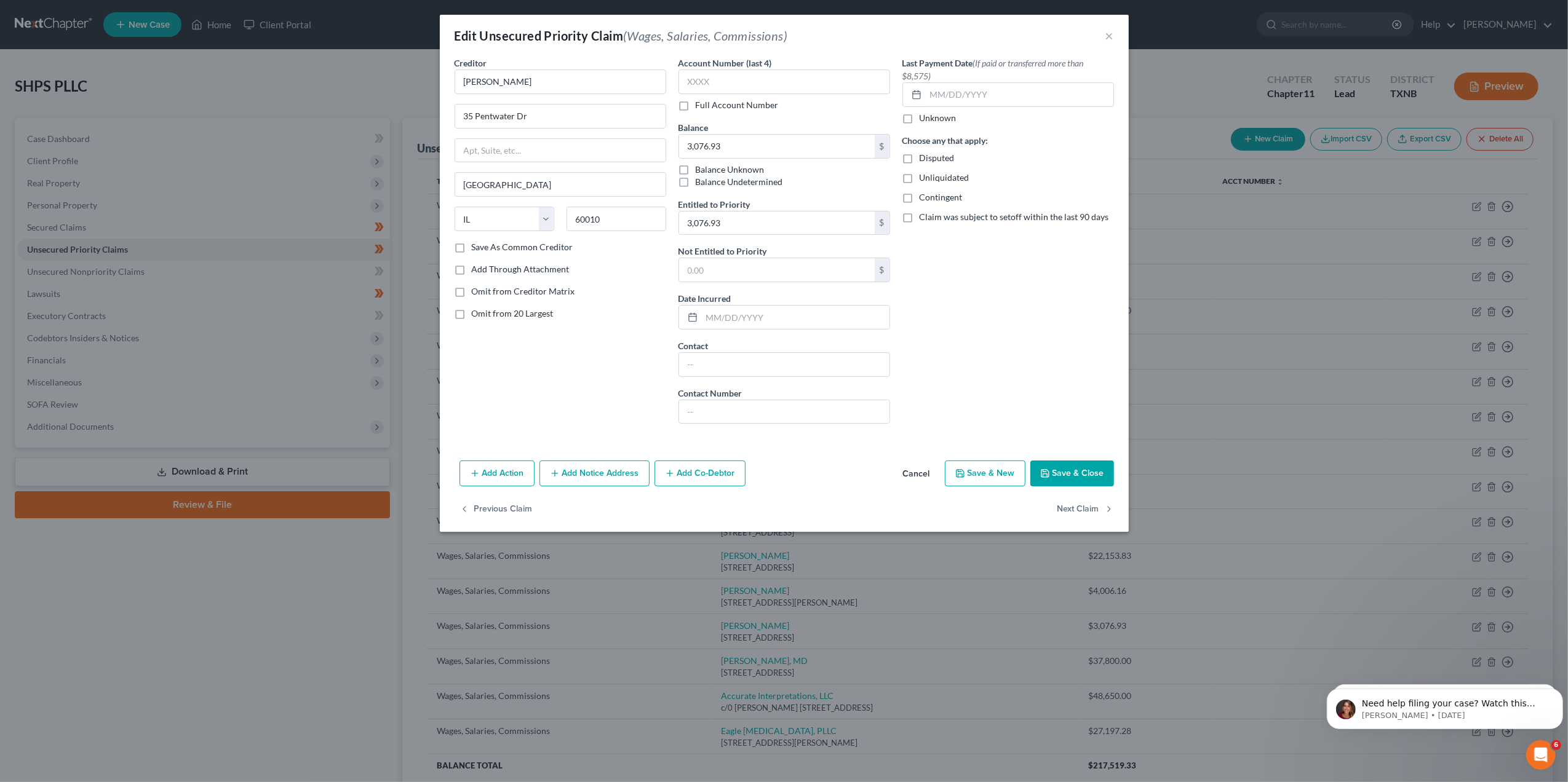
select select "3"
click at [1076, 507] on button "Next Claim" at bounding box center [1085, 509] width 56 height 26
select select "37"
click at [1076, 507] on button "Next Claim" at bounding box center [1085, 509] width 56 height 26
select select "45"
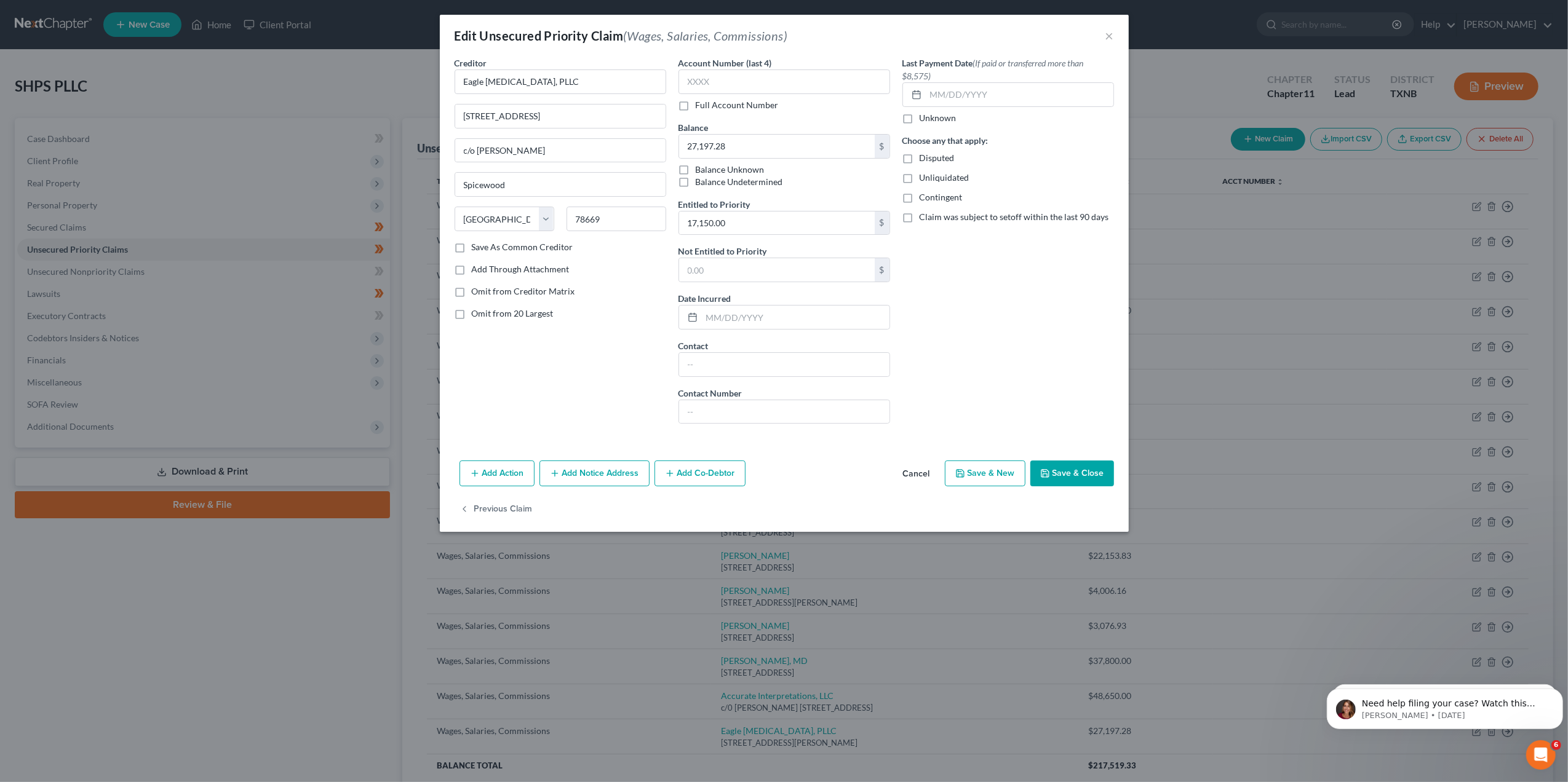
click at [1076, 507] on div "Previous Claim" at bounding box center [784, 513] width 689 height 35
click at [1110, 35] on button "×" at bounding box center [1109, 36] width 8 height 15
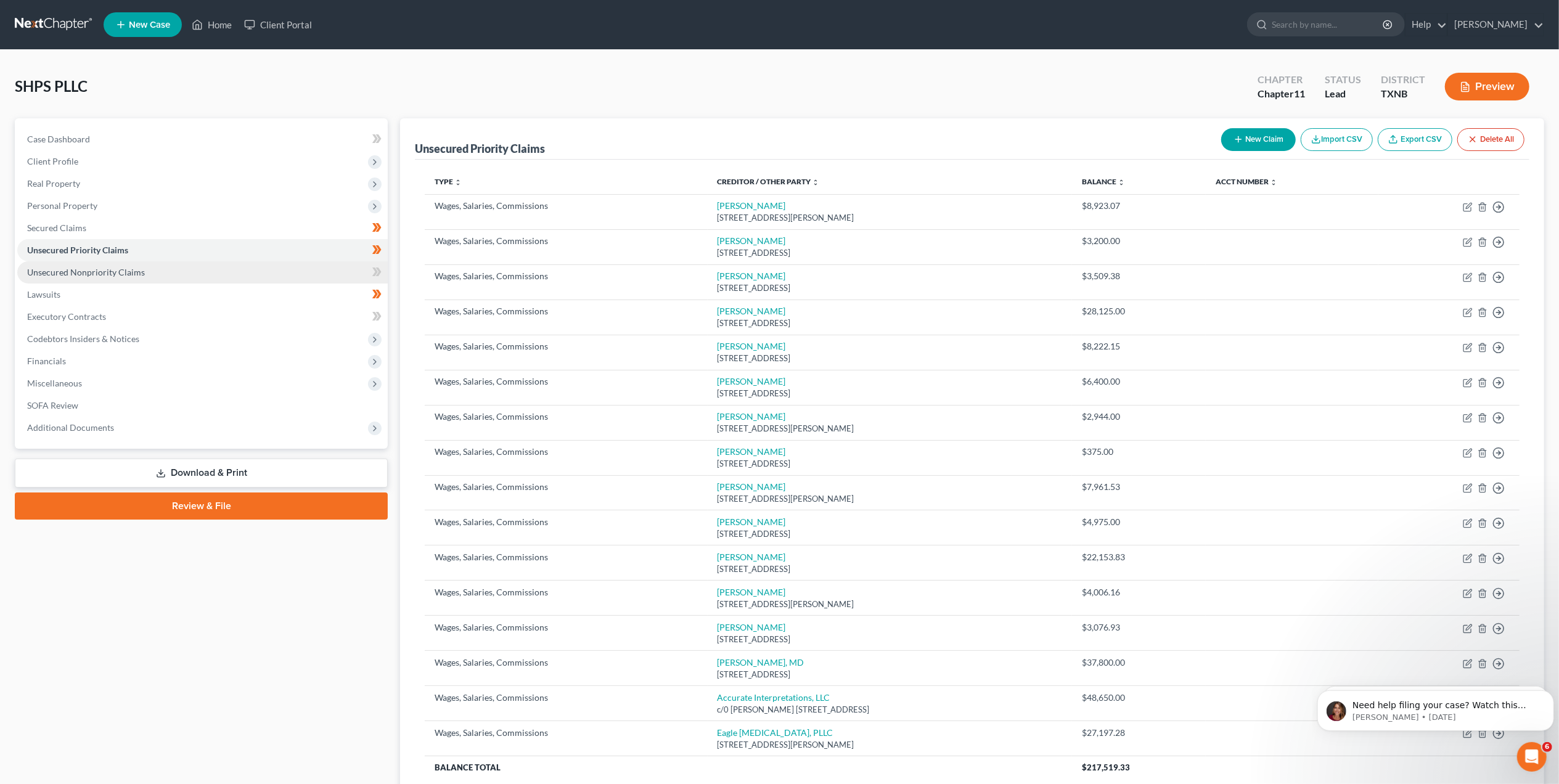
click at [116, 263] on link "Unsecured Nonpriority Claims" at bounding box center [202, 272] width 371 height 22
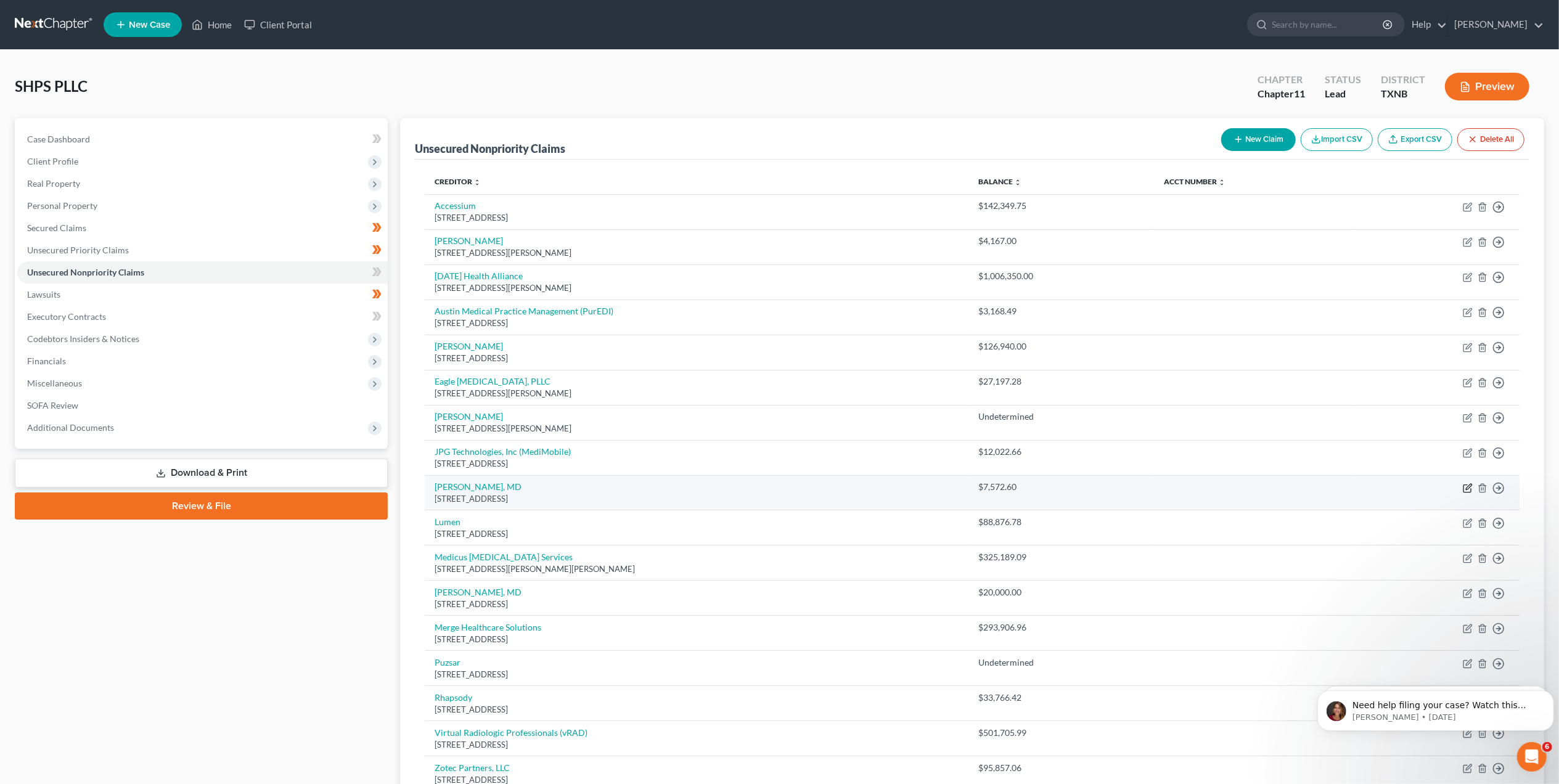
click at [1465, 492] on icon "button" at bounding box center [1468, 488] width 10 height 10
select select "3"
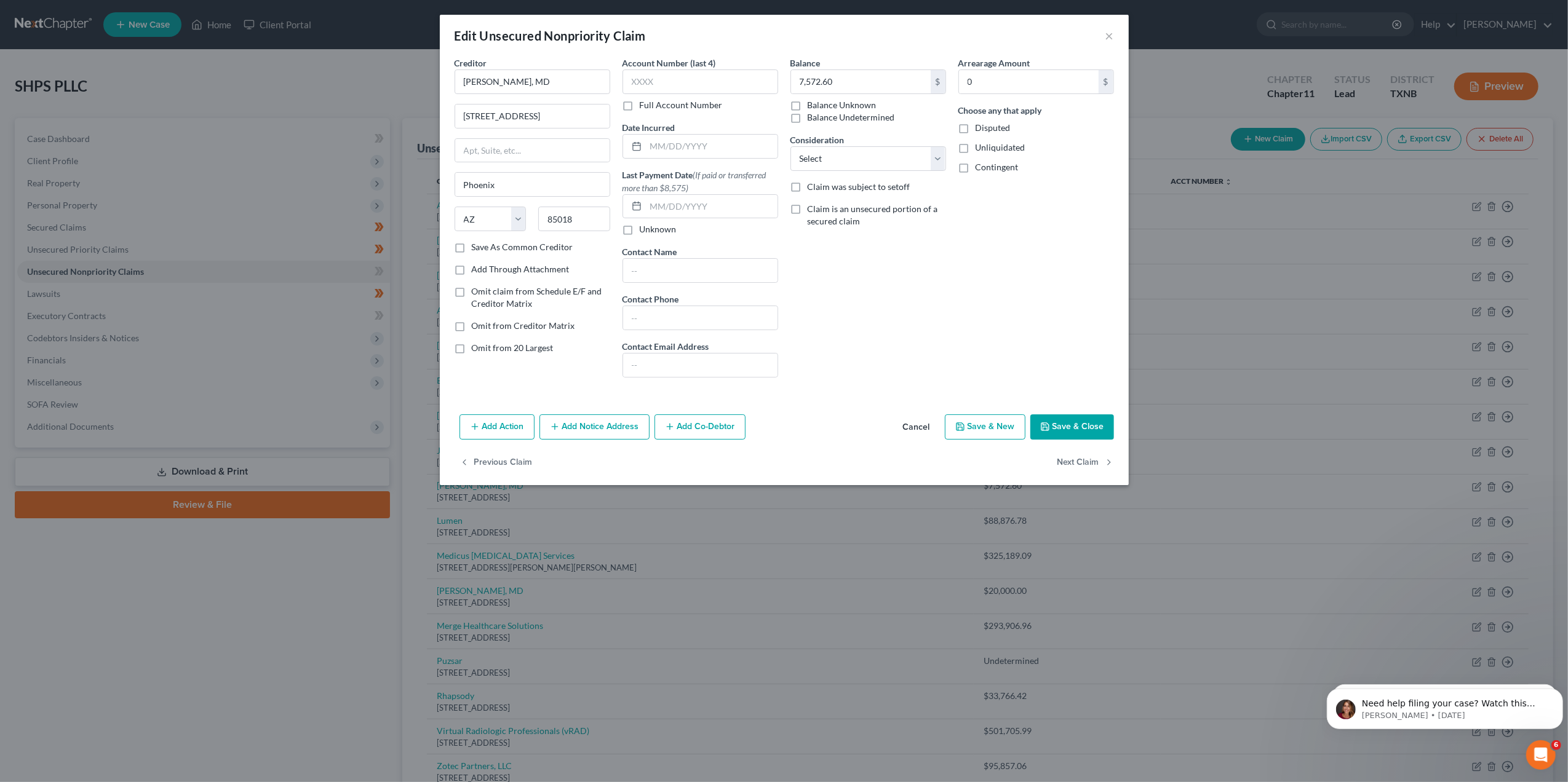
click at [1114, 33] on div "Edit Unsecured Nonpriority Claim ×" at bounding box center [784, 36] width 689 height 42
click at [1105, 35] on button "×" at bounding box center [1109, 36] width 8 height 15
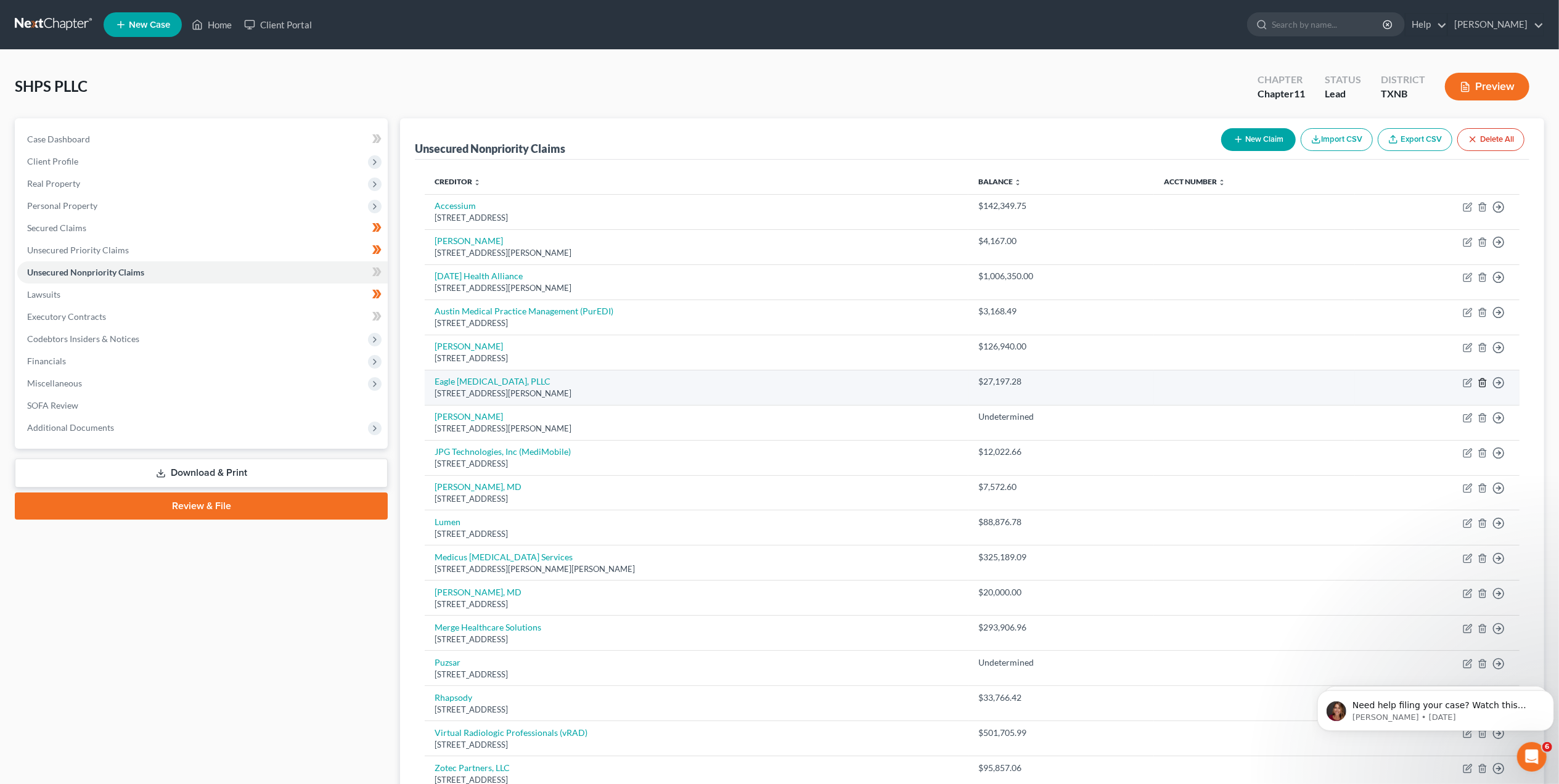
click at [1485, 380] on icon "button" at bounding box center [1482, 383] width 10 height 10
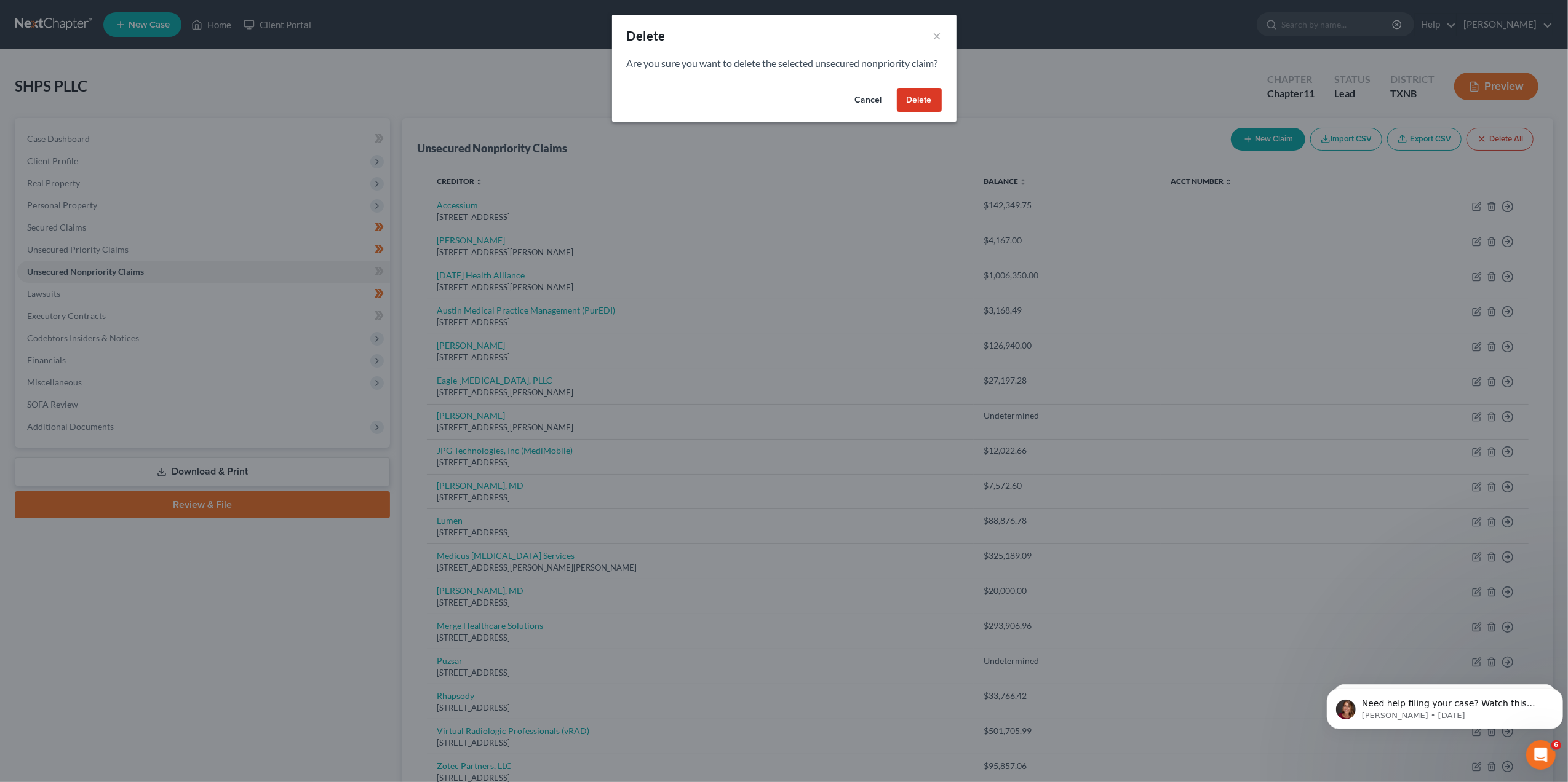
click at [912, 103] on button "Delete" at bounding box center [919, 100] width 45 height 25
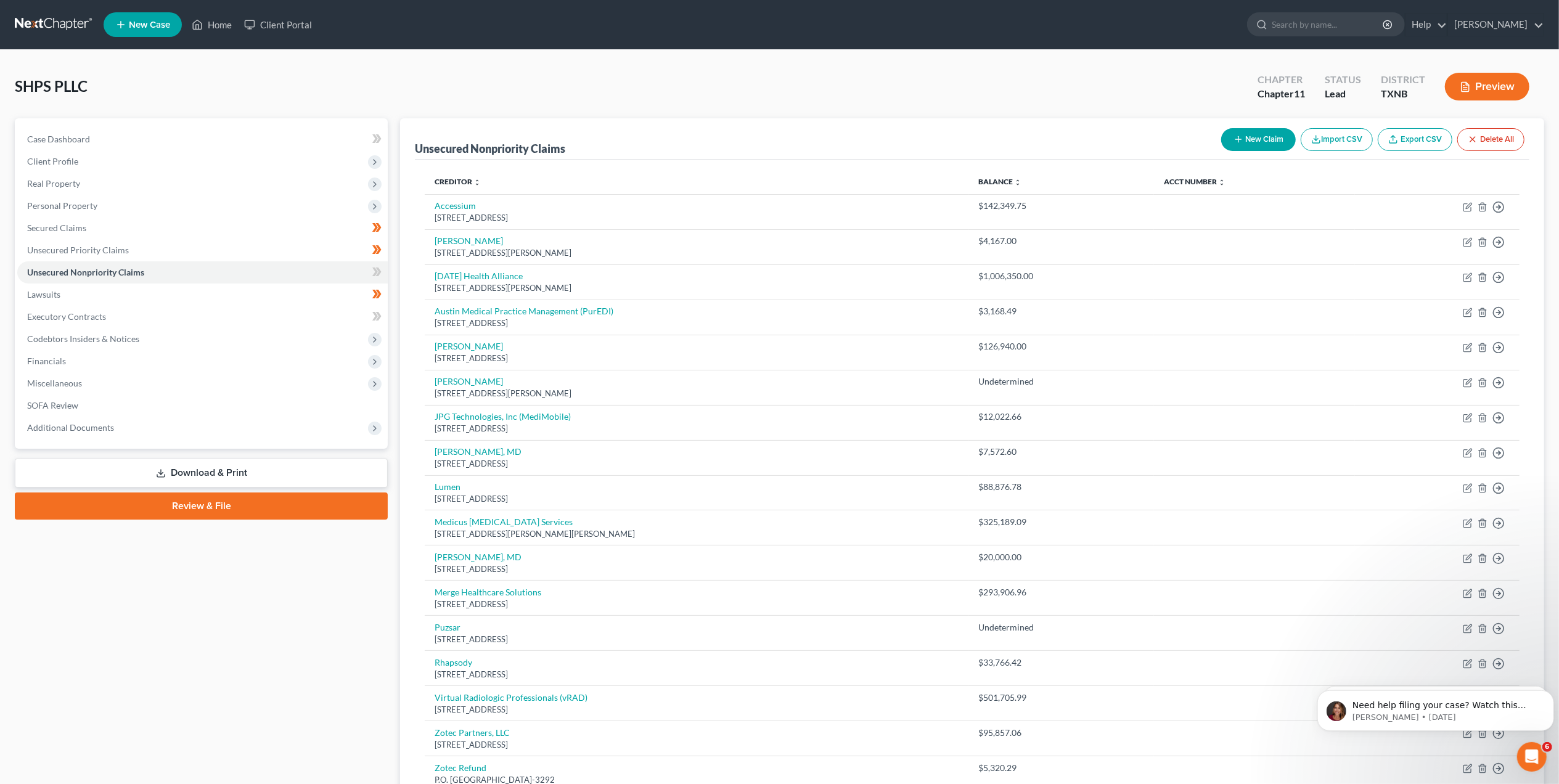
click at [696, 93] on div "SHPS PLLC Upgraded Chapter Chapter 11 Status [GEOGRAPHIC_DATA] [GEOGRAPHIC_DATA…" at bounding box center [780, 91] width 1530 height 54
click at [133, 247] on link "Unsecured Priority Claims" at bounding box center [202, 250] width 371 height 22
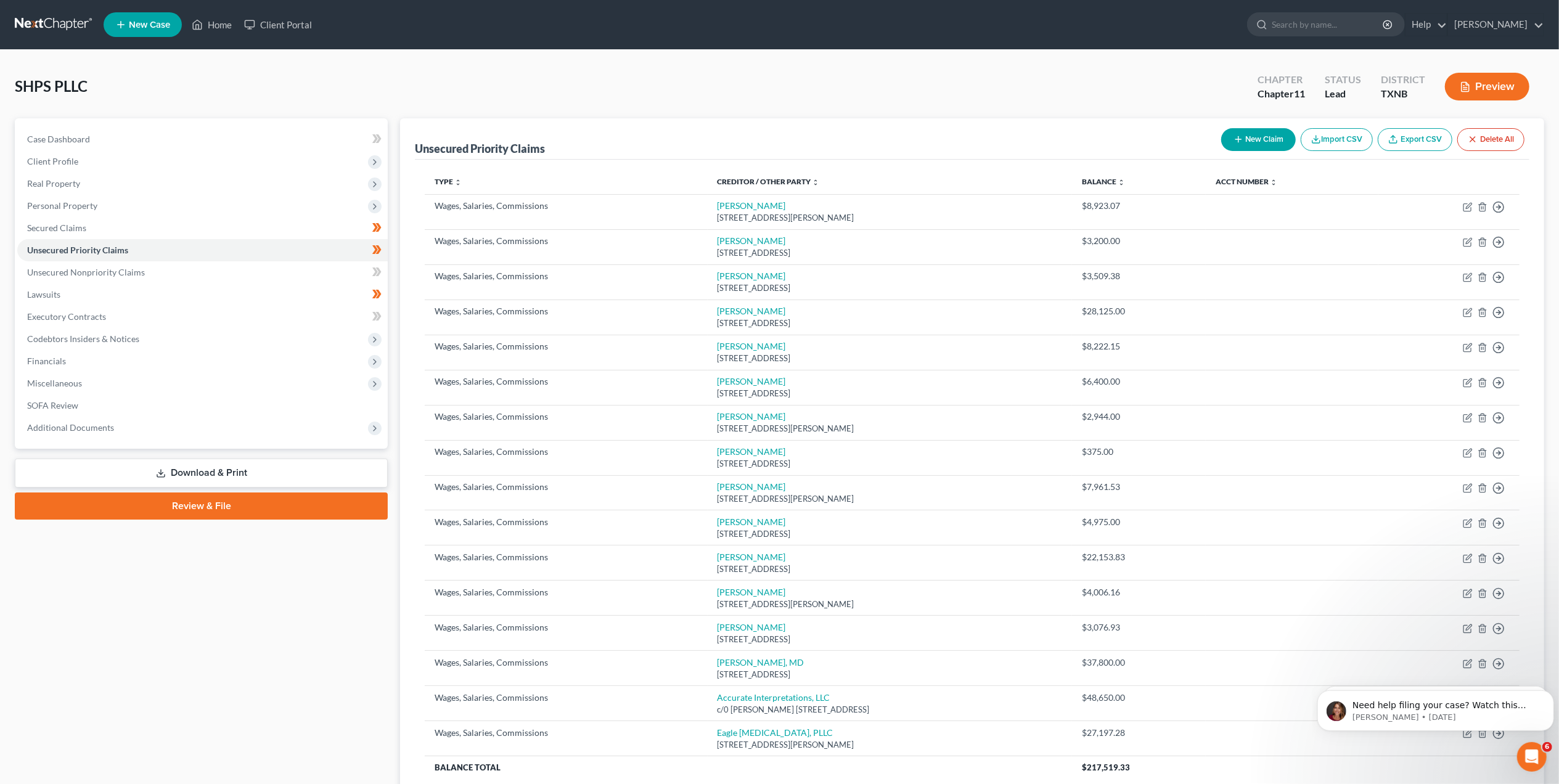
click at [1263, 131] on button "New Claim" at bounding box center [1259, 140] width 75 height 23
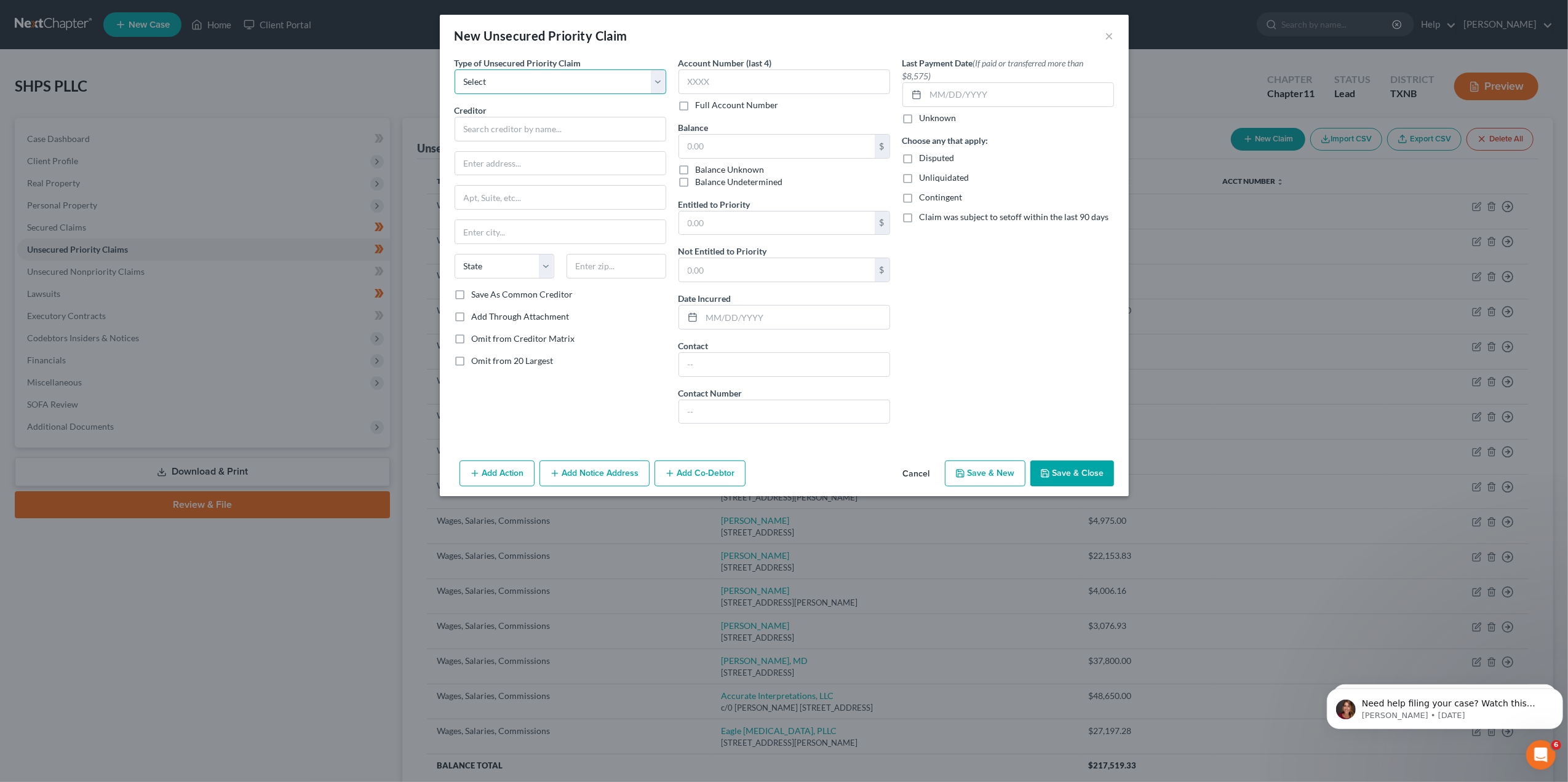
click at [530, 82] on select "Select Taxes & Other Government Units Domestic Support Obligations Extensions o…" at bounding box center [560, 81] width 212 height 25
select select "3"
click at [455, 69] on select "Select Taxes & Other Government Units Domestic Support Obligations Extensions o…" at bounding box center [560, 81] width 212 height 25
click at [504, 135] on input "text" at bounding box center [560, 129] width 212 height 25
type input "[PERSON_NAME], MD"
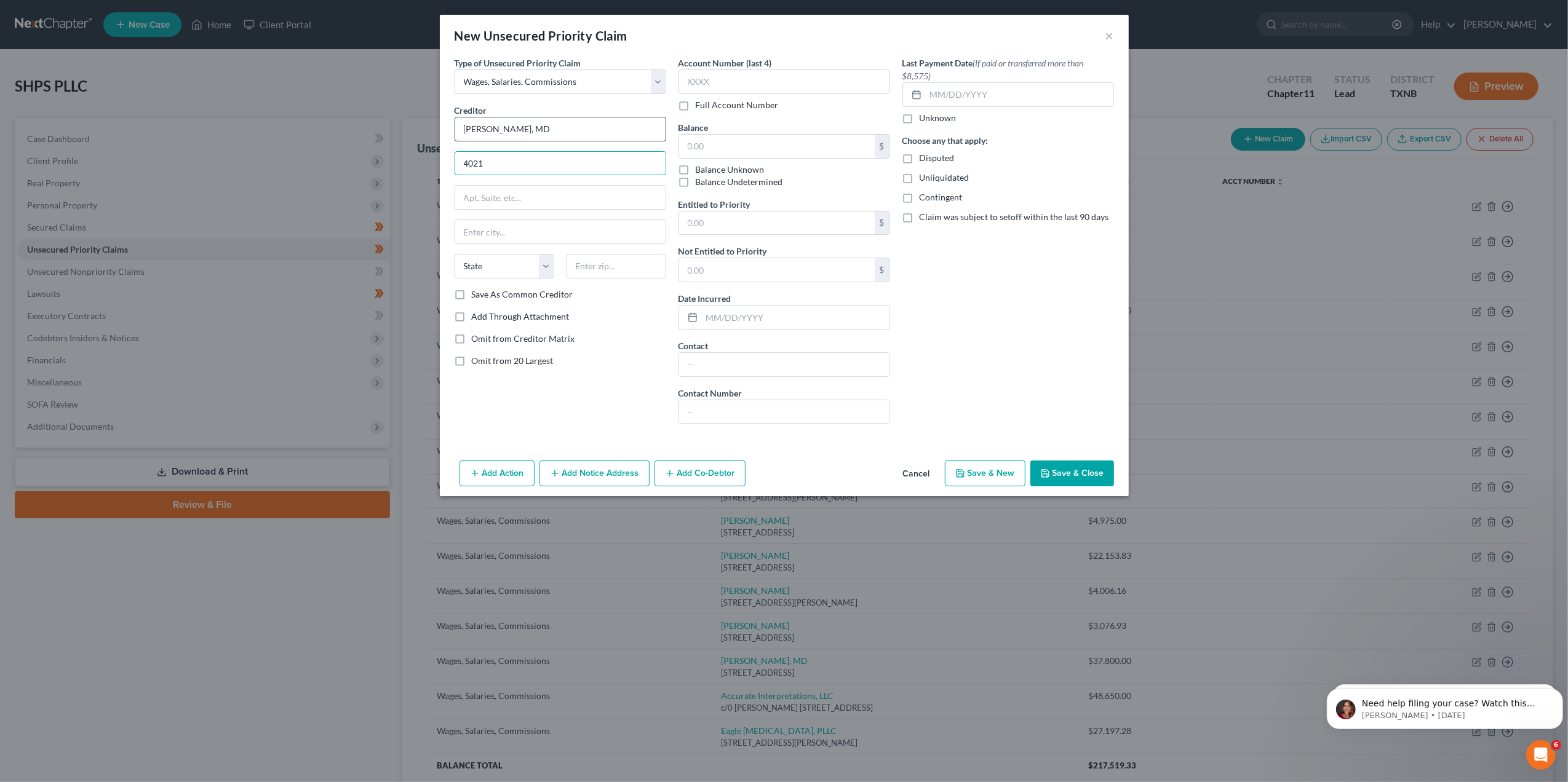
type input "[STREET_ADDRESS]"
type input "Phoenix"
select select "3"
type input "85018"
click at [738, 145] on input "text" at bounding box center [777, 146] width 196 height 23
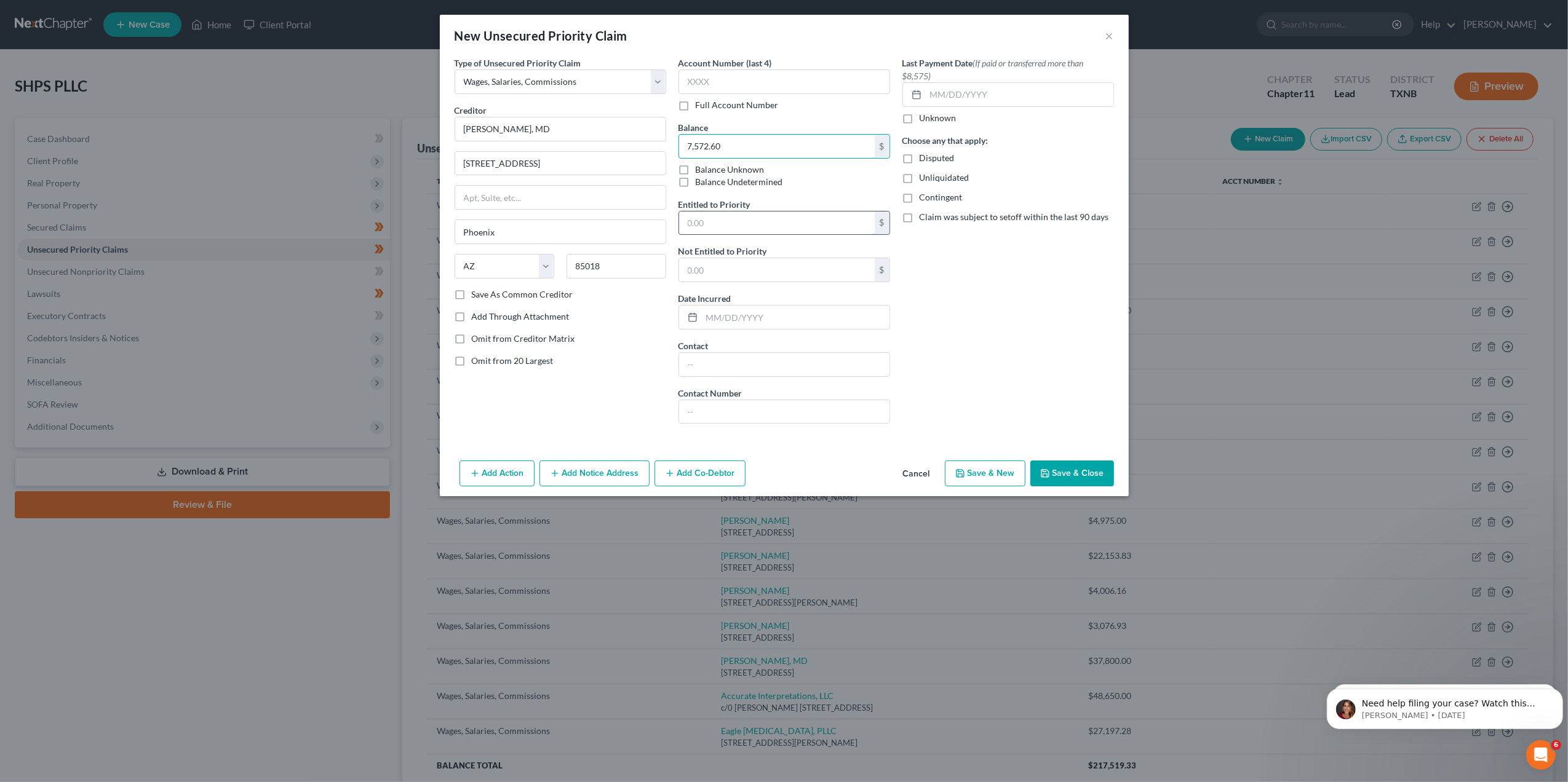
type input "7,572.60"
click at [755, 213] on input "text" at bounding box center [777, 223] width 196 height 23
paste input "7,572.60"
type input "7,572.60"
click at [1077, 482] on button "Save & Close" at bounding box center [1072, 473] width 84 height 26
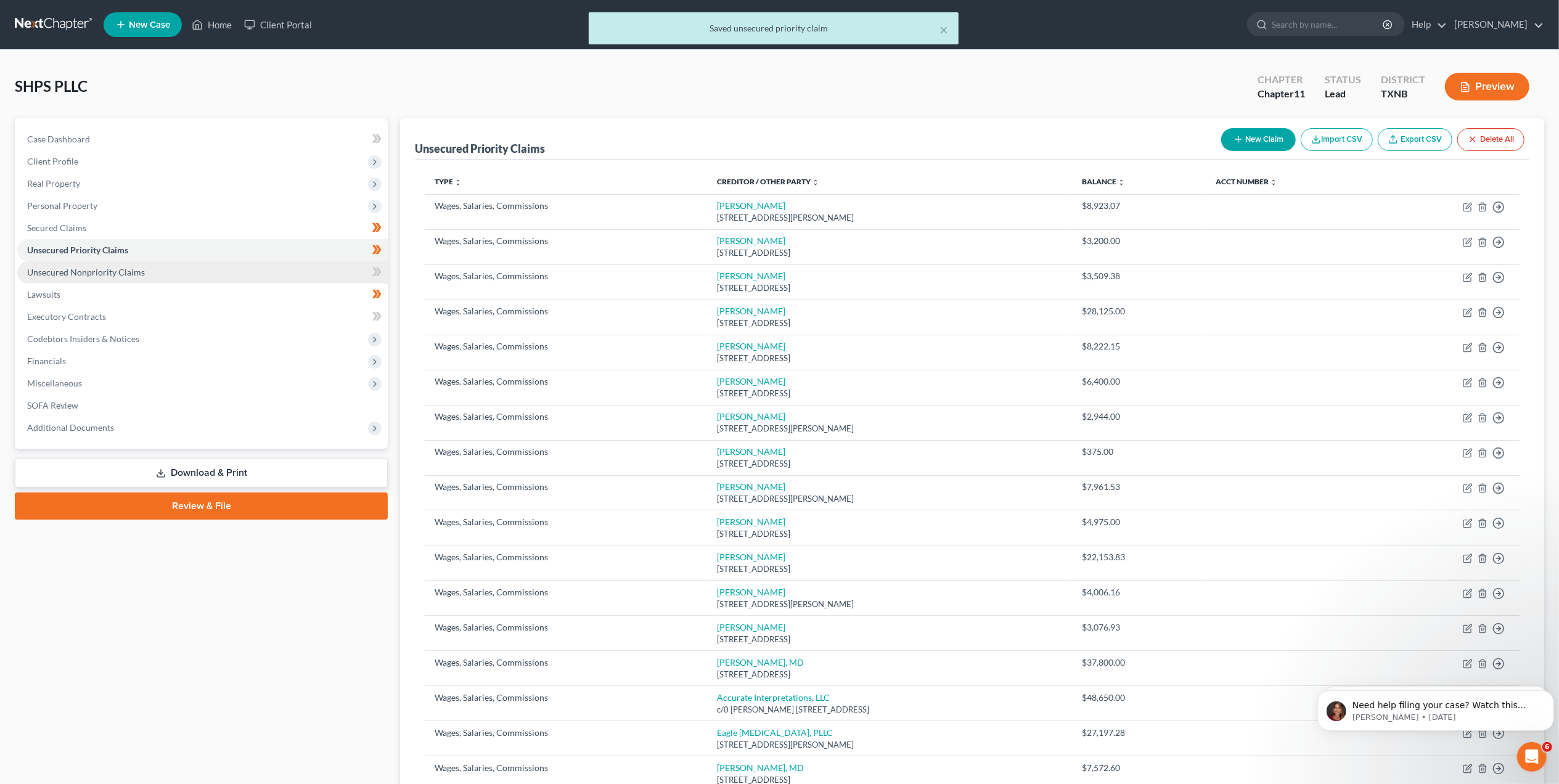
click at [161, 276] on link "Unsecured Nonpriority Claims" at bounding box center [202, 272] width 371 height 22
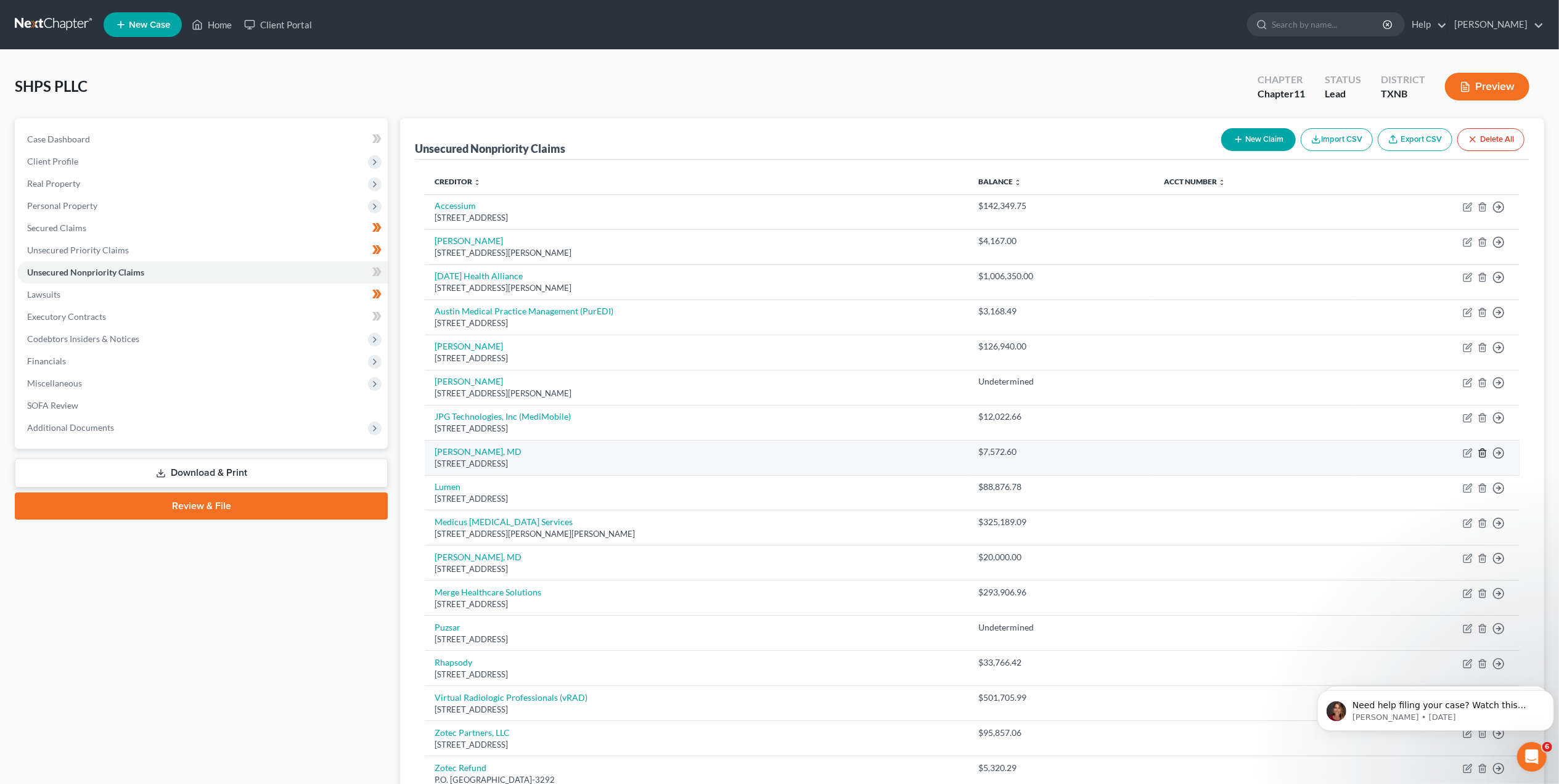
click at [1484, 457] on icon "button" at bounding box center [1482, 453] width 10 height 10
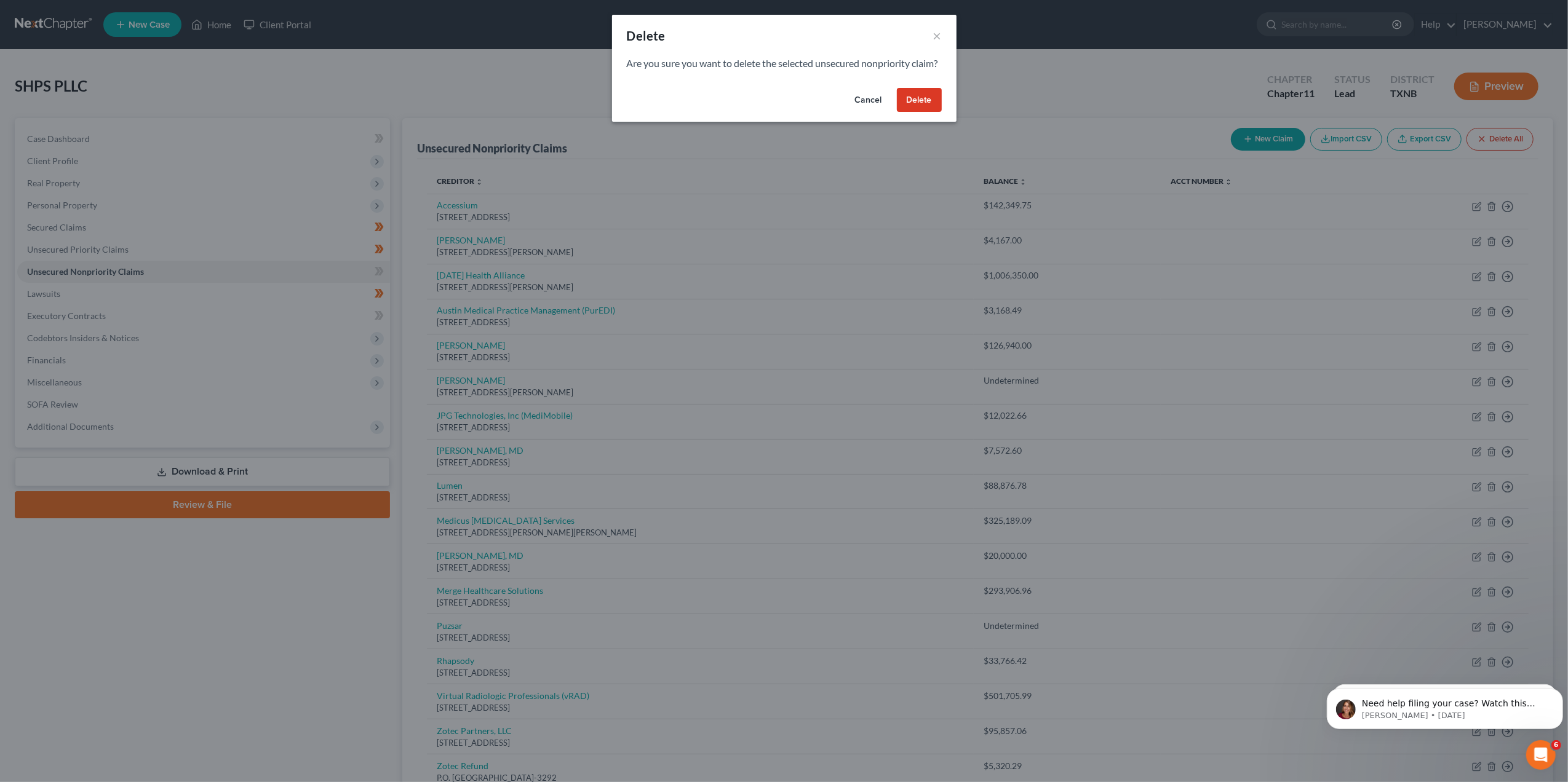
click at [923, 113] on button "Delete" at bounding box center [919, 100] width 45 height 25
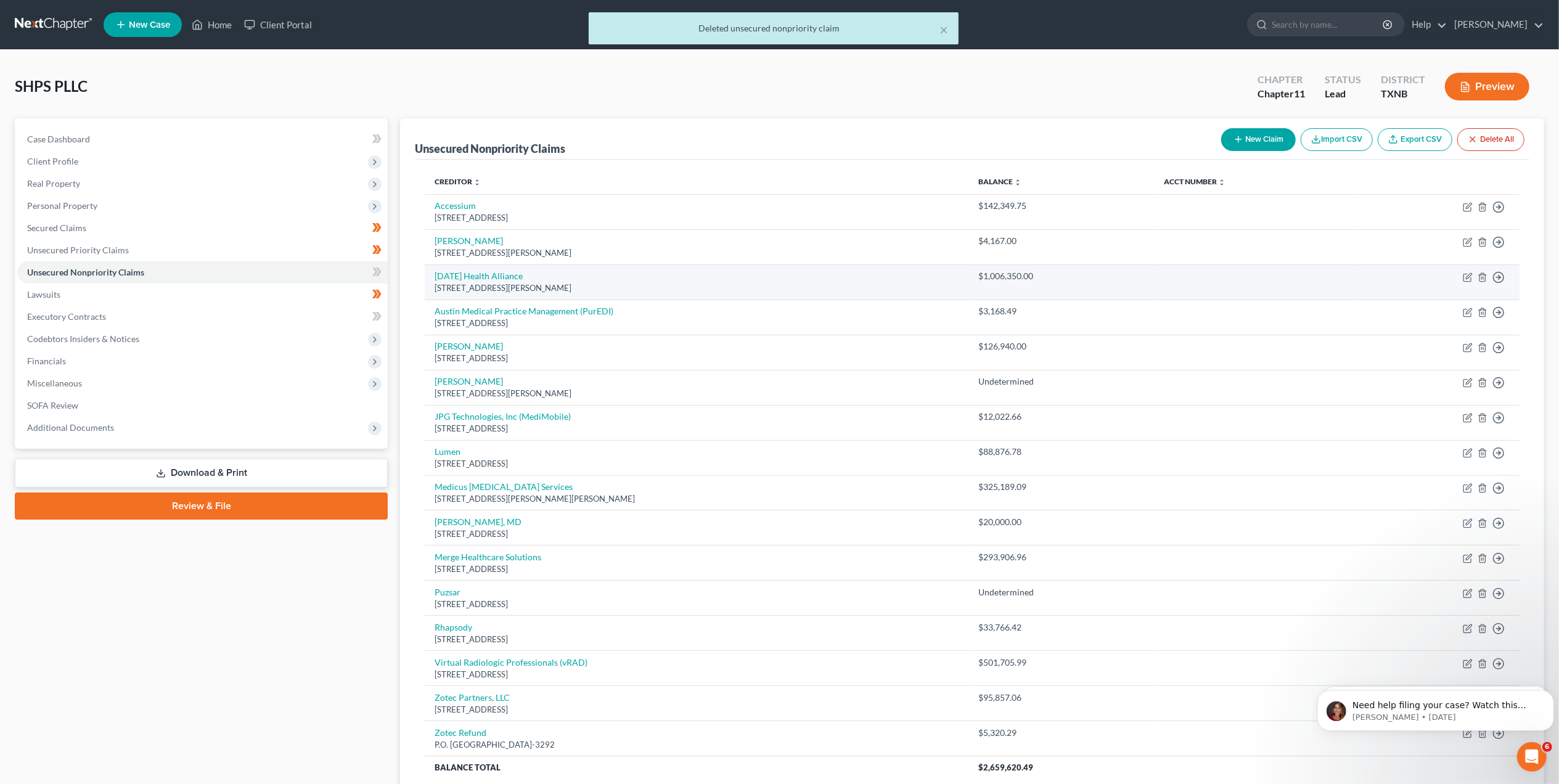
scroll to position [82, 0]
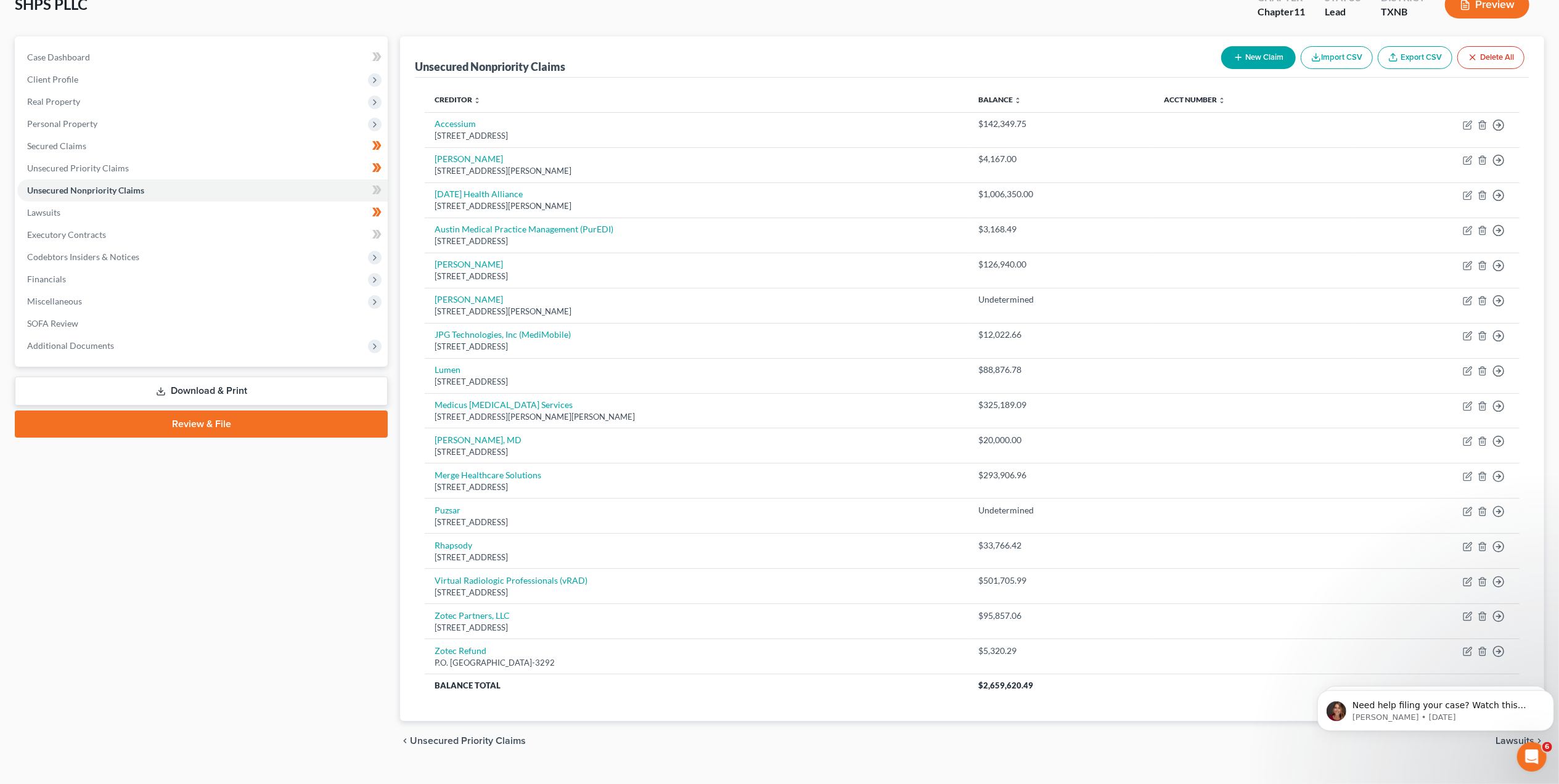
click at [279, 388] on link "Download & Print" at bounding box center [201, 391] width 373 height 29
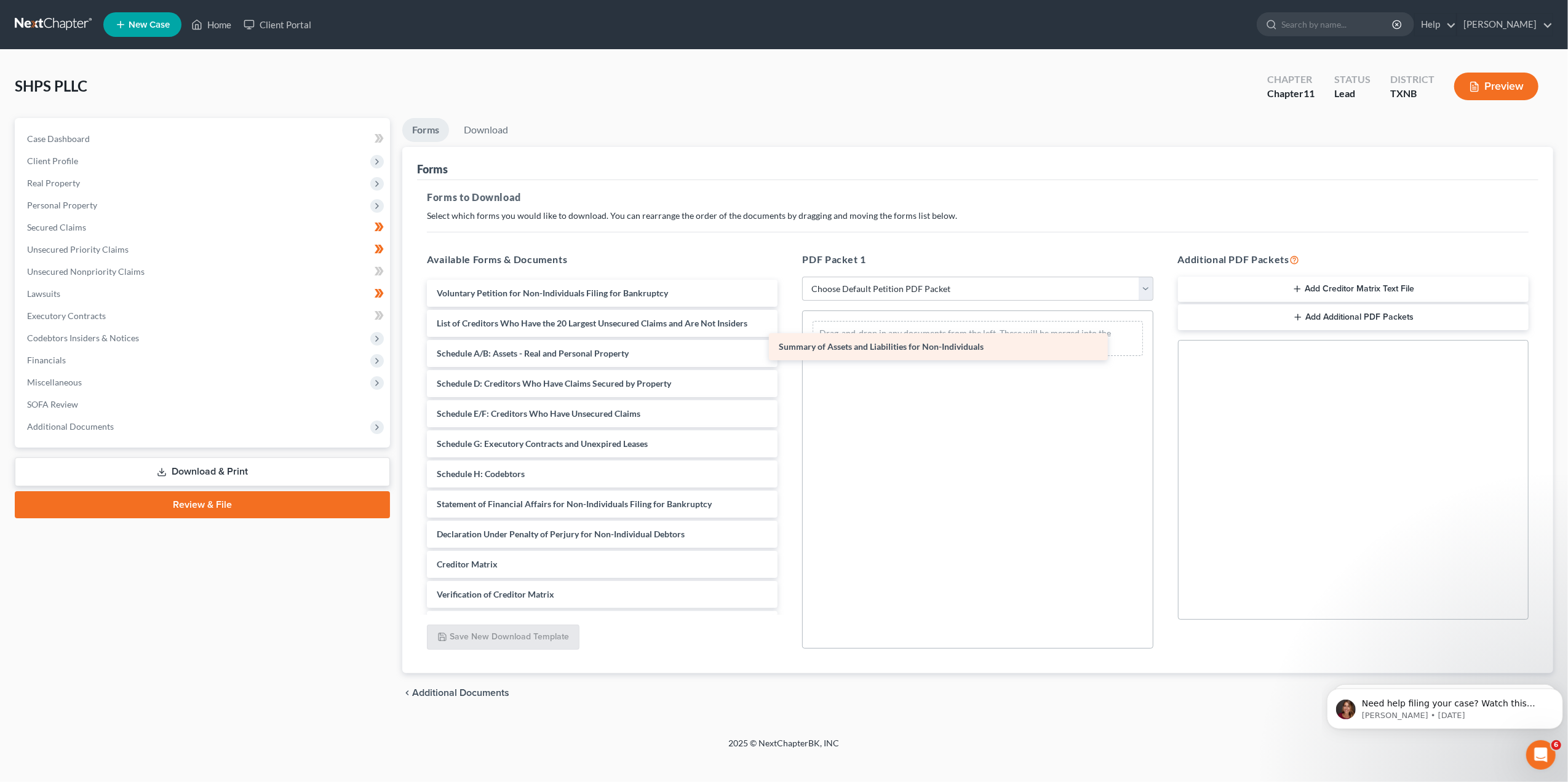
drag, startPoint x: 571, startPoint y: 318, endPoint x: 913, endPoint y: 342, distance: 342.8
click at [787, 342] on div "Summary of Assets and Liabilities for Non-Individuals Voluntary Petition for No…" at bounding box center [602, 474] width 370 height 388
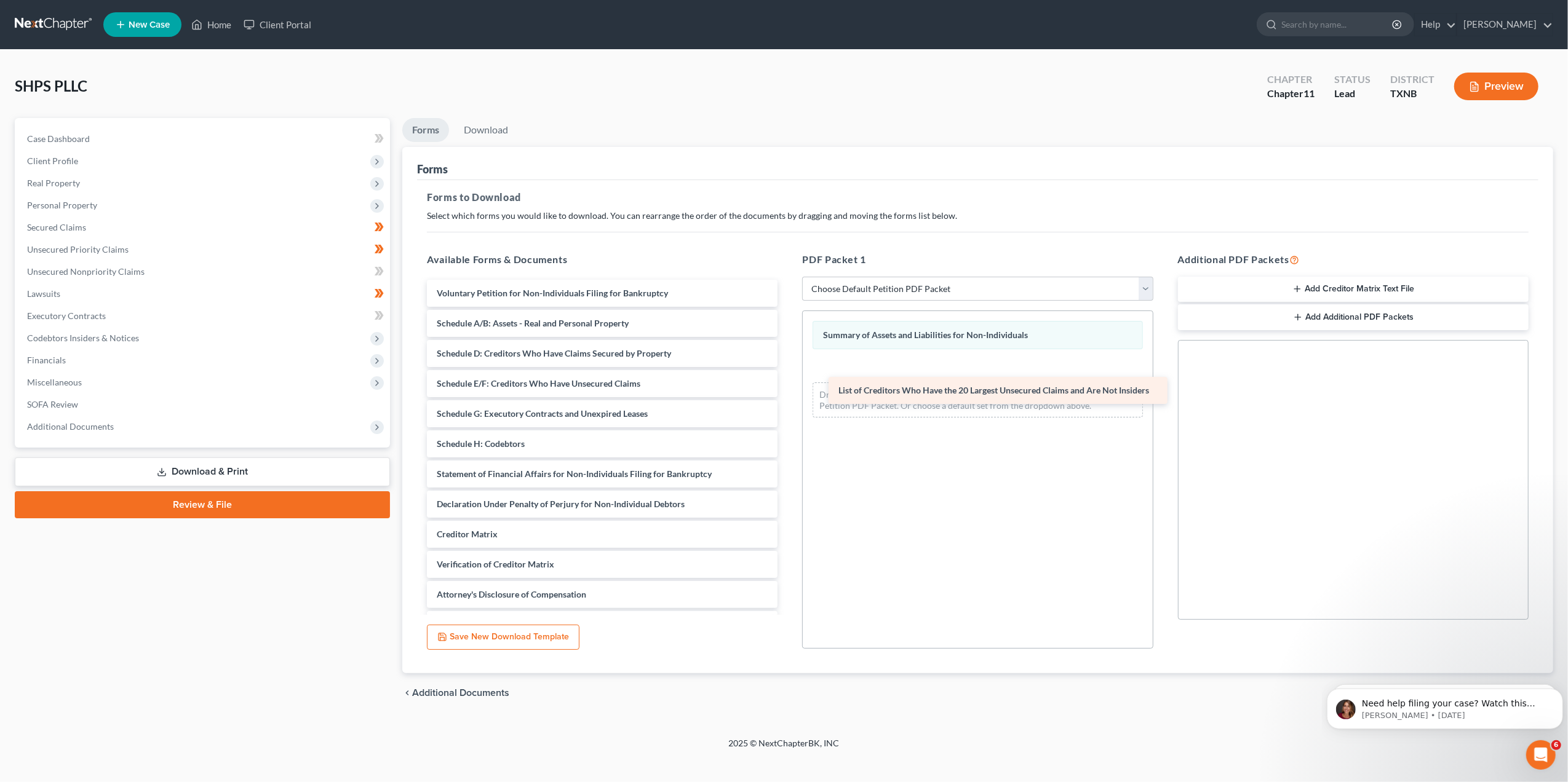
drag, startPoint x: 589, startPoint y: 330, endPoint x: 991, endPoint y: 397, distance: 407.5
click at [787, 397] on div "List of Creditors Who Have the 20 Largest Unsecured Claims and Are Not Insiders…" at bounding box center [602, 459] width 370 height 358
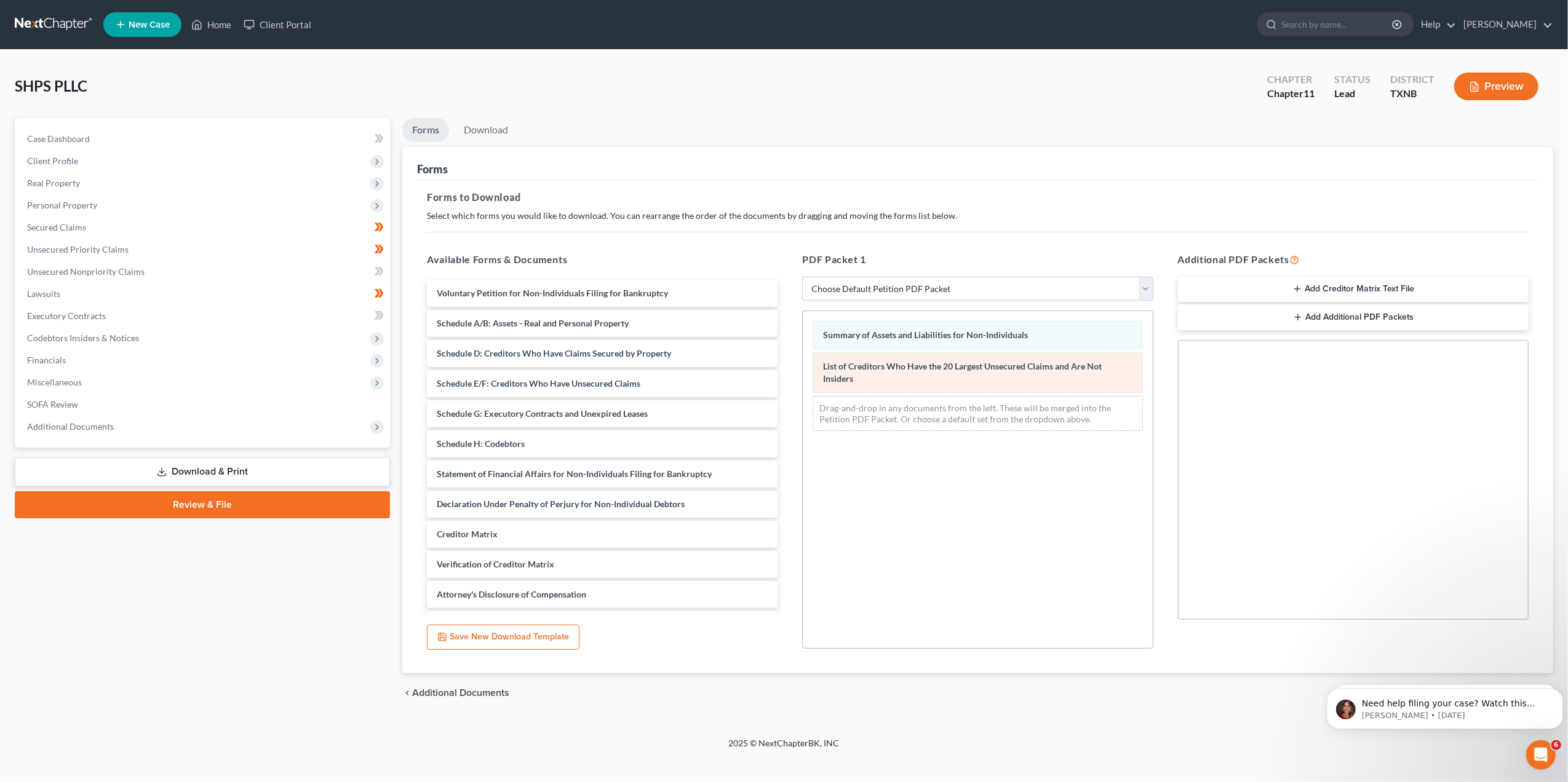
click at [939, 367] on span "List of Creditors Who Have the 20 Largest Unsecured Claims and Are Not Insiders" at bounding box center [962, 373] width 279 height 23
click at [1021, 375] on div "List of Creditors Who Have the 20 Largest Unsecured Claims and Are Not Insiders" at bounding box center [977, 373] width 330 height 41
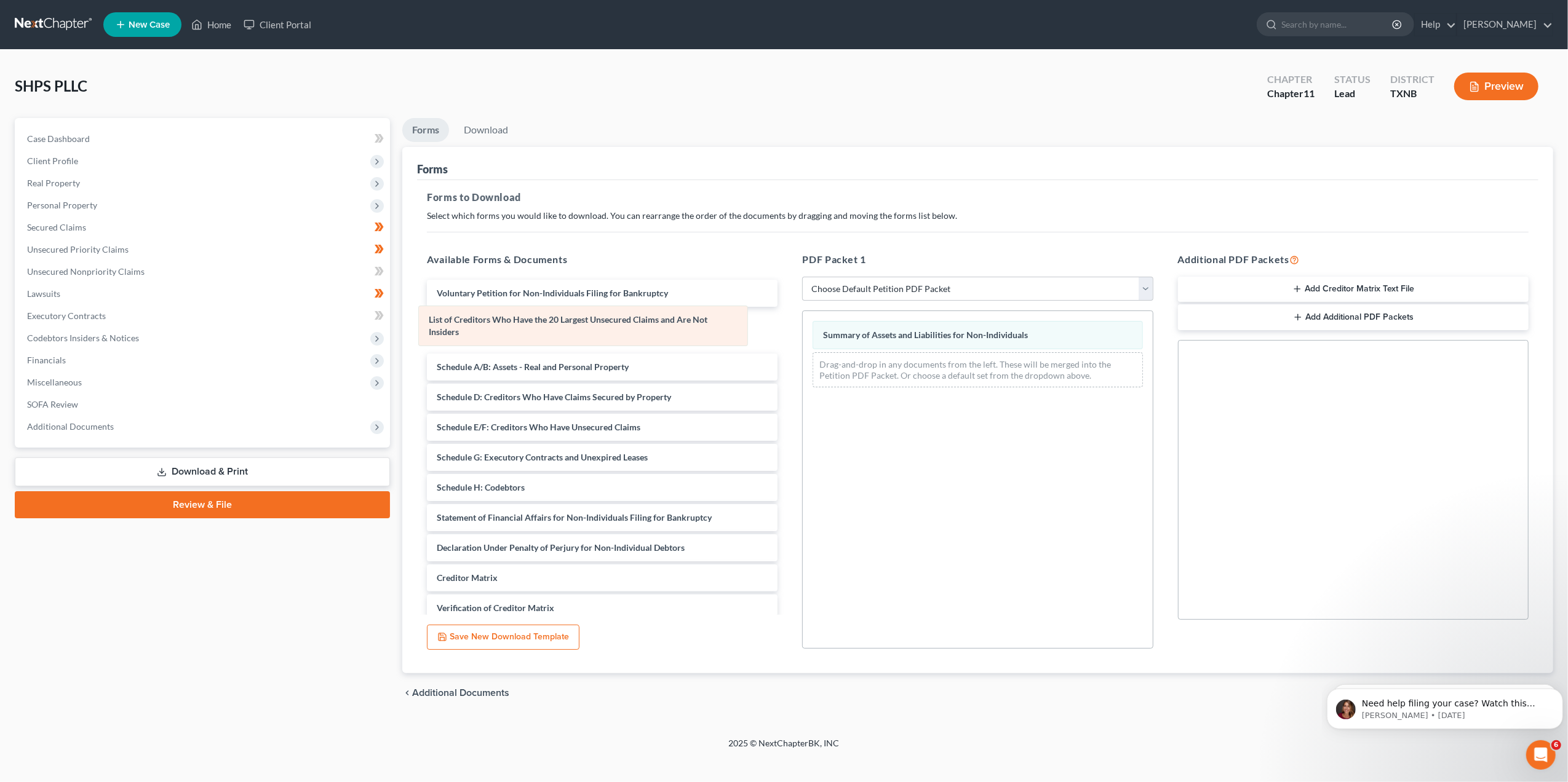
drag, startPoint x: 1021, startPoint y: 375, endPoint x: 626, endPoint y: 327, distance: 397.9
click at [802, 327] on div "List of Creditors Who Have the 20 Largest Unsecured Claims and Are Not Insiders…" at bounding box center [977, 354] width 349 height 86
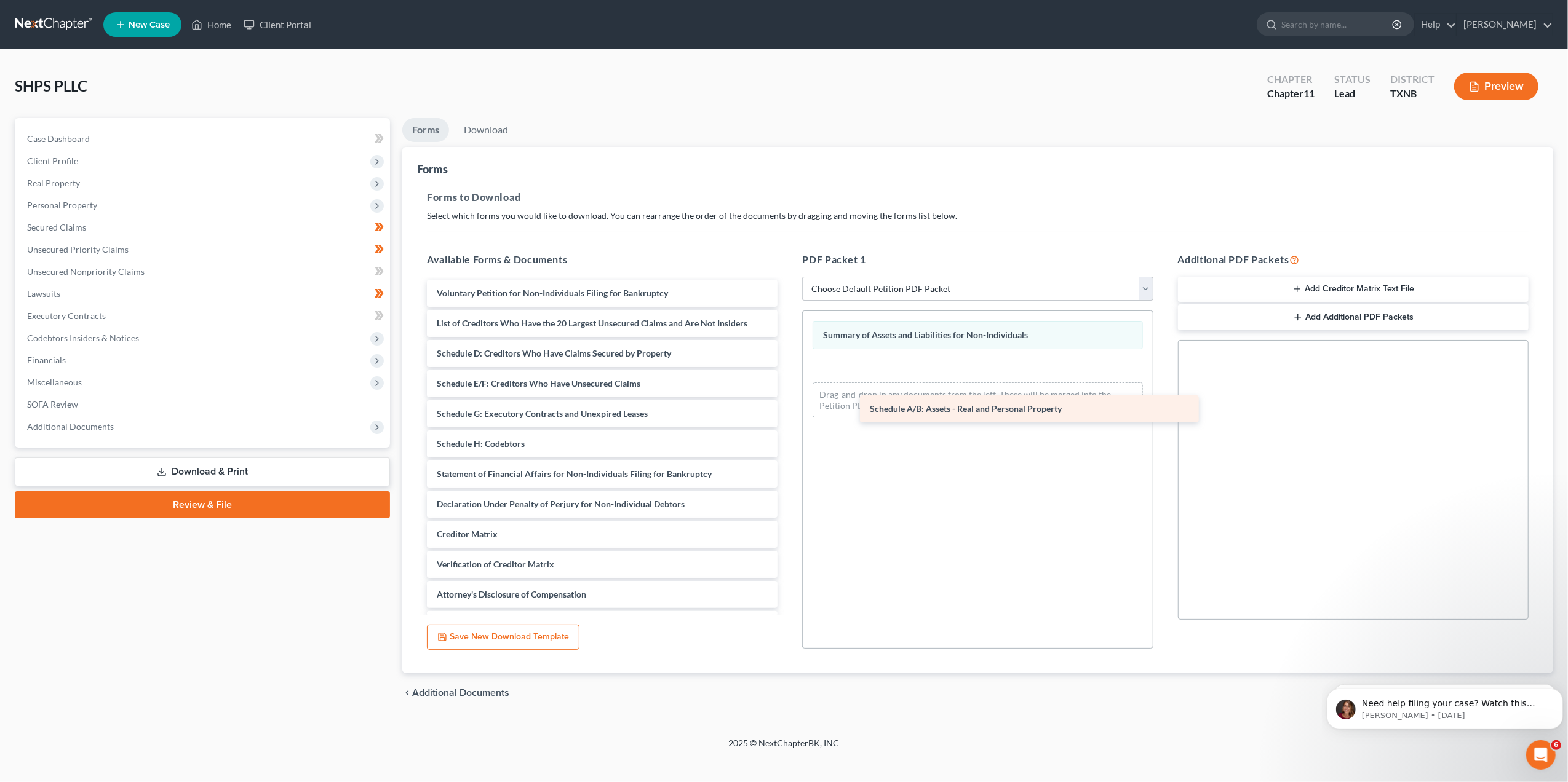
drag, startPoint x: 604, startPoint y: 351, endPoint x: 1031, endPoint y: 406, distance: 430.5
click at [787, 406] on div "Schedule A/B: Assets - Real and Personal Property Voluntary Petition for Non-In…" at bounding box center [602, 459] width 370 height 358
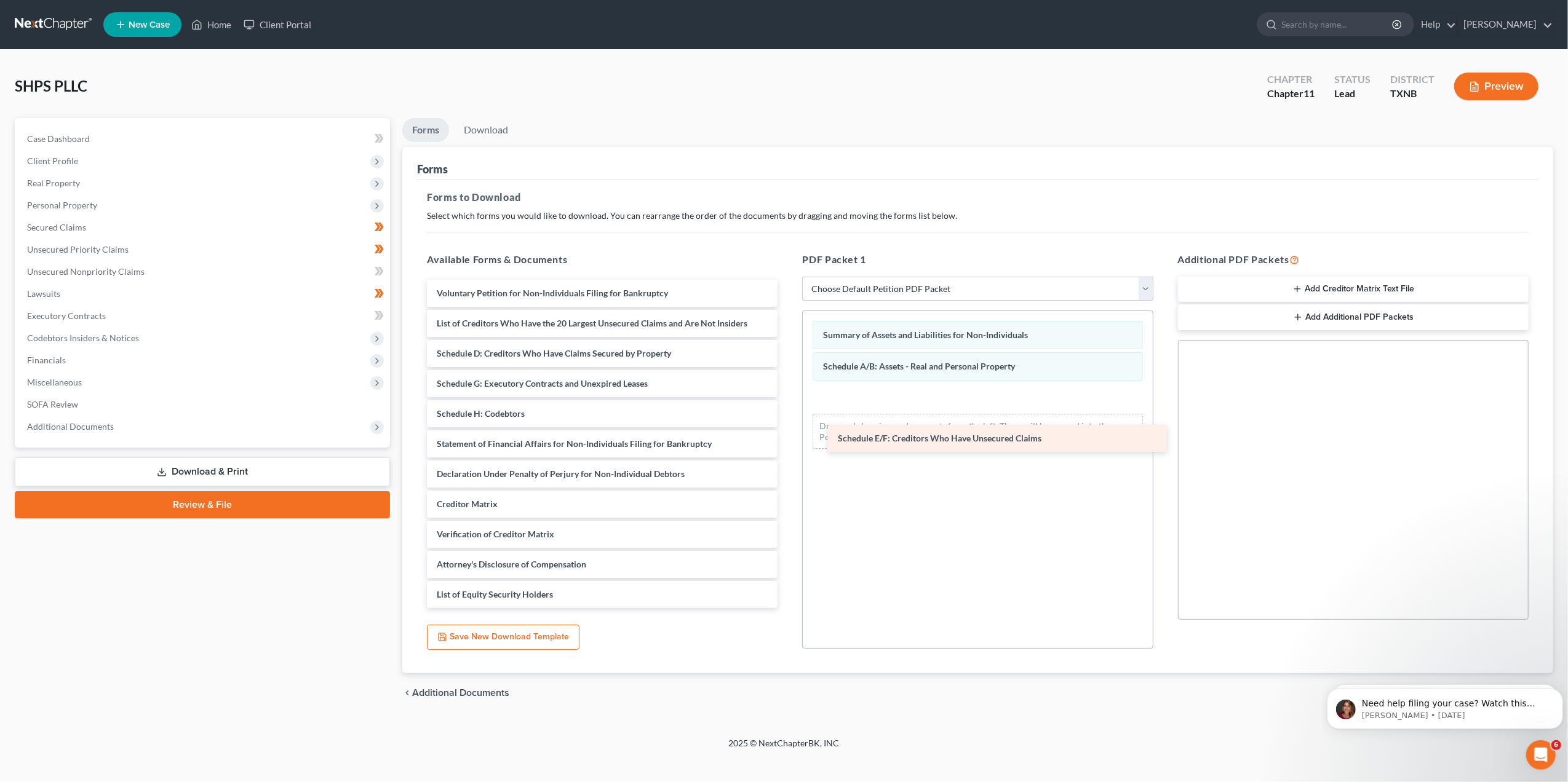
drag, startPoint x: 641, startPoint y: 390, endPoint x: 1042, endPoint y: 446, distance: 404.9
click at [787, 446] on div "Schedule E/F: Creditors Who Have Unsecured Claims Voluntary Petition for Non-In…" at bounding box center [602, 444] width 370 height 328
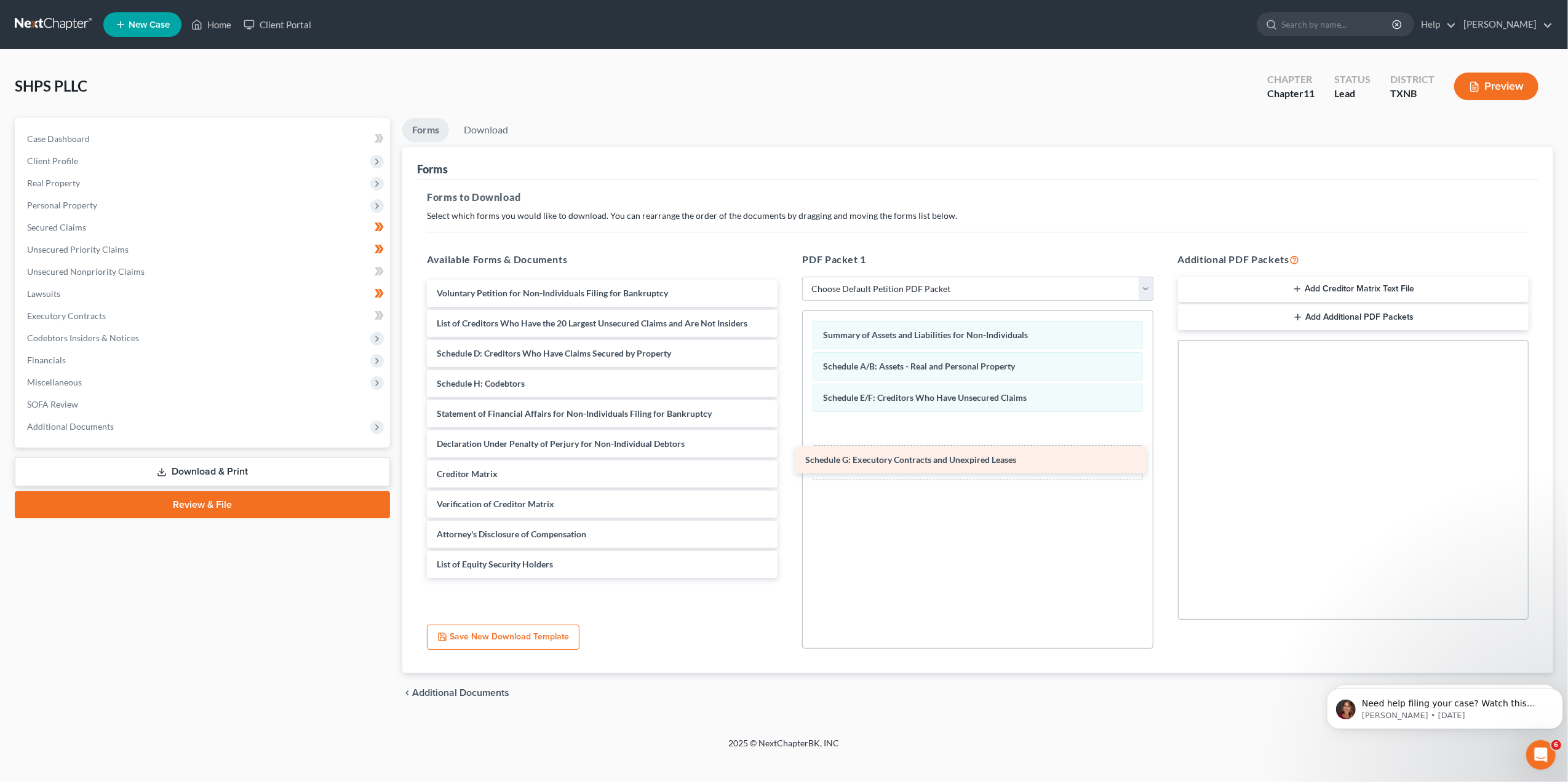
drag, startPoint x: 584, startPoint y: 389, endPoint x: 953, endPoint y: 466, distance: 376.9
click at [787, 466] on div "Schedule G: Executory Contracts and Unexpired Leases Voluntary Petition for Non…" at bounding box center [602, 429] width 370 height 298
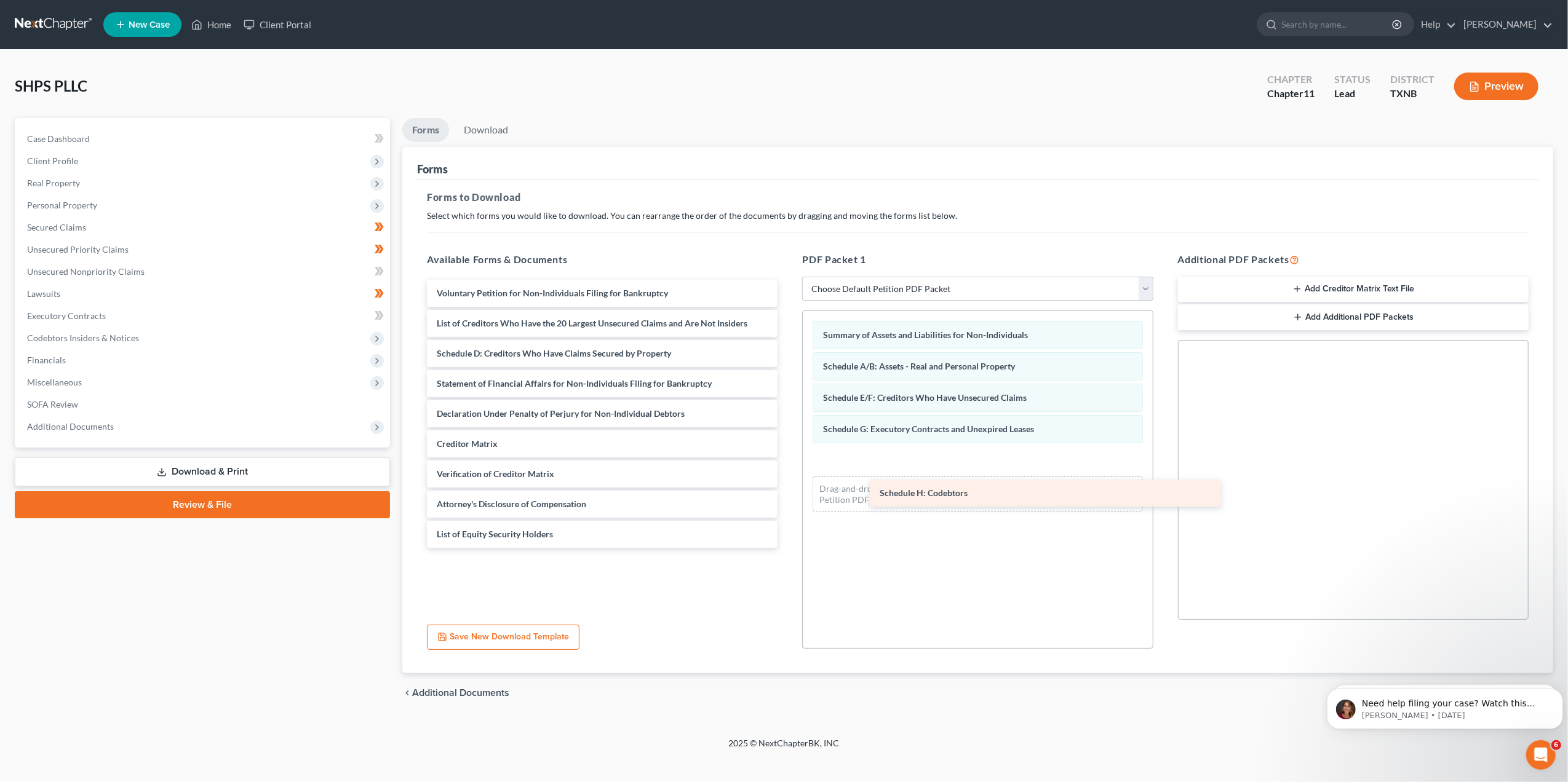
drag, startPoint x: 522, startPoint y: 388, endPoint x: 965, endPoint y: 497, distance: 456.2
click at [787, 497] on div "Schedule H: Codebtors Voluntary Petition for Non-Individuals Filing for Bankrup…" at bounding box center [602, 414] width 370 height 268
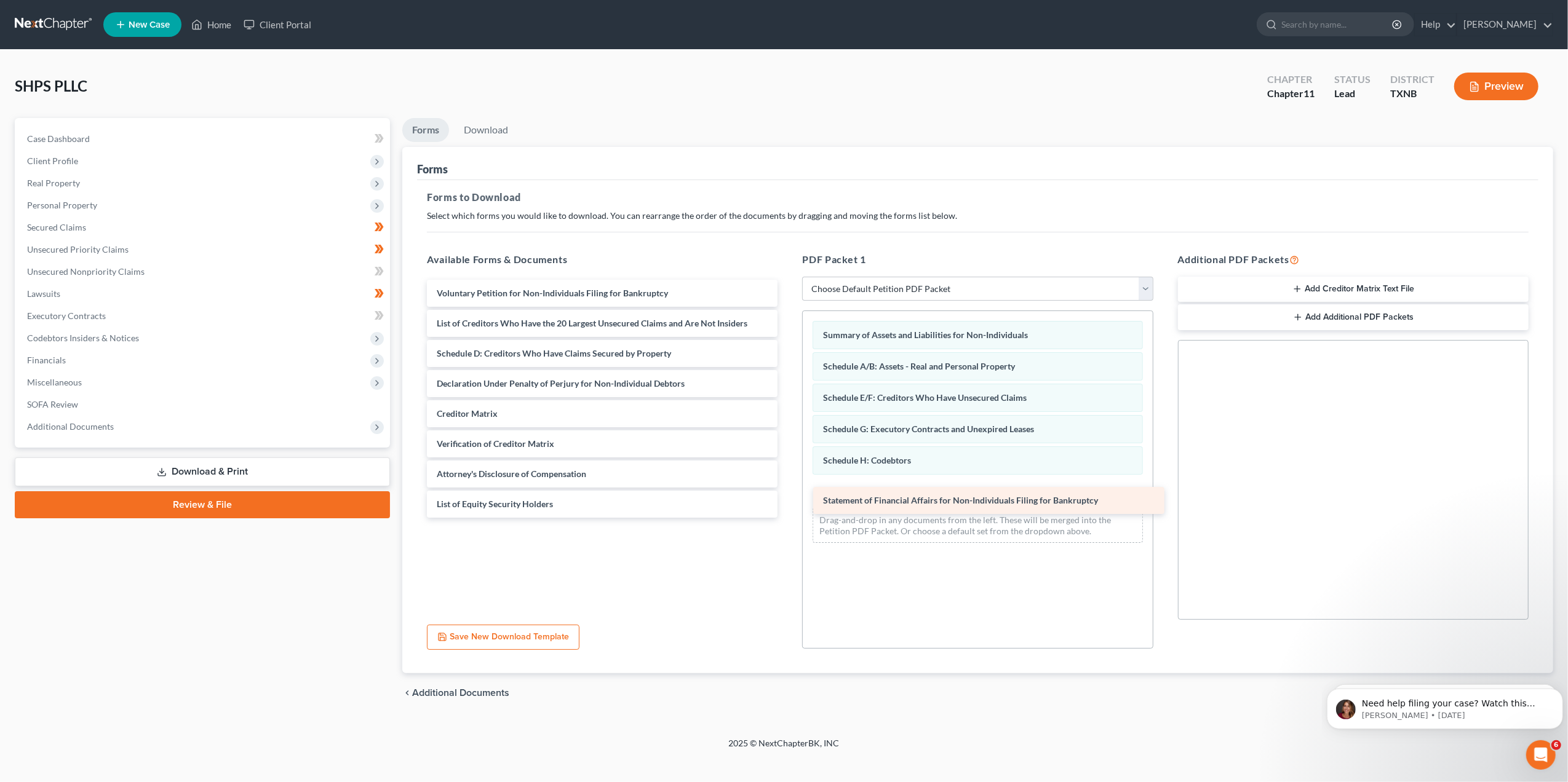
drag, startPoint x: 577, startPoint y: 392, endPoint x: 963, endPoint y: 510, distance: 403.6
click at [787, 510] on div "Statement of Financial Affairs for Non-Individuals Filing for Bankruptcy Volunt…" at bounding box center [602, 399] width 370 height 238
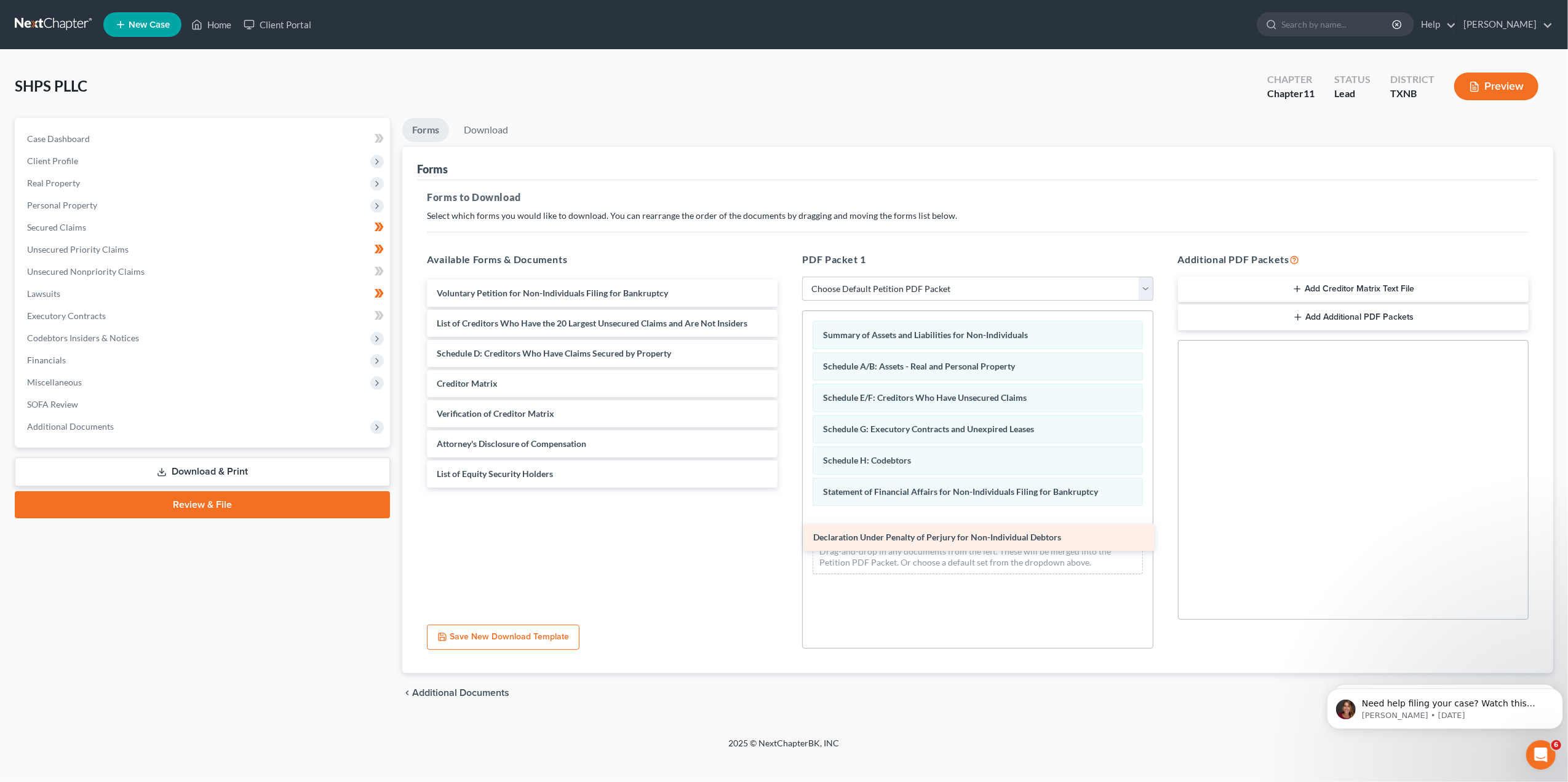
drag, startPoint x: 525, startPoint y: 388, endPoint x: 901, endPoint y: 542, distance: 406.3
click at [787, 488] on div "Declaration Under Penalty of Perjury for Non-Individual Debtors Voluntary Petit…" at bounding box center [602, 384] width 370 height 208
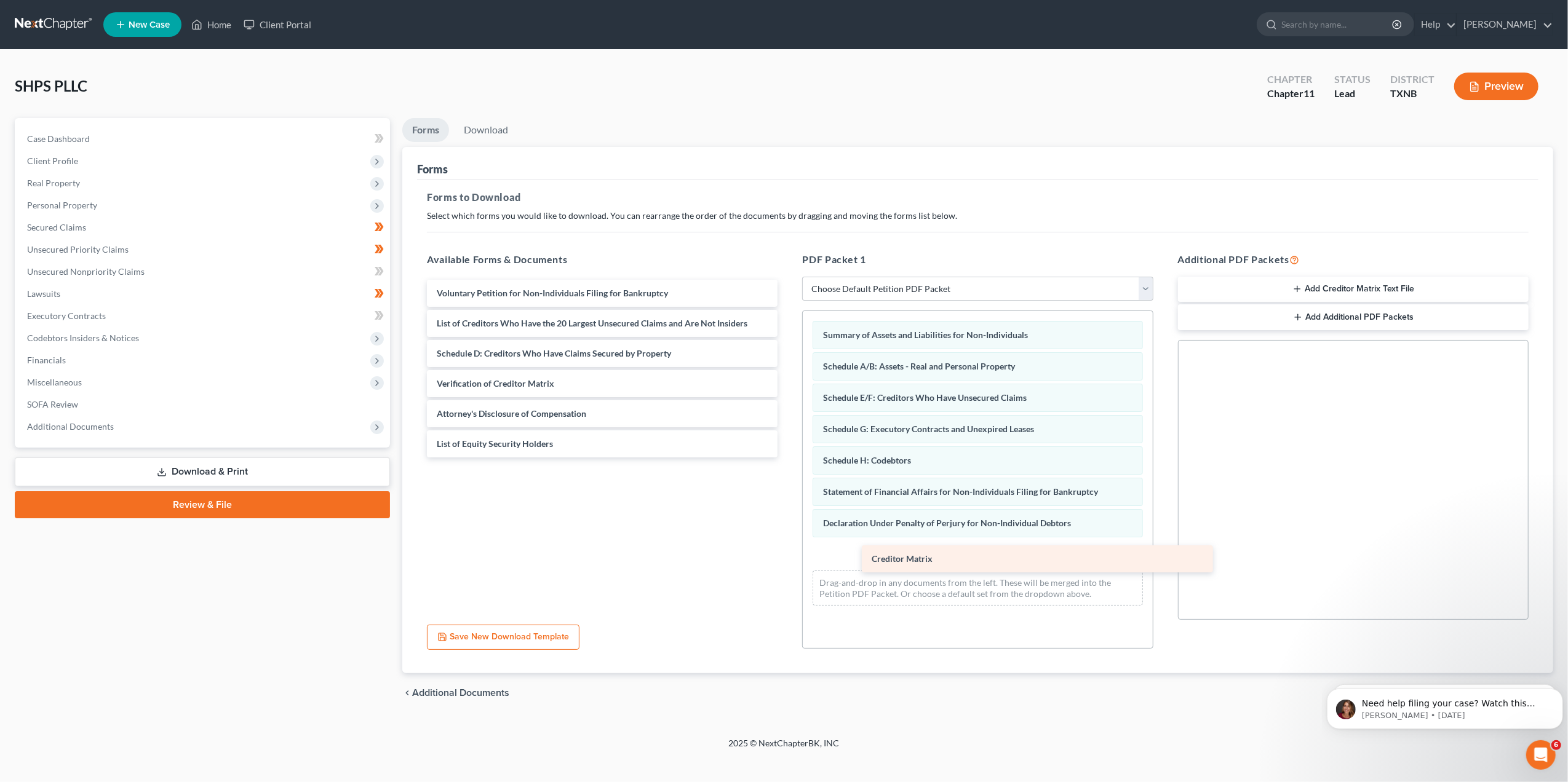
drag, startPoint x: 488, startPoint y: 390, endPoint x: 923, endPoint y: 566, distance: 469.3
click at [787, 458] on div "Creditor Matrix Voluntary Petition for Non-Individuals Filing for Bankruptcy Li…" at bounding box center [602, 369] width 370 height 178
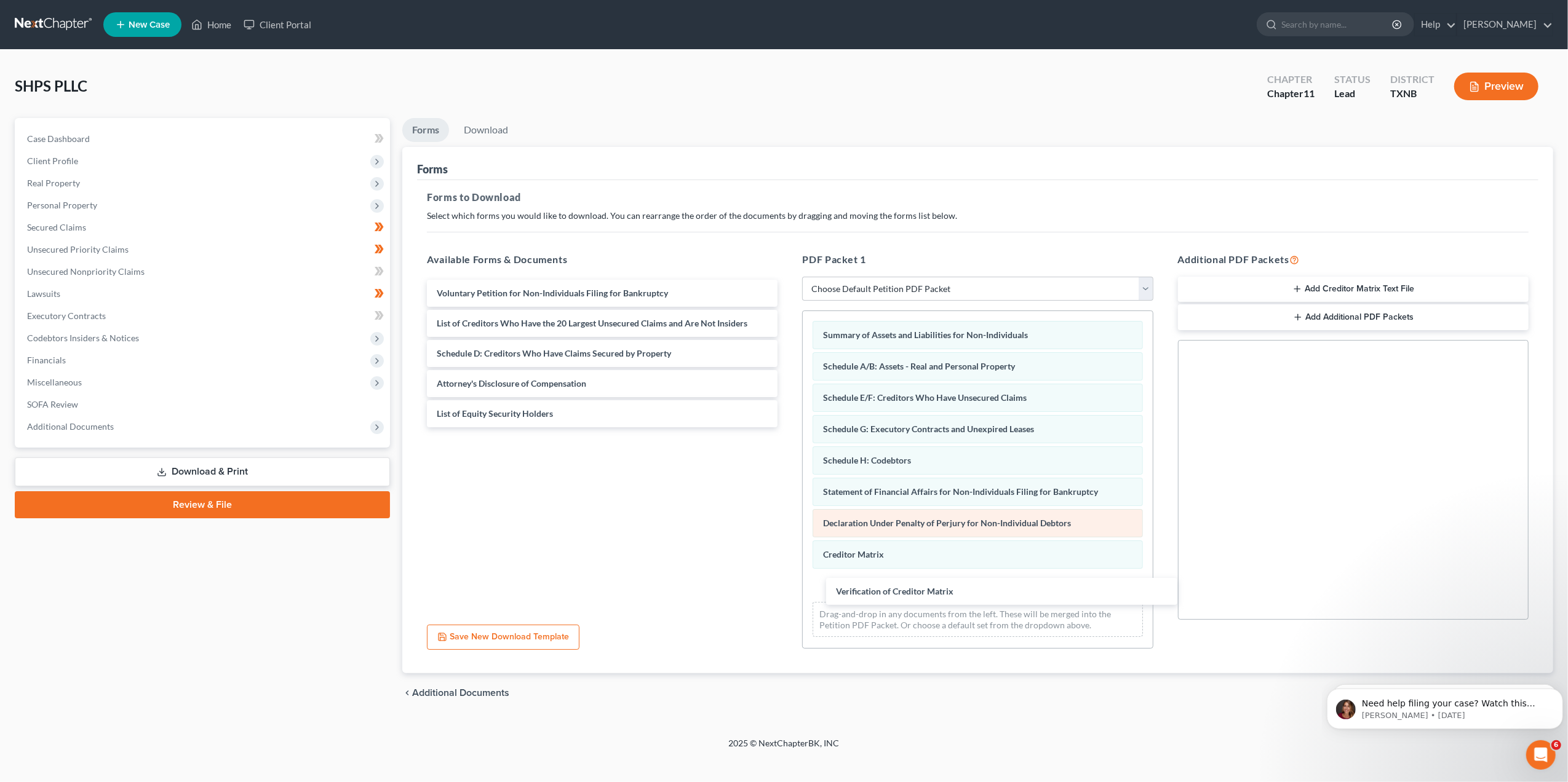
drag, startPoint x: 579, startPoint y: 391, endPoint x: 881, endPoint y: 537, distance: 335.4
click at [787, 428] on div "Verification of Creditor Matrix Voluntary Petition for Non-Individuals Filing f…" at bounding box center [602, 354] width 370 height 148
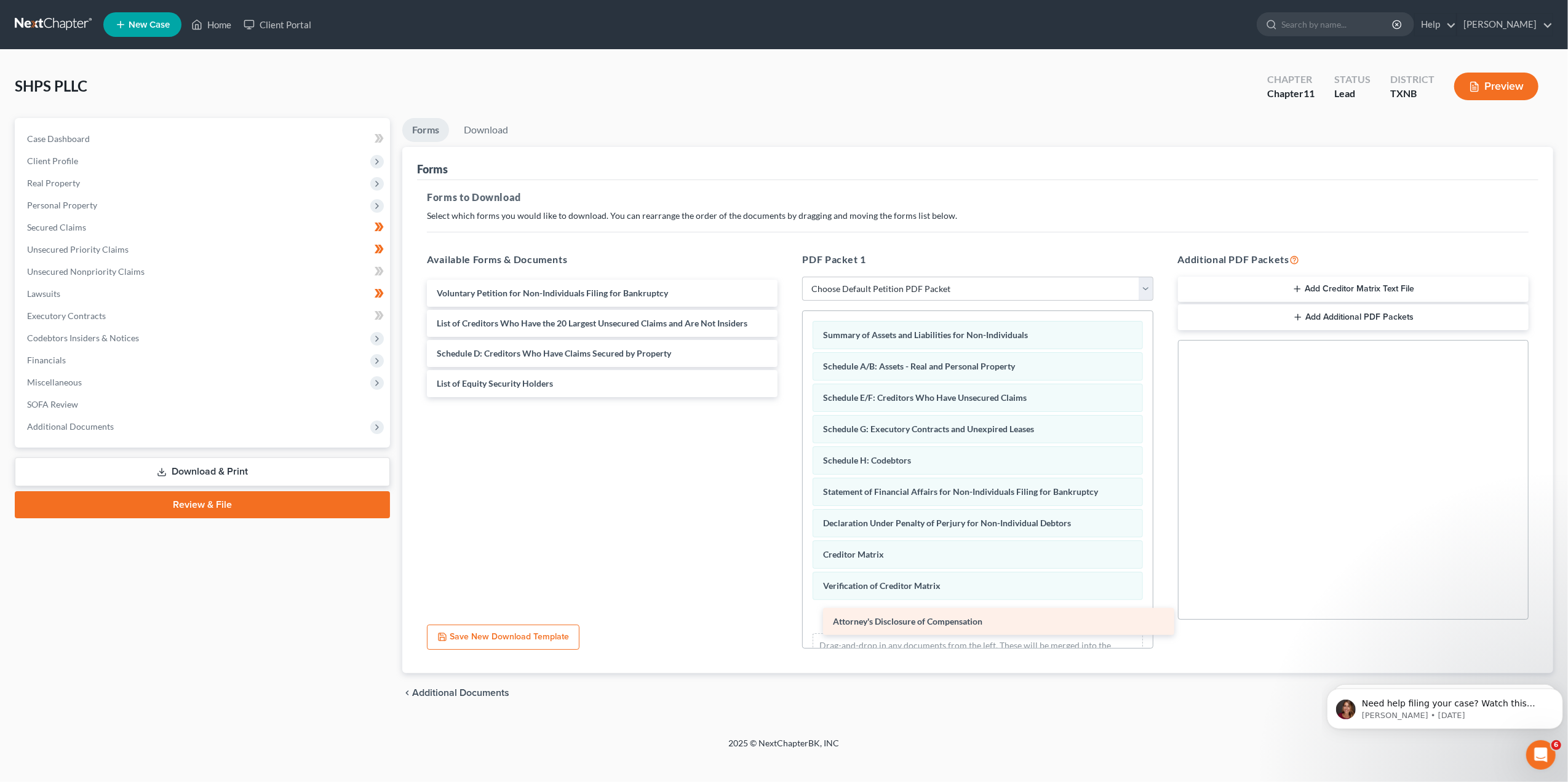
drag, startPoint x: 583, startPoint y: 412, endPoint x: 906, endPoint y: 622, distance: 385.3
click at [787, 397] on div "Attorney's Disclosure of Compensation Voluntary Petition for Non-Individuals Fi…" at bounding box center [602, 339] width 370 height 117
drag, startPoint x: 491, startPoint y: 382, endPoint x: 915, endPoint y: 630, distance: 491.2
click at [787, 367] on div "List of Equity Security Holders Voluntary Petition for Non-Individuals Filing f…" at bounding box center [602, 324] width 370 height 87
click at [909, 620] on span "List of Equity Security Holders" at bounding box center [881, 617] width 116 height 11
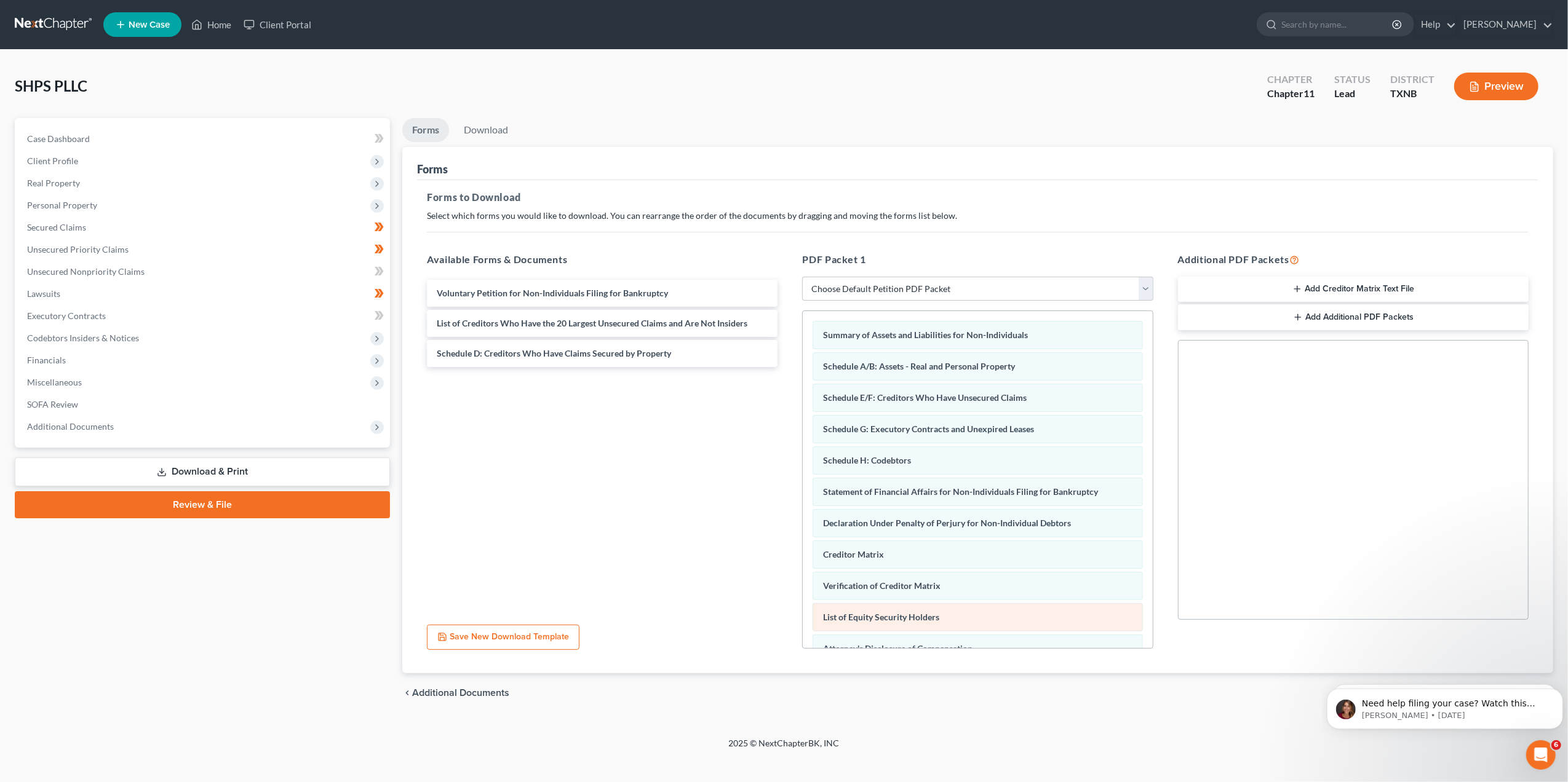
click at [909, 620] on span "List of Equity Security Holders" at bounding box center [881, 617] width 116 height 11
click at [113, 386] on span "Miscellaneous" at bounding box center [203, 382] width 373 height 22
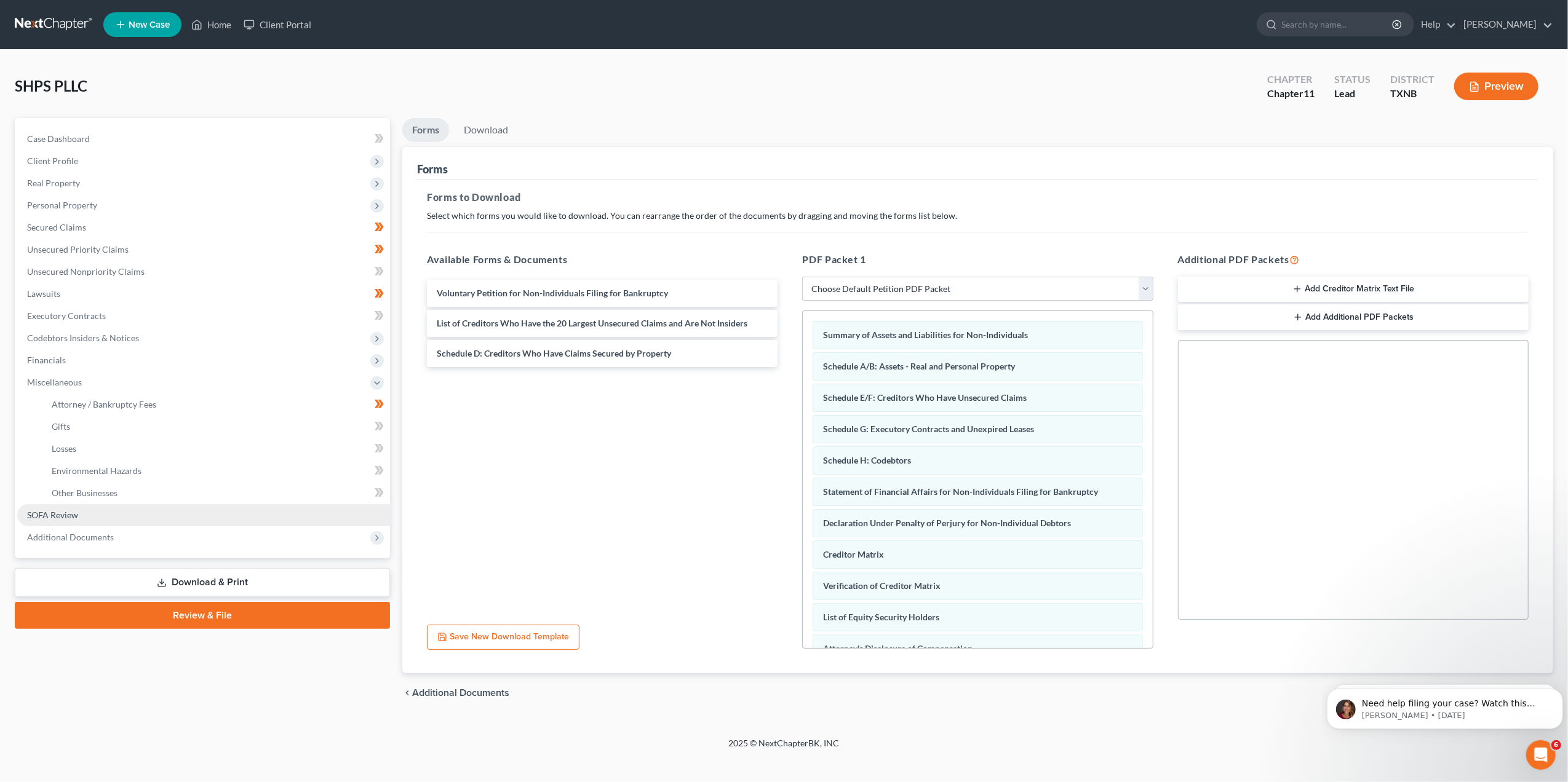
click at [96, 507] on link "SOFA Review" at bounding box center [203, 515] width 373 height 22
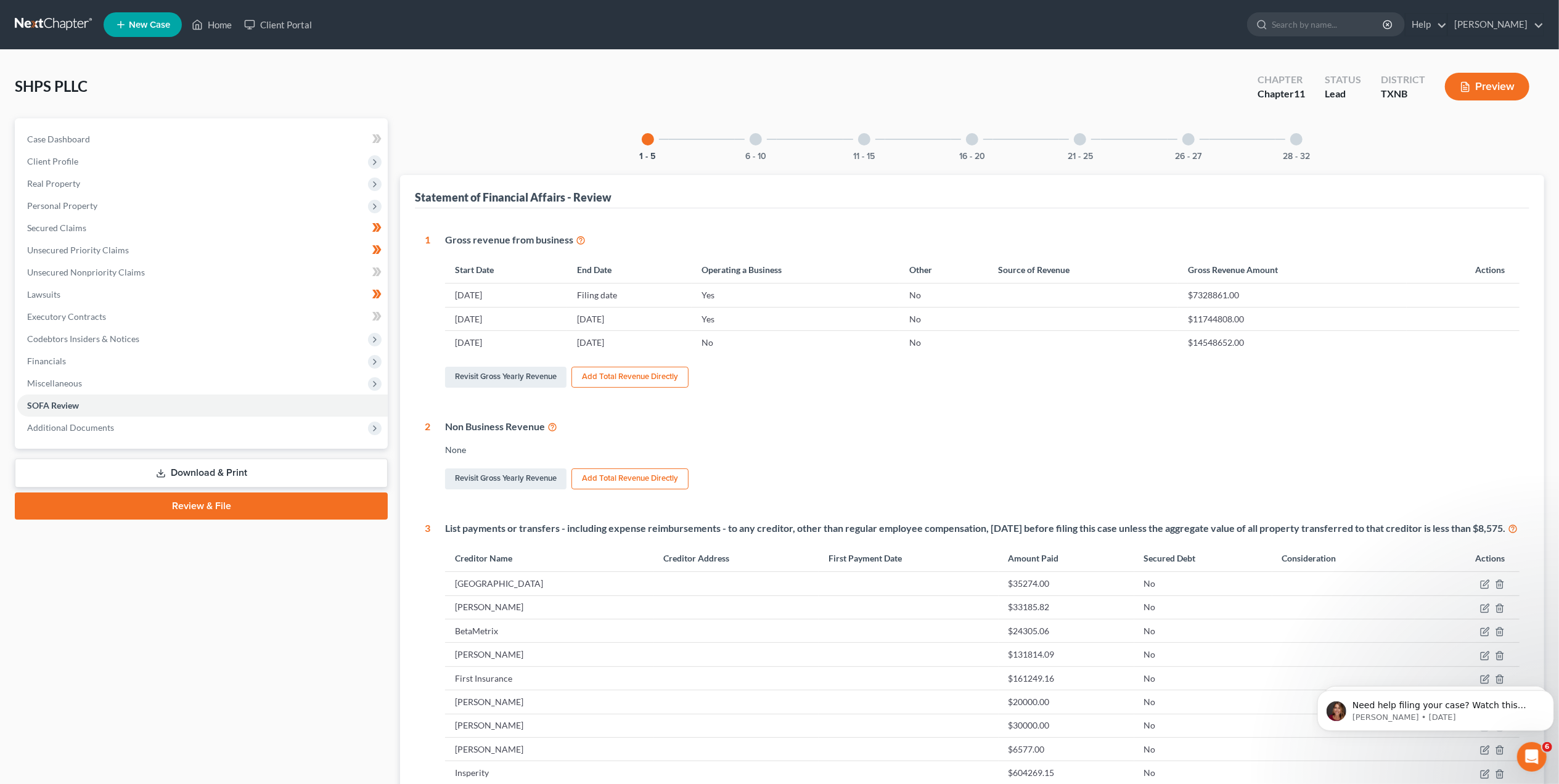
click at [755, 140] on div at bounding box center [756, 139] width 12 height 12
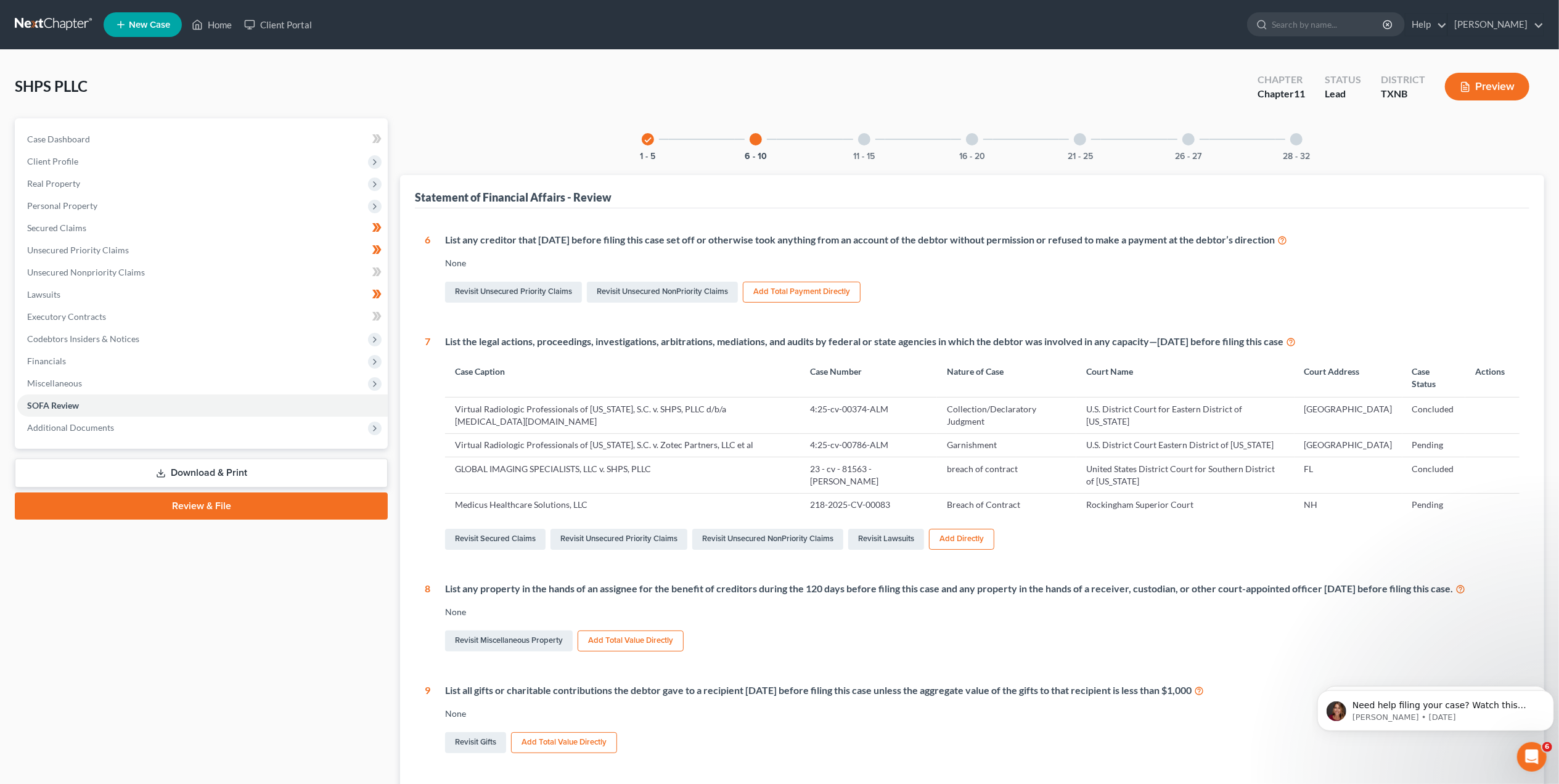
click at [868, 139] on div at bounding box center [864, 139] width 12 height 12
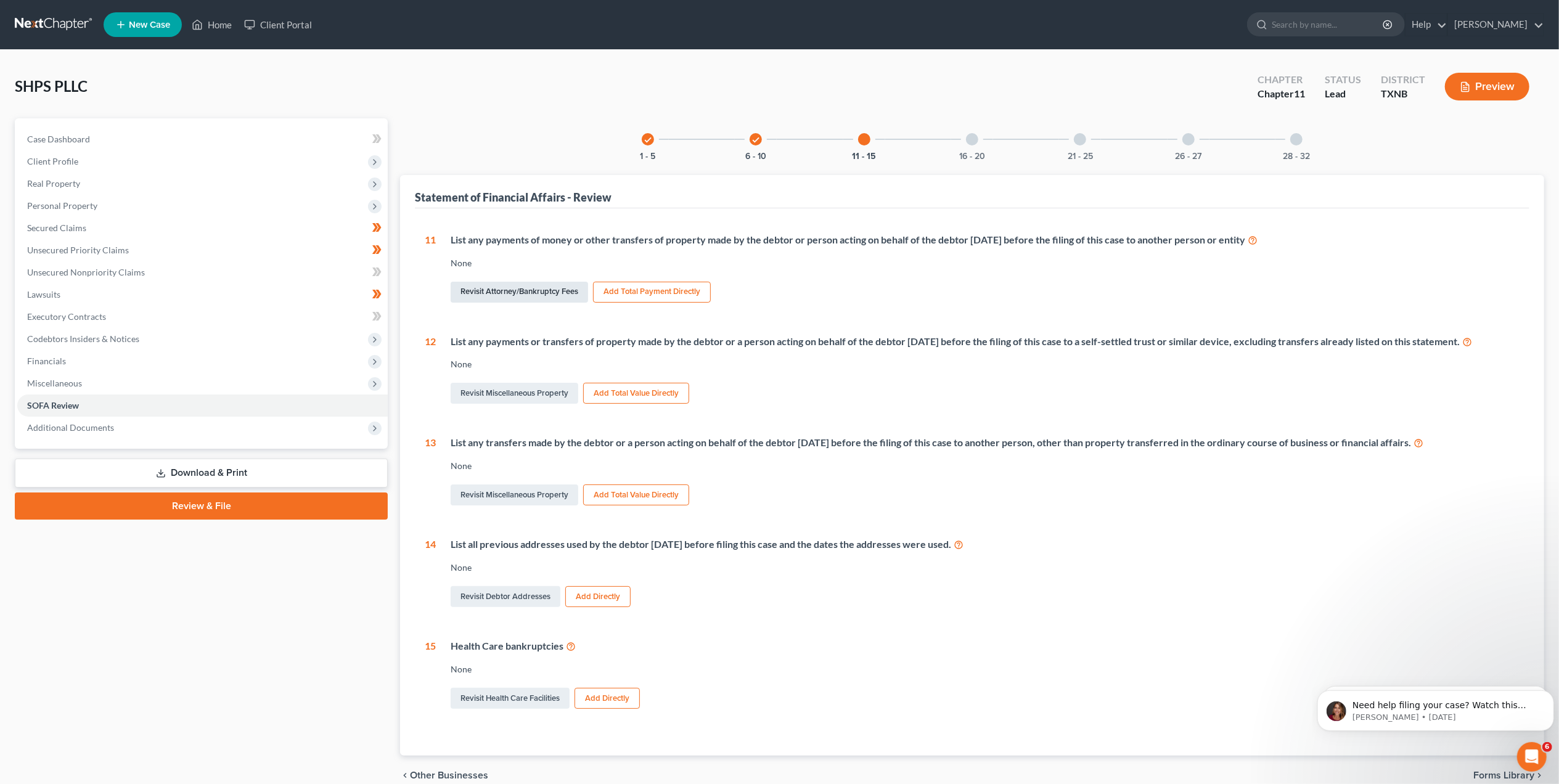
click at [528, 291] on link "Revisit Attorney/Bankruptcy Fees" at bounding box center [519, 292] width 137 height 21
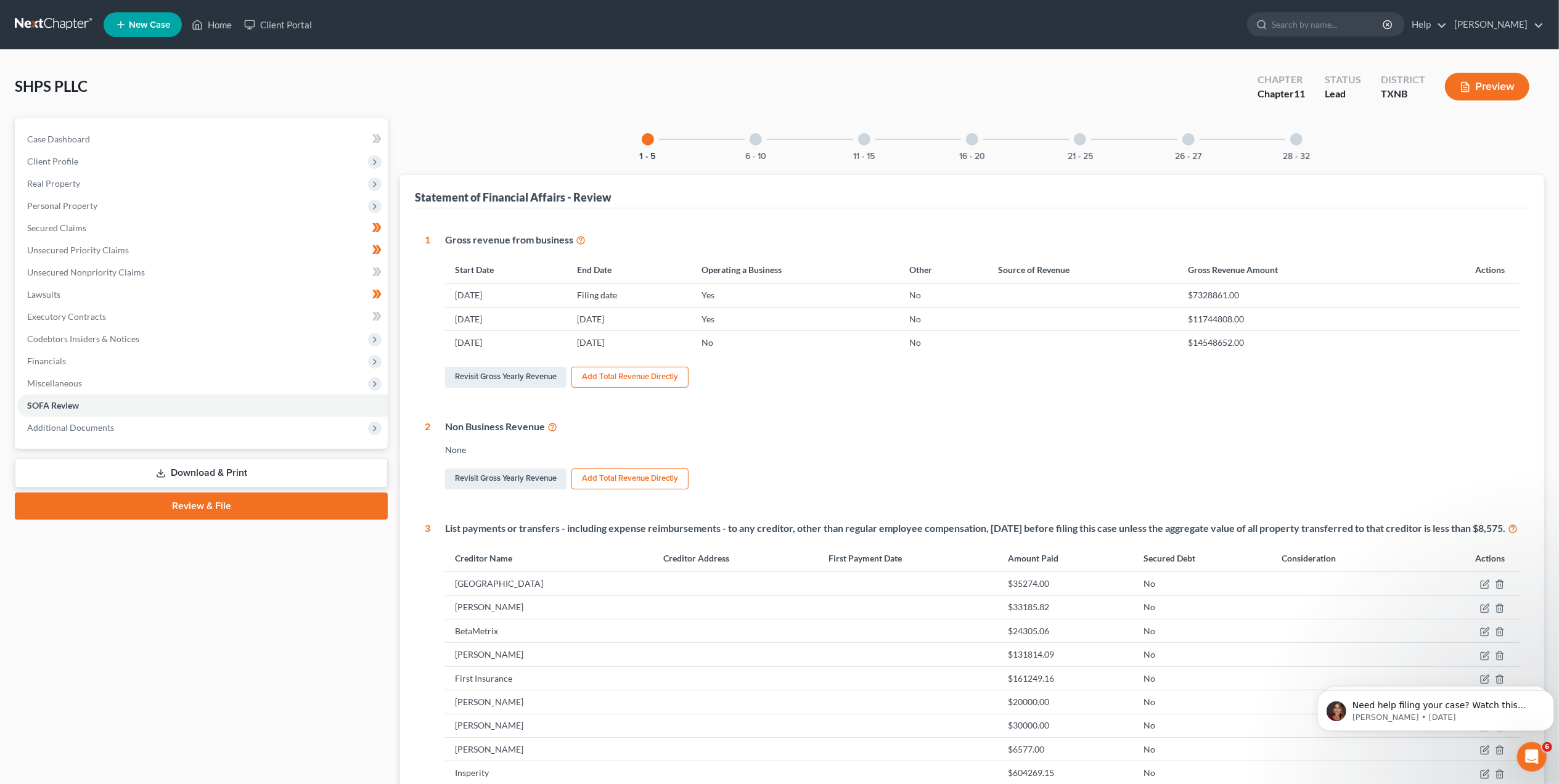
click at [750, 143] on div "6 - 10" at bounding box center [756, 140] width 42 height 42
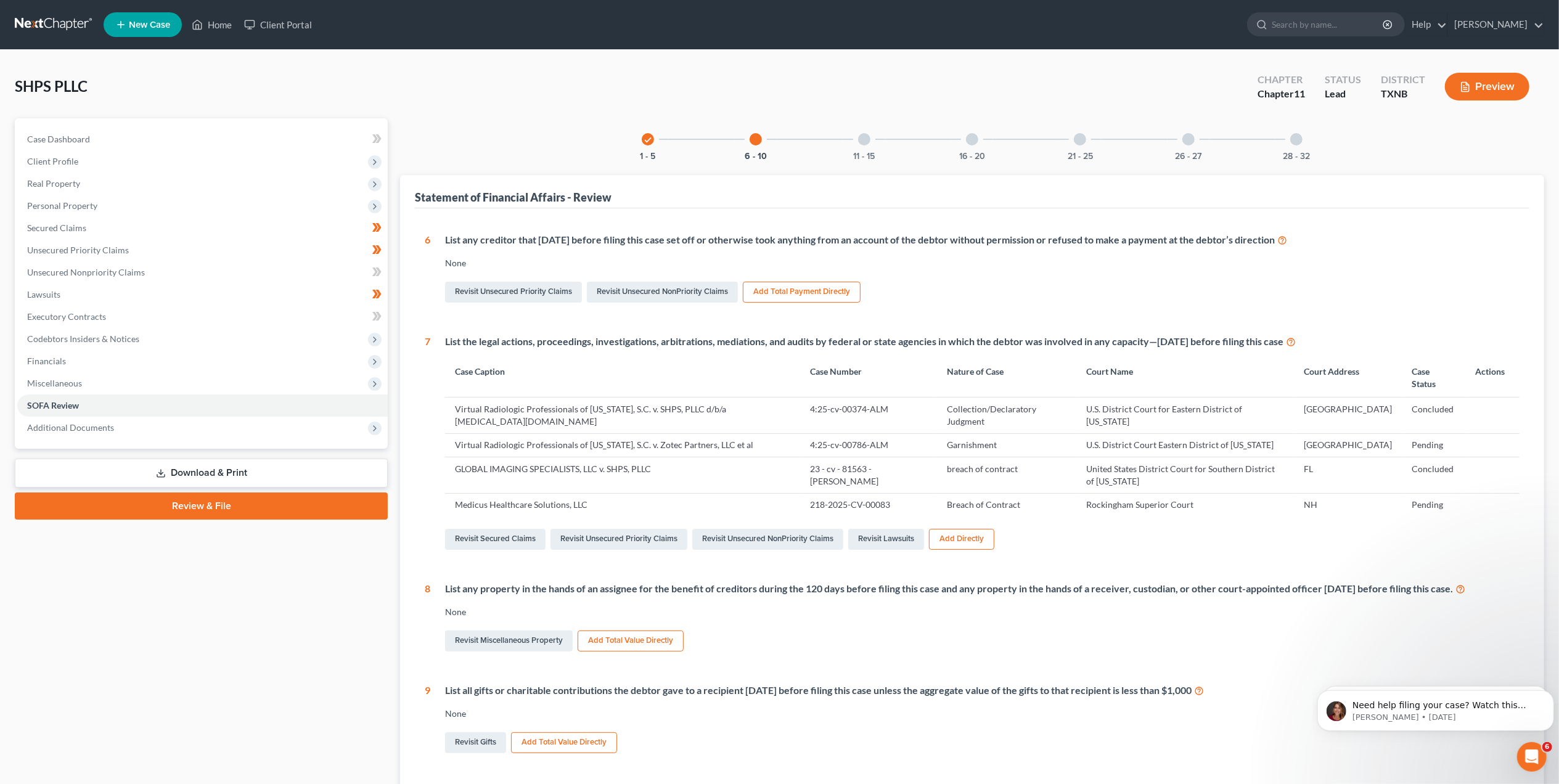
click at [867, 137] on div at bounding box center [864, 139] width 12 height 12
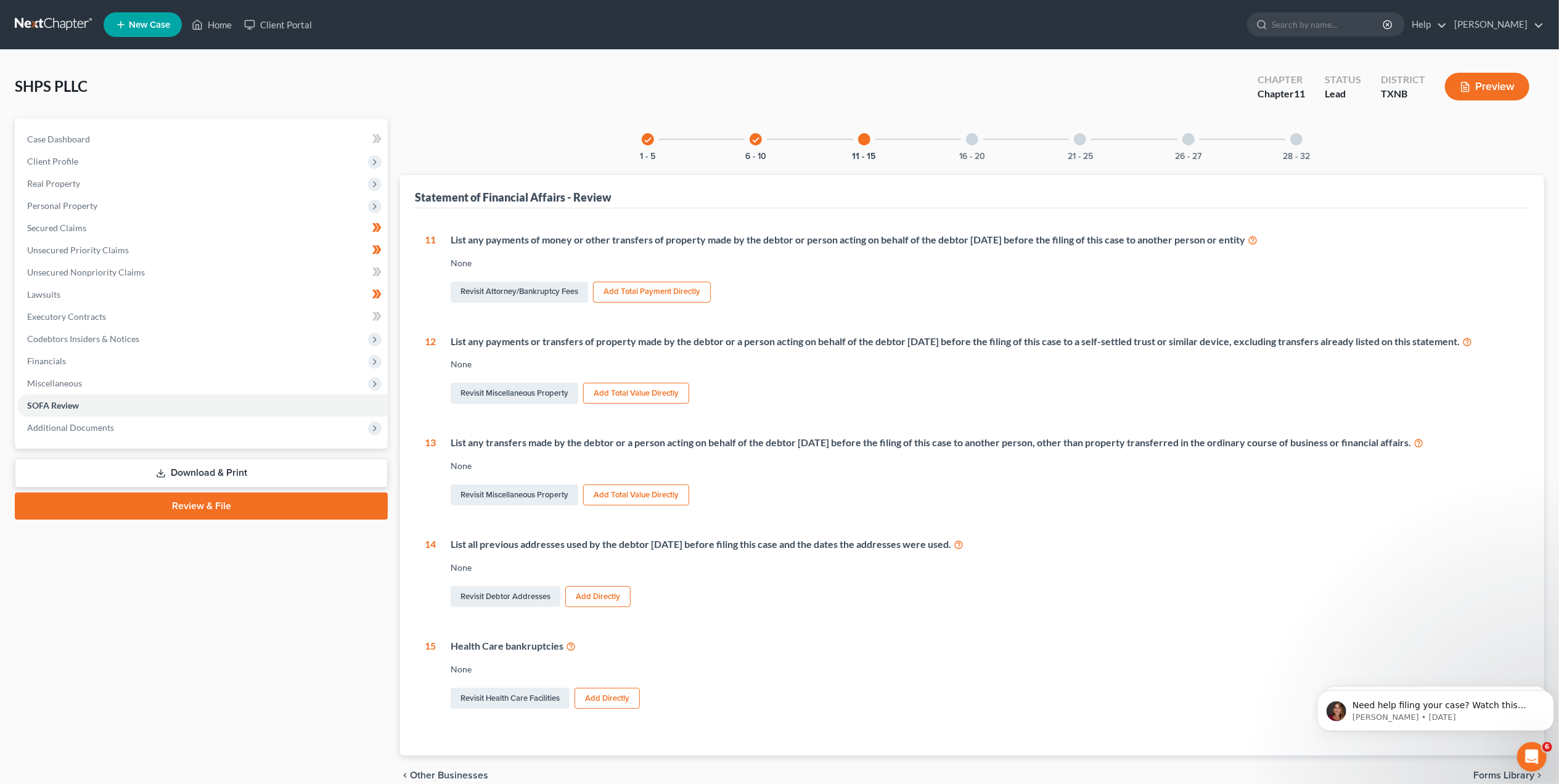
click at [978, 140] on div at bounding box center [972, 139] width 12 height 12
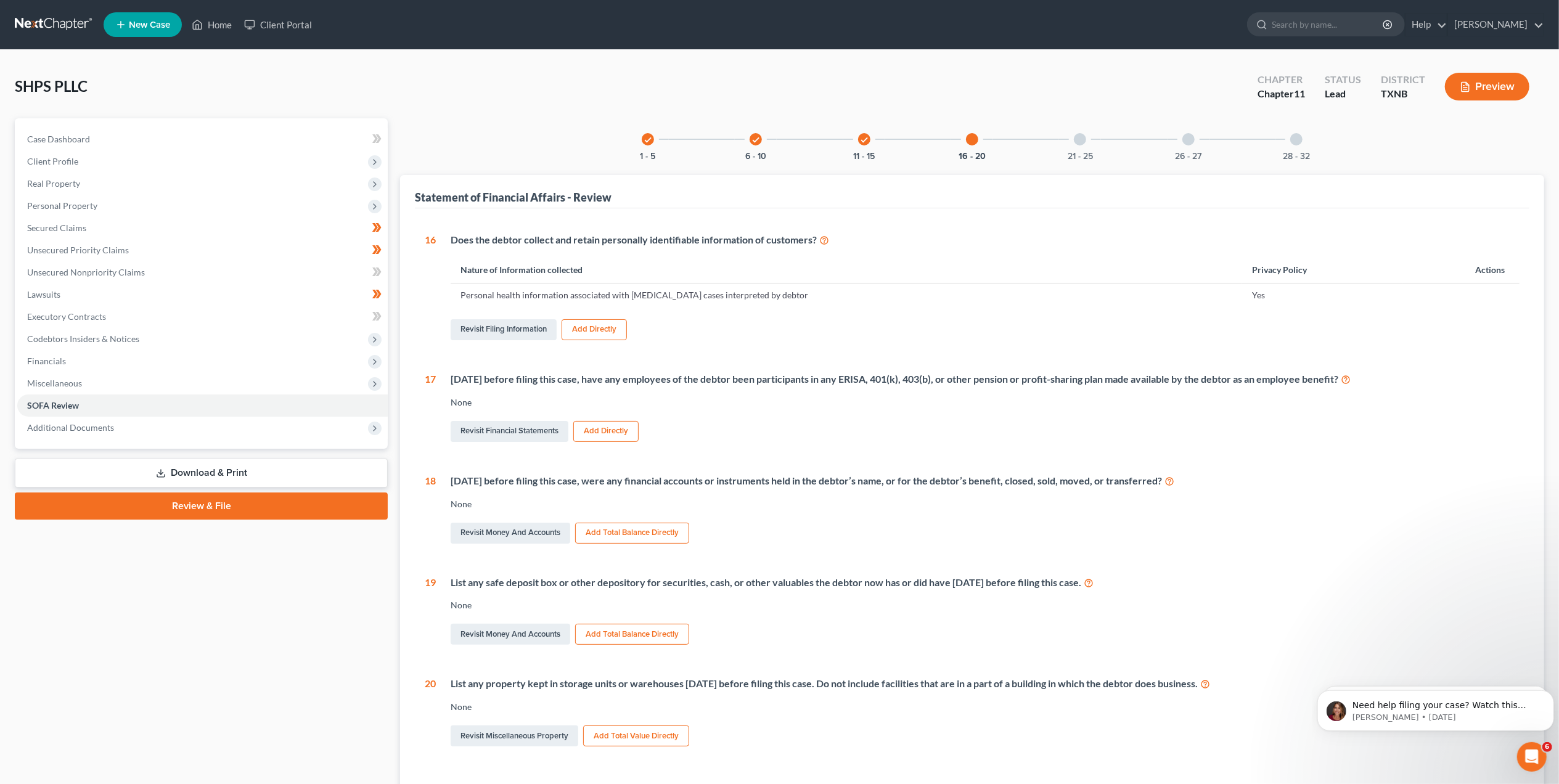
click at [1084, 140] on div at bounding box center [1080, 139] width 12 height 12
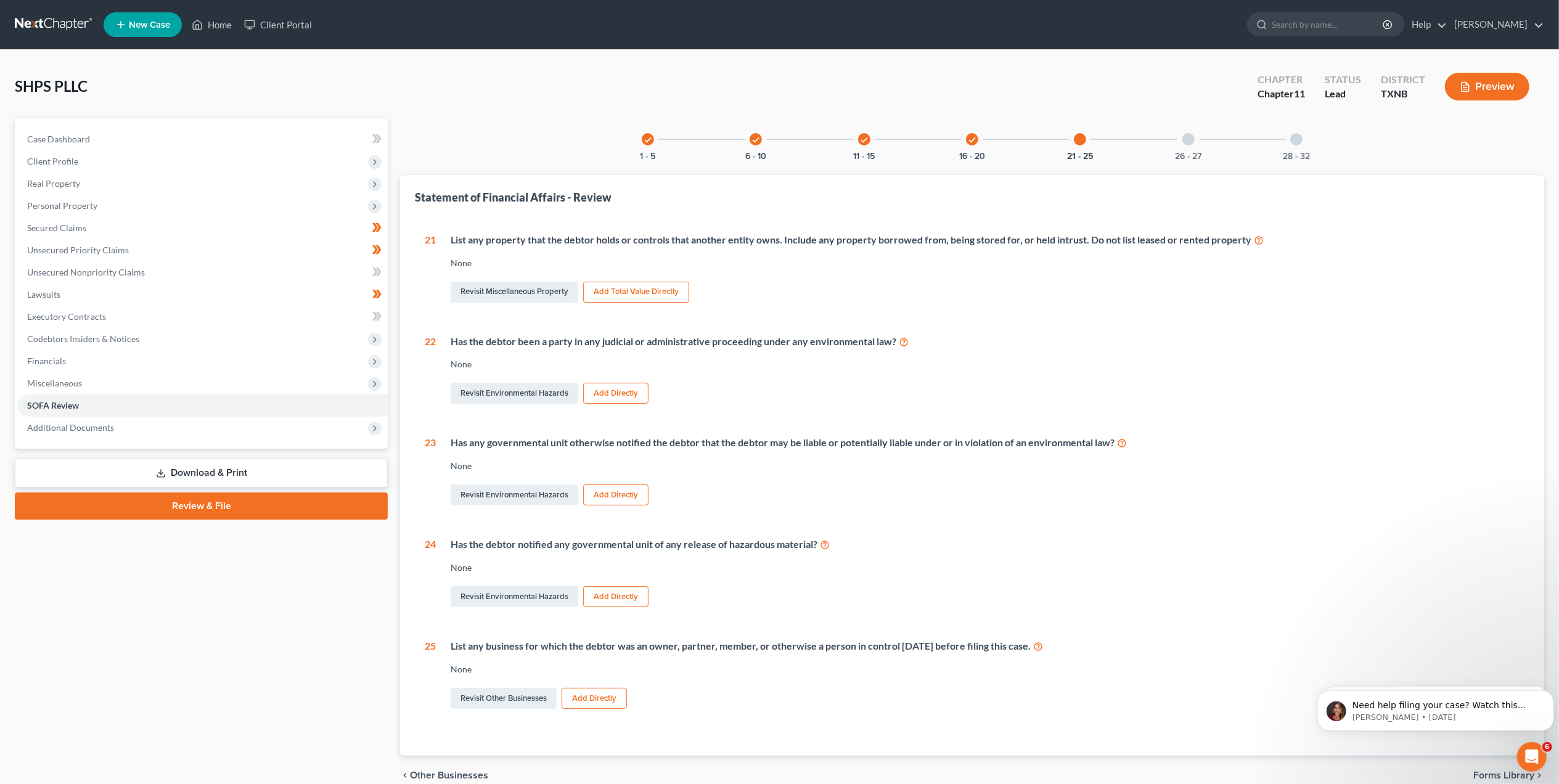
click at [1182, 143] on div "26 - 27" at bounding box center [1188, 140] width 42 height 42
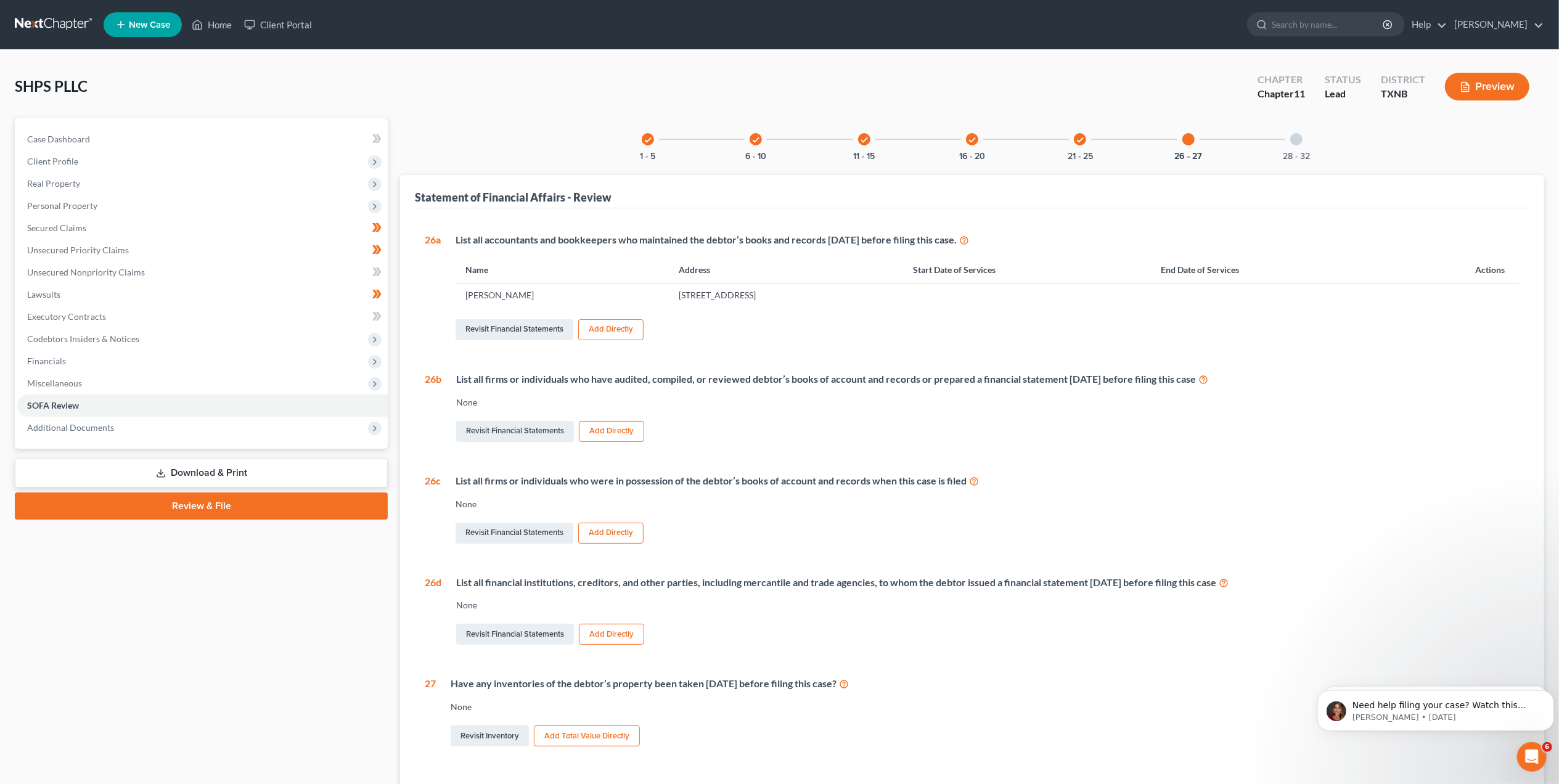
click at [1296, 140] on div at bounding box center [1296, 139] width 12 height 12
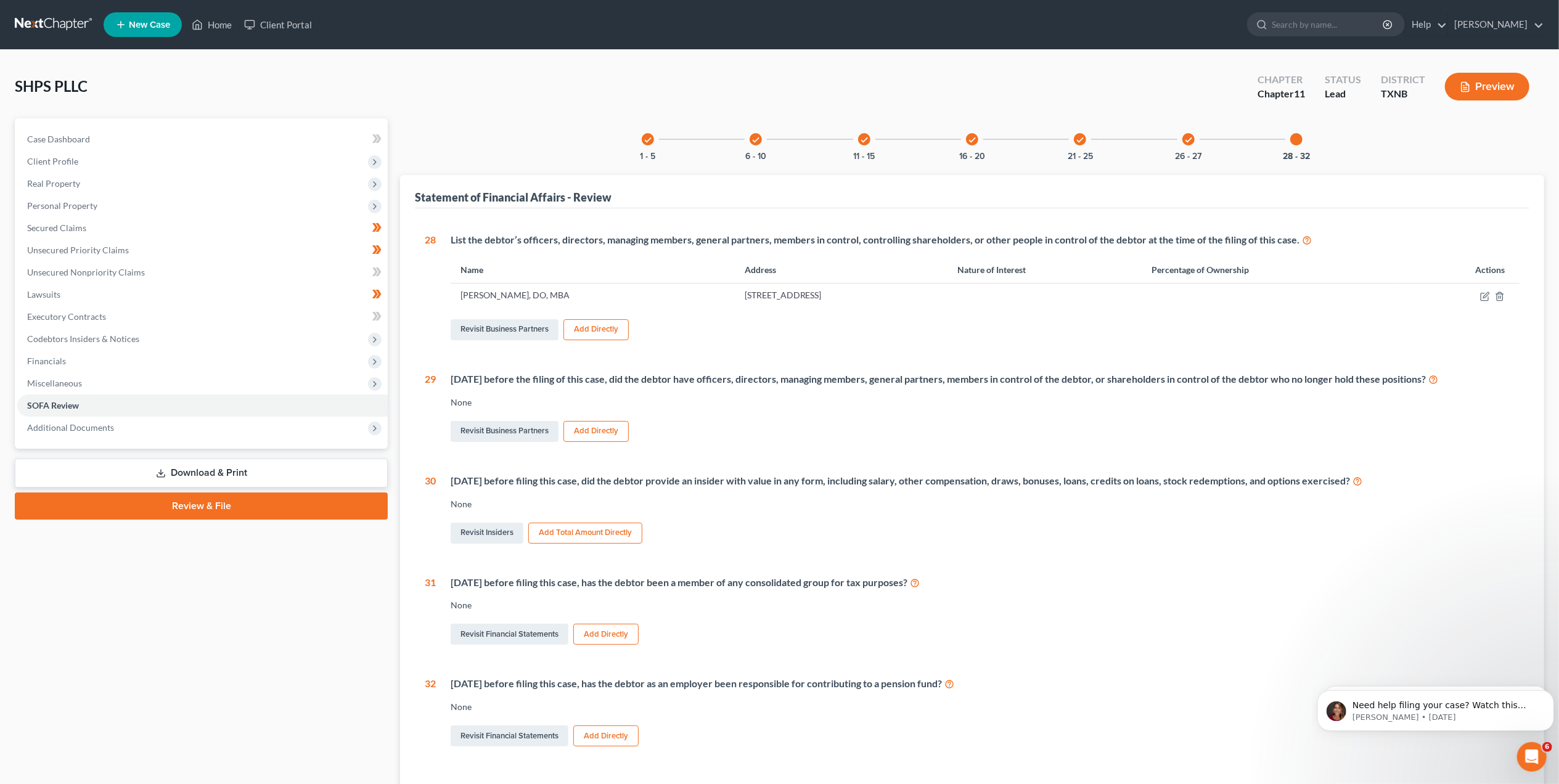
scroll to position [97, 0]
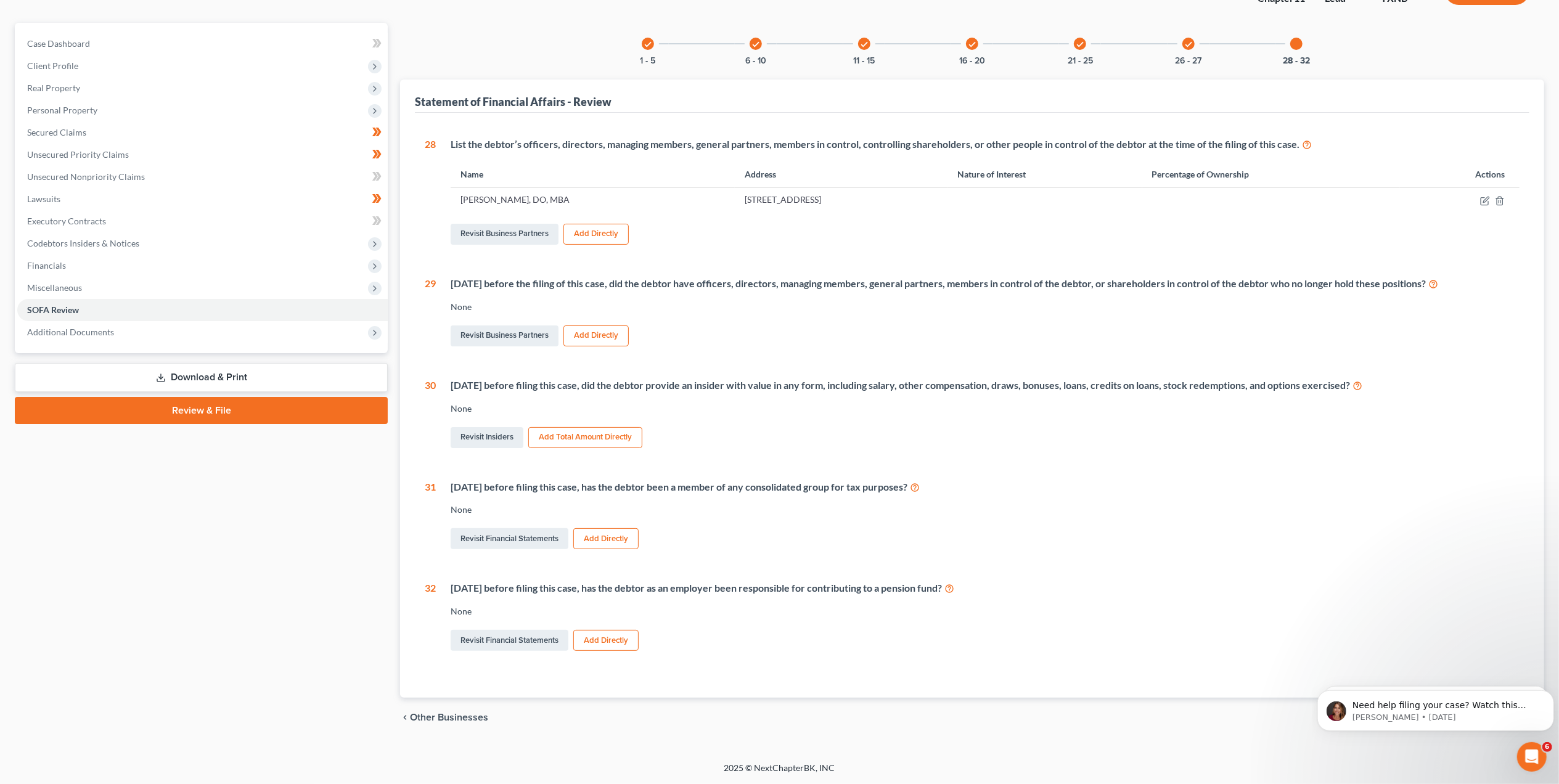
click at [225, 383] on link "Download & Print" at bounding box center [201, 377] width 373 height 29
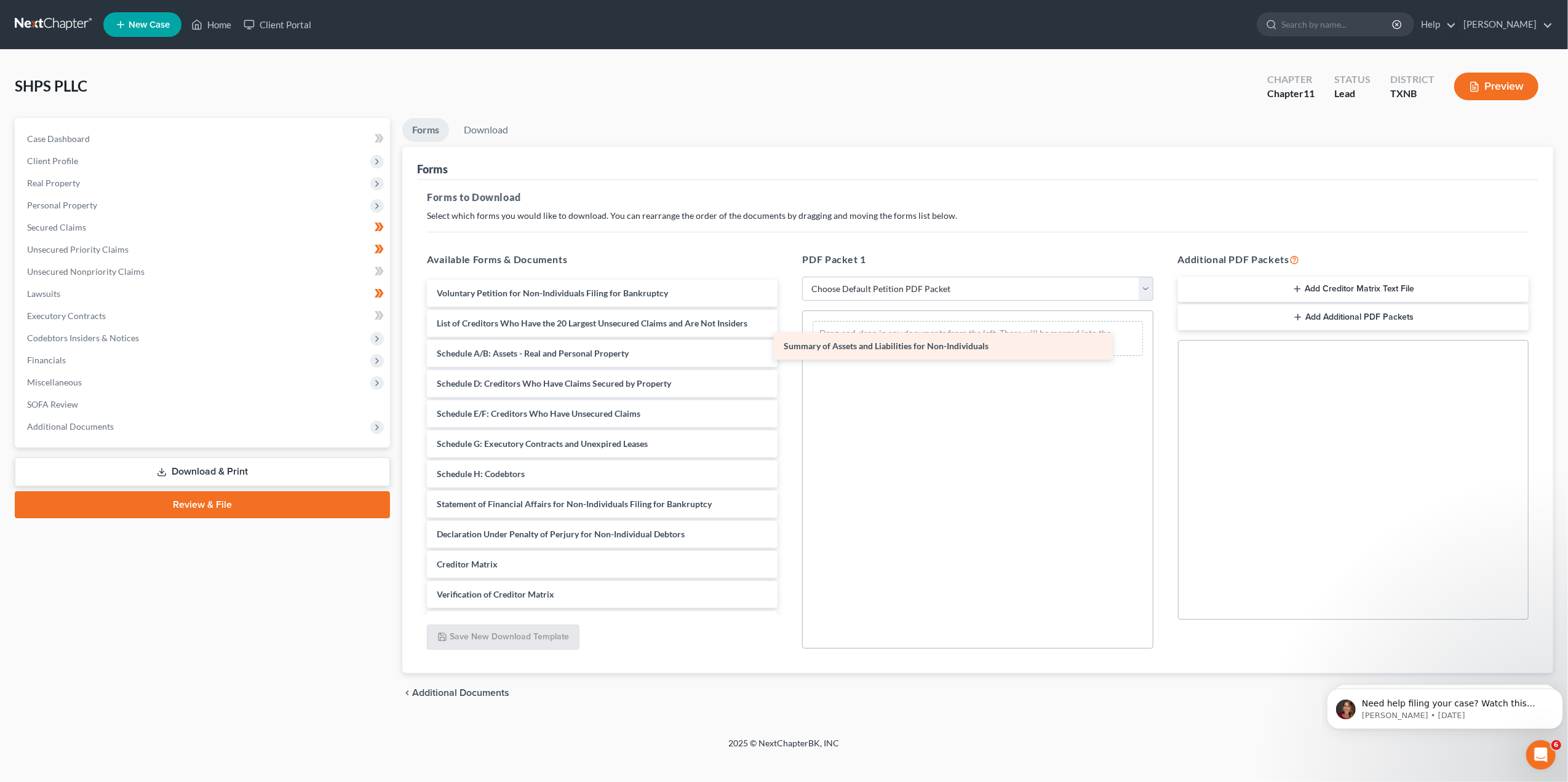
drag, startPoint x: 583, startPoint y: 328, endPoint x: 930, endPoint y: 351, distance: 347.8
click at [787, 351] on div "Summary of Assets and Liabilities for Non-Individuals Voluntary Petition for No…" at bounding box center [602, 474] width 370 height 388
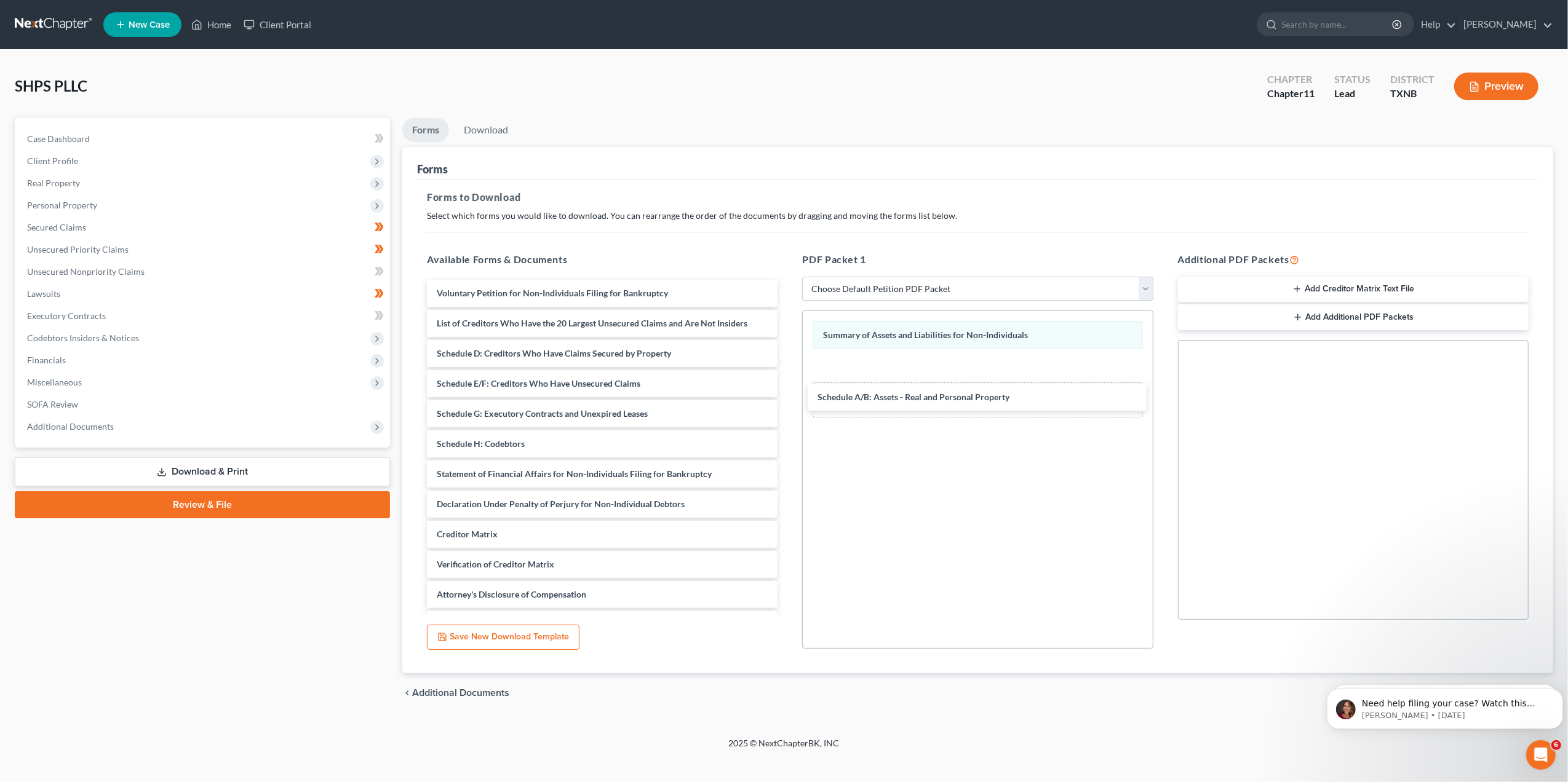
drag, startPoint x: 580, startPoint y: 355, endPoint x: 818, endPoint y: 390, distance: 240.6
click at [787, 401] on div "Schedule A/B: Assets - Real and Personal Property Voluntary Petition for Non-In…" at bounding box center [602, 459] width 370 height 358
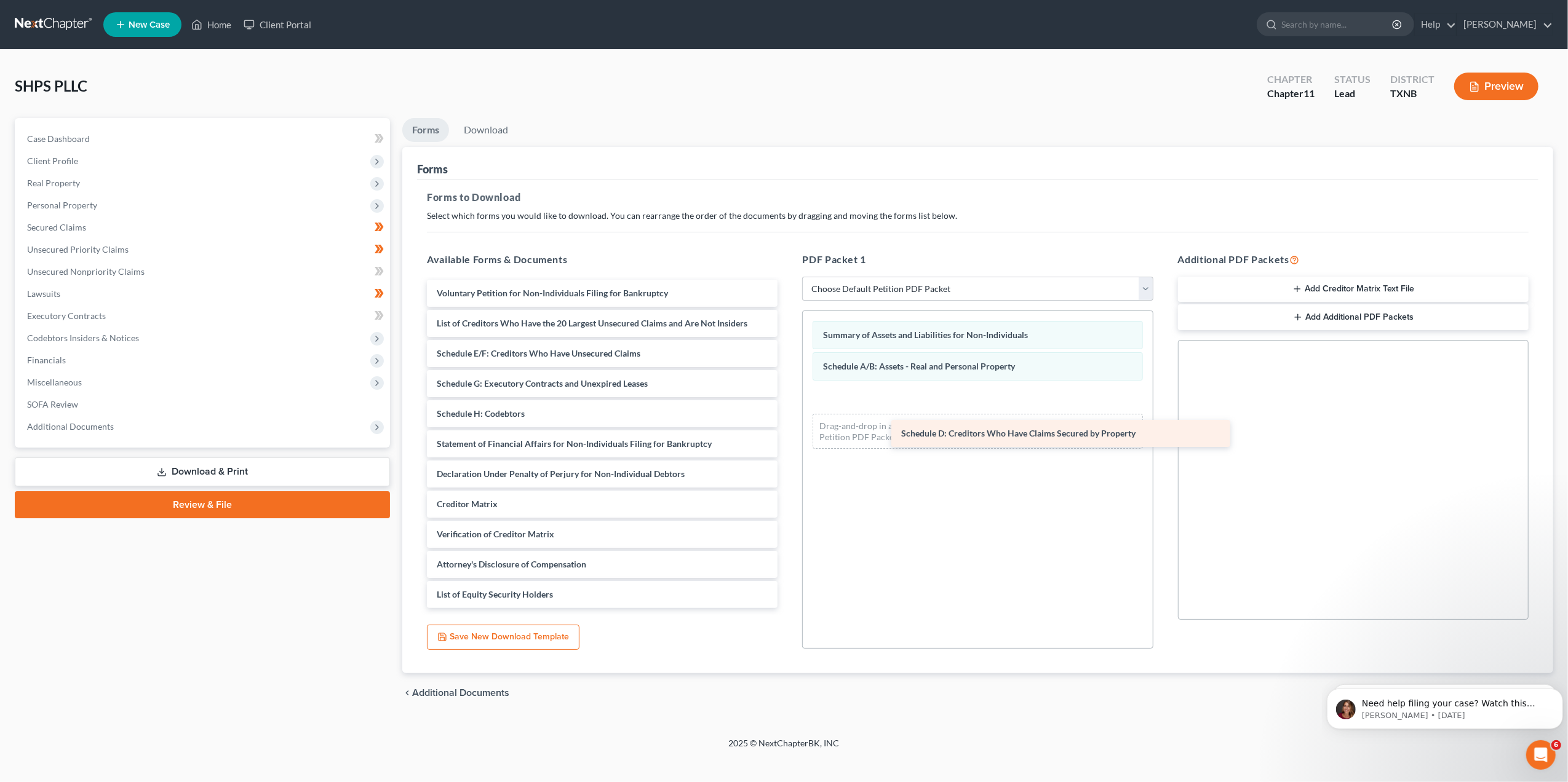
drag, startPoint x: 525, startPoint y: 351, endPoint x: 990, endPoint y: 431, distance: 471.8
click at [787, 431] on div "Schedule D: Creditors Who Have Claims Secured by Property Voluntary Petition fo…" at bounding box center [602, 444] width 370 height 328
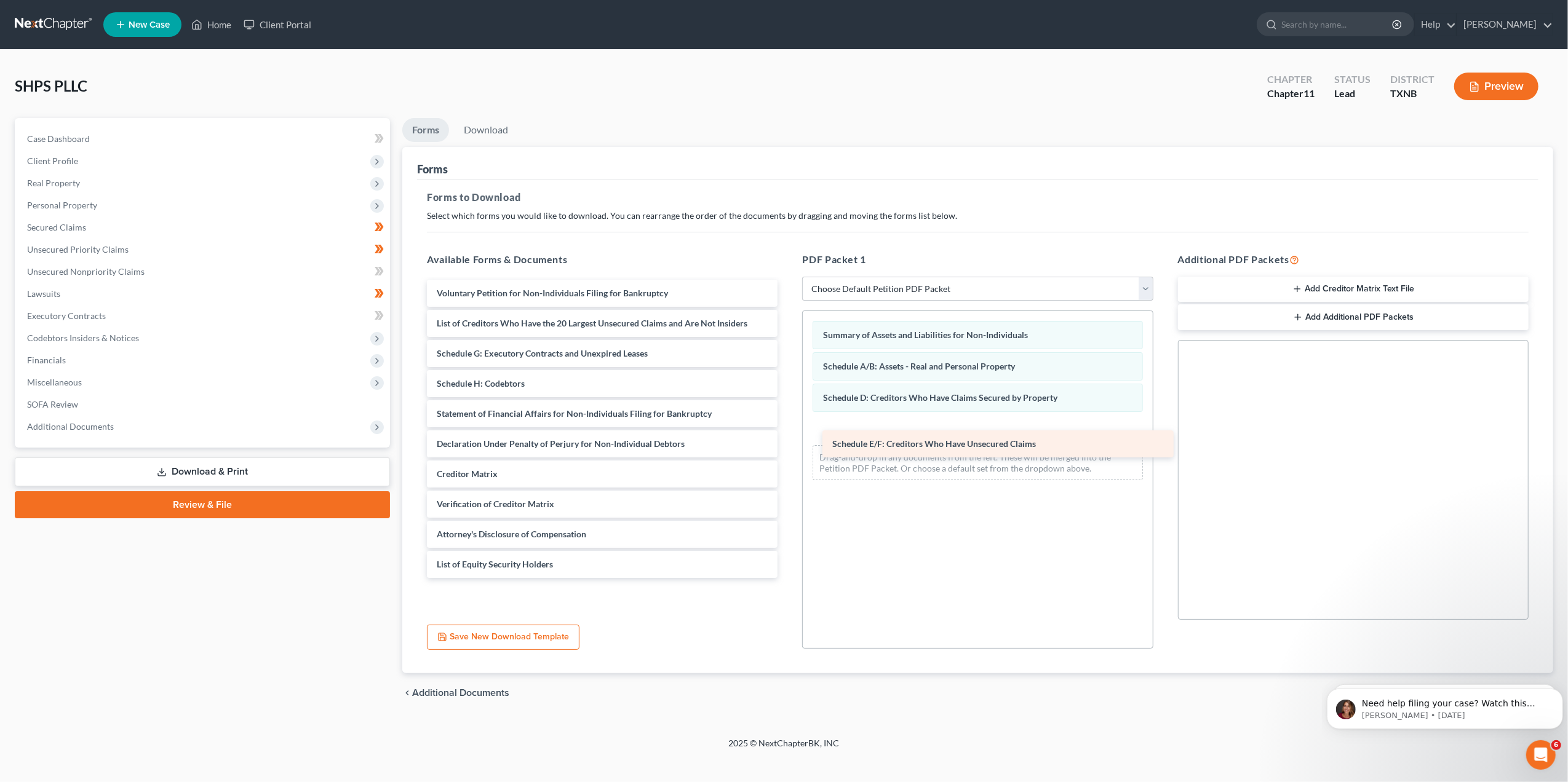
drag, startPoint x: 543, startPoint y: 354, endPoint x: 938, endPoint y: 446, distance: 405.6
click at [787, 446] on div "Schedule E/F: Creditors Who Have Unsecured Claims Voluntary Petition for Non-In…" at bounding box center [602, 429] width 370 height 298
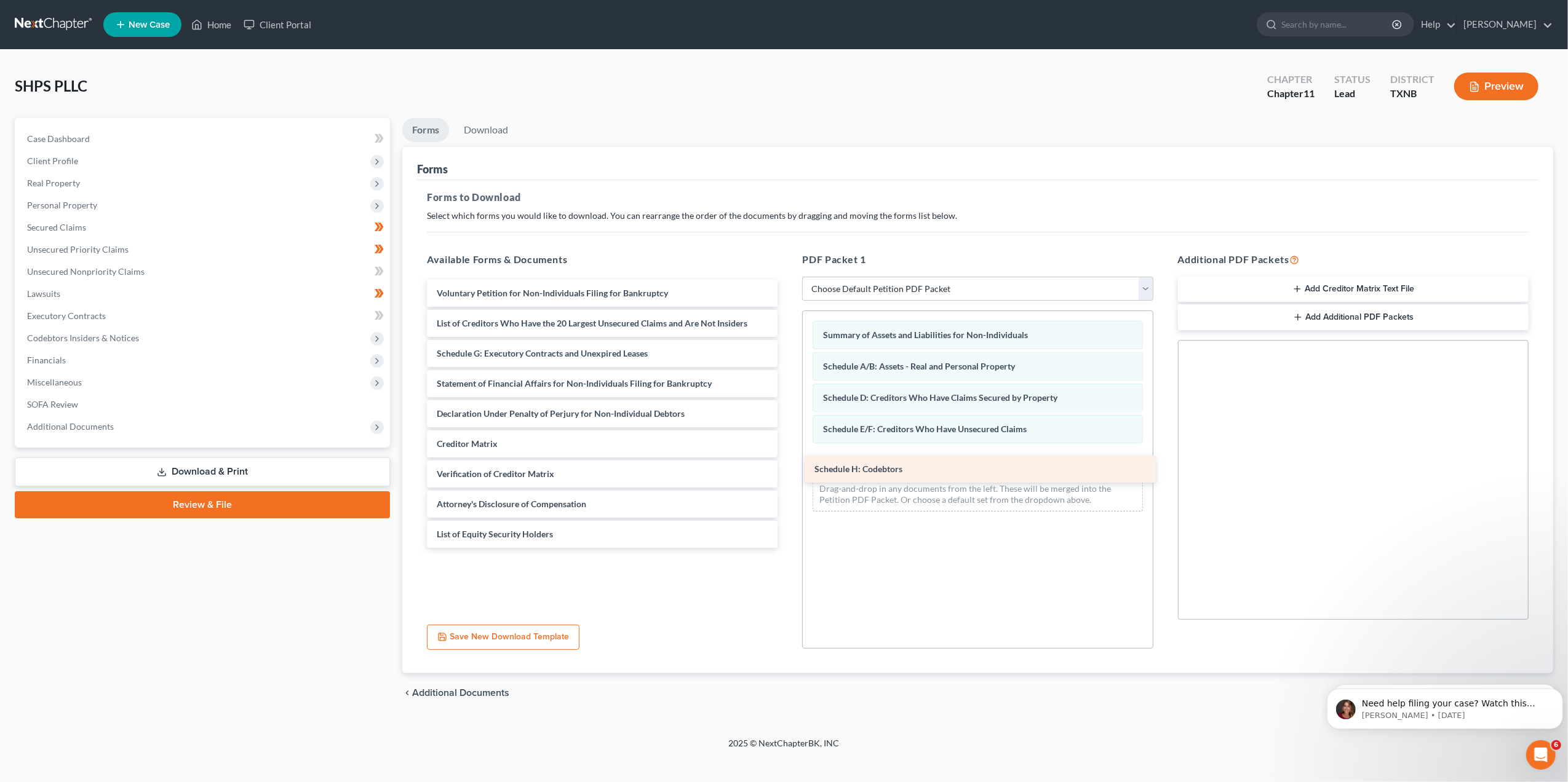
drag, startPoint x: 586, startPoint y: 382, endPoint x: 950, endPoint y: 465, distance: 373.3
click at [787, 469] on div "Schedule H: Codebtors Voluntary Petition for Non-Individuals Filing for Bankrup…" at bounding box center [602, 414] width 370 height 268
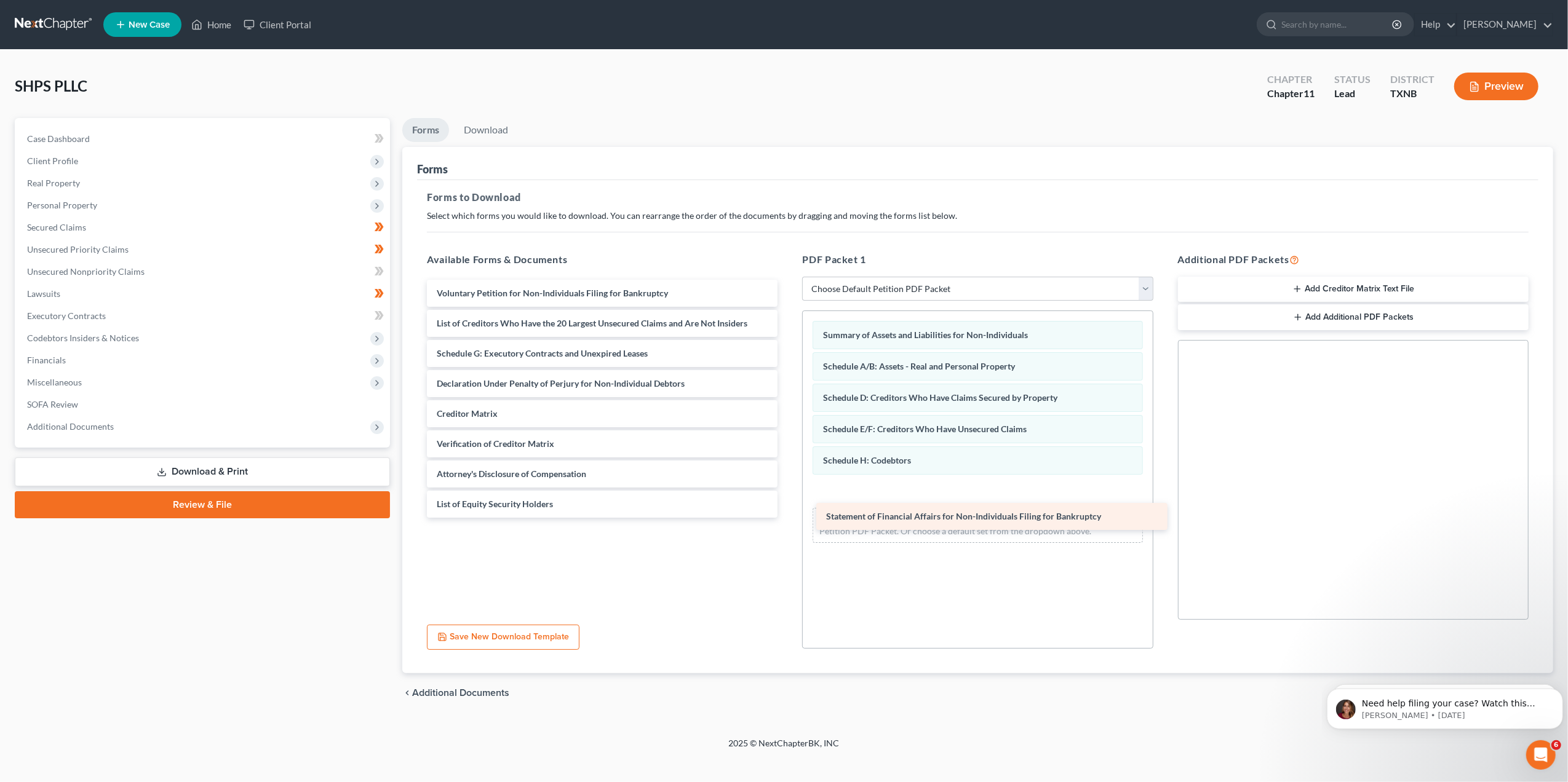
drag, startPoint x: 623, startPoint y: 389, endPoint x: 1012, endPoint y: 522, distance: 411.1
click at [787, 518] on div "Statement of Financial Affairs for Non-Individuals Filing for Bankruptcy Volunt…" at bounding box center [602, 399] width 370 height 238
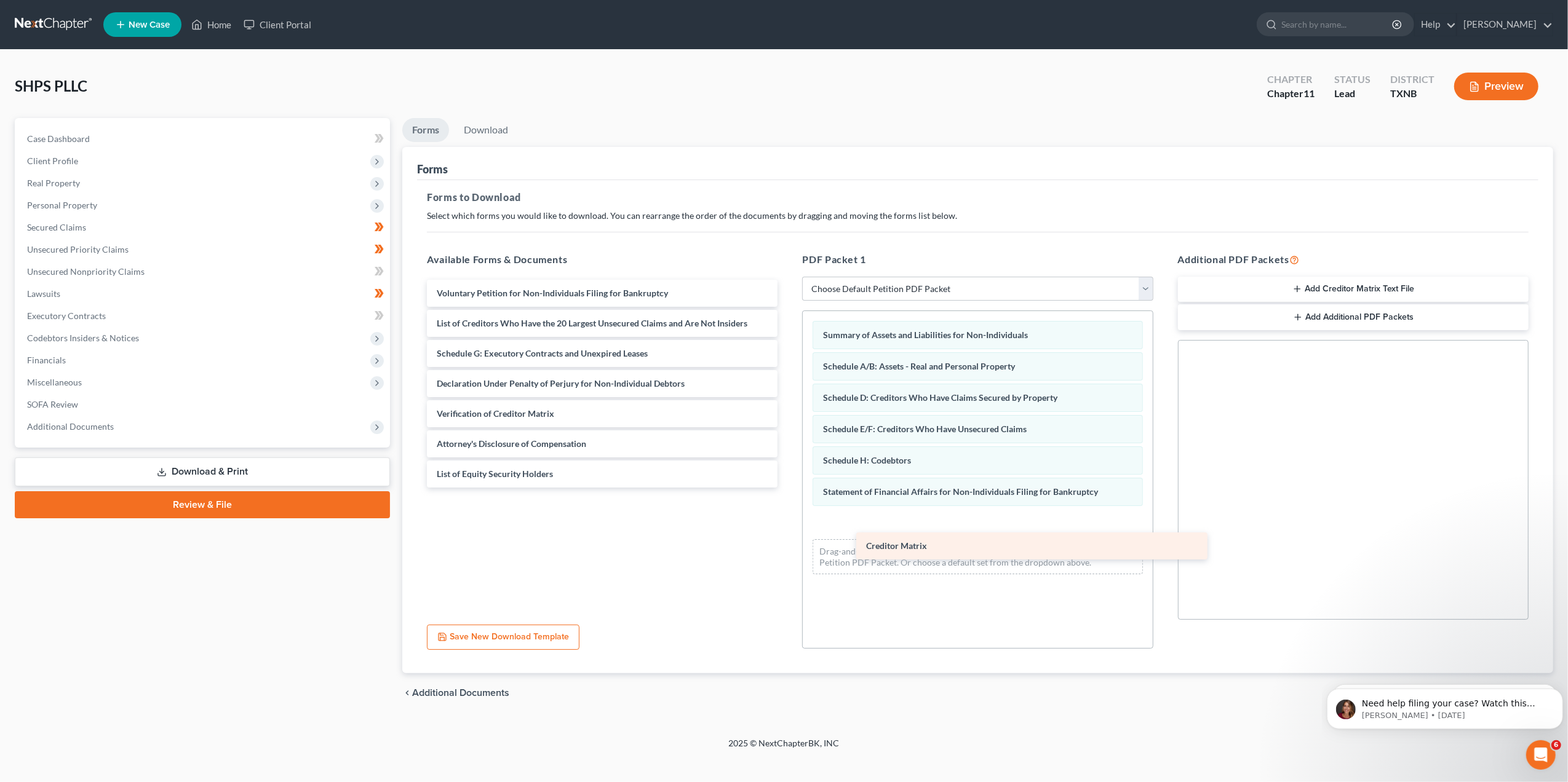
drag, startPoint x: 539, startPoint y: 421, endPoint x: 968, endPoint y: 553, distance: 448.8
click at [787, 488] on div "Creditor Matrix Voluntary Petition for Non-Individuals Filing for Bankruptcy Li…" at bounding box center [602, 384] width 370 height 208
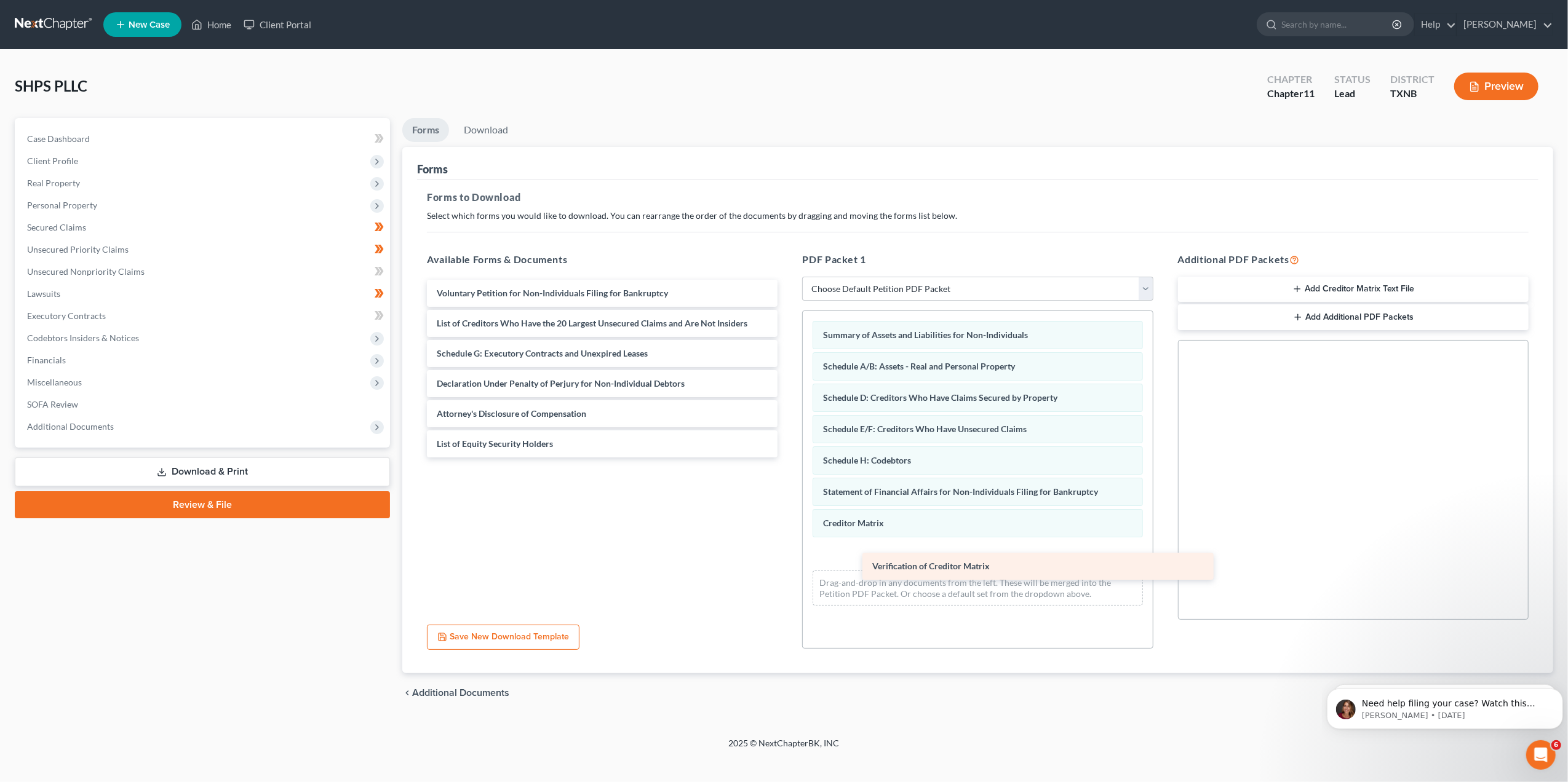
drag, startPoint x: 515, startPoint y: 416, endPoint x: 950, endPoint y: 570, distance: 461.5
click at [787, 458] on div "Verification of Creditor Matrix Voluntary Petition for Non-Individuals Filing f…" at bounding box center [602, 369] width 370 height 178
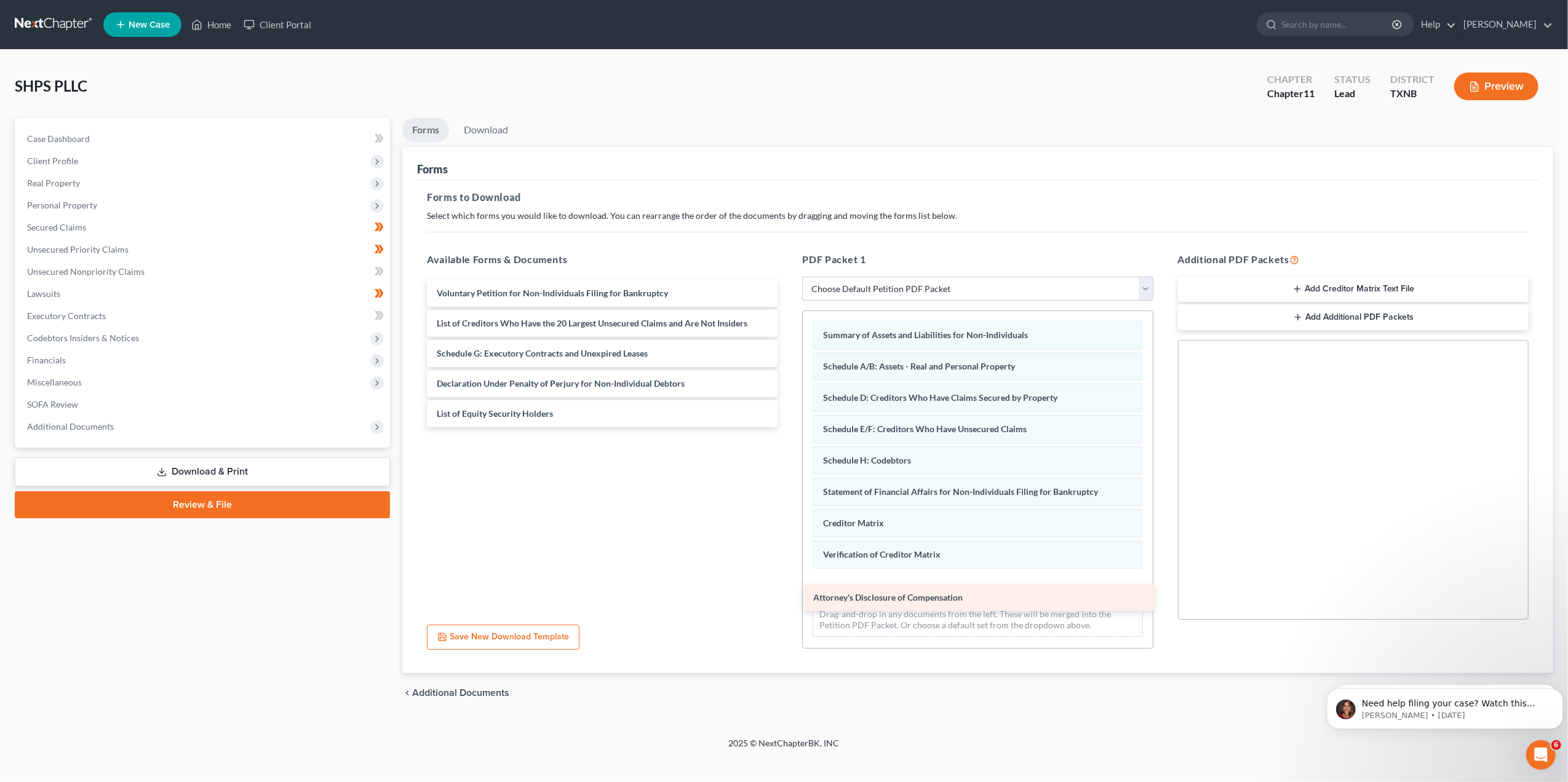
drag, startPoint x: 552, startPoint y: 416, endPoint x: 928, endPoint y: 601, distance: 419.0
click at [787, 428] on div "Attorney's Disclosure of Compensation Voluntary Petition for Non-Individuals Fi…" at bounding box center [602, 354] width 370 height 148
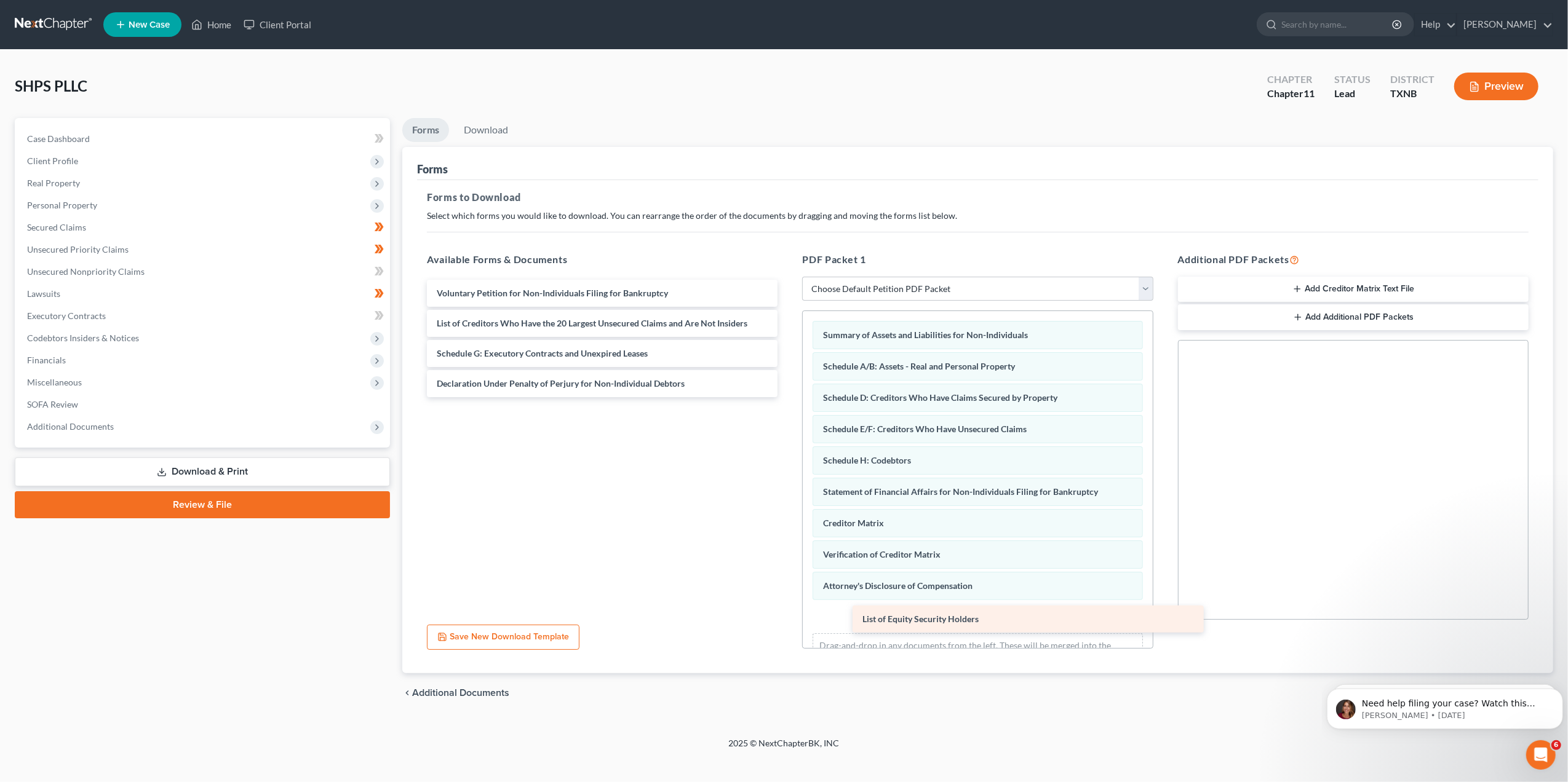
drag, startPoint x: 555, startPoint y: 418, endPoint x: 973, endPoint y: 623, distance: 465.6
click at [787, 397] on div "List of Equity Security Holders Voluntary Petition for Non-Individuals Filing f…" at bounding box center [602, 339] width 370 height 117
click at [469, 638] on button "Save New Download Template" at bounding box center [503, 637] width 153 height 26
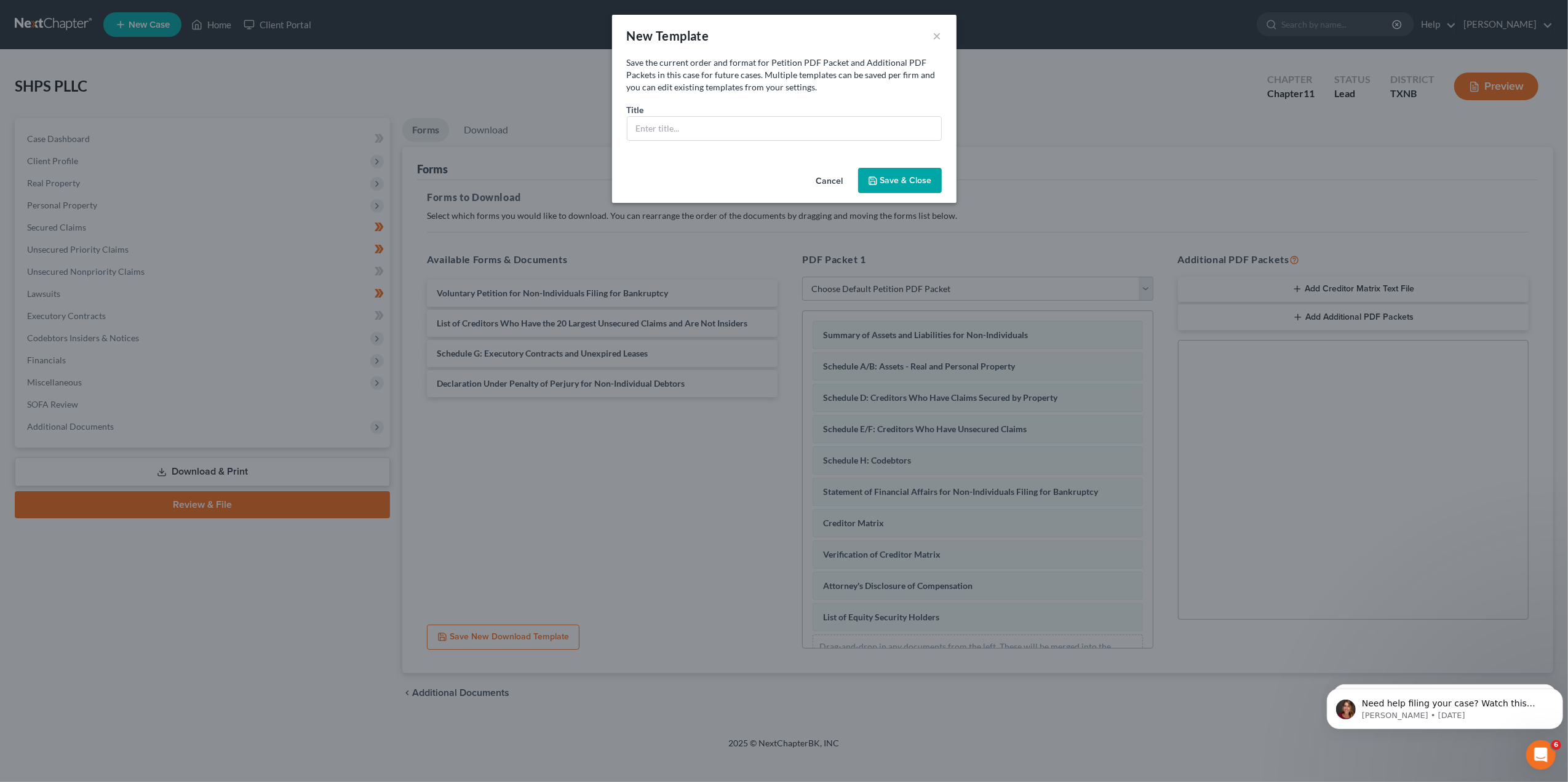
click at [942, 35] on div "New Template ×" at bounding box center [784, 36] width 345 height 42
click at [935, 35] on button "×" at bounding box center [936, 36] width 8 height 15
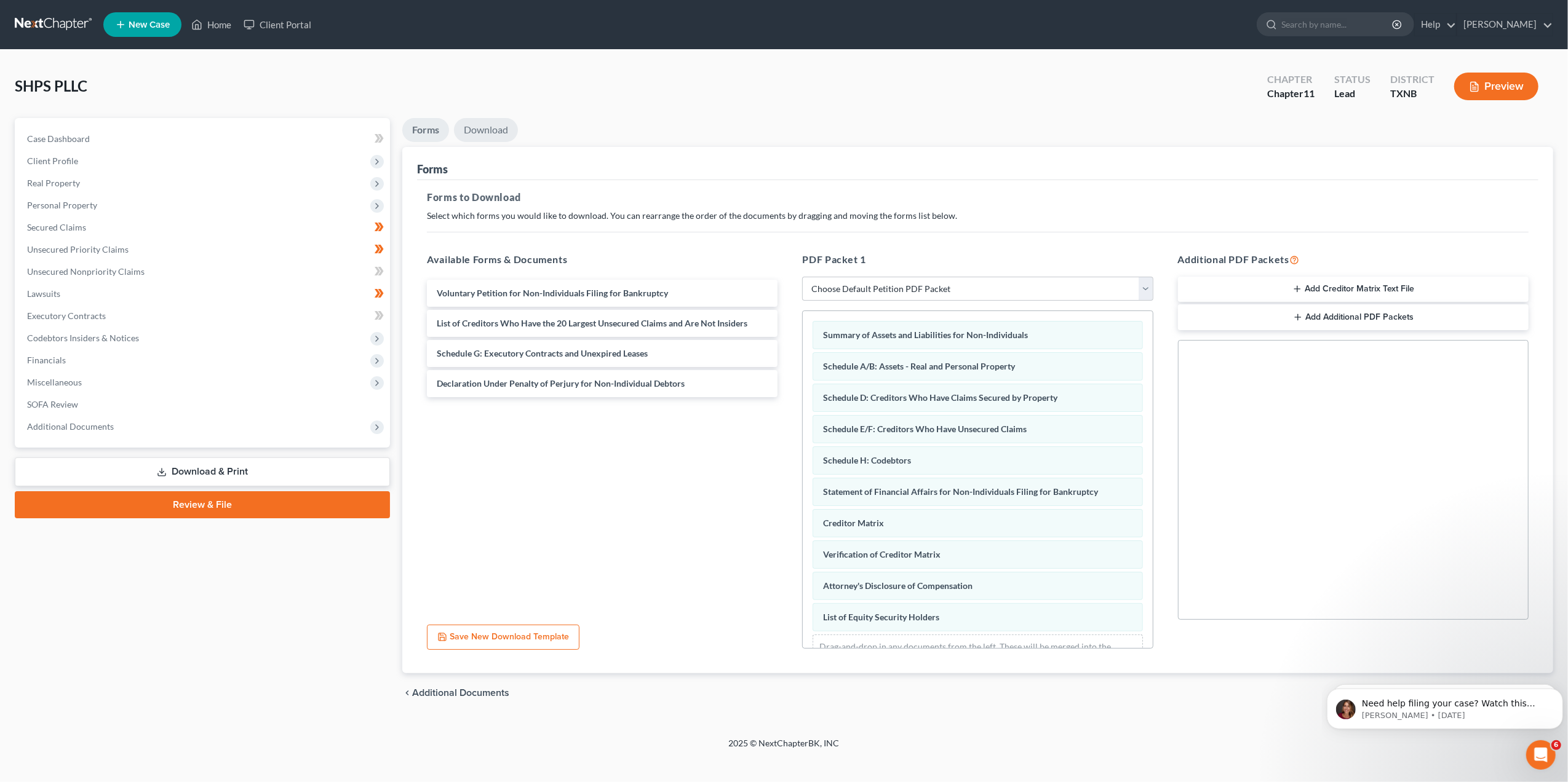
click at [499, 138] on link "Download" at bounding box center [486, 130] width 64 height 24
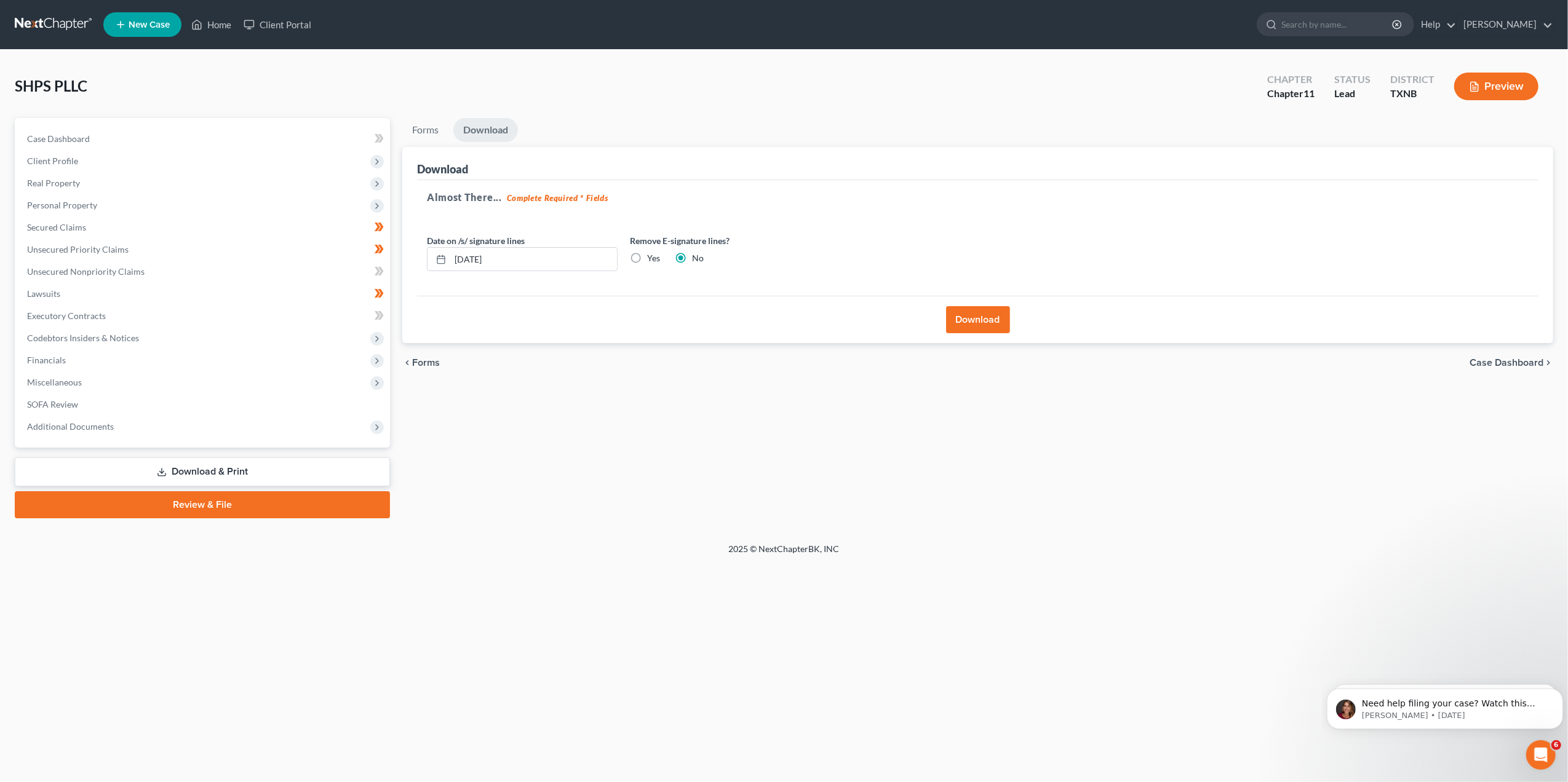
click at [976, 323] on button "Download" at bounding box center [978, 320] width 64 height 27
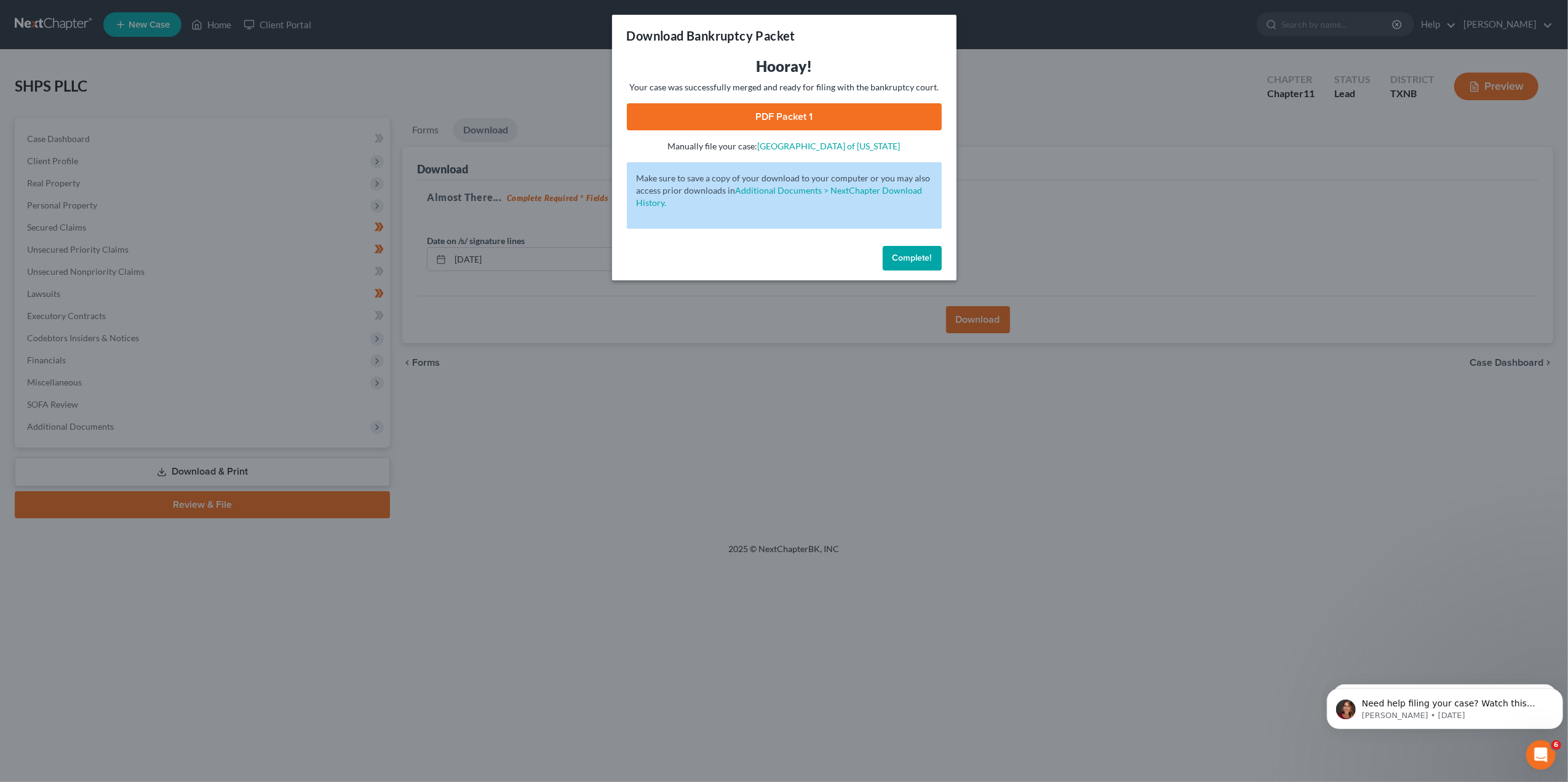
click at [778, 120] on link "PDF Packet 1" at bounding box center [784, 117] width 315 height 27
